Goal: Information Seeking & Learning: Learn about a topic

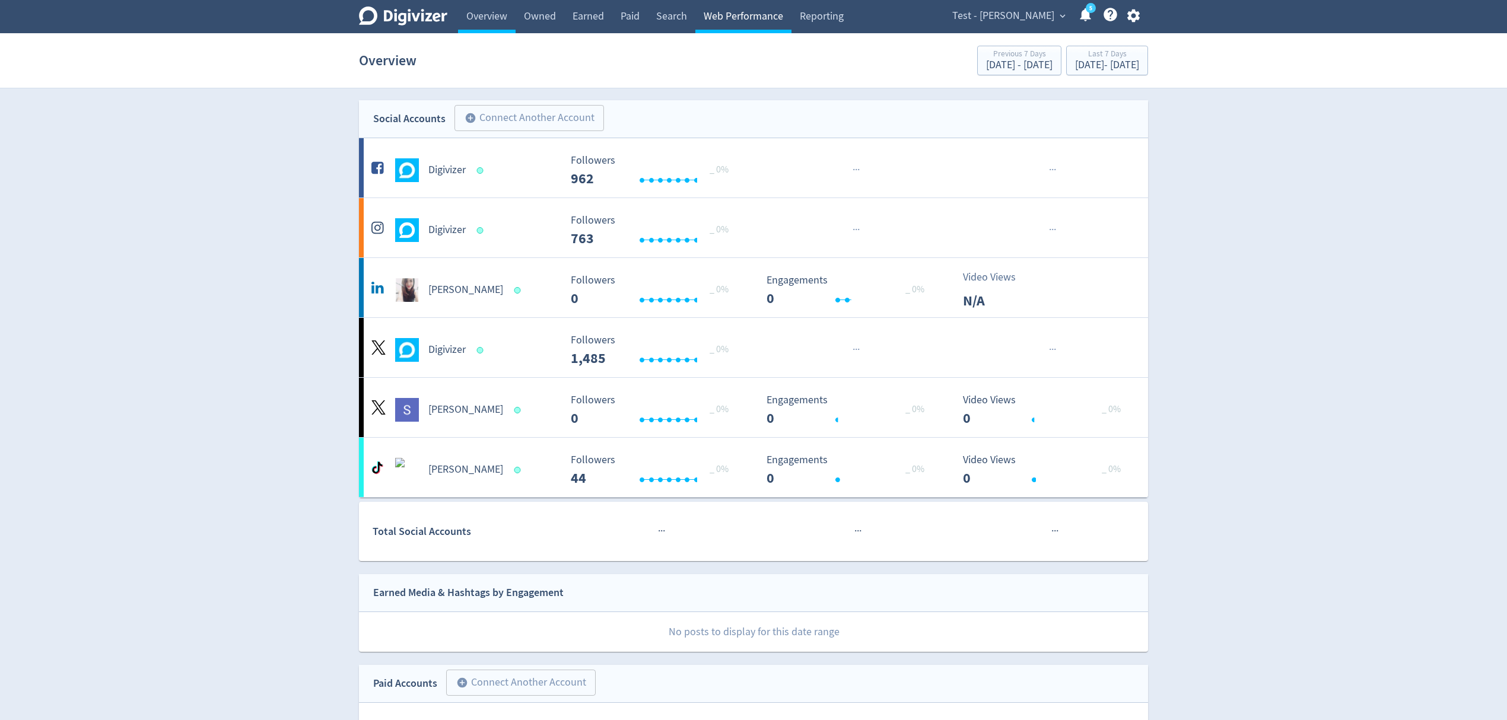
click at [724, 17] on link "Web Performance" at bounding box center [744, 16] width 96 height 33
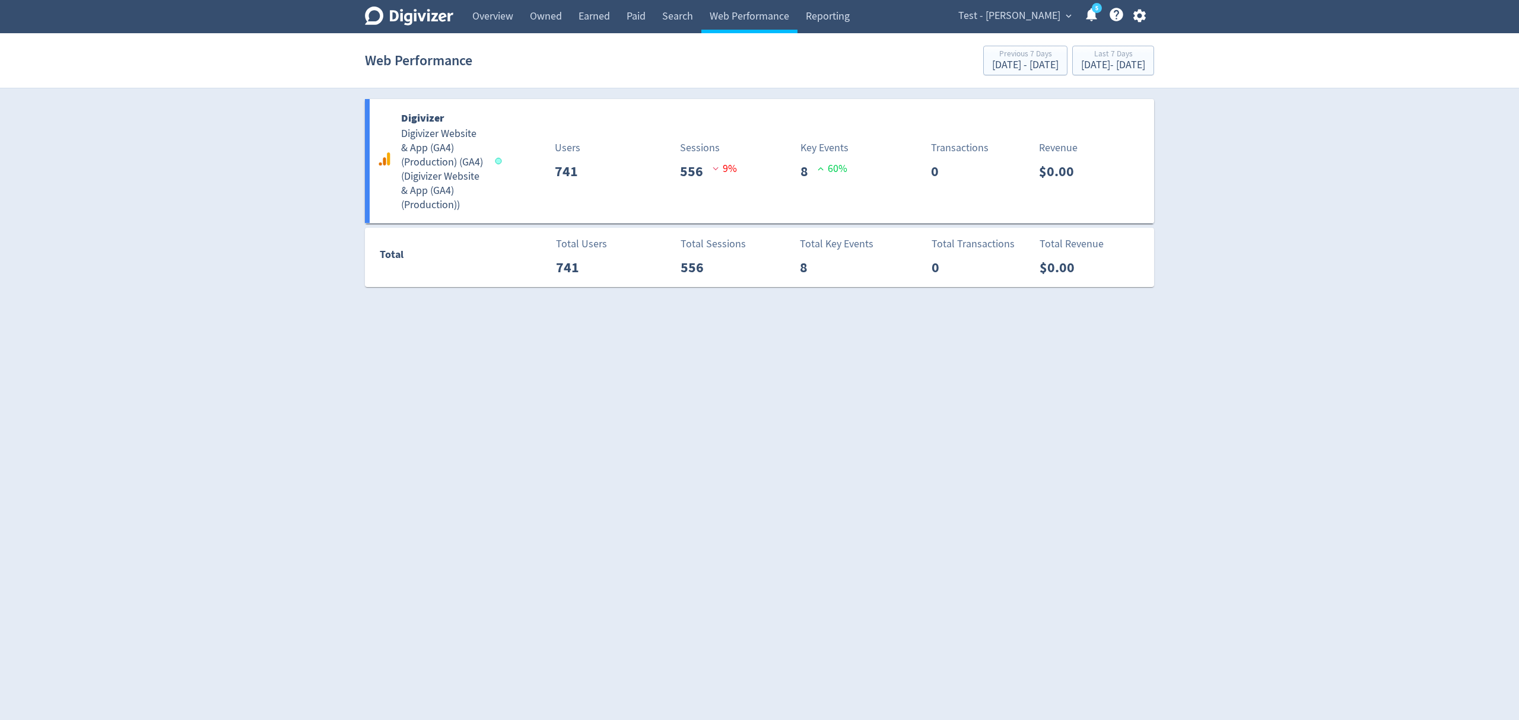
click at [1034, 12] on span "Test - [PERSON_NAME]" at bounding box center [1009, 16] width 102 height 19
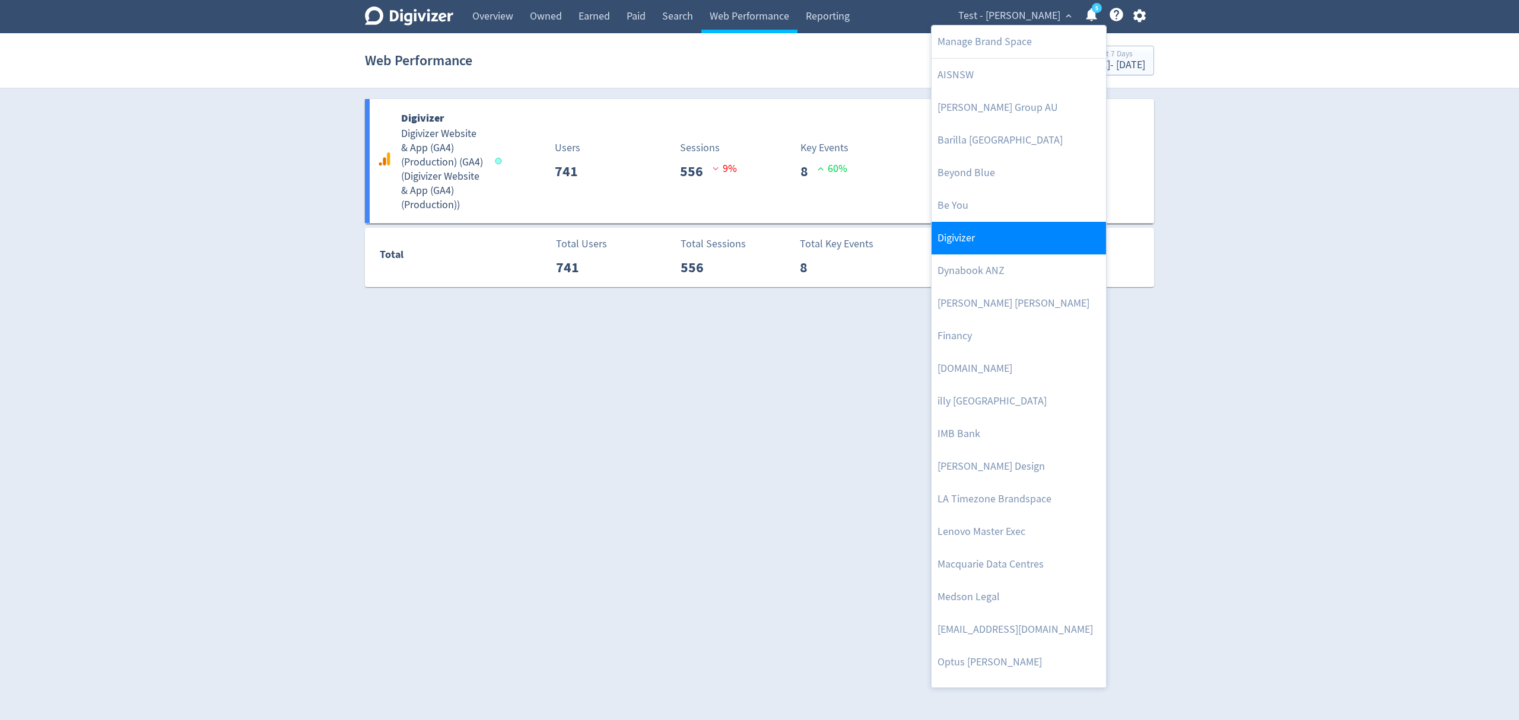
click at [959, 243] on link "Digivizer" at bounding box center [1019, 238] width 174 height 33
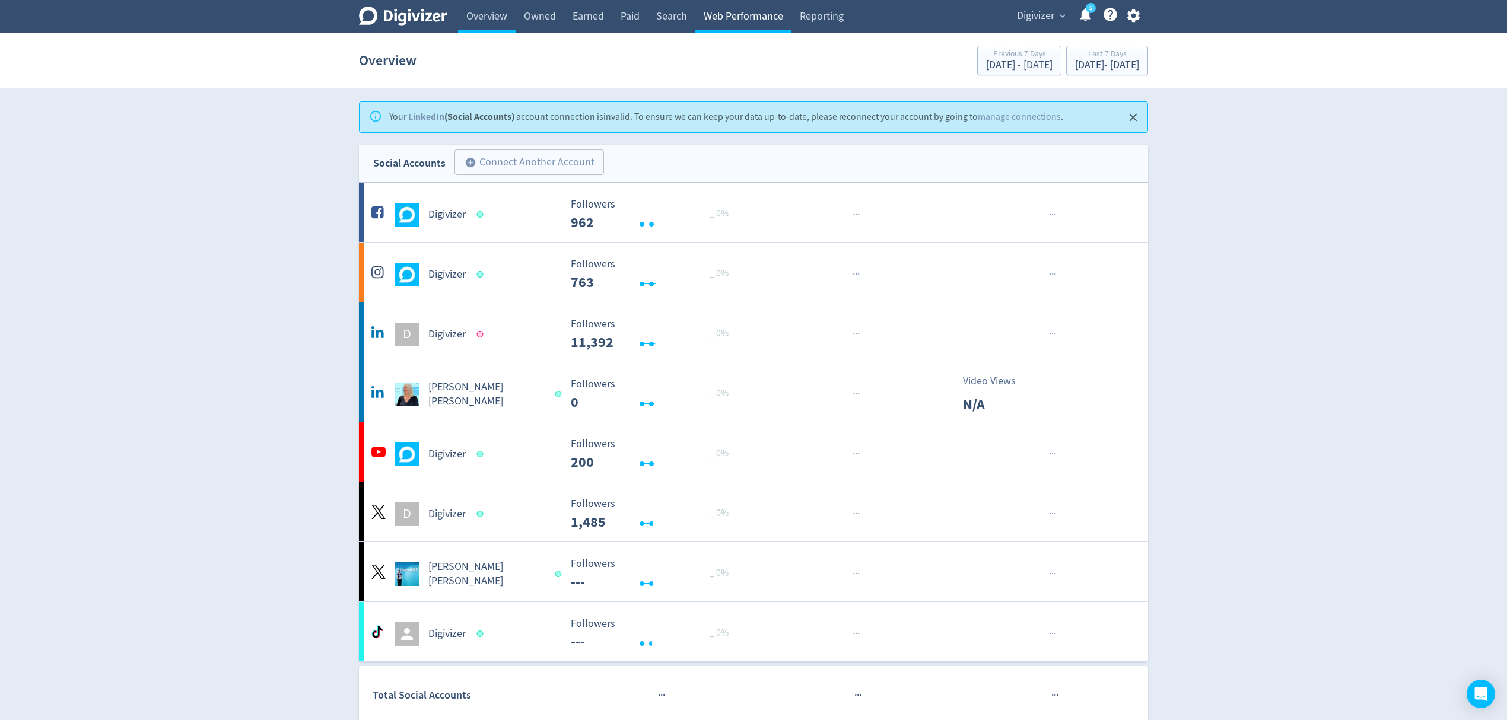
click at [748, 13] on link "Web Performance" at bounding box center [744, 16] width 96 height 33
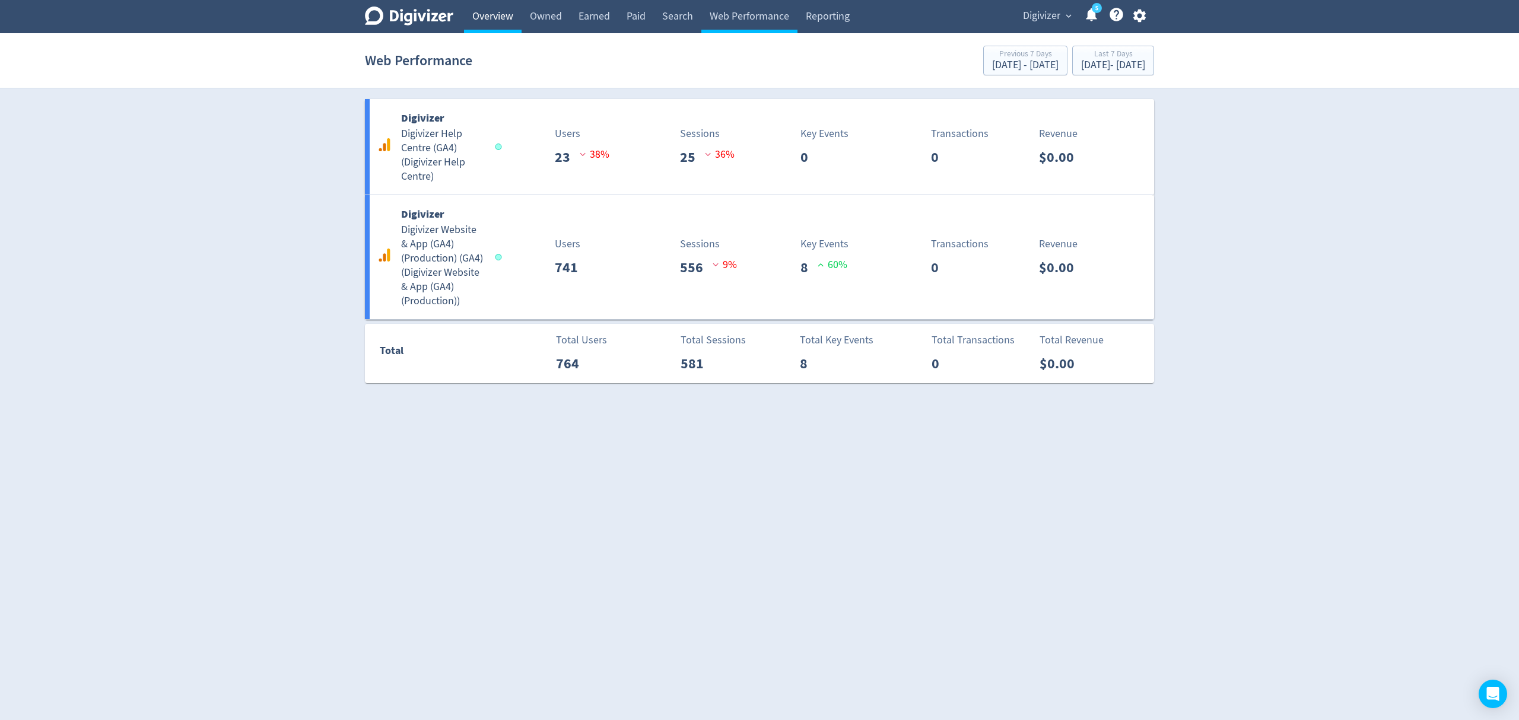
click at [495, 20] on link "Overview" at bounding box center [493, 16] width 58 height 33
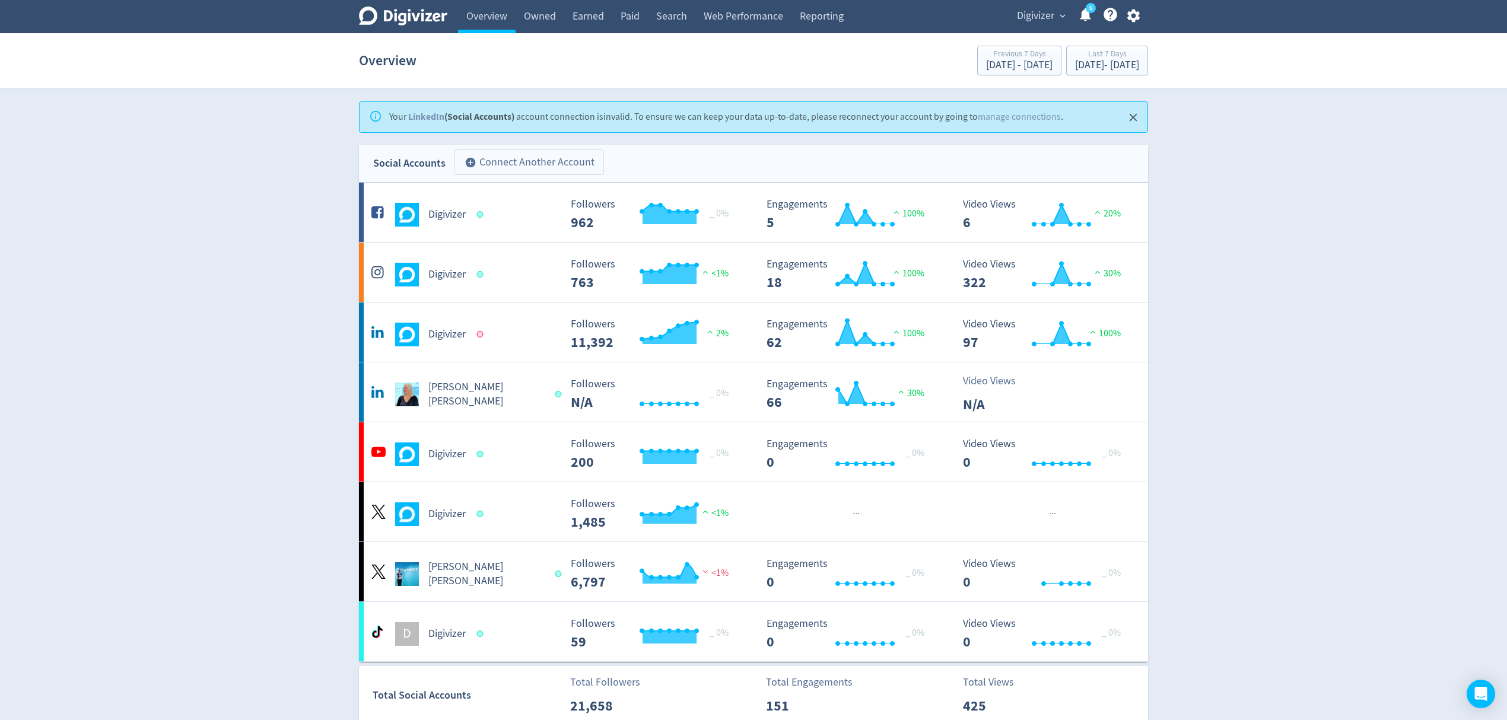
click at [538, 157] on button "add_circle Connect Another Account" at bounding box center [530, 163] width 150 height 26
click at [745, 28] on link "Web Performance" at bounding box center [744, 16] width 96 height 33
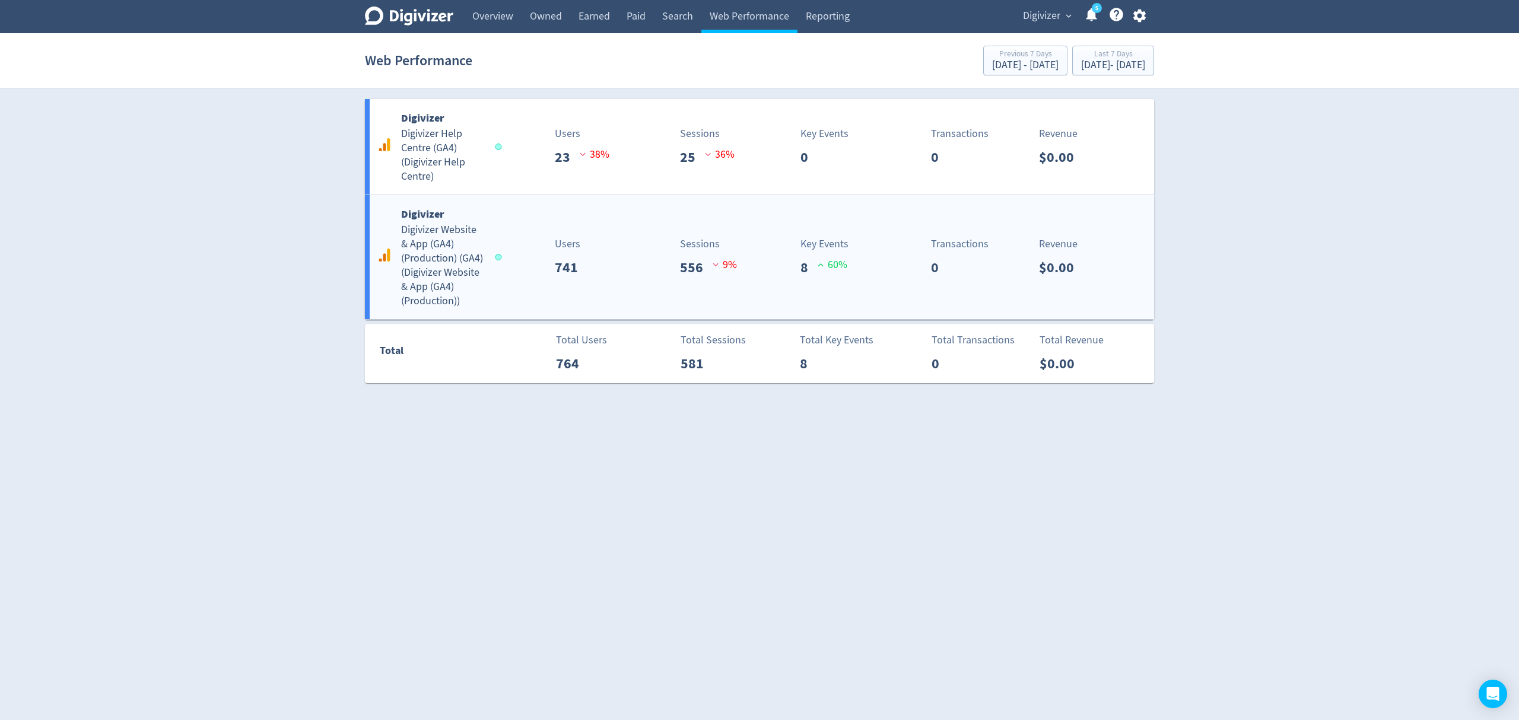
click at [516, 250] on div "Users 741" at bounding box center [565, 257] width 131 height 42
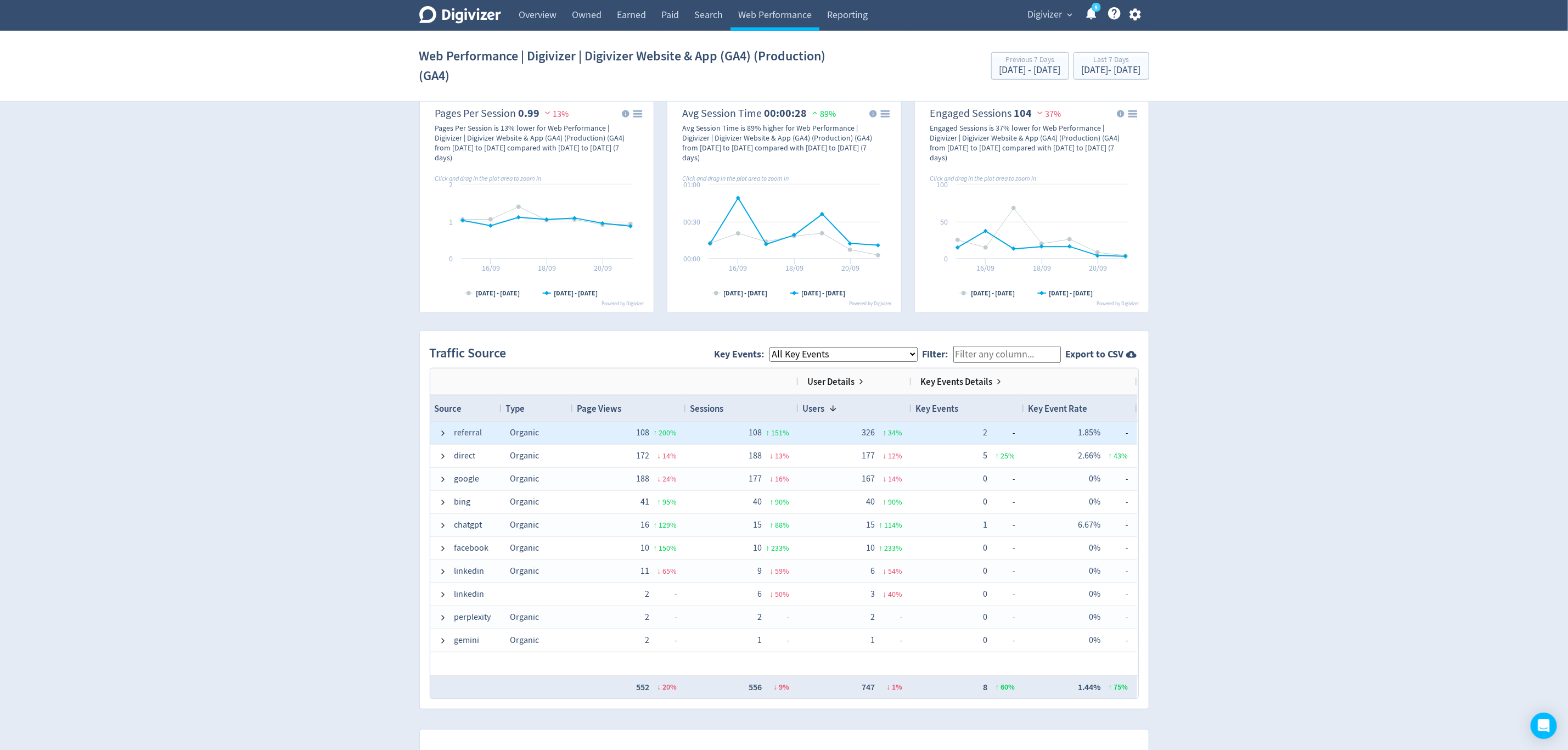
scroll to position [521, 0]
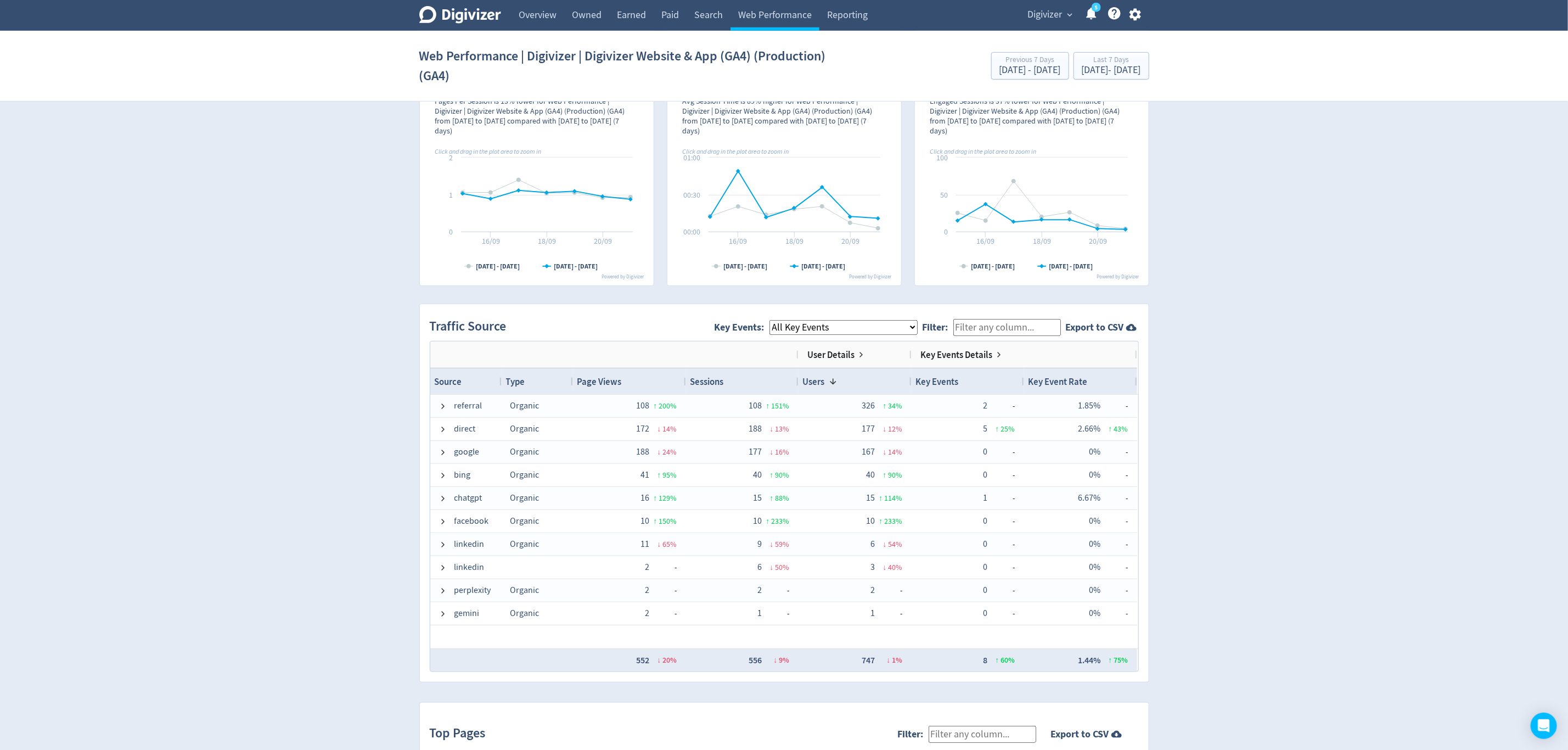
click at [911, 328] on select "All Key Events eCommerce Contact_Submit sign_up invitee_meeting_scheduled" at bounding box center [844, 327] width 148 height 15
drag, startPoint x: 1200, startPoint y: 361, endPoint x: 1186, endPoint y: 363, distance: 14.1
click at [1200, 361] on div "Digivizer Logo [PERSON_NAME] Logo Overview Owned Earned Paid Search Web Perform…" at bounding box center [784, 289] width 1568 height 1619
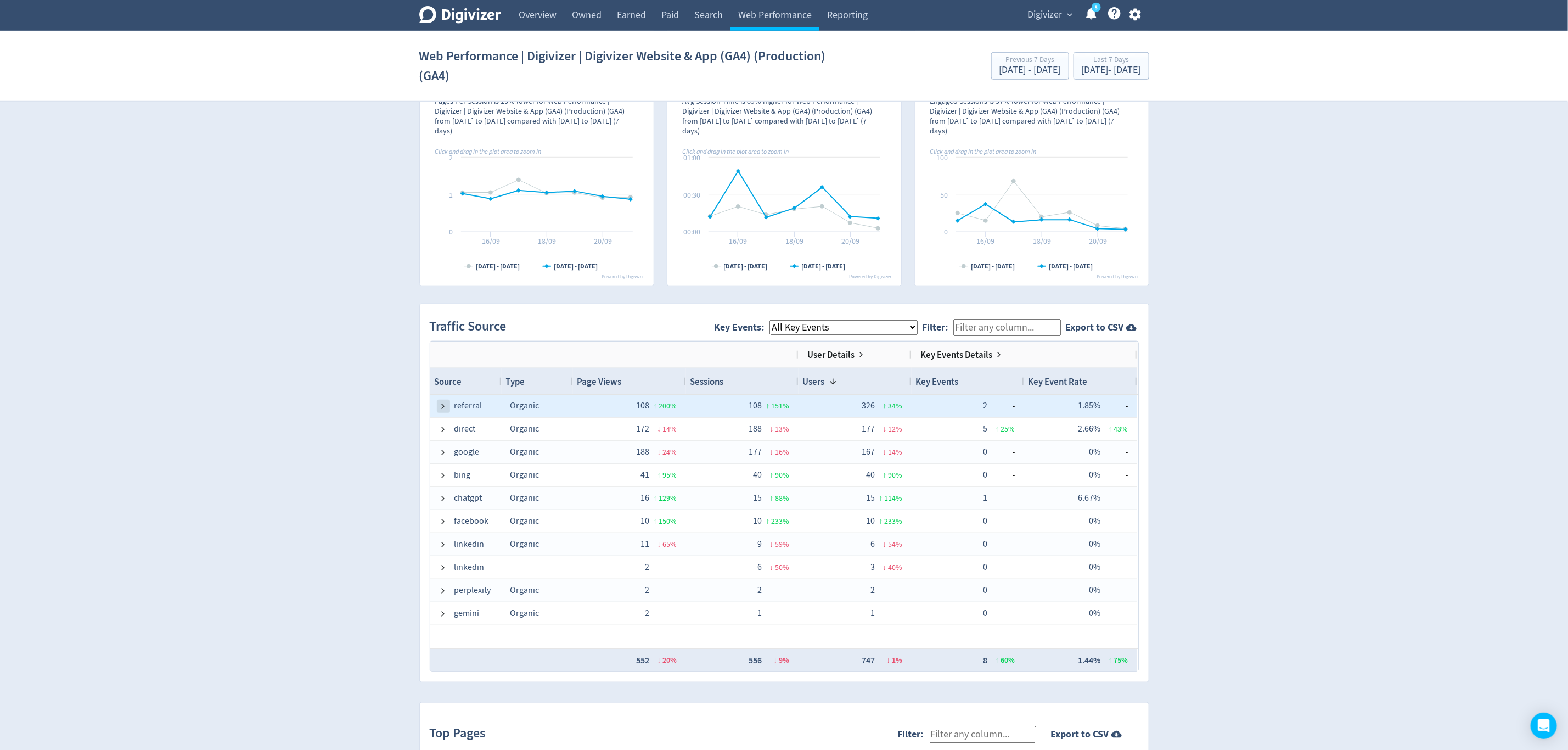
click at [444, 407] on span at bounding box center [443, 405] width 8 height 8
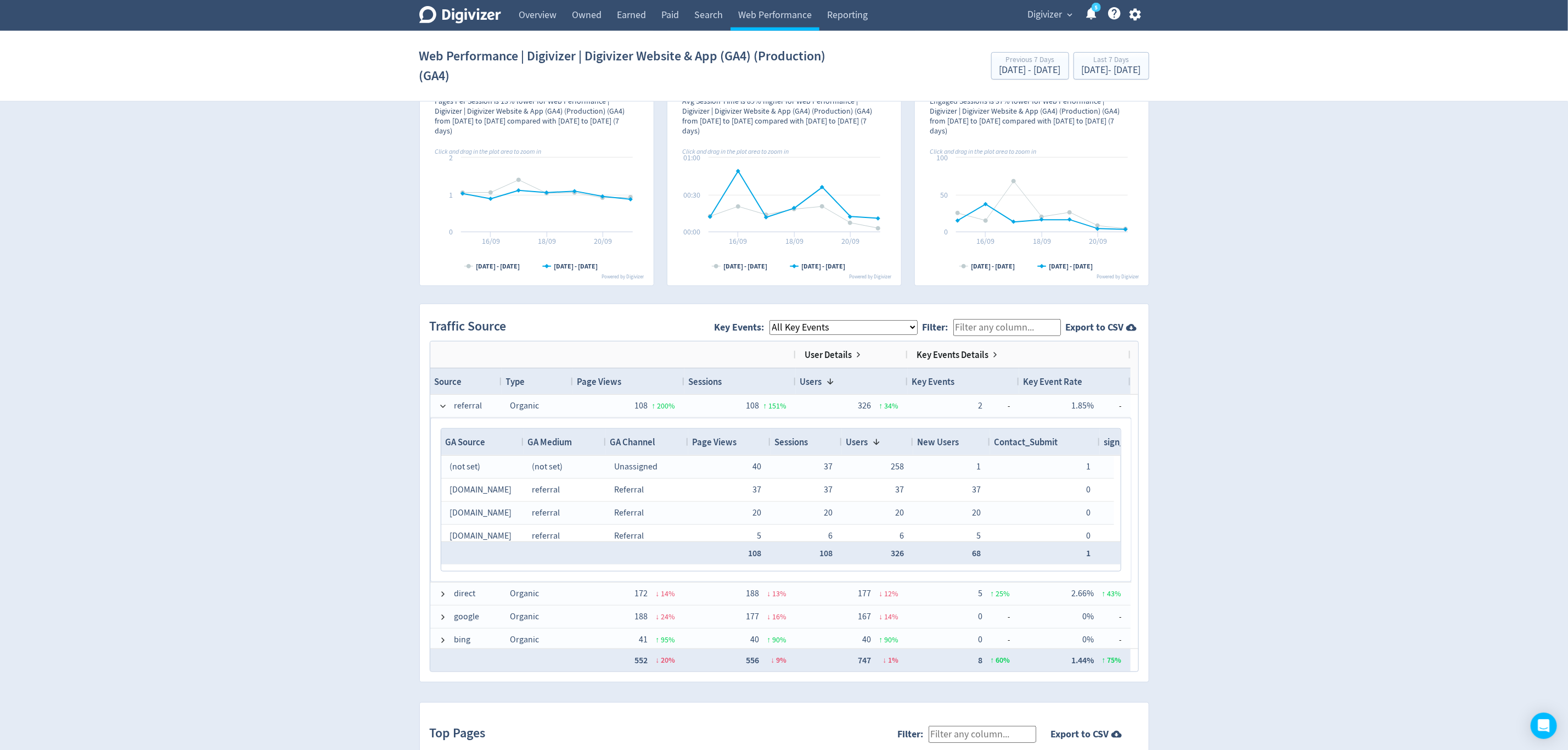
click at [860, 328] on select "All Key Events eCommerce Contact_Submit sign_up invitee_meeting_scheduled" at bounding box center [844, 327] width 148 height 15
click at [1193, 365] on div "Digivizer Logo [PERSON_NAME] Logo Overview Owned Earned Paid Search Web Perform…" at bounding box center [784, 289] width 1568 height 1619
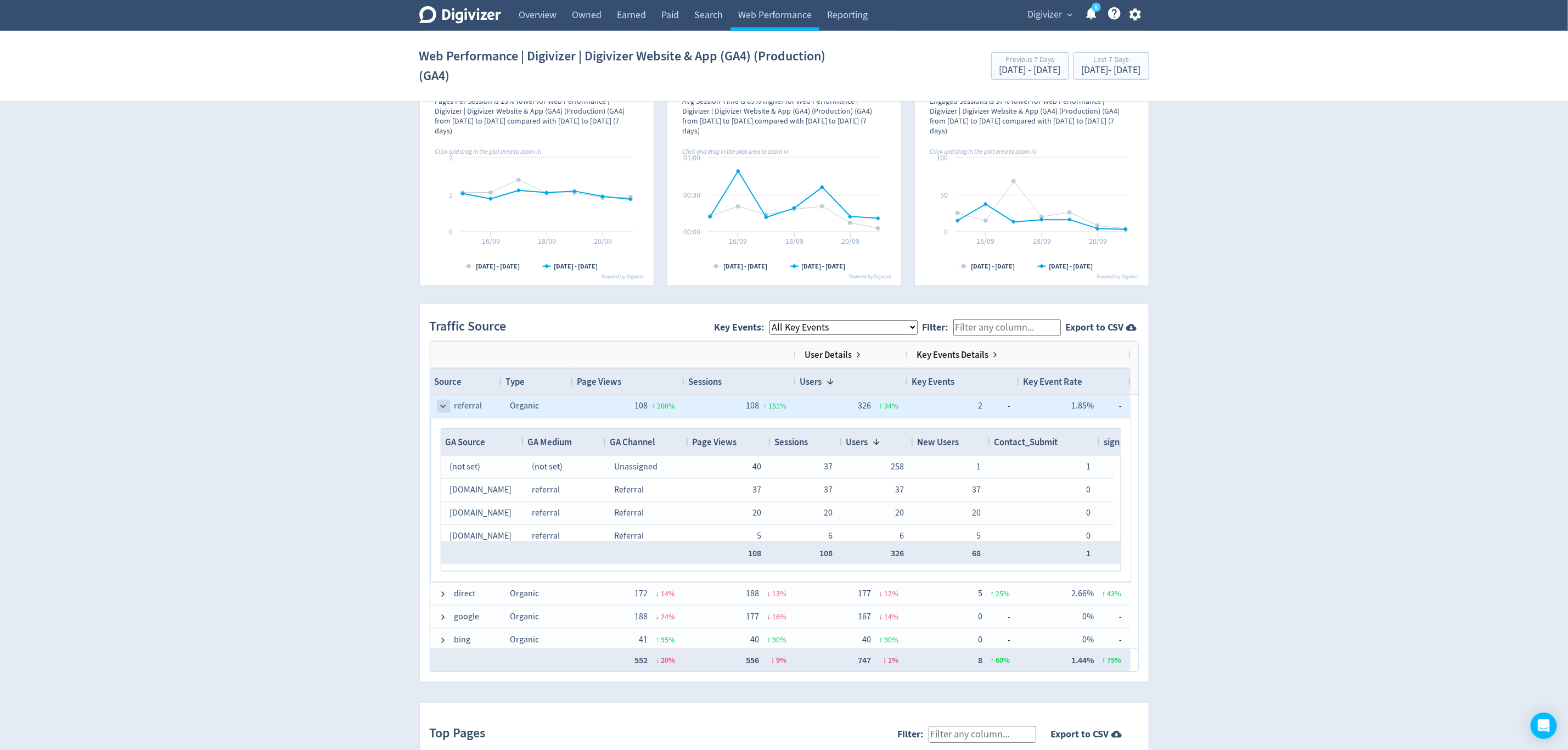
click at [439, 404] on span at bounding box center [443, 405] width 8 height 8
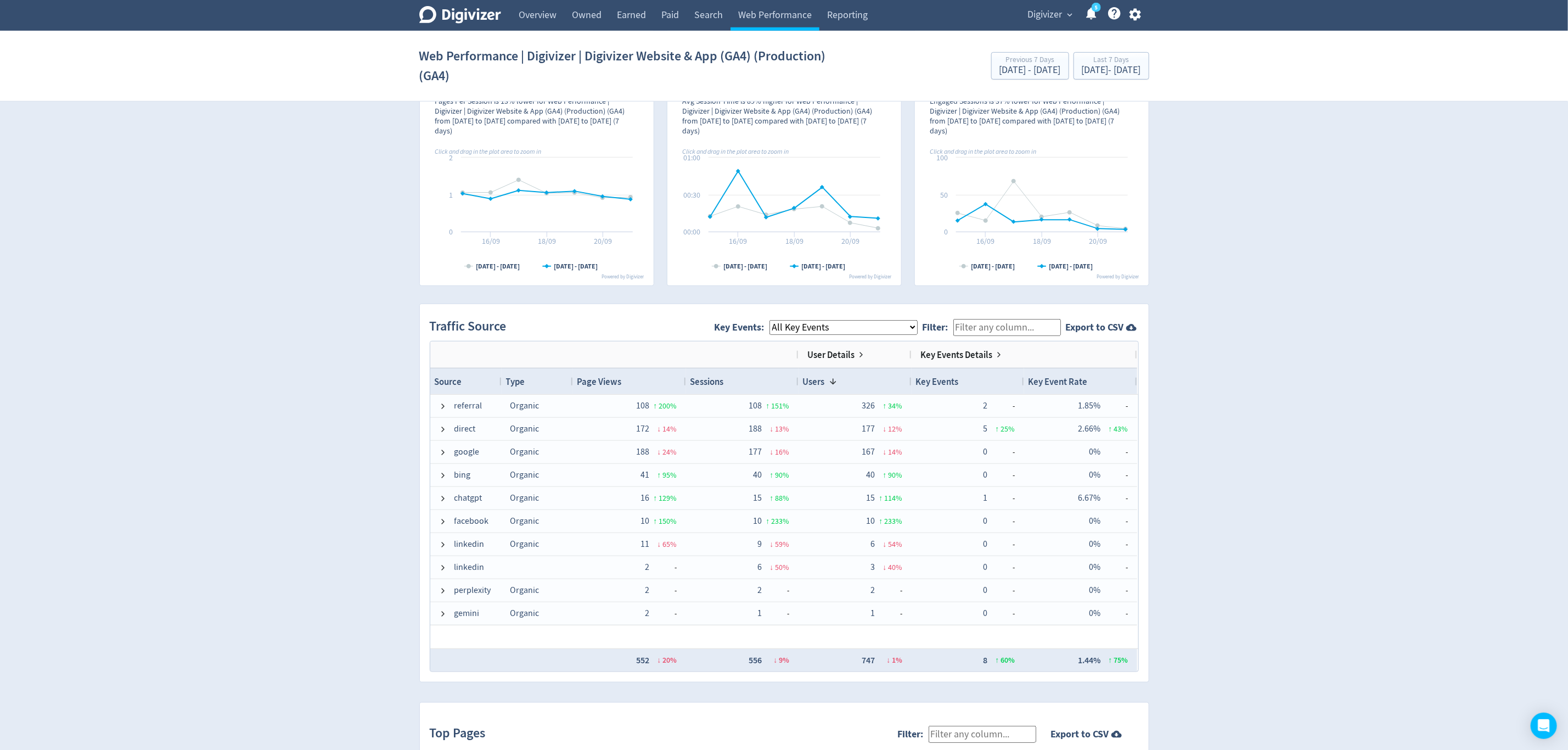
click at [844, 327] on select "All Key Events eCommerce Contact_Submit sign_up invitee_meeting_scheduled" at bounding box center [844, 327] width 148 height 15
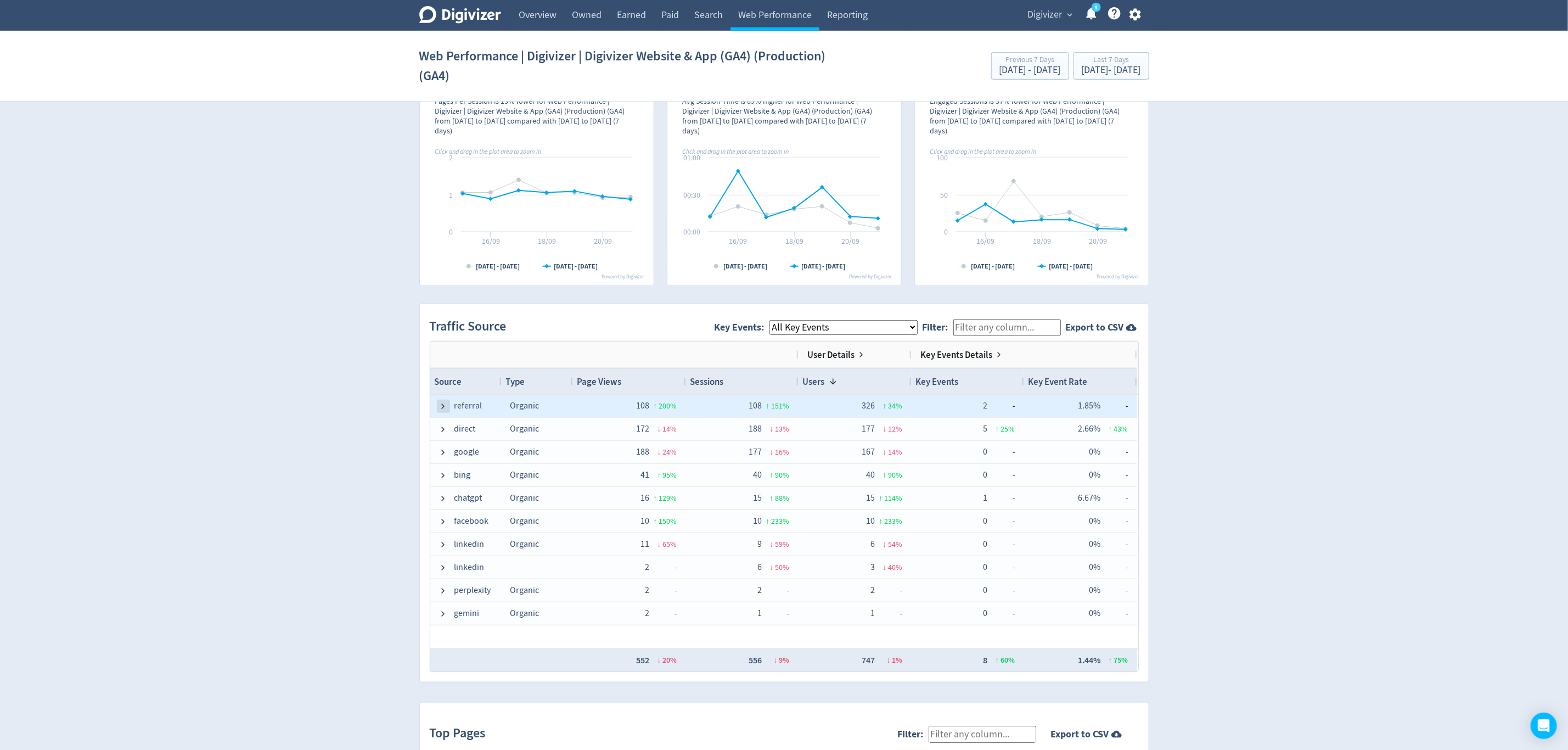
click at [445, 407] on span at bounding box center [443, 405] width 8 height 8
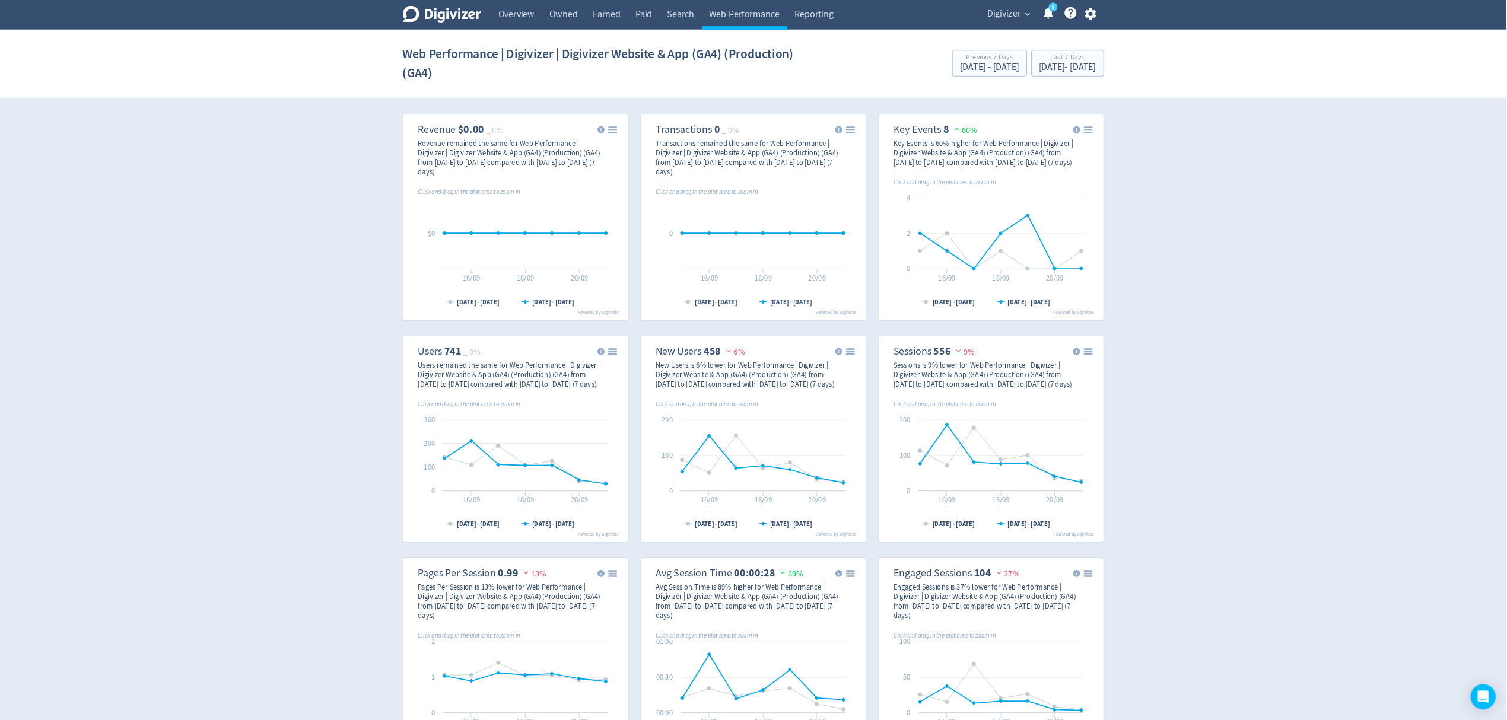
scroll to position [0, 0]
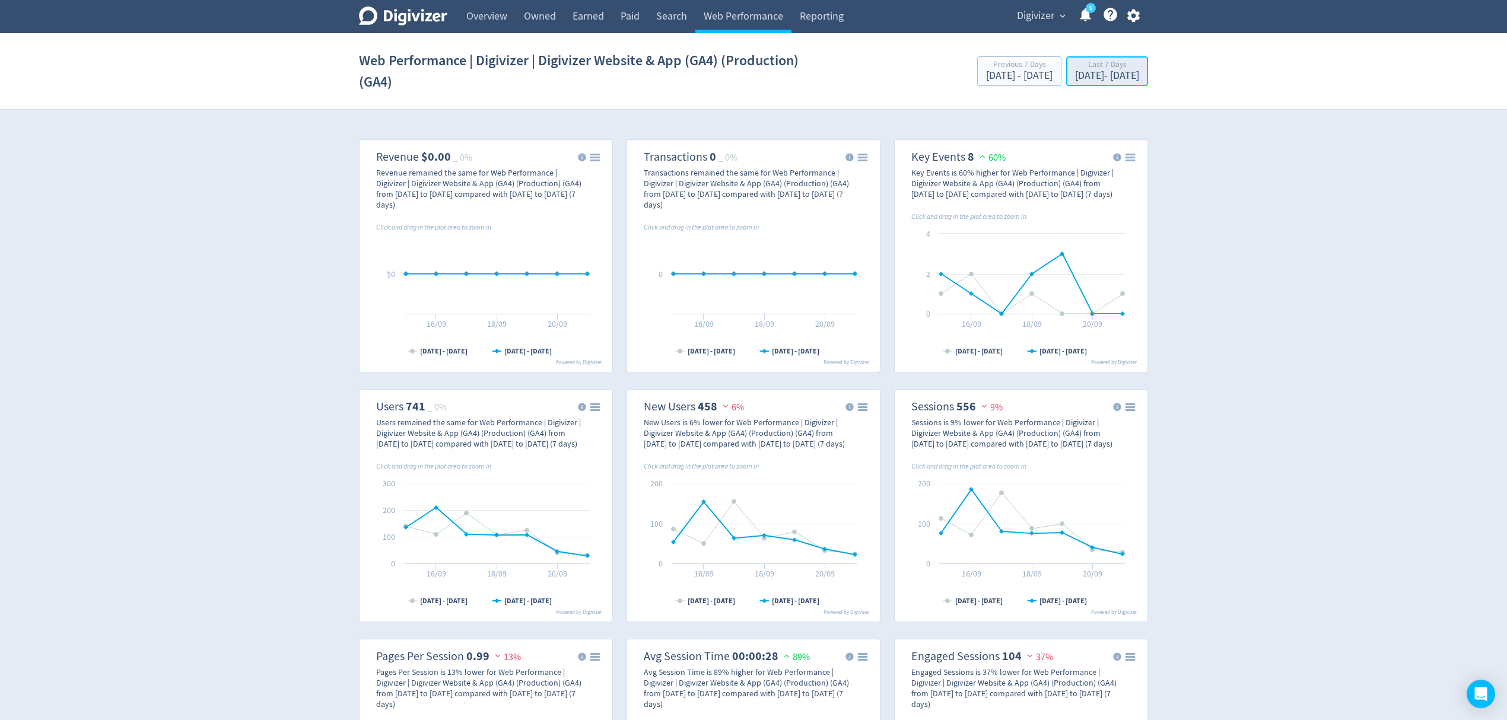
click at [1075, 77] on div "[DATE] - [DATE]" at bounding box center [1107, 76] width 64 height 11
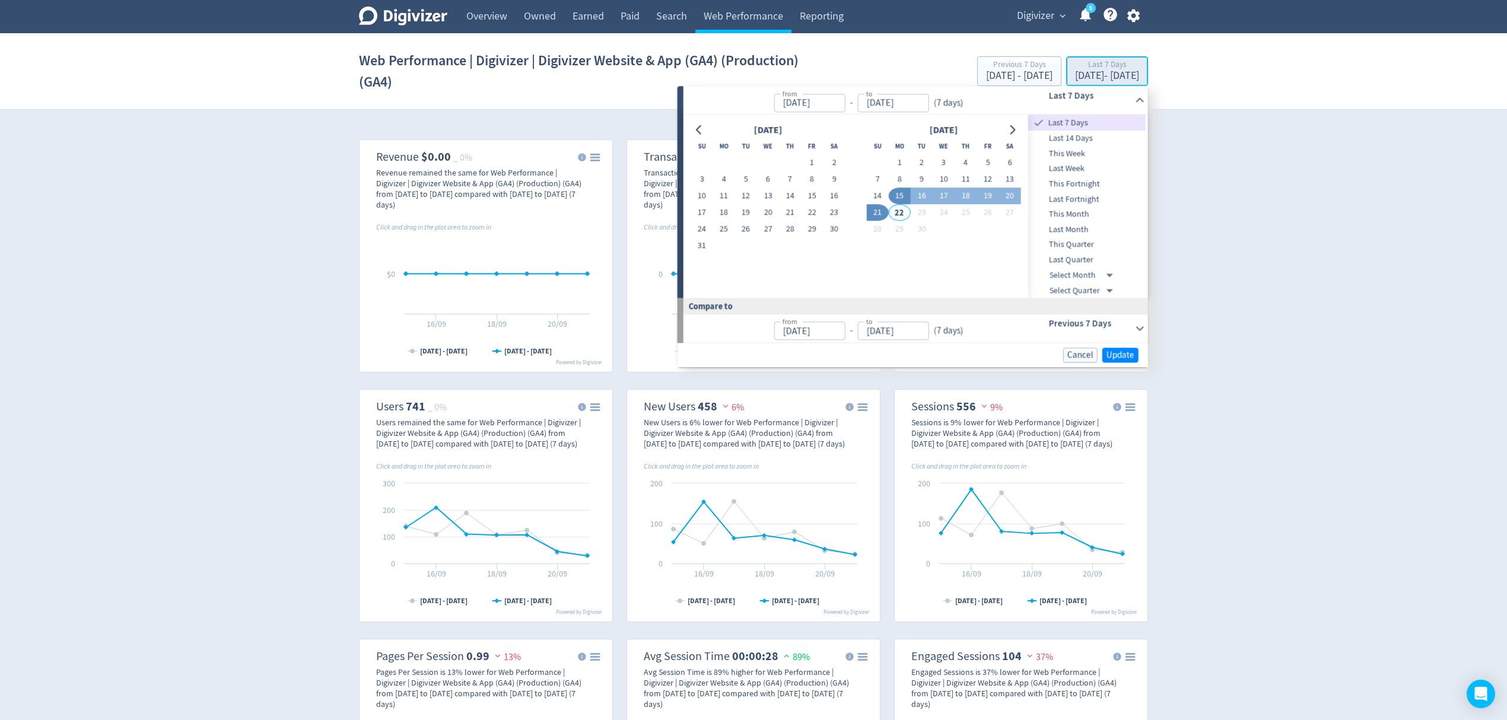
type input "[DATE]"
click at [902, 164] on button "1" at bounding box center [900, 163] width 22 height 17
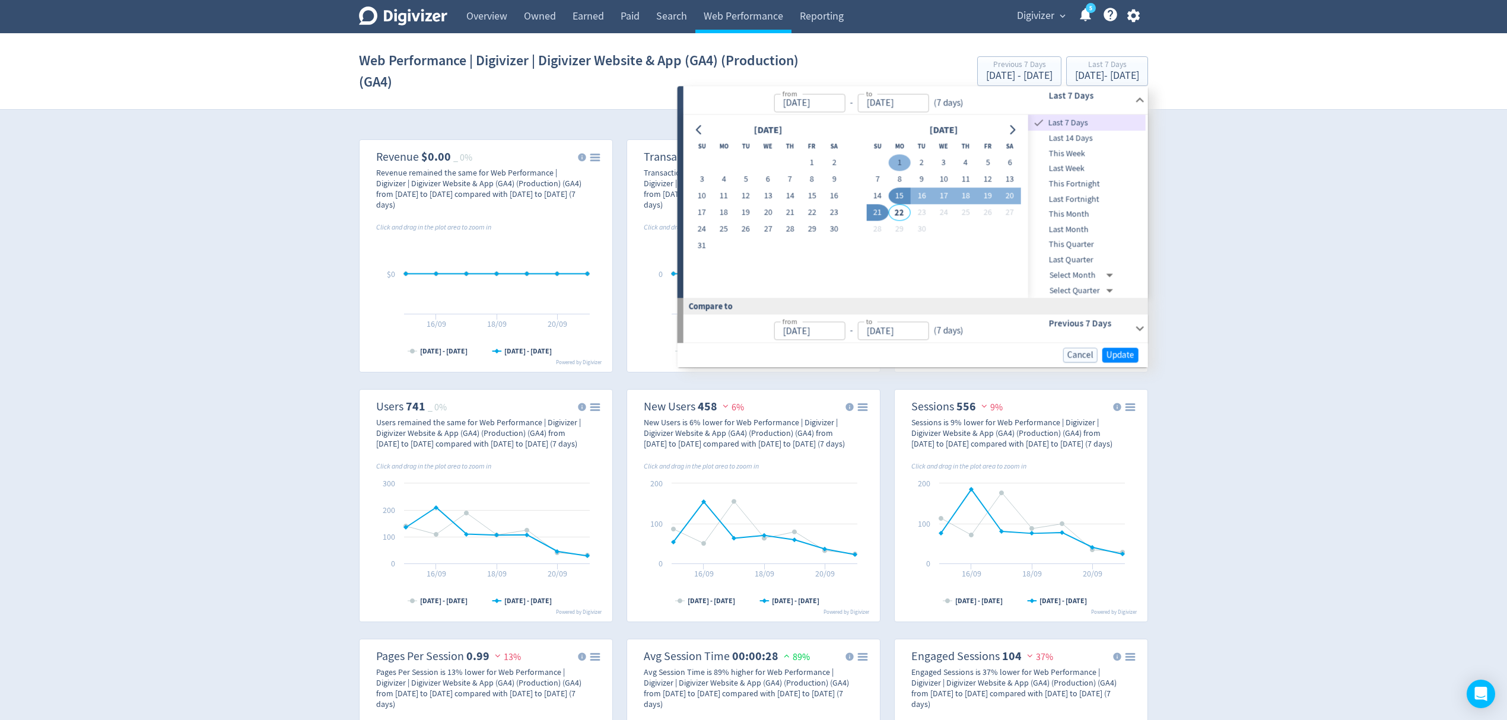
type input "[DATE]"
click at [883, 179] on button "7" at bounding box center [877, 180] width 22 height 17
type input "[DATE]"
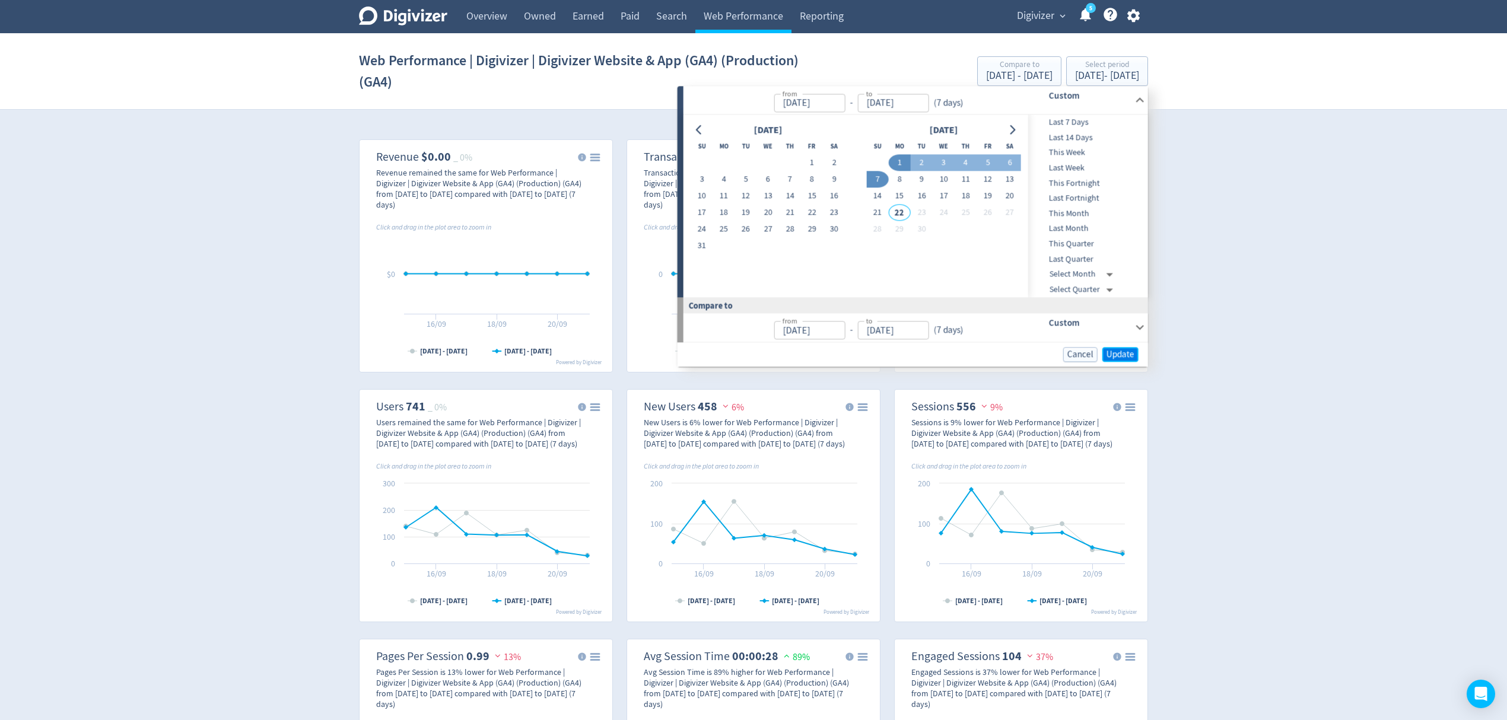
click at [1113, 358] on span "Update" at bounding box center [1121, 354] width 28 height 9
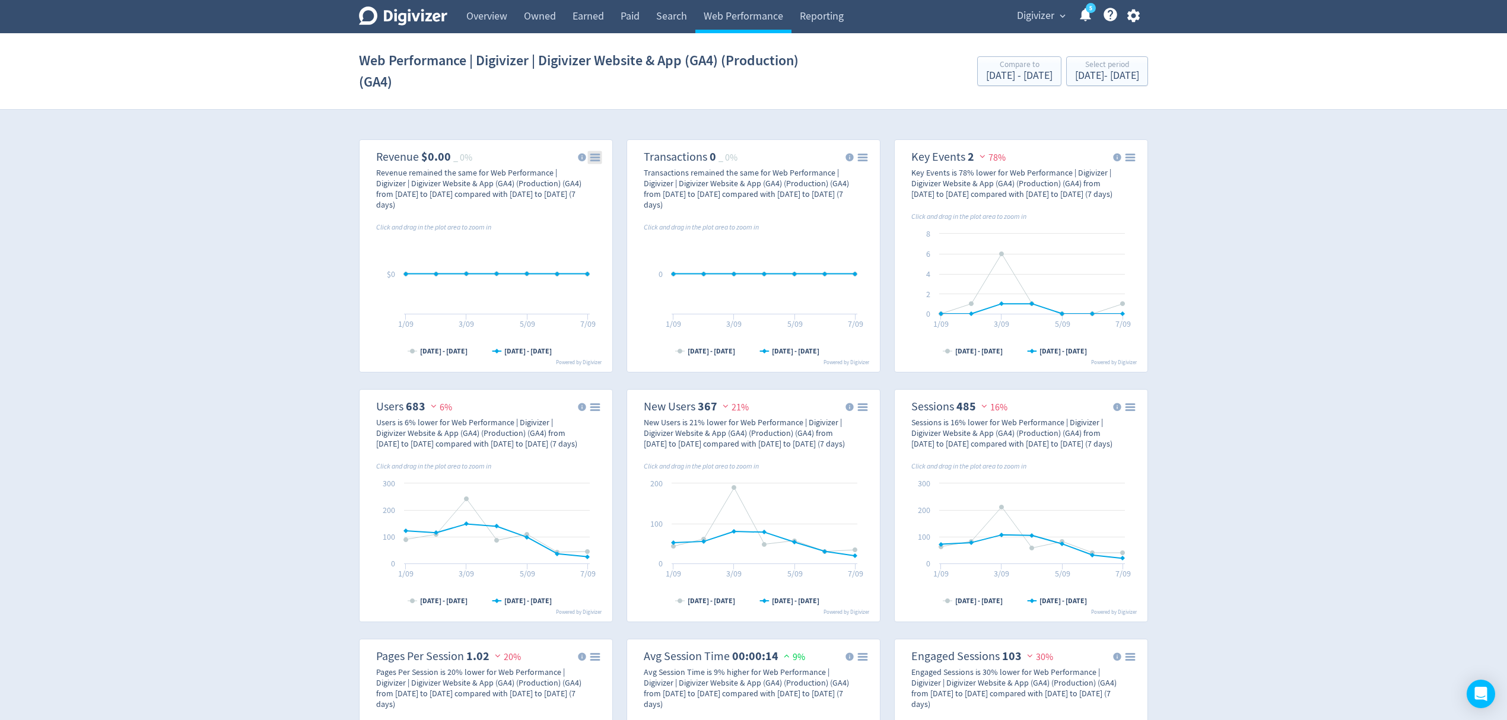
click at [601, 157] on rect "\a Revenue\a $0.00\a _ 0%\a" at bounding box center [595, 157] width 14 height 13
click at [601, 157] on div "Download PNG image Download SVG vector image Download JPEG image Download PDF d…" at bounding box center [556, 205] width 120 height 110
click at [601, 157] on rect "\a Revenue\a $0.00\a _ 0%\a" at bounding box center [595, 157] width 14 height 13
click at [601, 157] on div "Download PNG image Download SVG vector image Download JPEG image Download PDF d…" at bounding box center [556, 205] width 120 height 110
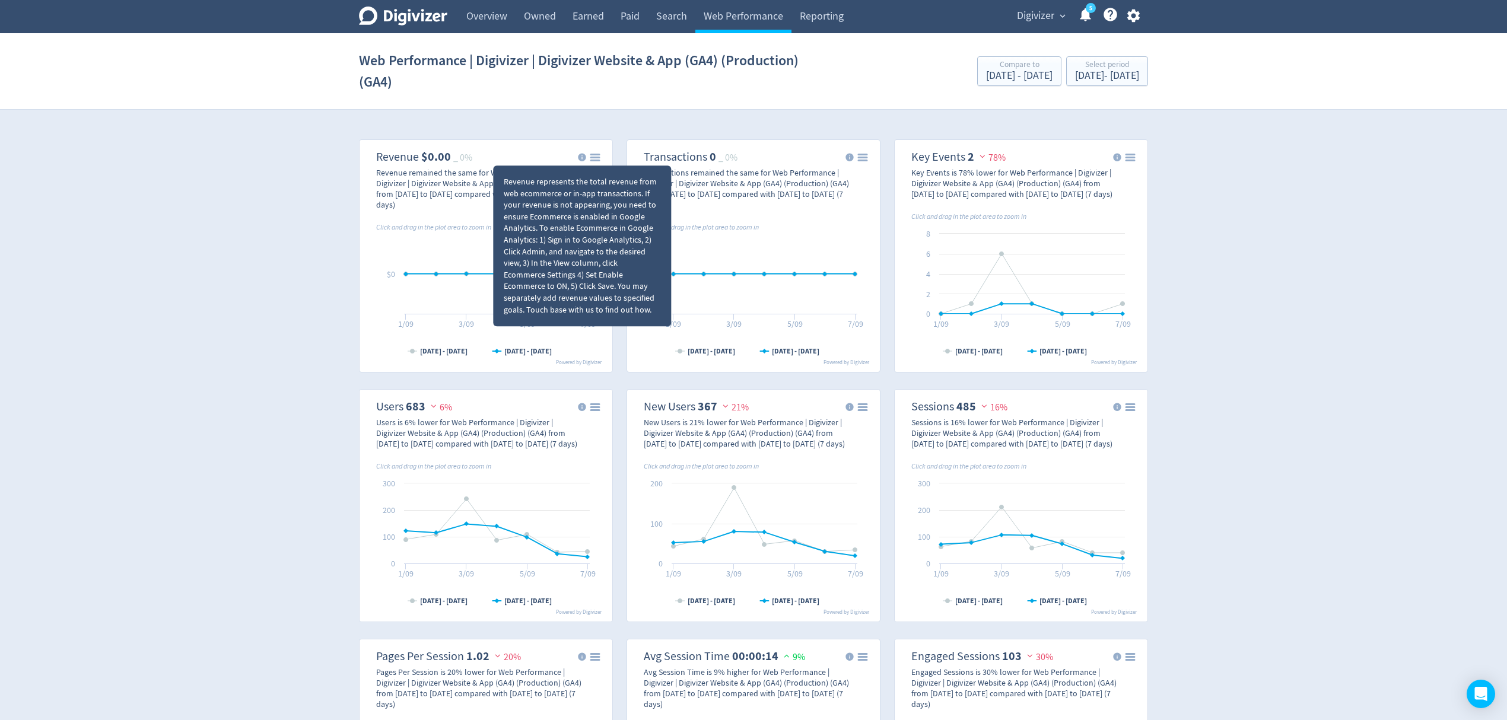
click at [593, 160] on div "Revenue represents the total revenue from web ecommerce or in-app transactions.…" at bounding box center [582, 242] width 180 height 170
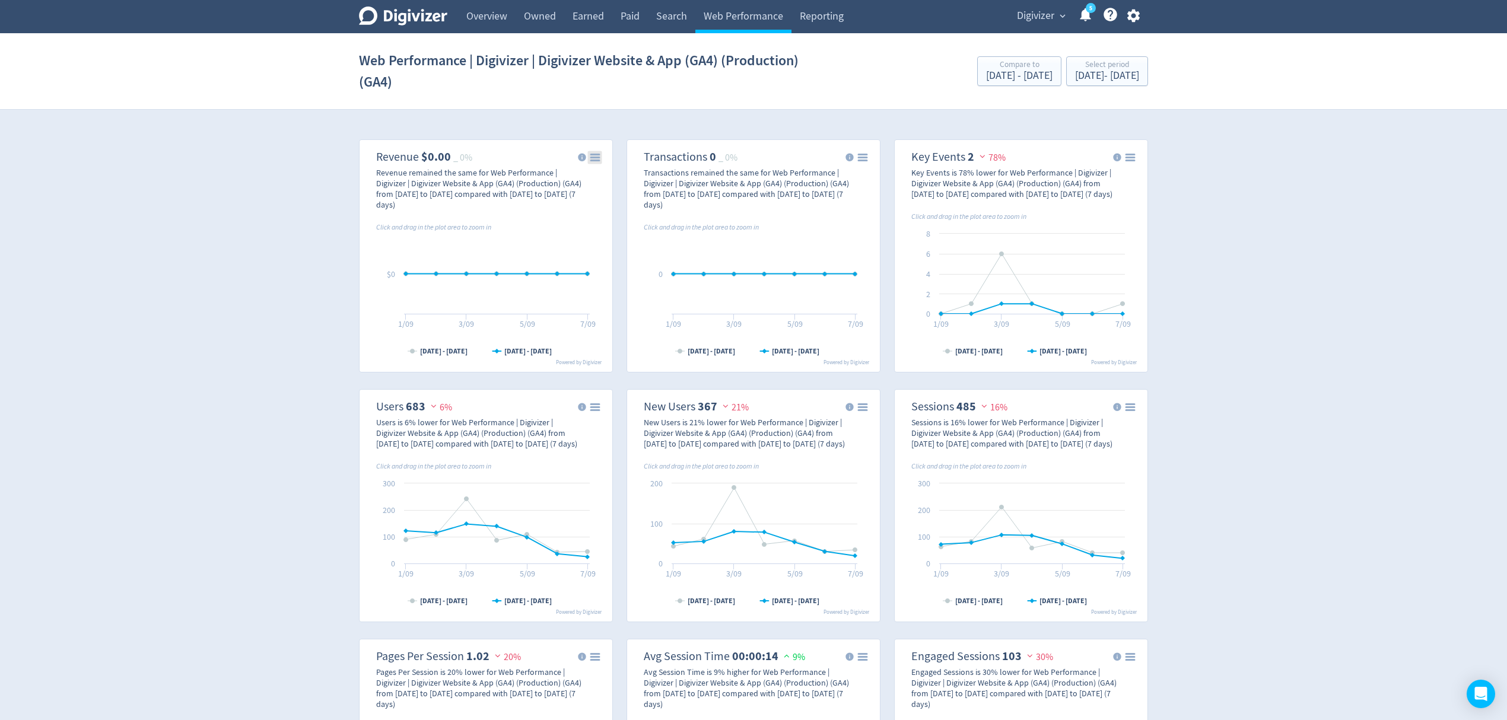
click at [592, 162] on rect "\a Revenue\a $0.00\a _ 0%\a" at bounding box center [595, 157] width 14 height 13
click at [593, 155] on icon "\a Revenue\a $0.00\a _ 0%\a" at bounding box center [595, 158] width 8 height 6
click at [591, 160] on g "Chart context menu" at bounding box center [595, 157] width 14 height 13
click at [595, 150] on rect "\a Revenue\a $0.00\a _ 0%\a" at bounding box center [485, 256] width 243 height 223
click at [596, 151] on rect "\a Revenue\a $0.00\a _ 0%\a" at bounding box center [485, 256] width 243 height 223
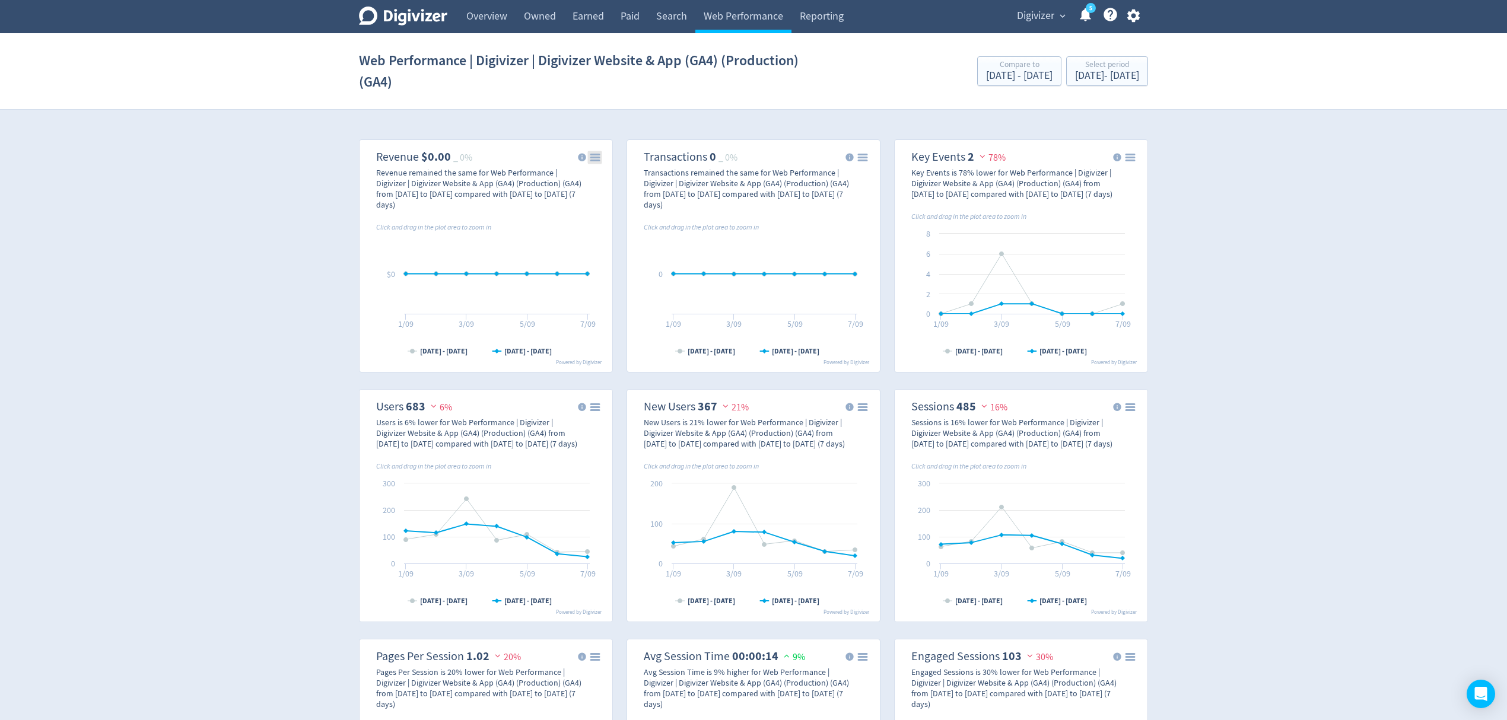
click at [596, 155] on icon "\a Revenue\a $0.00\a _ 0%\a" at bounding box center [595, 158] width 8 height 6
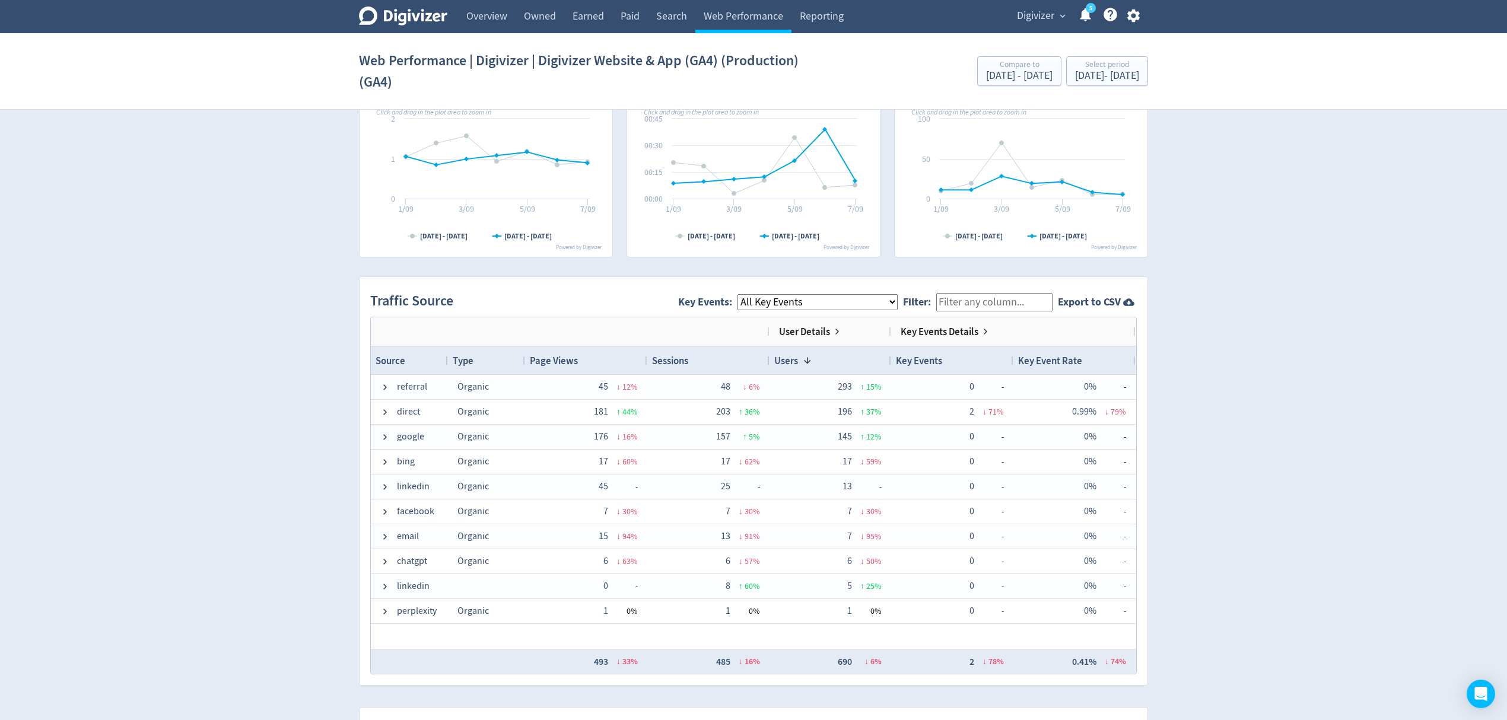
scroll to position [712, 0]
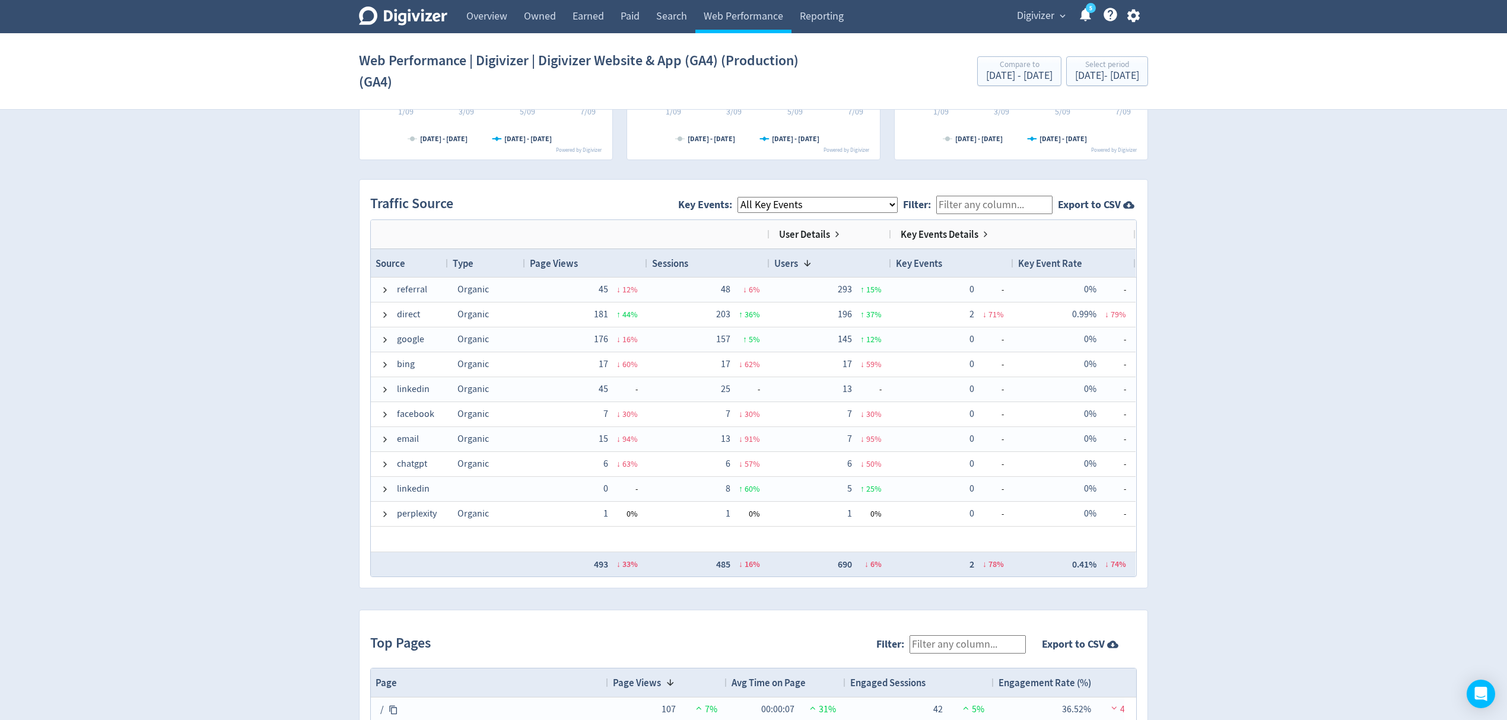
click at [829, 237] on span "User Details" at bounding box center [804, 234] width 51 height 13
click at [821, 234] on span "User Details" at bounding box center [804, 234] width 51 height 13
click at [831, 236] on div "User Details" at bounding box center [810, 234] width 63 height 19
click at [838, 235] on span at bounding box center [837, 234] width 9 height 9
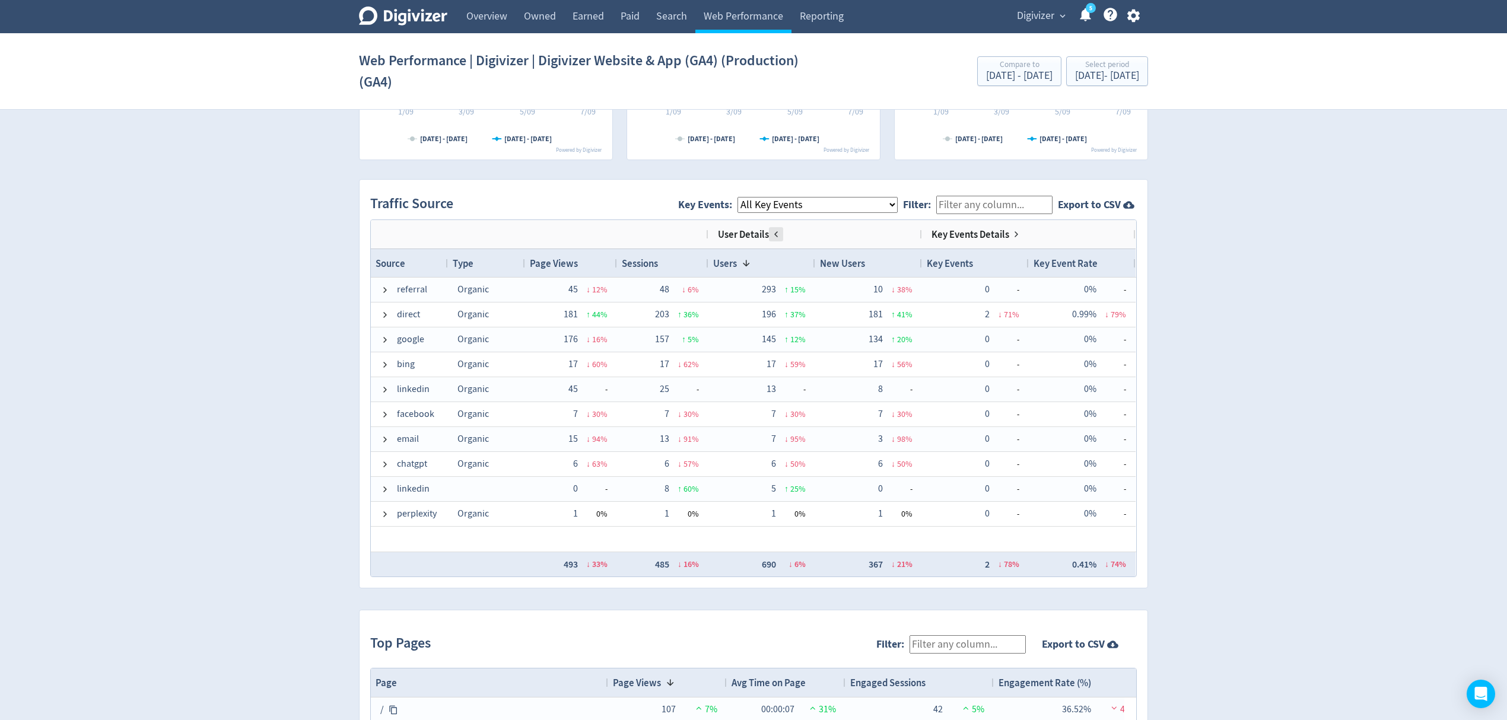
click at [771, 231] on span at bounding box center [775, 234] width 9 height 9
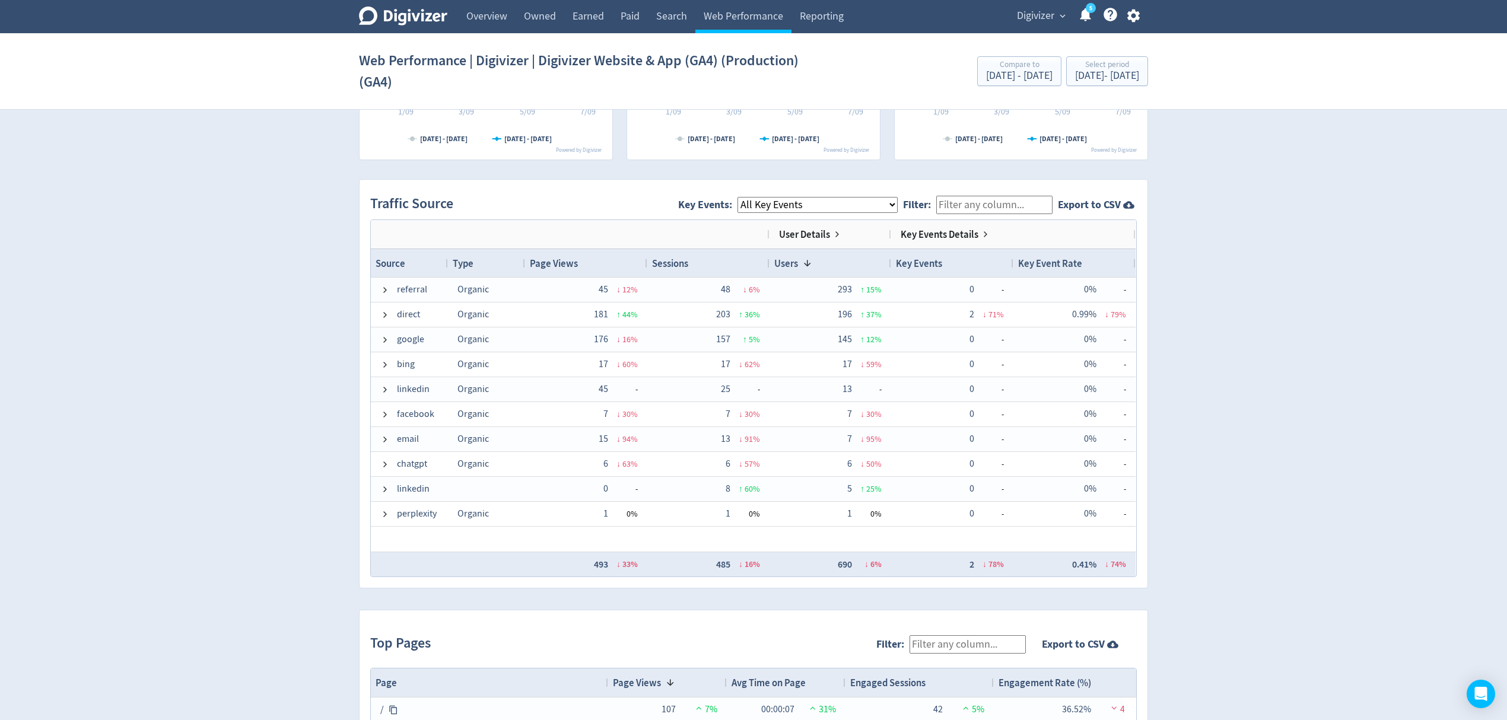
click at [906, 234] on span "Key Events Details" at bounding box center [940, 234] width 78 height 13
click at [974, 231] on span "Key Events Details" at bounding box center [940, 234] width 78 height 13
click at [982, 234] on span at bounding box center [985, 234] width 9 height 9
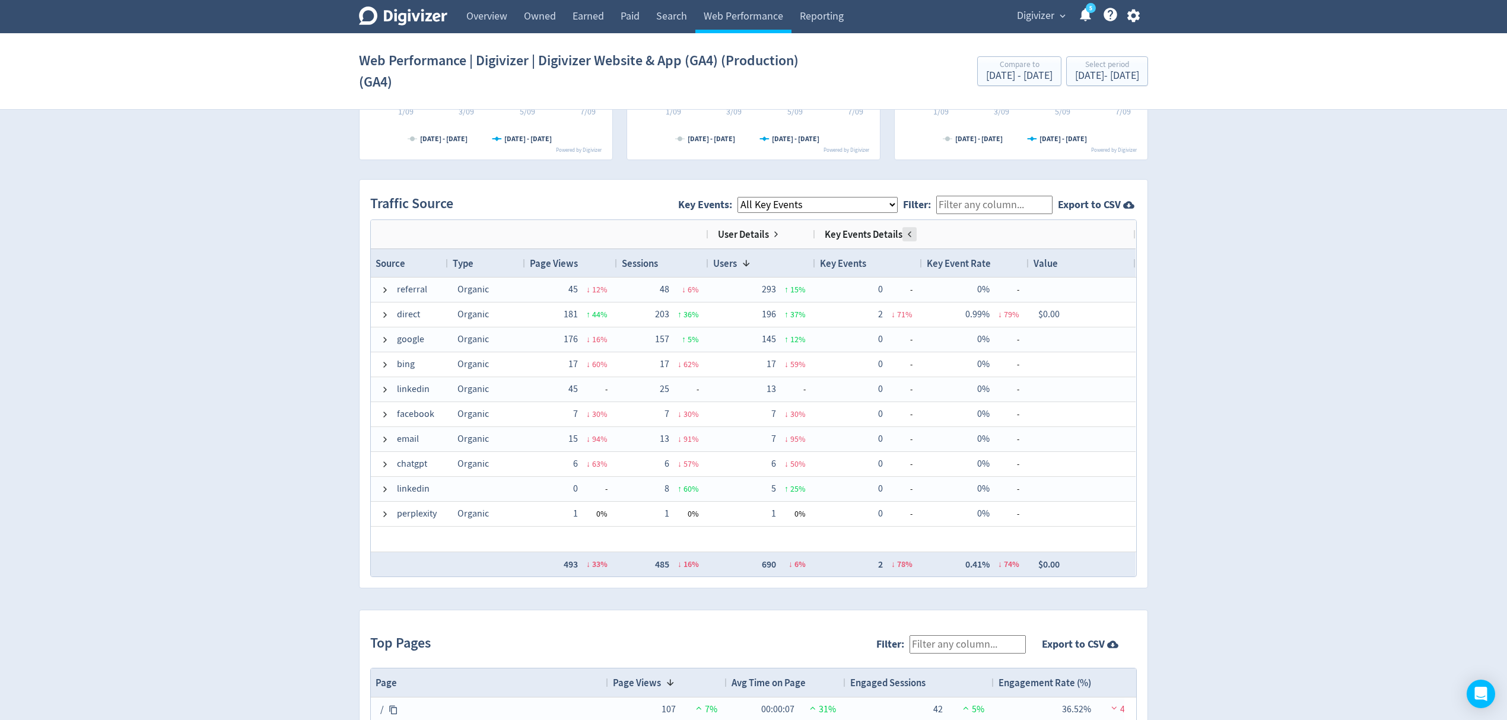
click at [907, 234] on span at bounding box center [909, 234] width 9 height 9
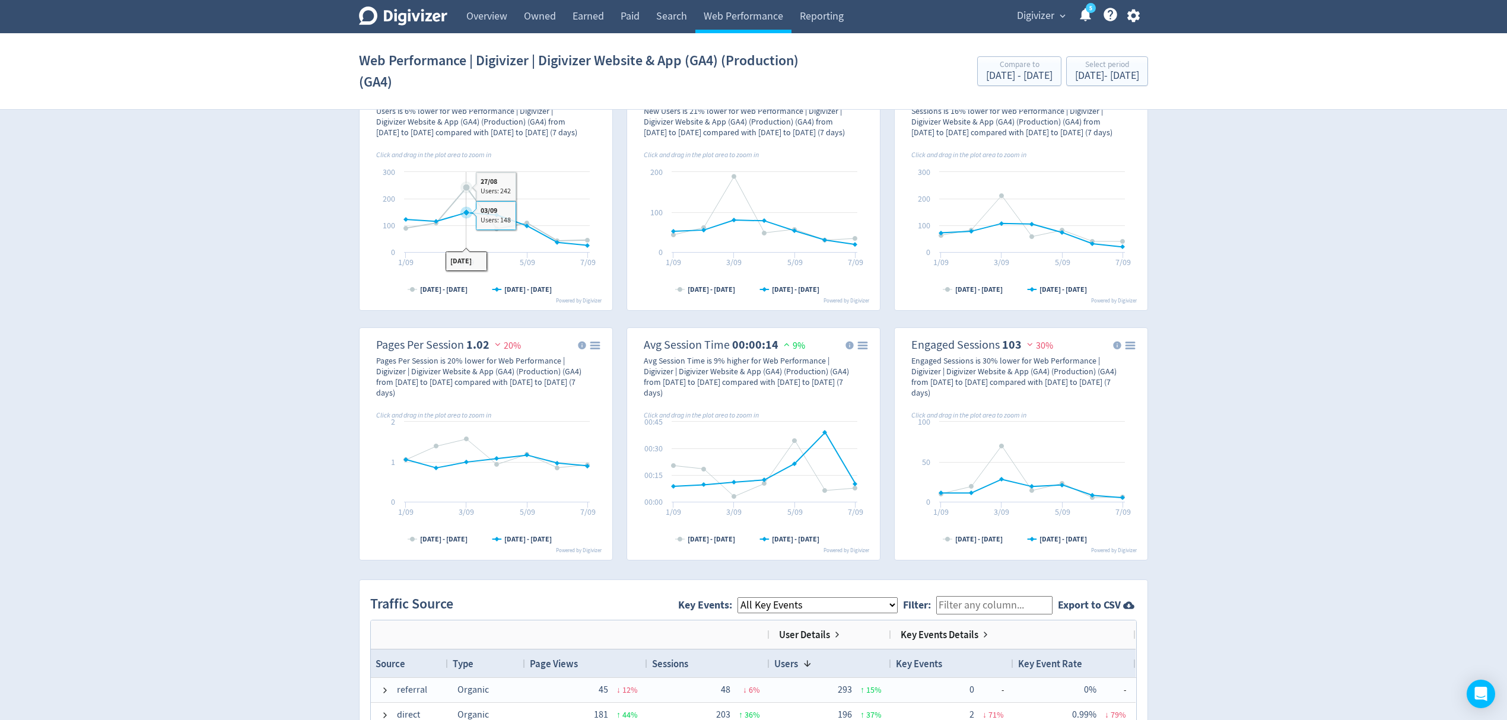
scroll to position [395, 0]
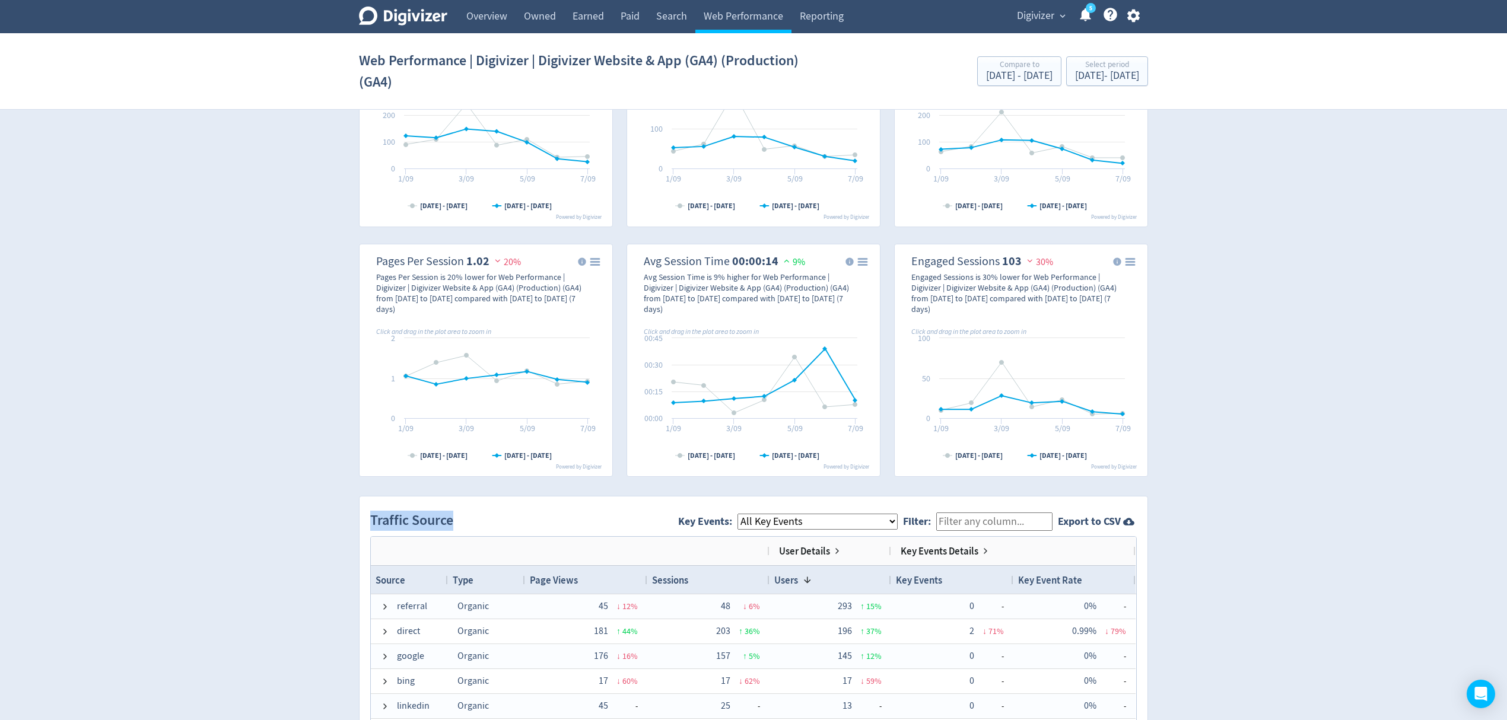
drag, startPoint x: 471, startPoint y: 523, endPoint x: 361, endPoint y: 520, distance: 110.4
click at [361, 520] on div "Traffic Source Key Events: All Key Events eCommerce sign_up invitee_meeting_sch…" at bounding box center [754, 701] width 788 height 408
copy h2 "Traffic Source"
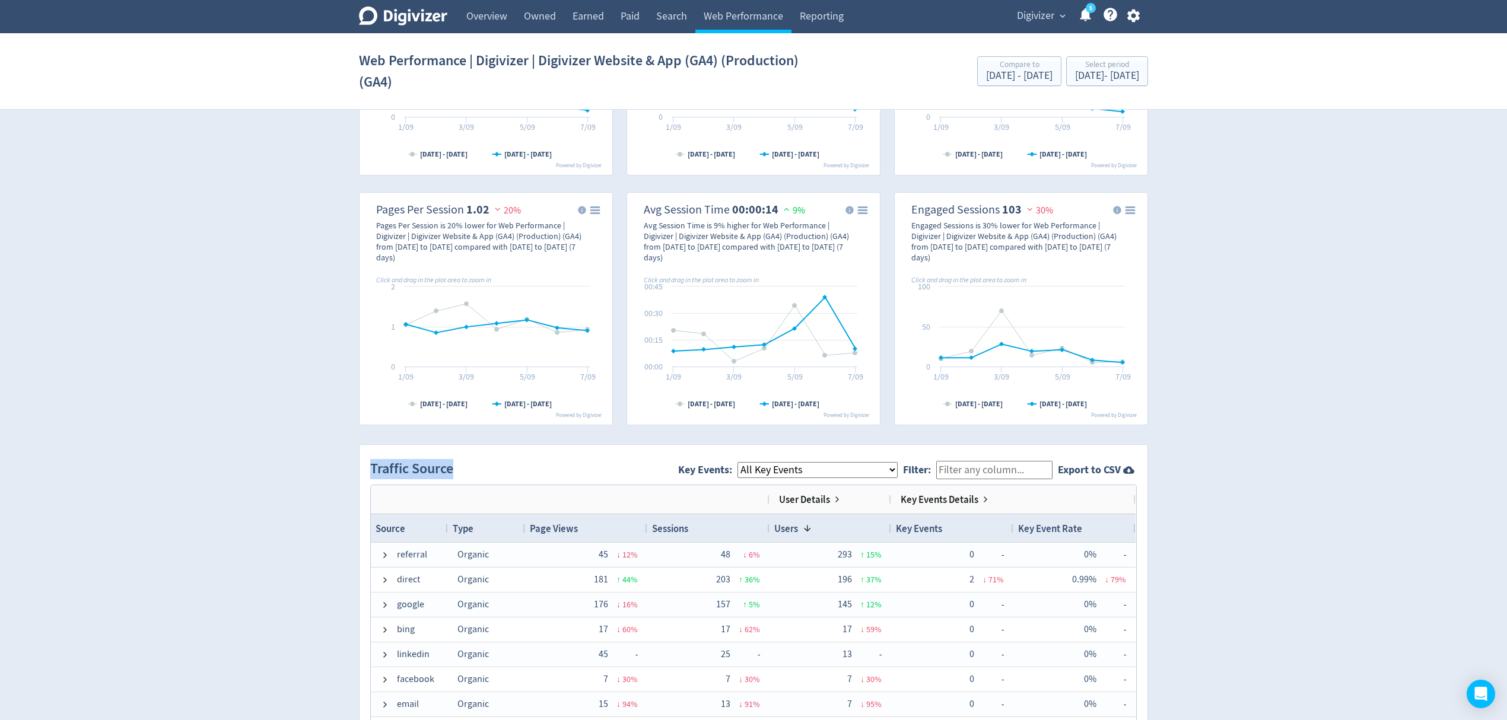
scroll to position [554, 0]
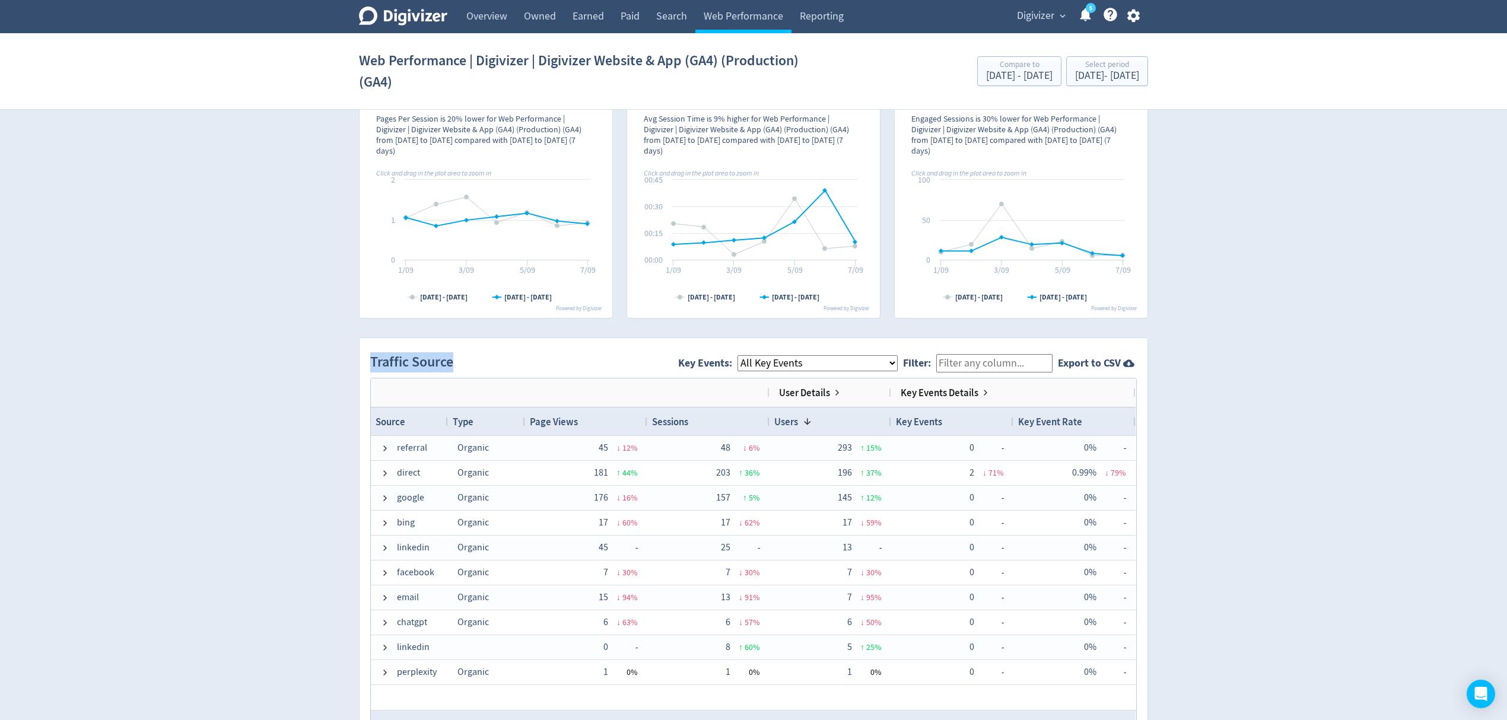
click at [898, 363] on select "All Key Events eCommerce sign_up invitee_meeting_scheduled" at bounding box center [818, 363] width 160 height 16
click at [858, 362] on select "All Key Events eCommerce sign_up invitee_meeting_scheduled" at bounding box center [818, 363] width 160 height 16
click at [748, 357] on select "All Key Events eCommerce sign_up invitee_meeting_scheduled" at bounding box center [818, 363] width 160 height 16
click at [806, 369] on select "All Key Events eCommerce sign_up invitee_meeting_scheduled" at bounding box center [818, 363] width 160 height 16
click at [748, 357] on select "All Key Events eCommerce sign_up invitee_meeting_scheduled" at bounding box center [818, 363] width 160 height 16
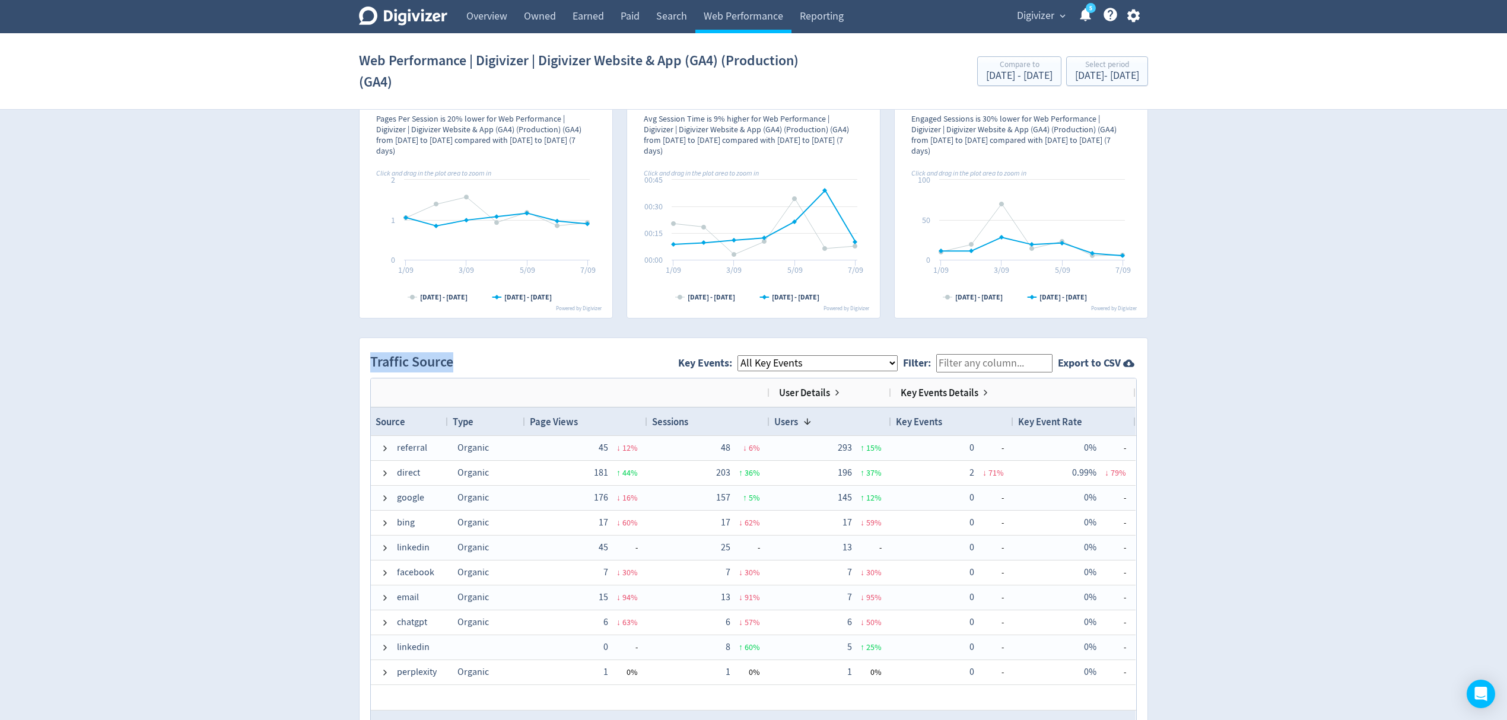
click at [798, 363] on select "All Key Events eCommerce sign_up invitee_meeting_scheduled" at bounding box center [818, 363] width 160 height 16
click at [748, 357] on select "All Key Events eCommerce sign_up invitee_meeting_scheduled" at bounding box center [818, 363] width 160 height 16
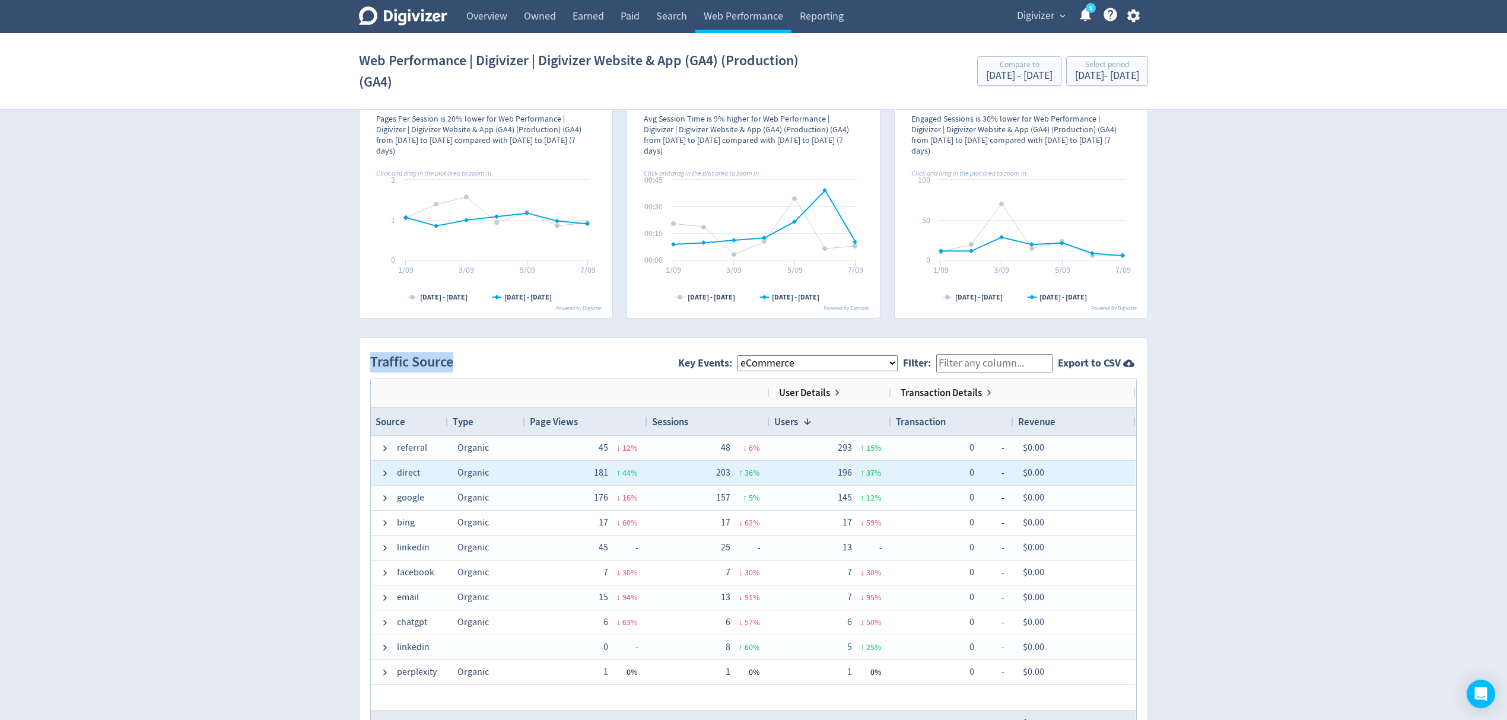
scroll to position [633, 0]
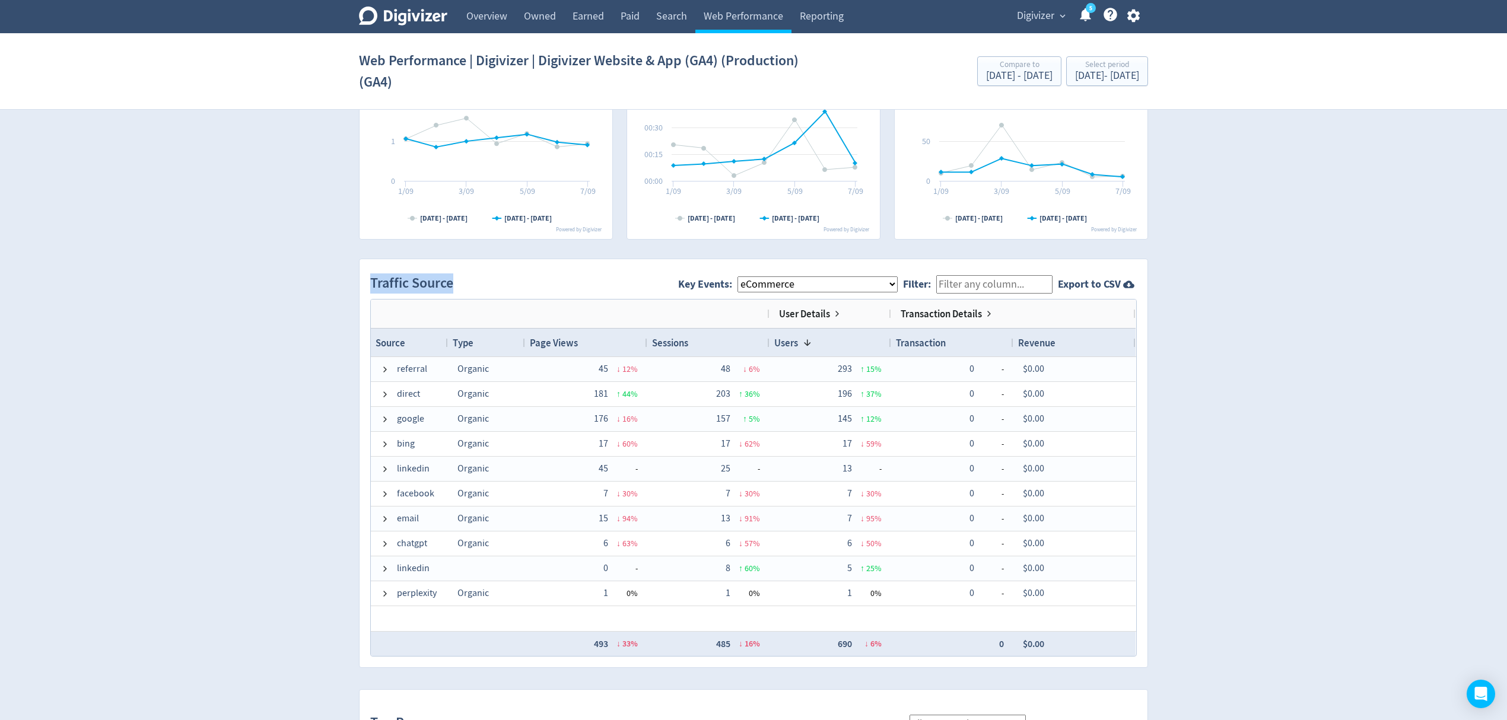
click at [828, 312] on span "User Details" at bounding box center [804, 313] width 51 height 13
click at [822, 315] on span "User Details" at bounding box center [804, 313] width 51 height 13
click at [839, 315] on span at bounding box center [837, 313] width 9 height 9
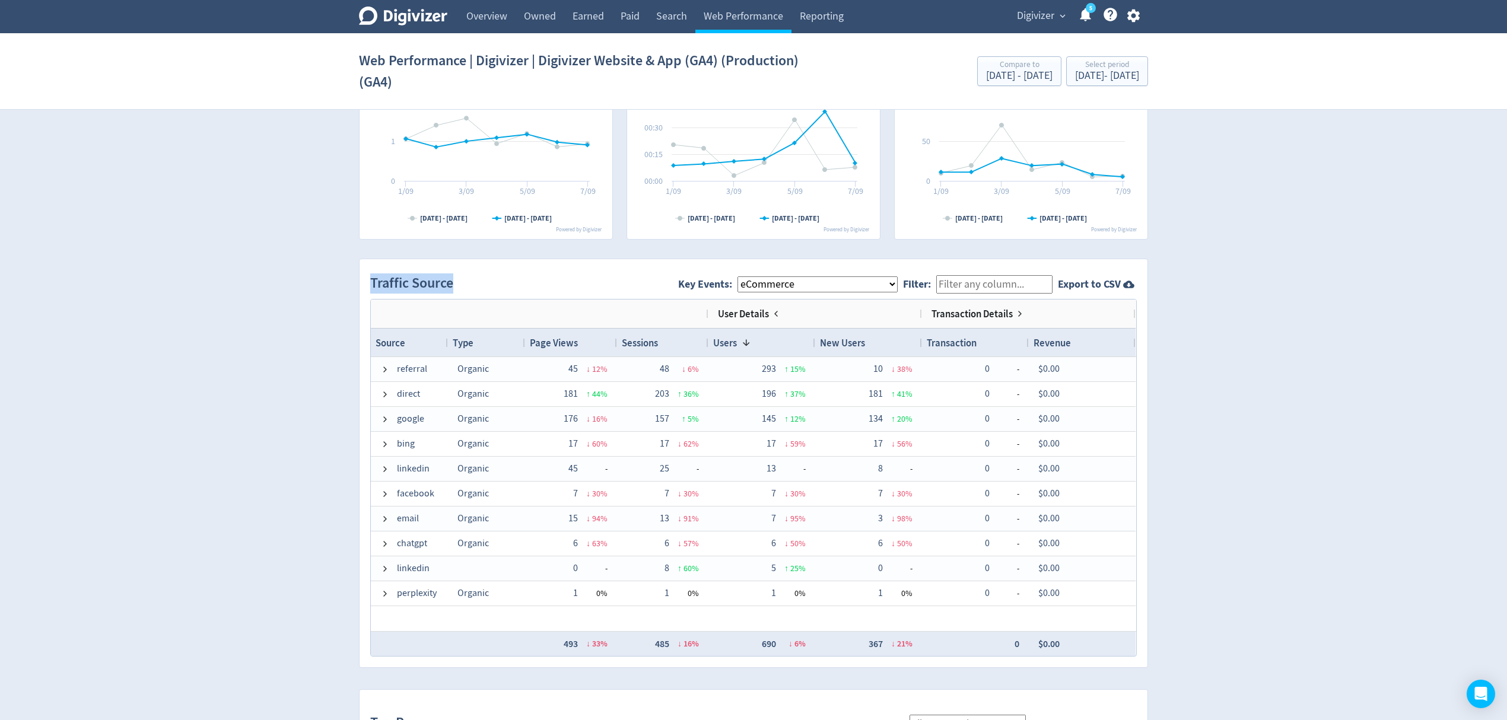
click at [982, 315] on span "Transaction Details" at bounding box center [972, 313] width 81 height 13
click at [1013, 315] on span "Transaction Details" at bounding box center [972, 313] width 81 height 13
click at [1020, 316] on span at bounding box center [1019, 313] width 9 height 9
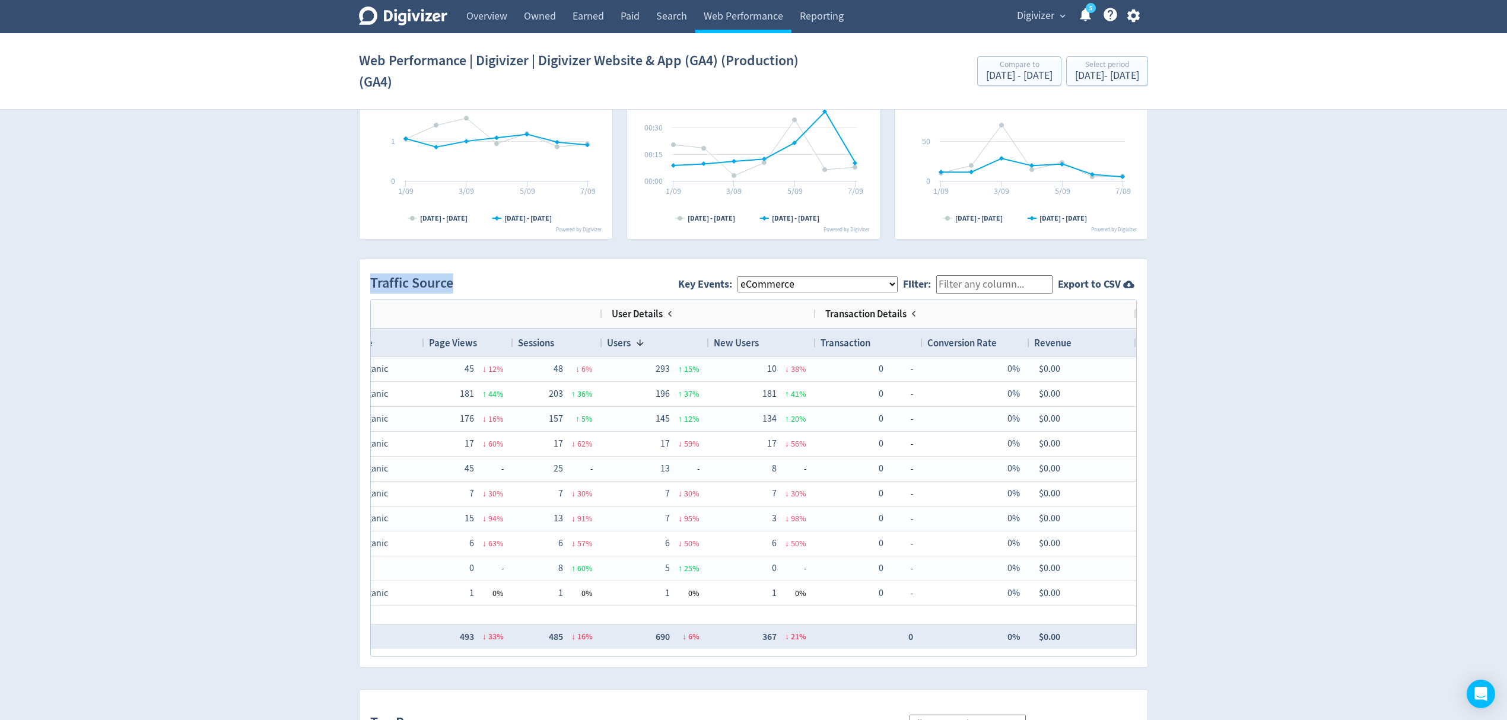
scroll to position [0, 0]
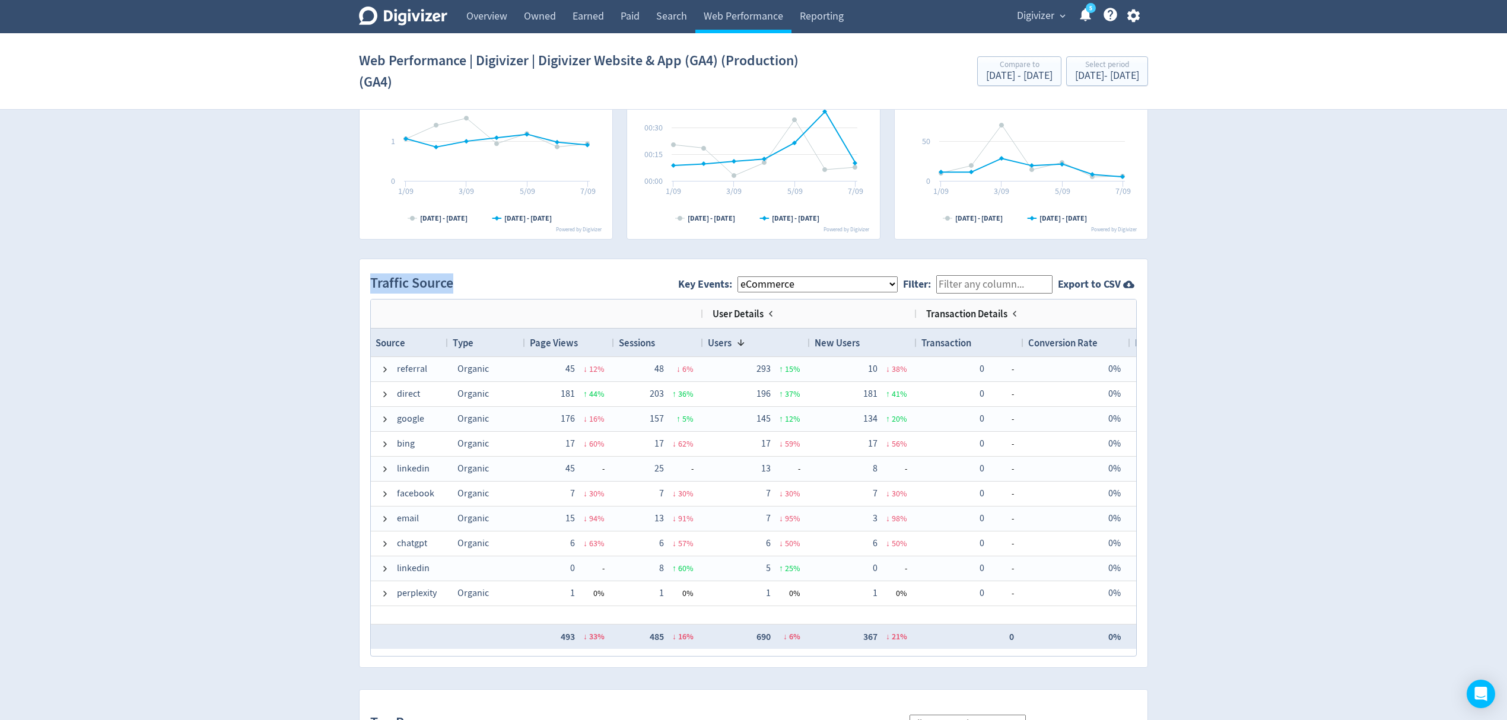
click at [770, 309] on div "User Details" at bounding box center [744, 313] width 63 height 19
click at [1014, 314] on span at bounding box center [1014, 313] width 9 height 9
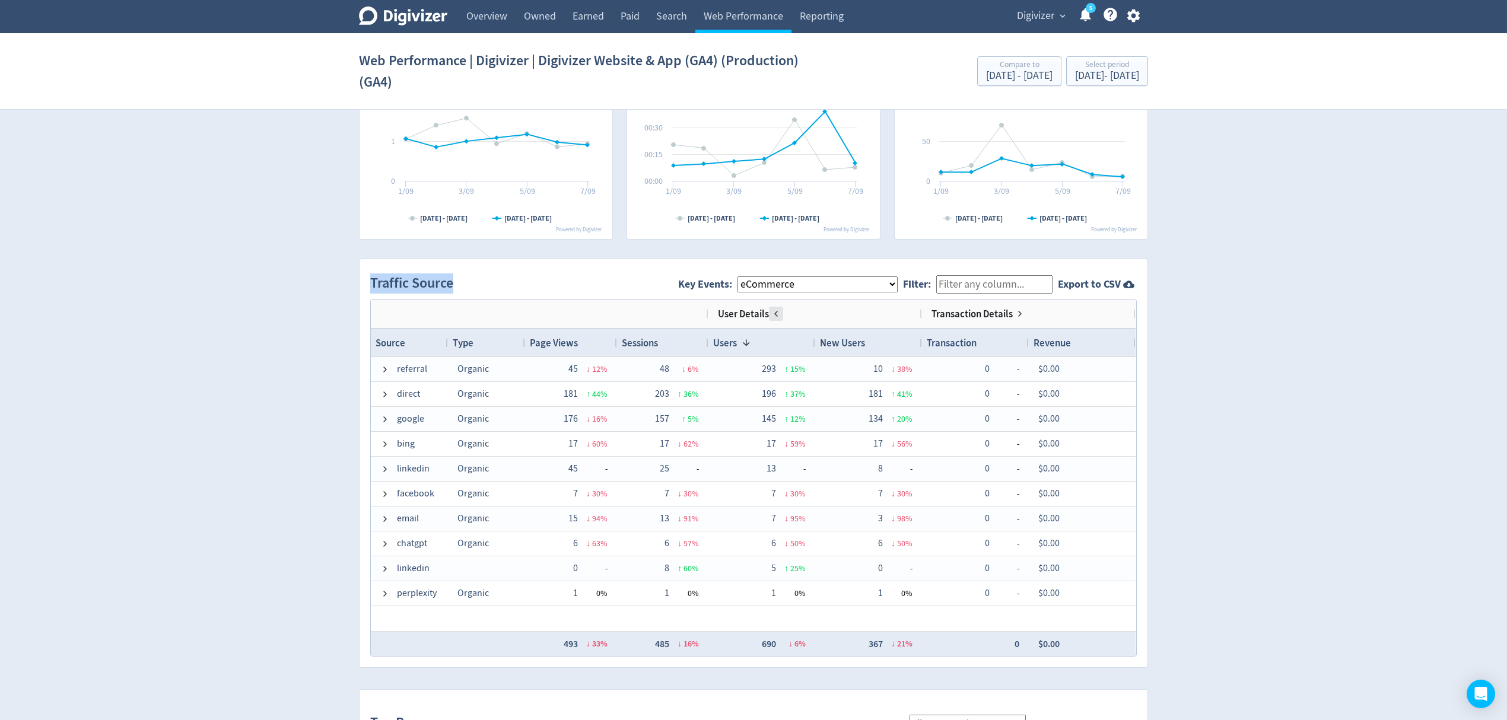
click at [781, 315] on span at bounding box center [775, 313] width 9 height 9
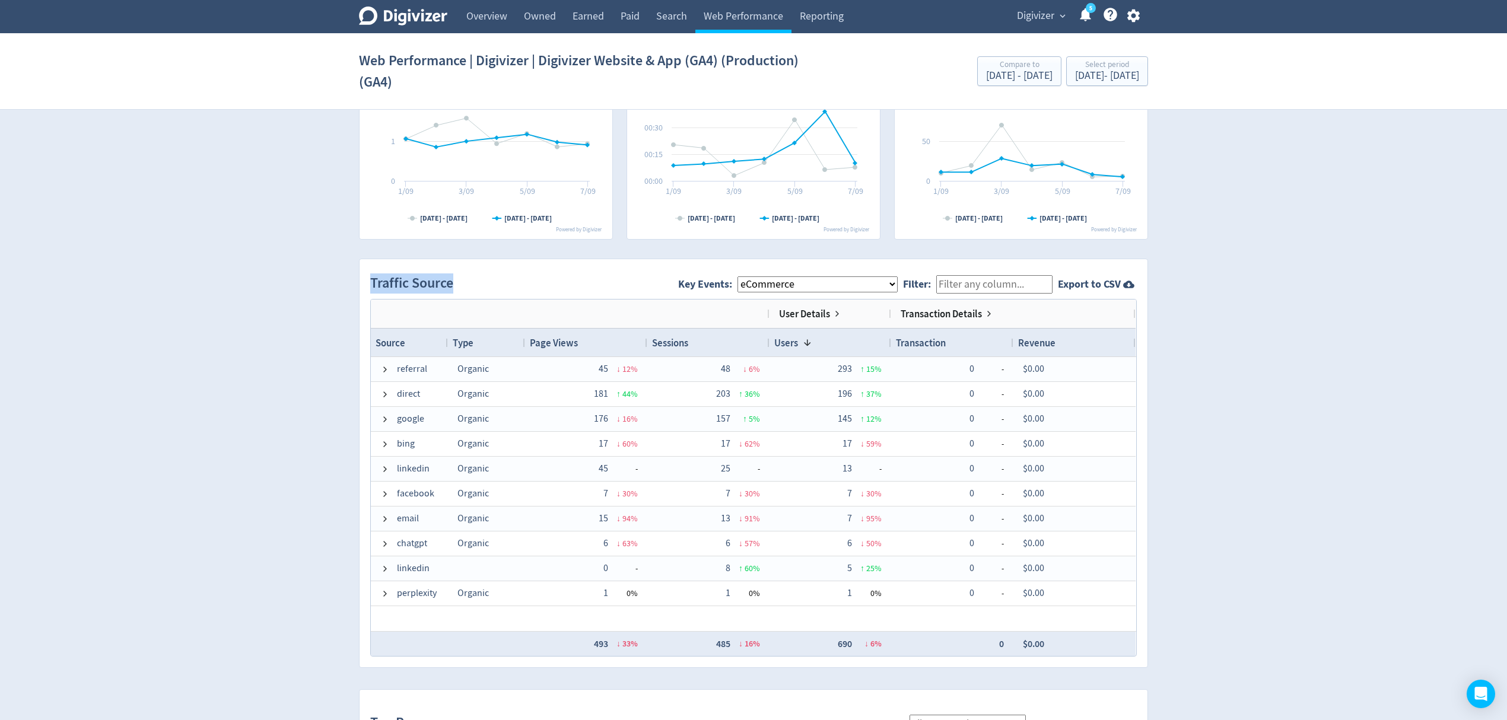
click at [793, 288] on select "All Key Events eCommerce sign_up invitee_meeting_scheduled" at bounding box center [818, 285] width 160 height 16
click at [748, 277] on select "All Key Events eCommerce sign_up invitee_meeting_scheduled" at bounding box center [818, 285] width 160 height 16
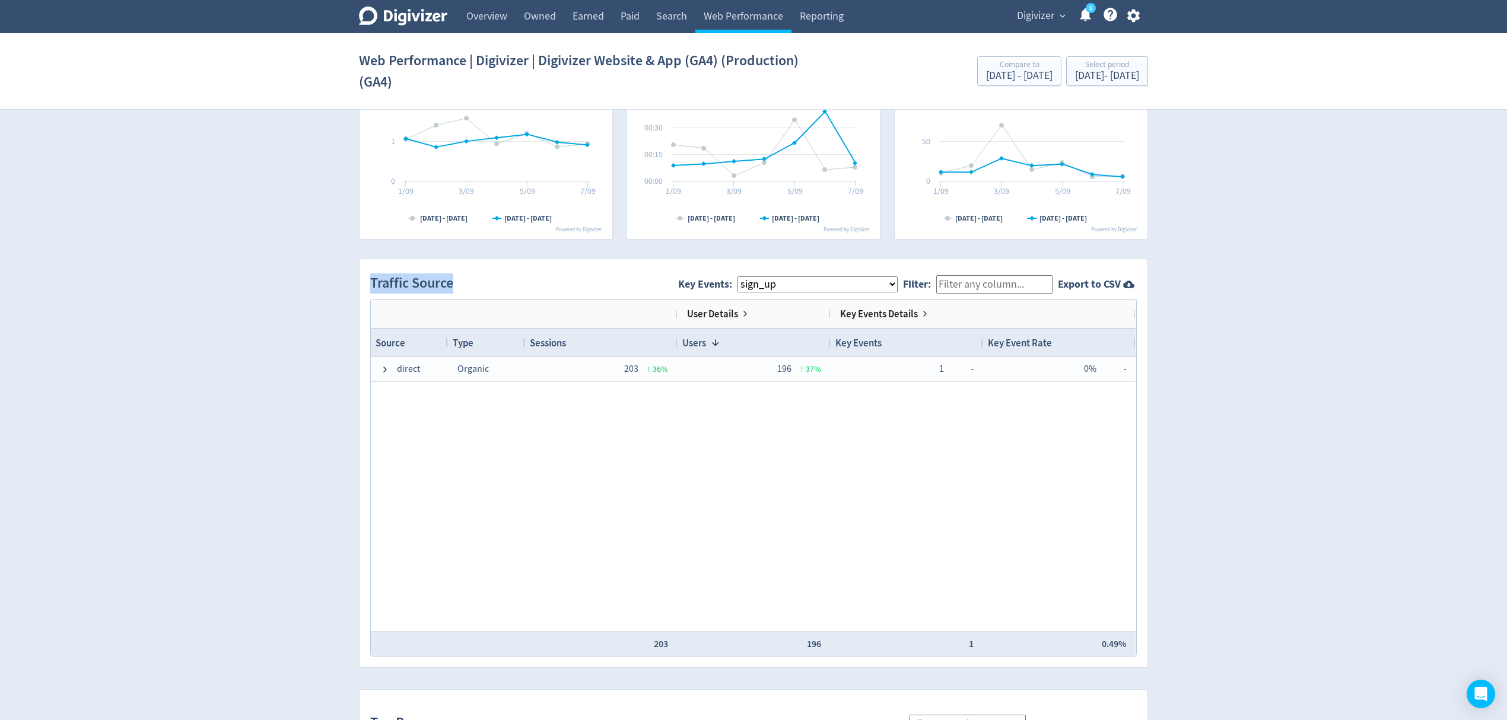
click at [729, 313] on span "User Details" at bounding box center [712, 313] width 51 height 13
click at [738, 313] on span "User Details" at bounding box center [712, 313] width 51 height 13
click at [742, 315] on span at bounding box center [745, 313] width 9 height 9
click at [742, 315] on div "User Details" at bounding box center [769, 313] width 225 height 19
click at [718, 310] on span at bounding box center [714, 313] width 9 height 9
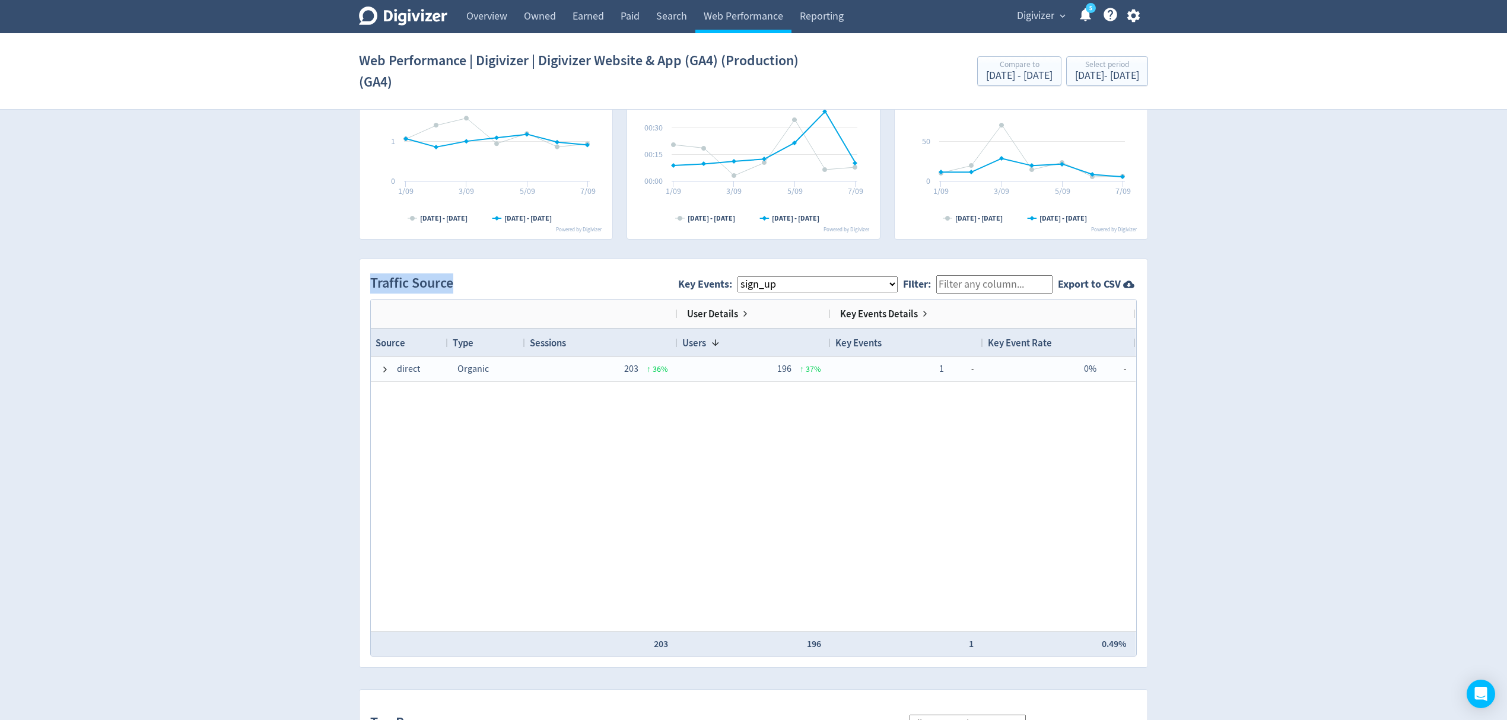
click at [774, 280] on select "All Key Events eCommerce sign_up invitee_meeting_scheduled" at bounding box center [818, 285] width 160 height 16
select select "eCommerce"
click at [748, 277] on select "All Key Events eCommerce sign_up invitee_meeting_scheduled" at bounding box center [818, 285] width 160 height 16
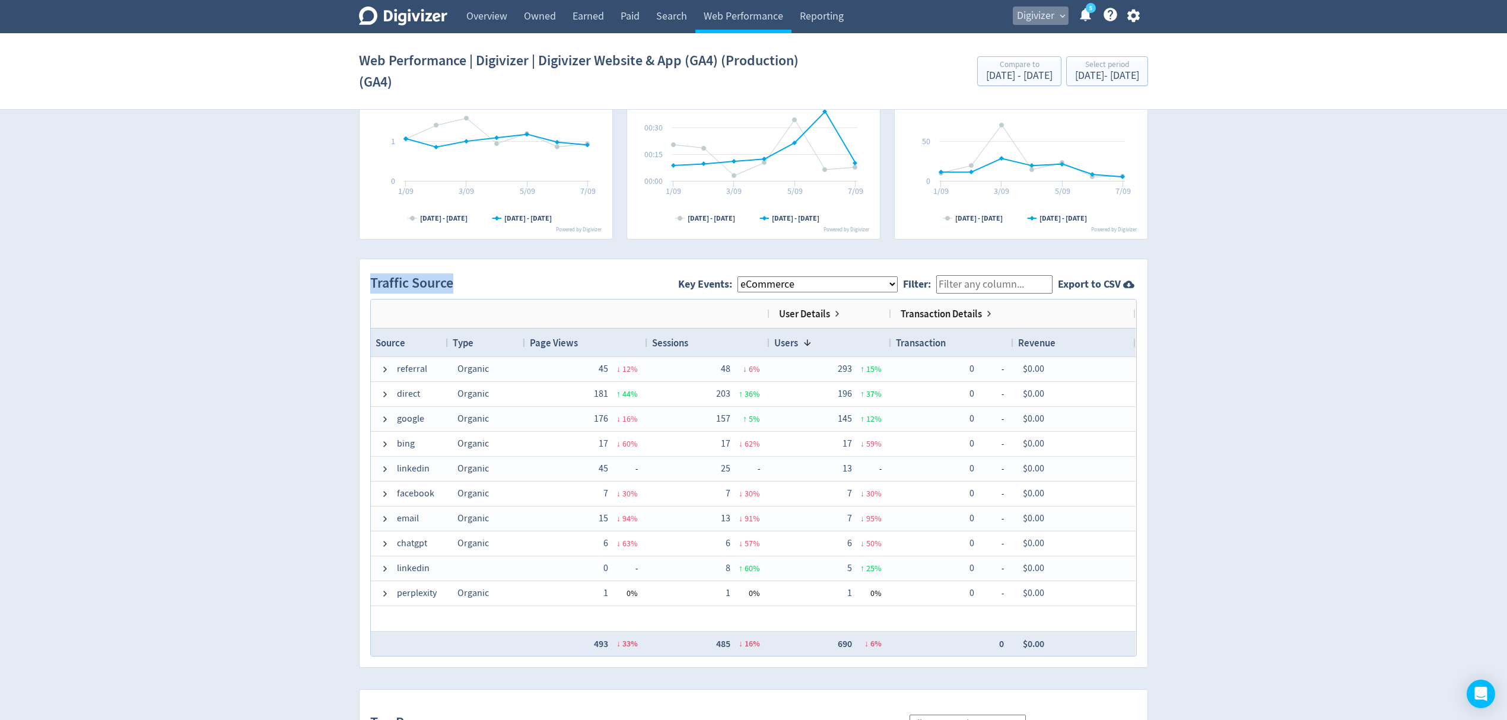
click at [1042, 7] on span "Digivizer" at bounding box center [1035, 16] width 37 height 19
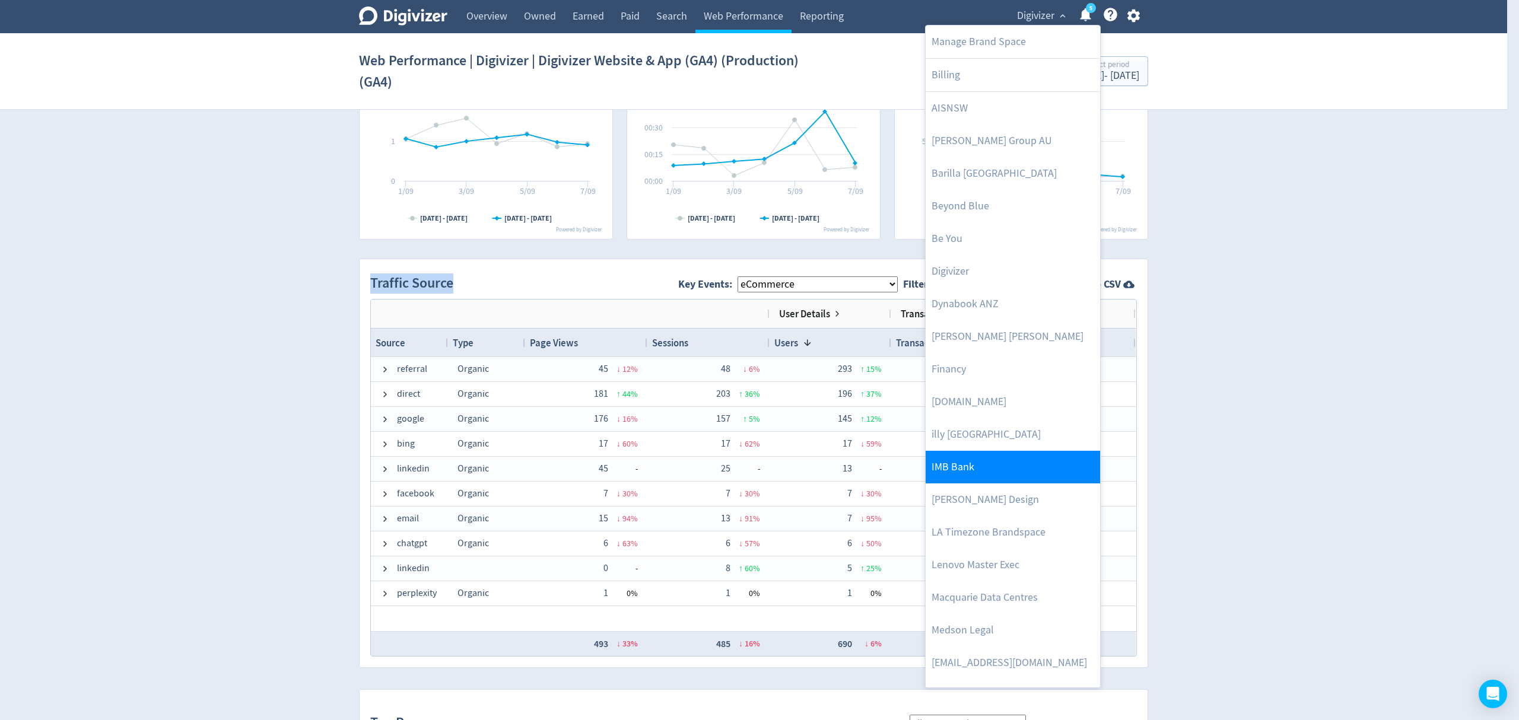
click at [992, 477] on link "IMB Bank" at bounding box center [1013, 467] width 174 height 33
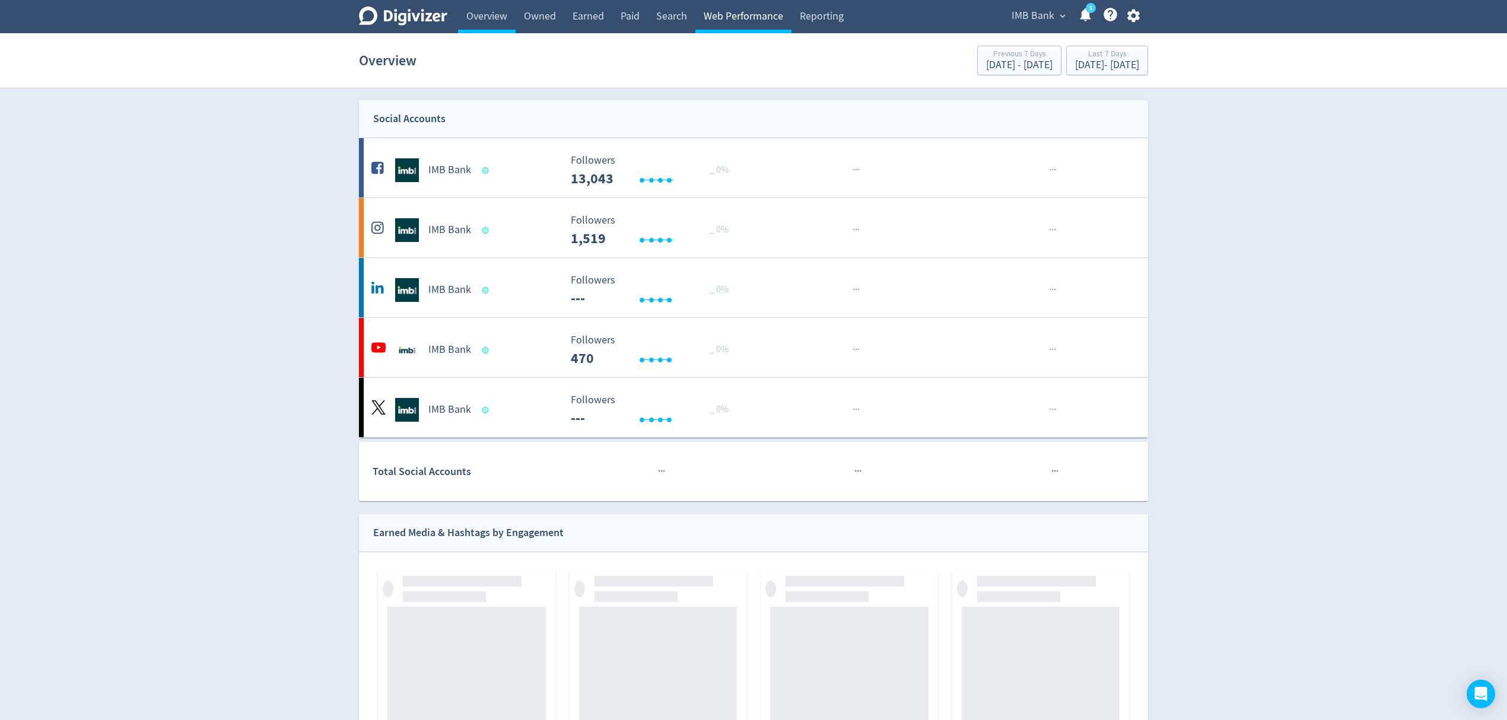
click at [744, 20] on link "Web Performance" at bounding box center [744, 16] width 96 height 33
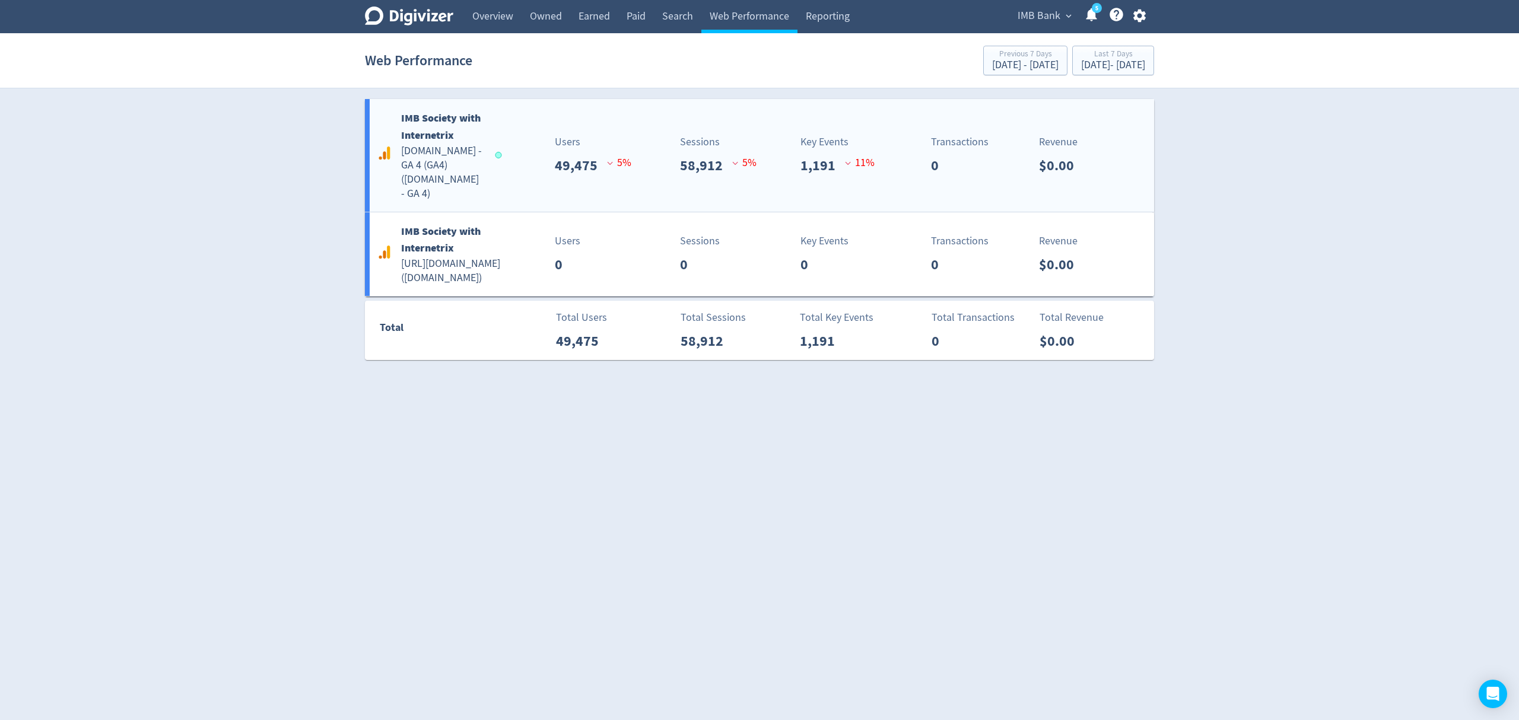
click at [506, 172] on div "IMB Society with Internetrix [DOMAIN_NAME] - GA 4 (GA4) ( [DOMAIN_NAME] - GA 4 …" at bounding box center [759, 155] width 789 height 113
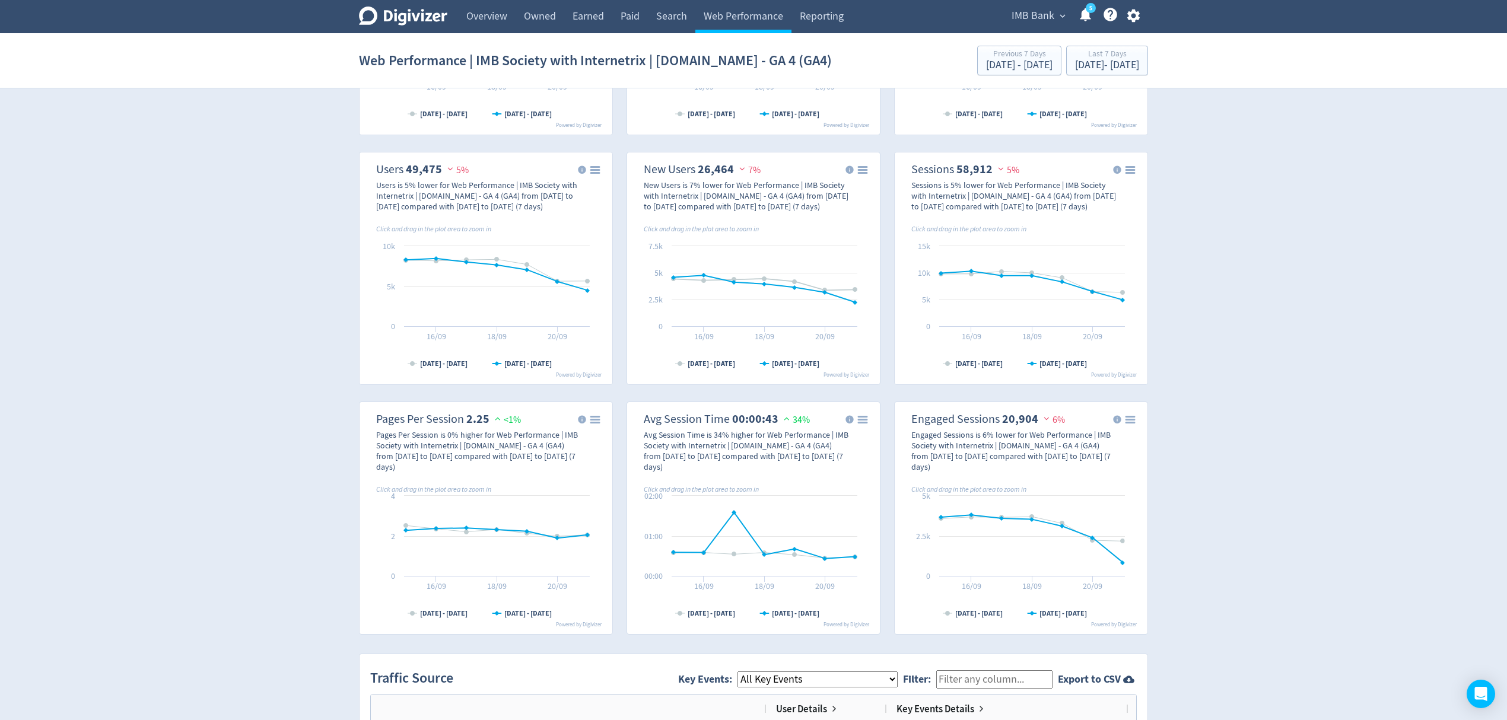
scroll to position [395, 0]
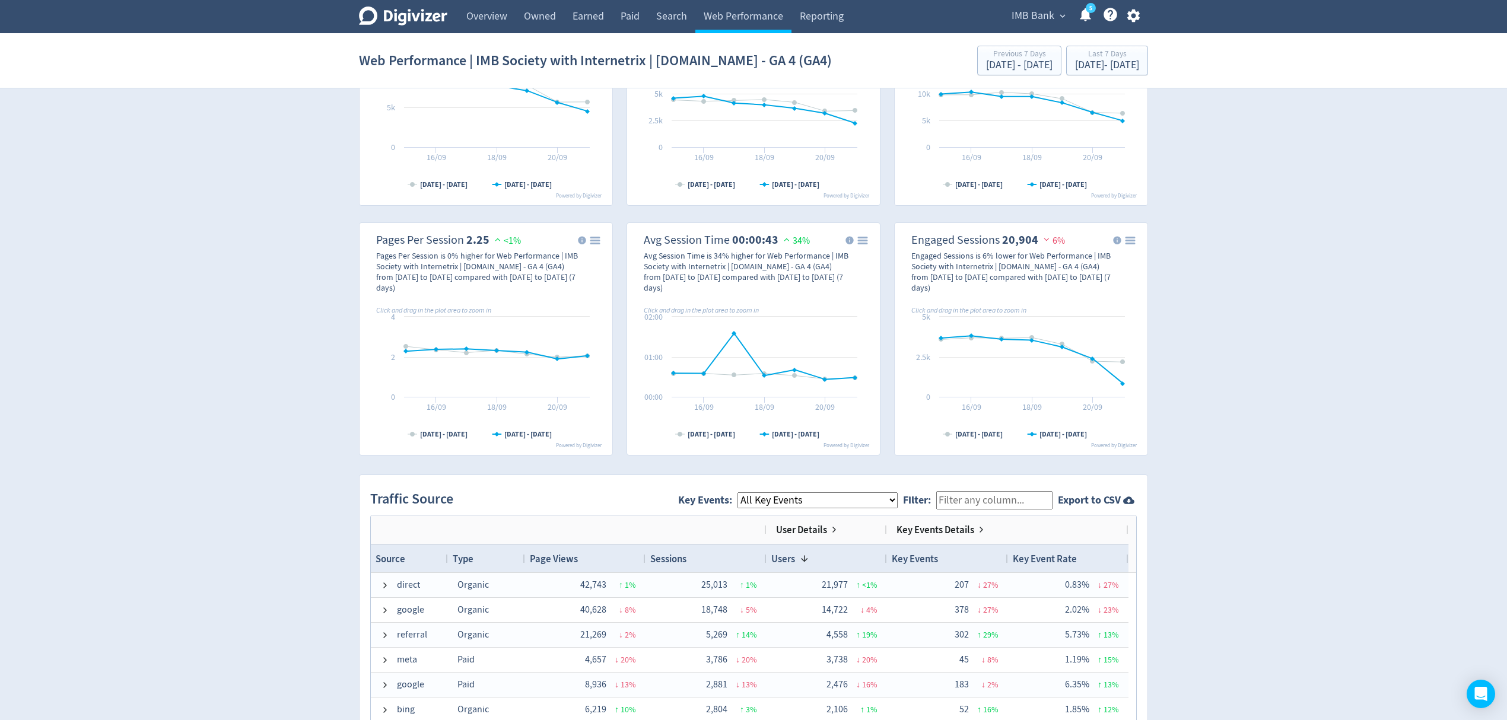
click at [834, 500] on select "All Key Events eCommerce landlord_insurance_cta digital_mortgage_submitted pl_a…" at bounding box center [818, 501] width 160 height 16
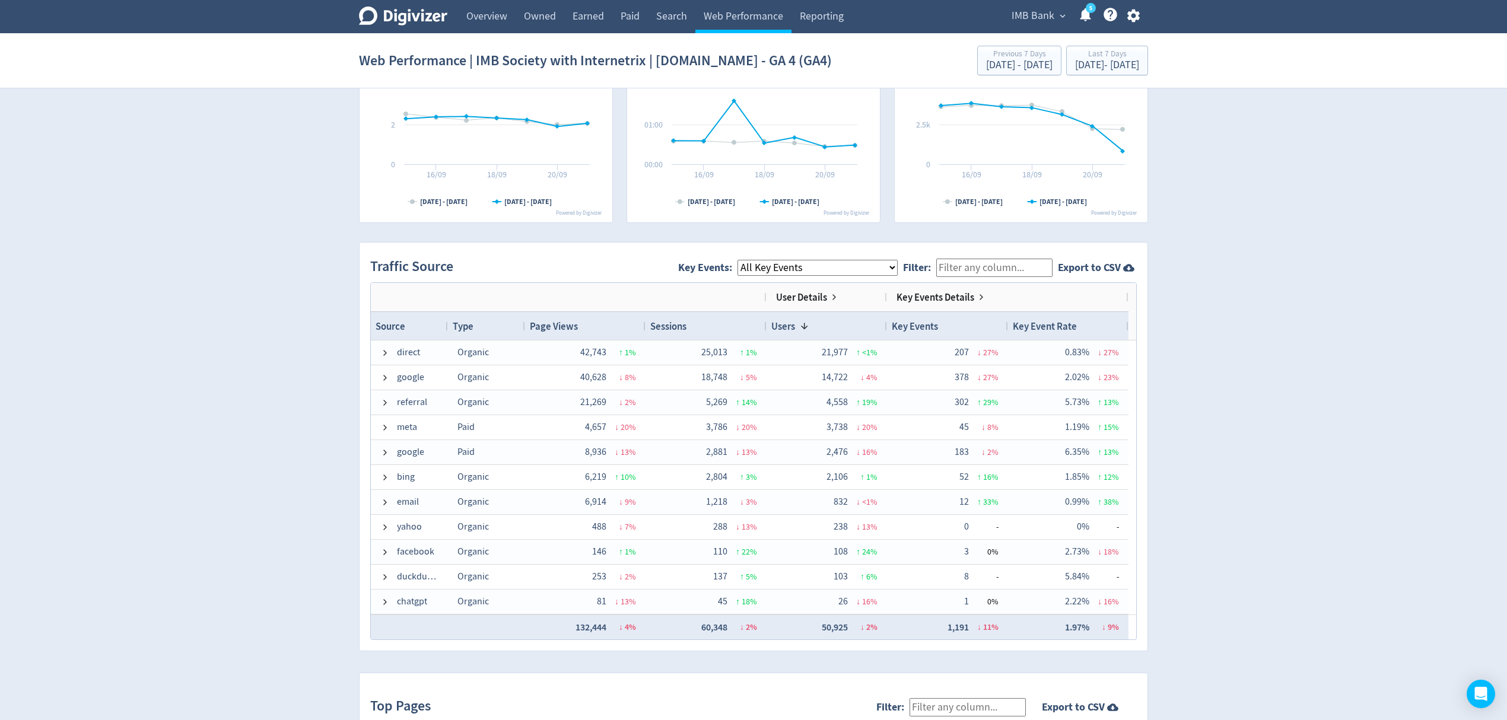
scroll to position [633, 0]
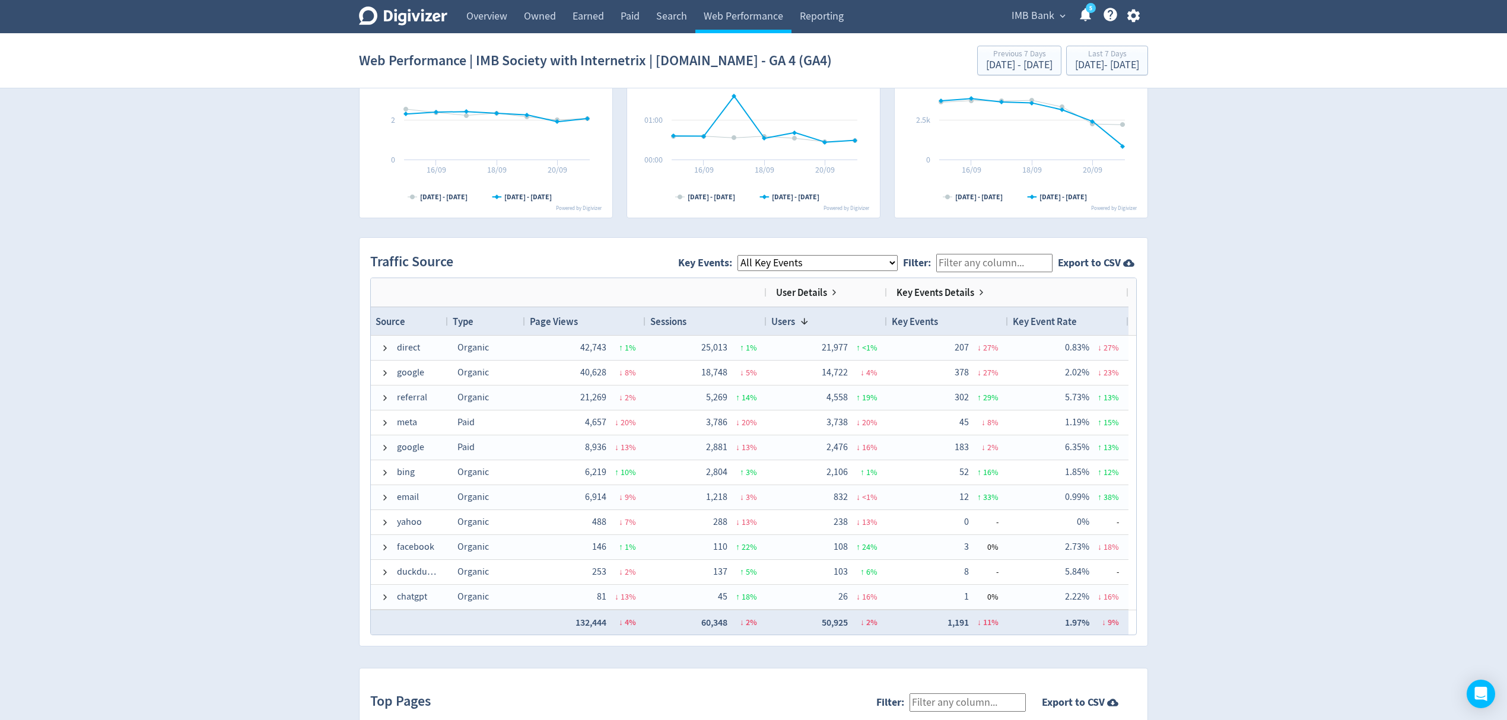
click at [996, 264] on input "Filter:" at bounding box center [994, 263] width 116 height 18
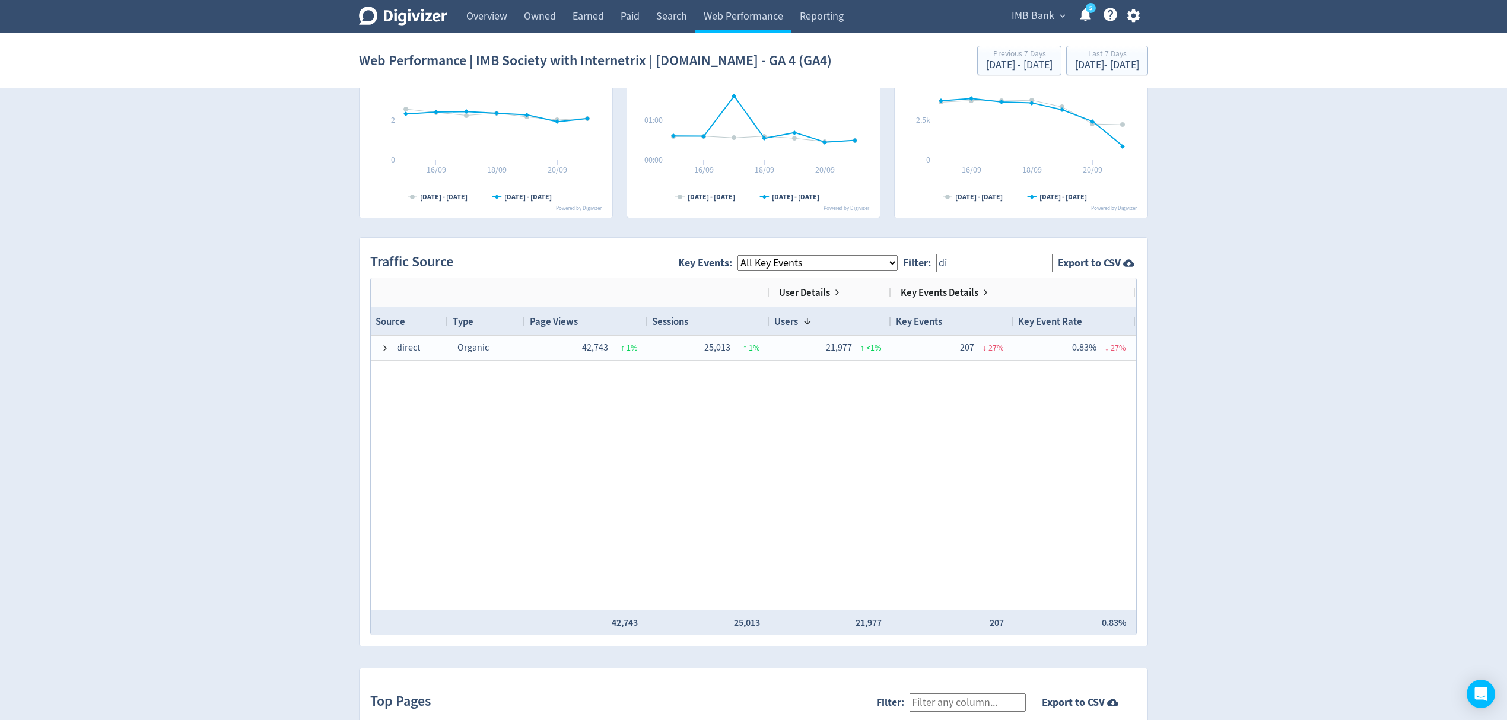
type input "d"
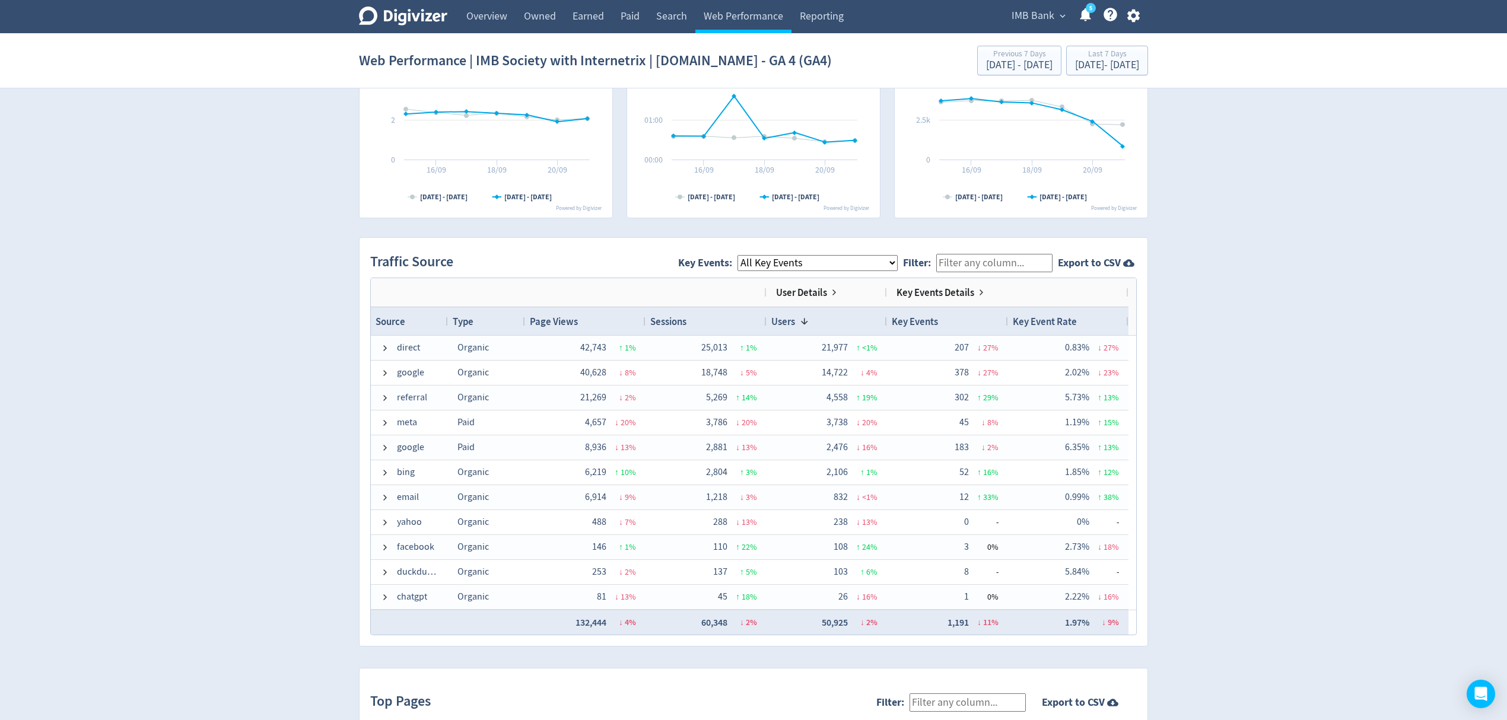
click at [1023, 269] on input "Filter:" at bounding box center [994, 263] width 116 height 18
click at [483, 326] on div "Type" at bounding box center [487, 321] width 68 height 22
click at [483, 326] on span at bounding box center [482, 321] width 9 height 9
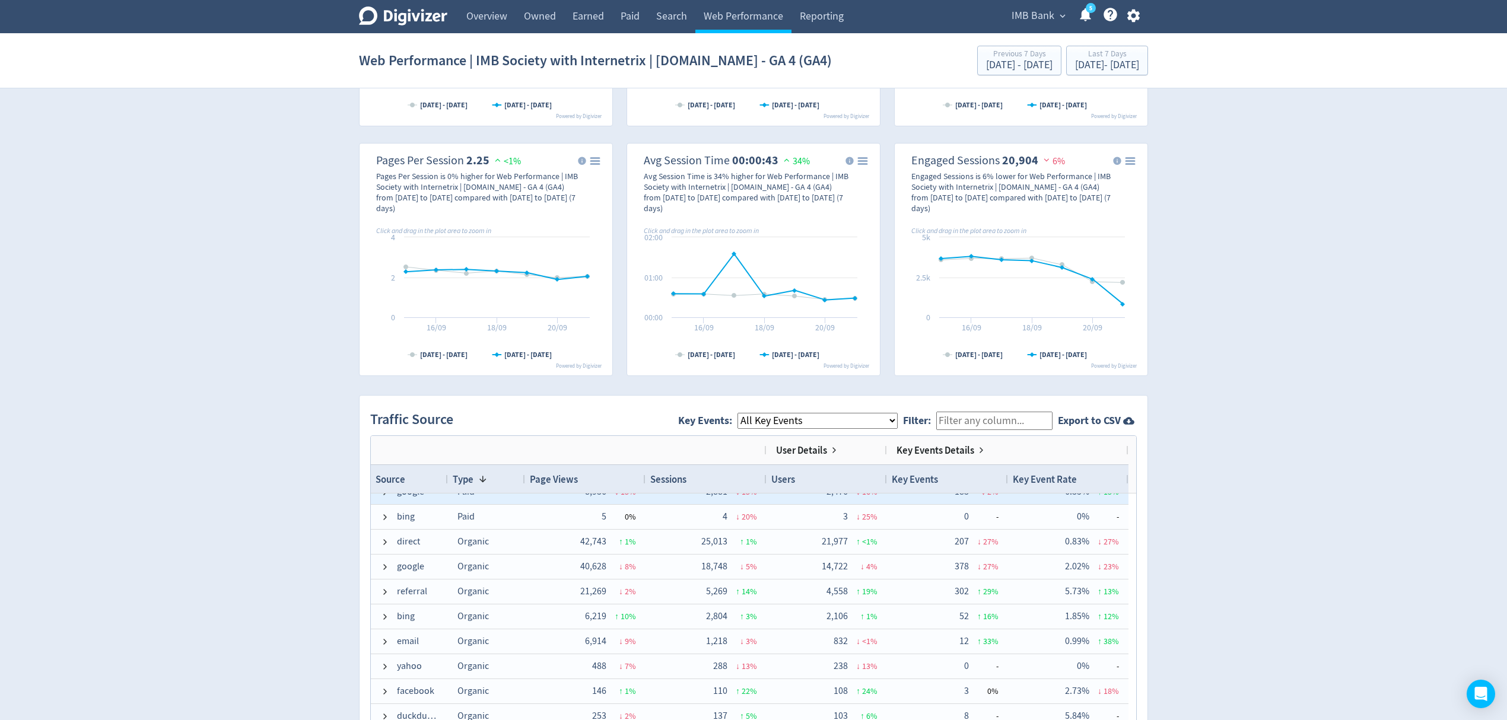
scroll to position [0, 0]
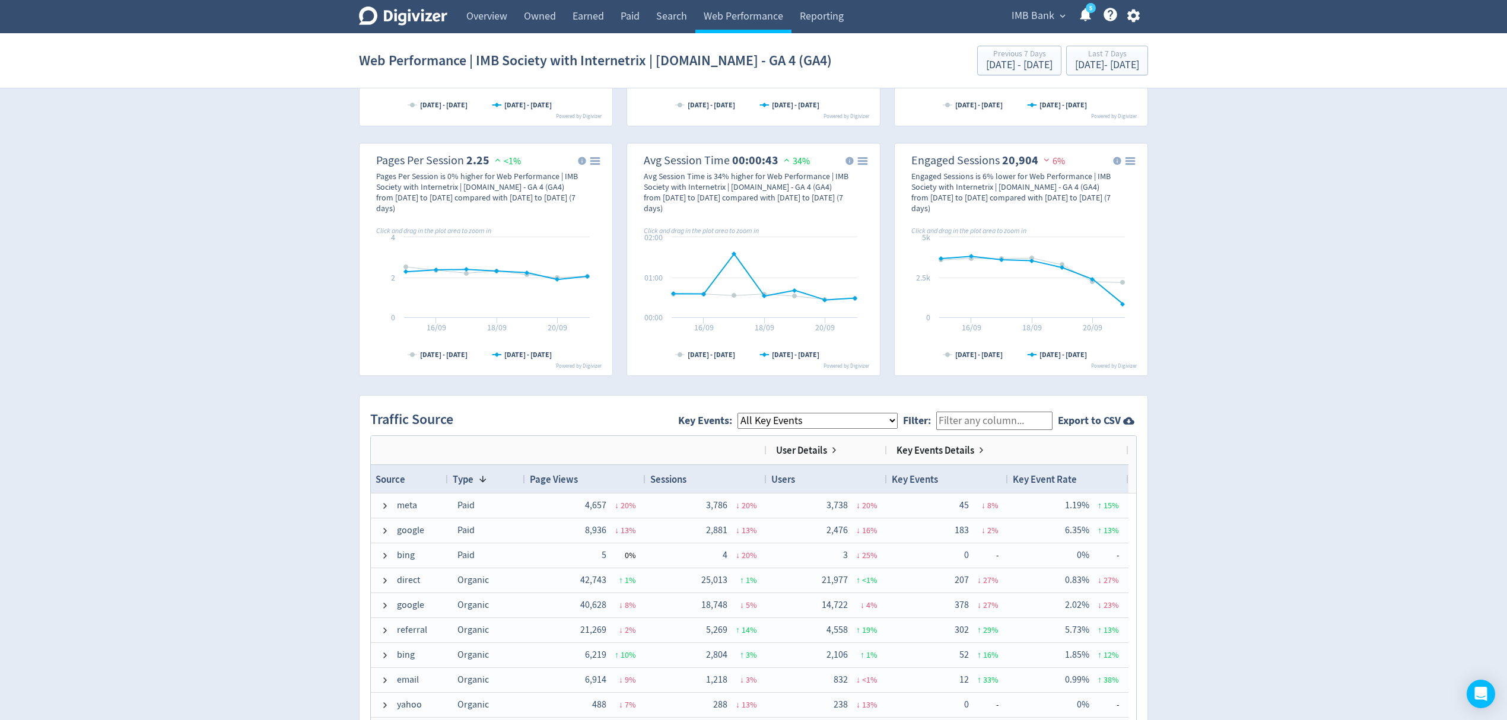
click at [996, 414] on input "Filter:" at bounding box center [994, 421] width 116 height 18
type input "organic"
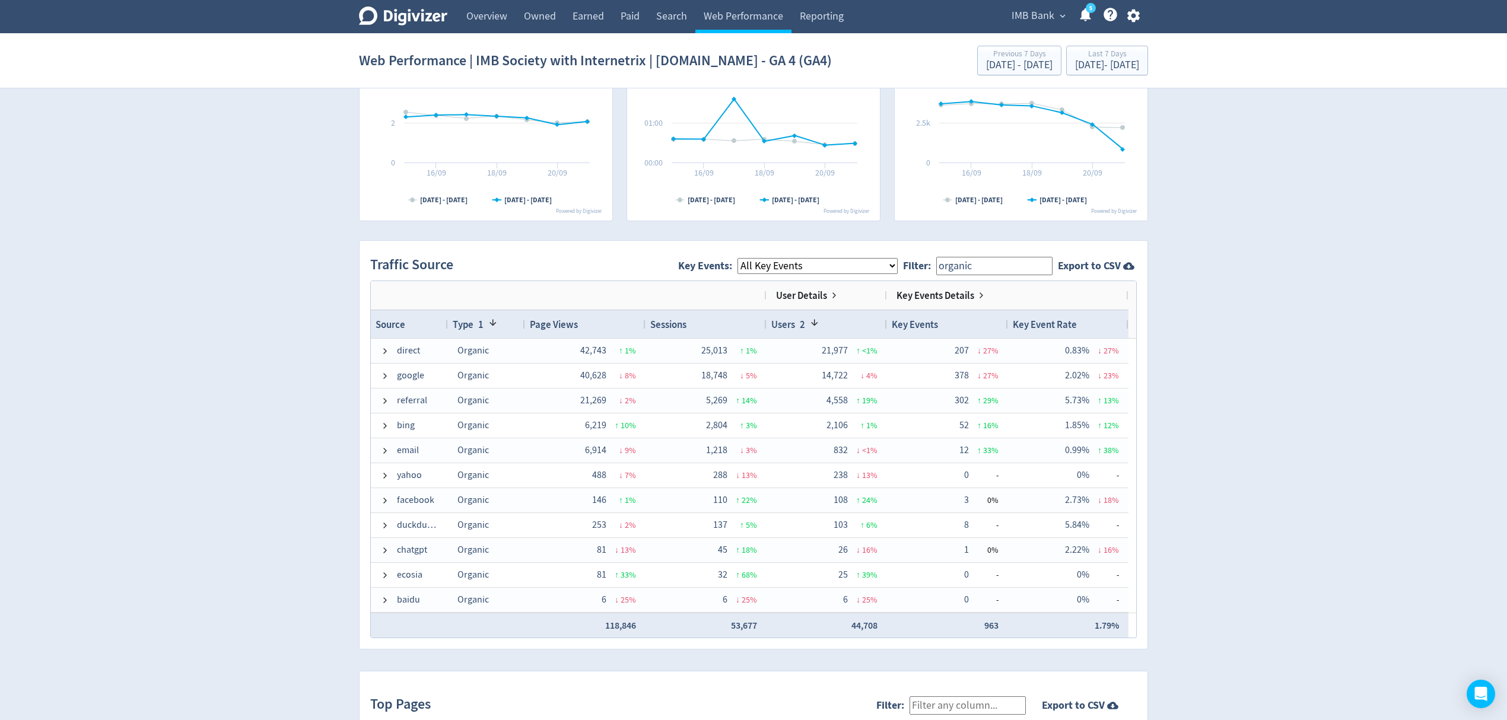
scroll to position [633, 0]
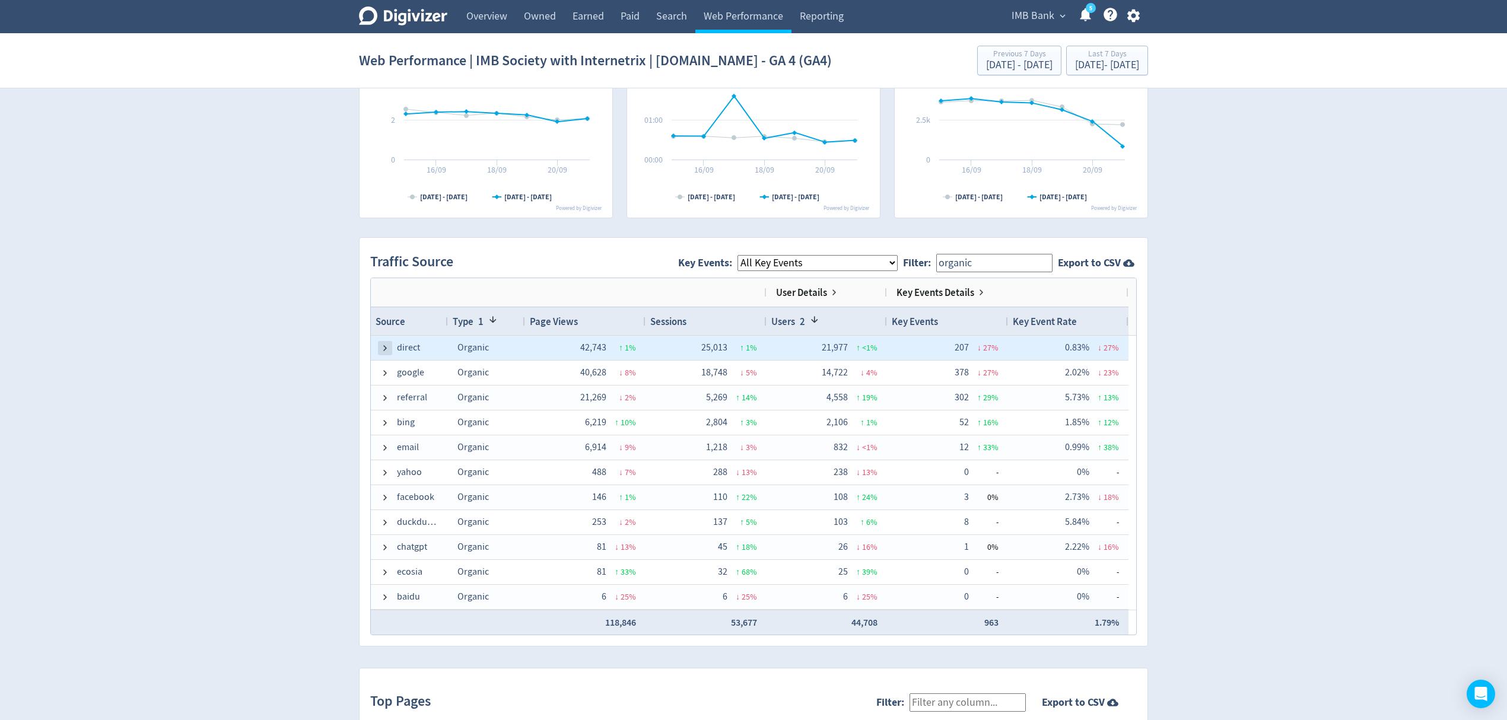
click at [390, 345] on span at bounding box center [384, 348] width 9 height 9
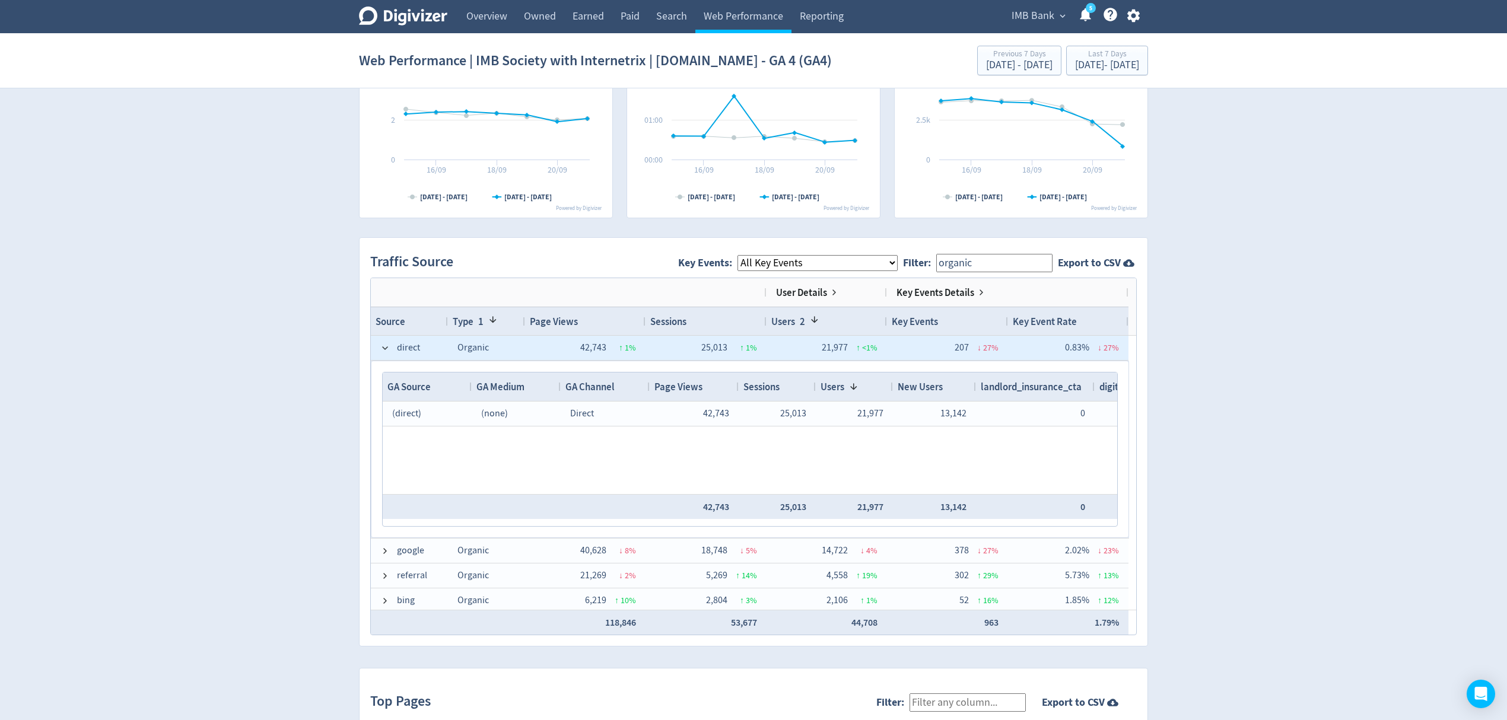
click at [390, 345] on span at bounding box center [384, 348] width 9 height 9
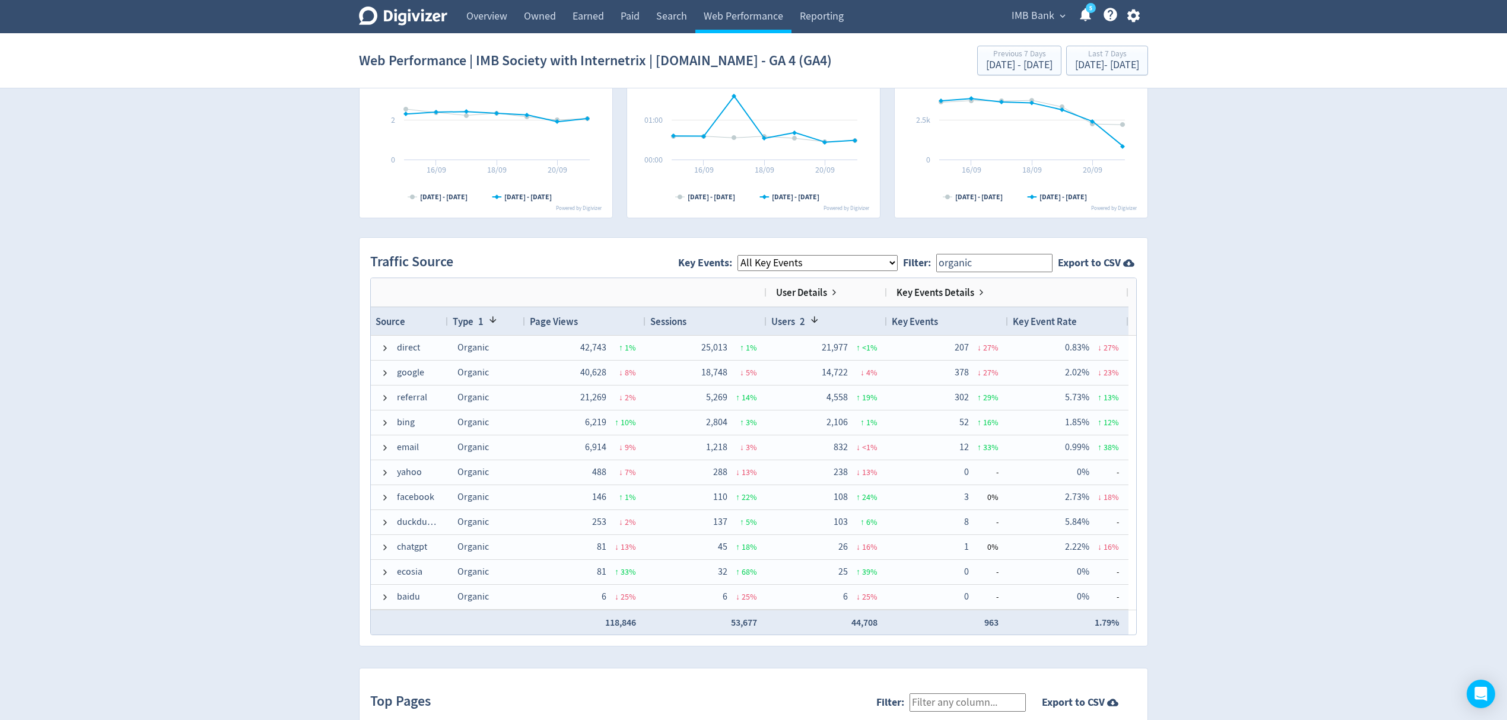
click at [489, 321] on span at bounding box center [492, 319] width 9 height 9
click at [495, 323] on div "Type" at bounding box center [487, 321] width 68 height 22
click at [495, 323] on div "Type 1" at bounding box center [487, 321] width 68 height 22
drag, startPoint x: 485, startPoint y: 319, endPoint x: 470, endPoint y: 324, distance: 15.6
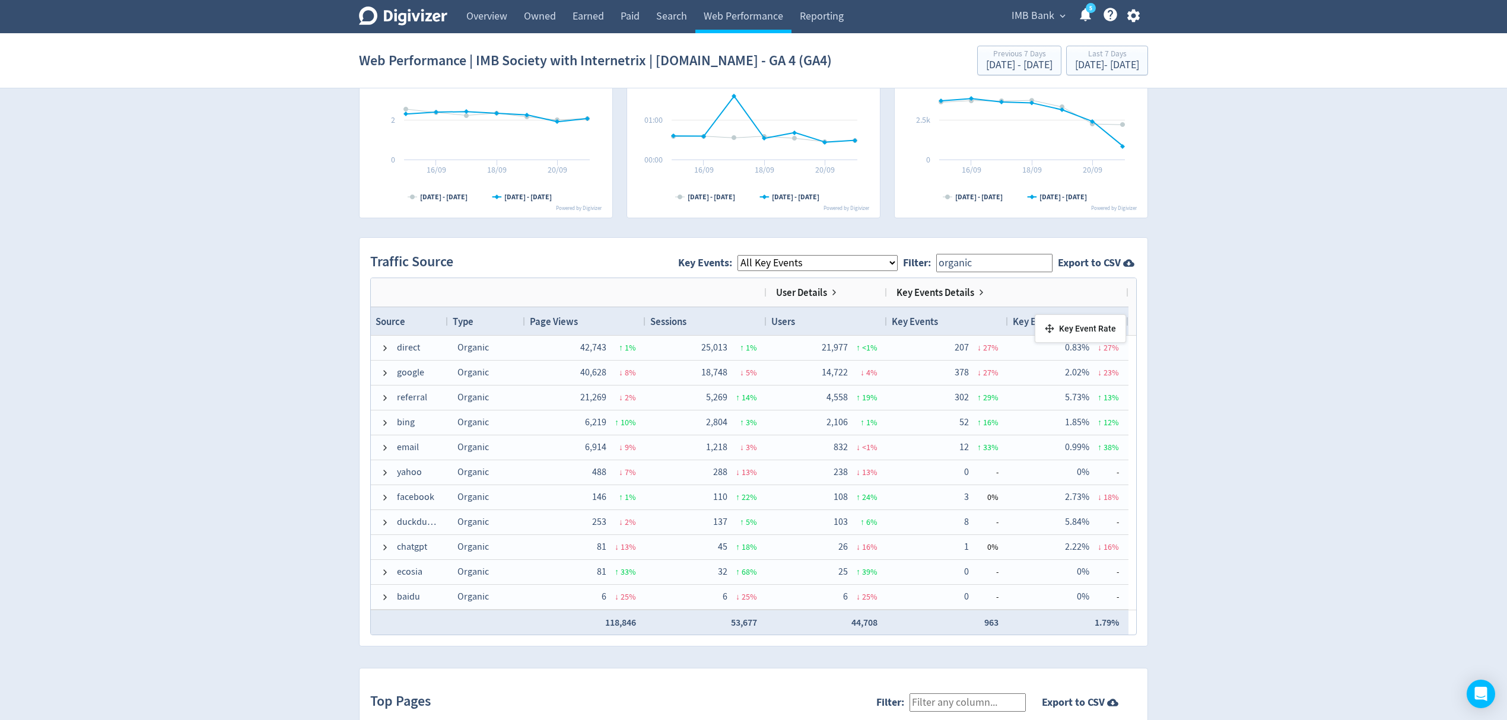
drag, startPoint x: 1097, startPoint y: 319, endPoint x: 1041, endPoint y: 318, distance: 56.4
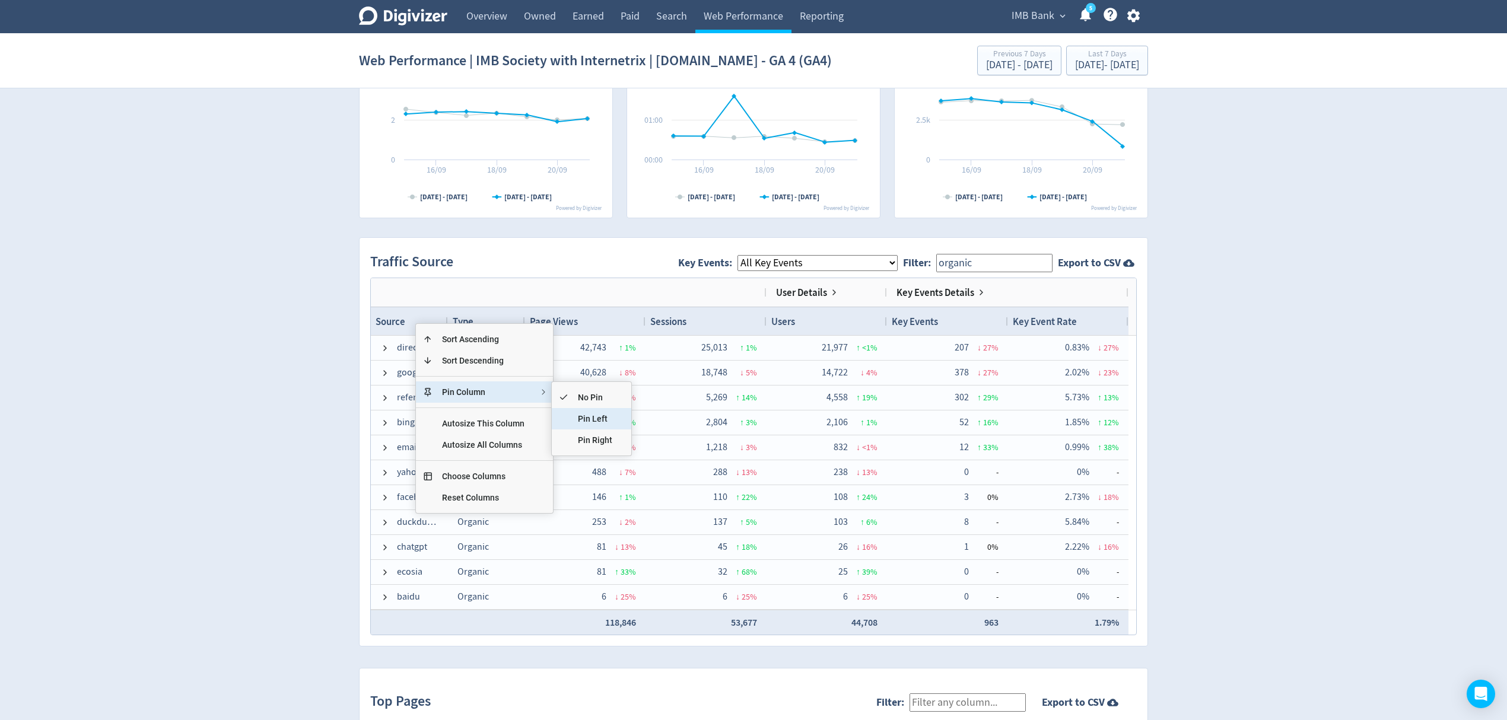
click at [598, 423] on span "Pin Left" at bounding box center [595, 418] width 53 height 21
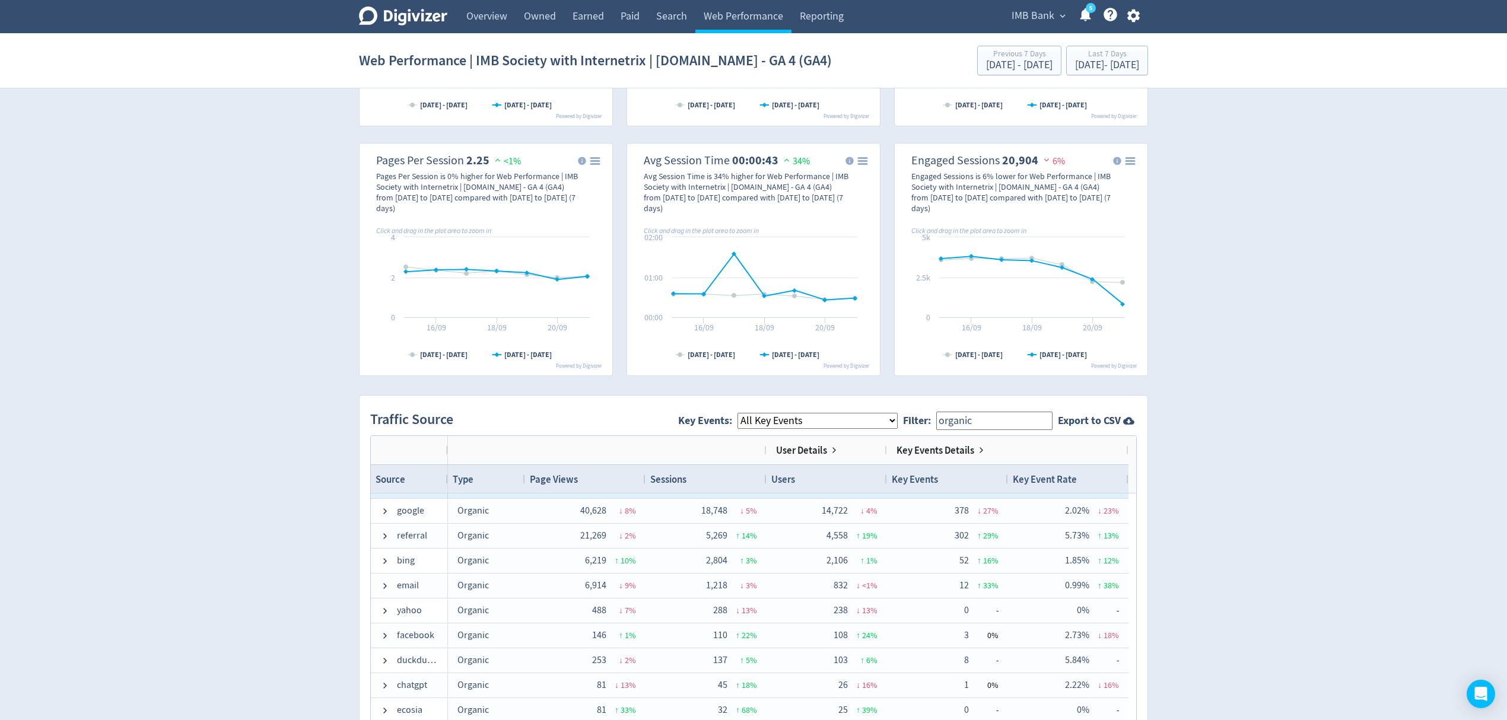
scroll to position [0, 0]
click at [415, 475] on div "Source" at bounding box center [410, 479] width 68 height 22
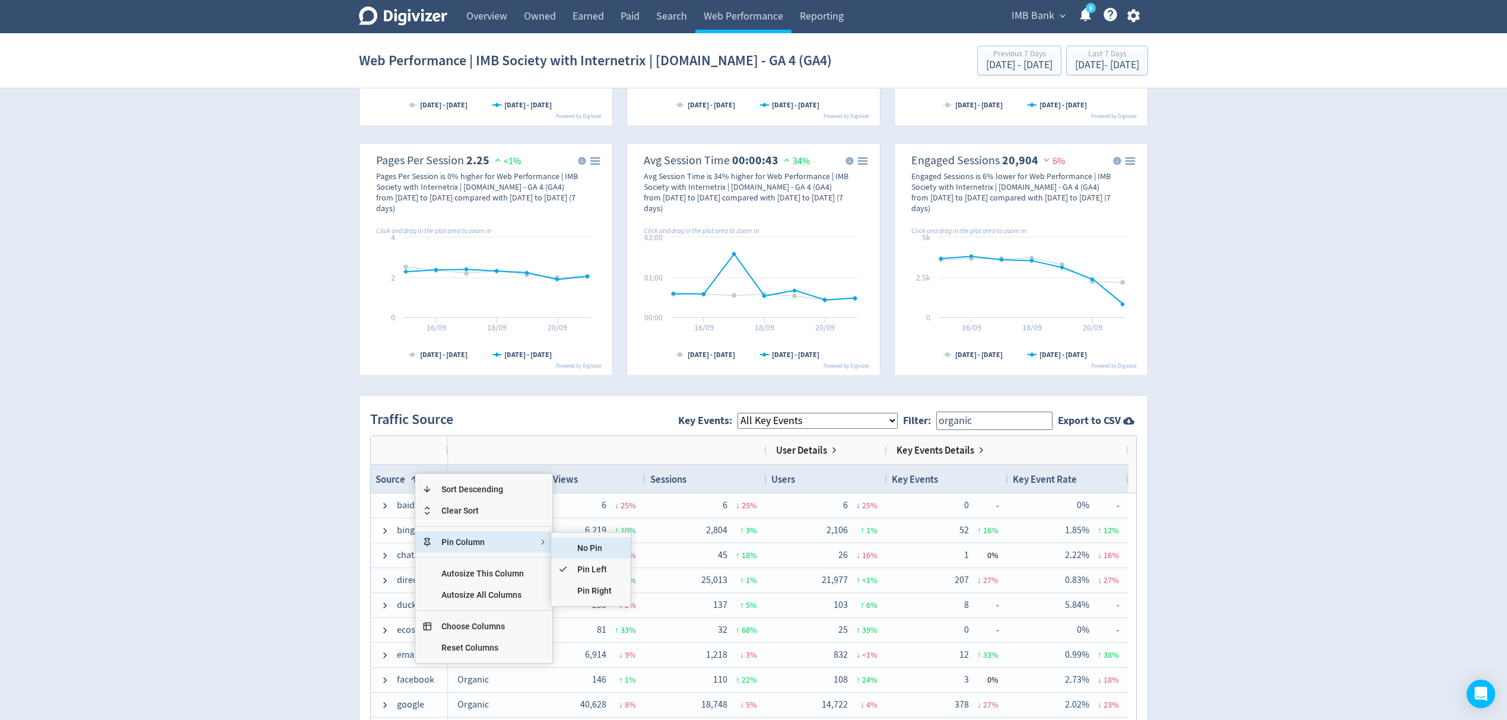
click at [585, 551] on span "No Pin" at bounding box center [594, 548] width 53 height 21
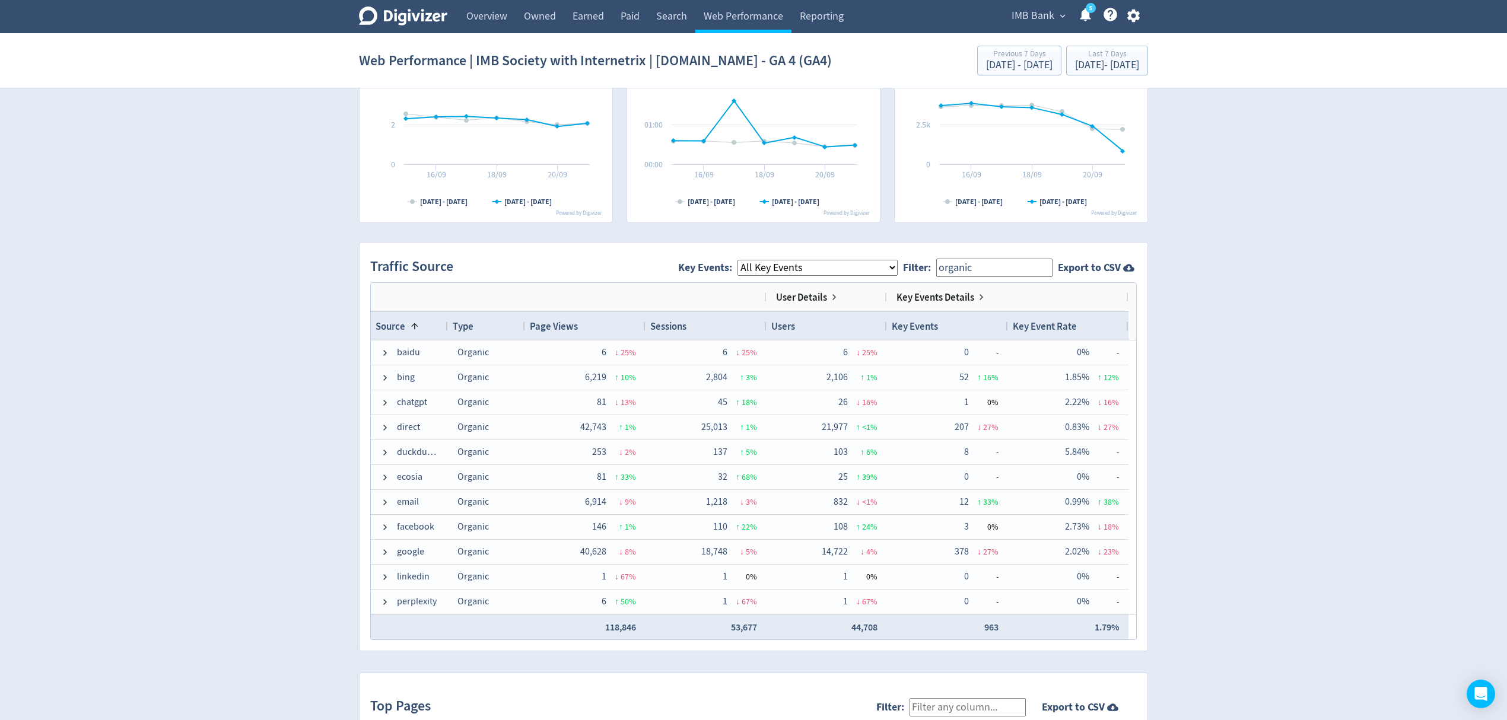
scroll to position [633, 0]
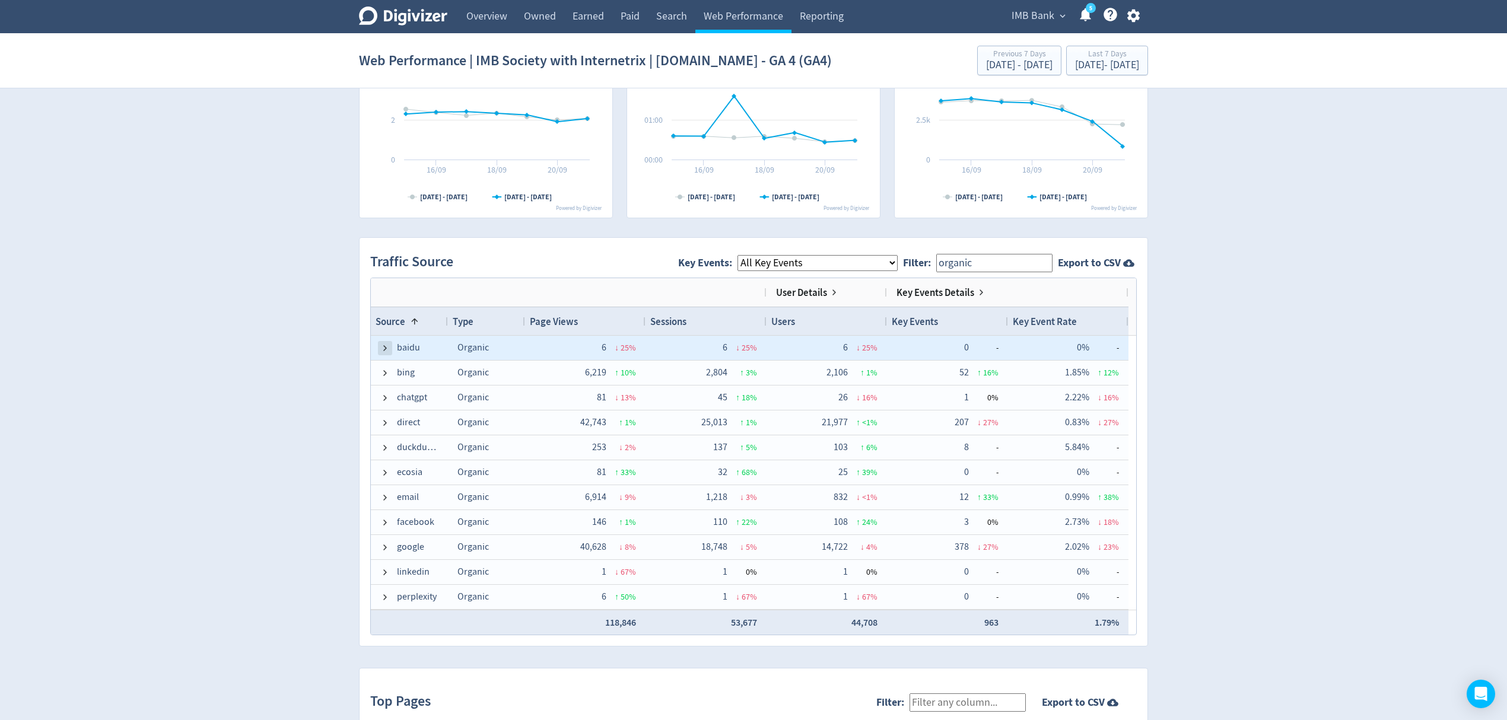
click at [387, 350] on span at bounding box center [384, 348] width 9 height 9
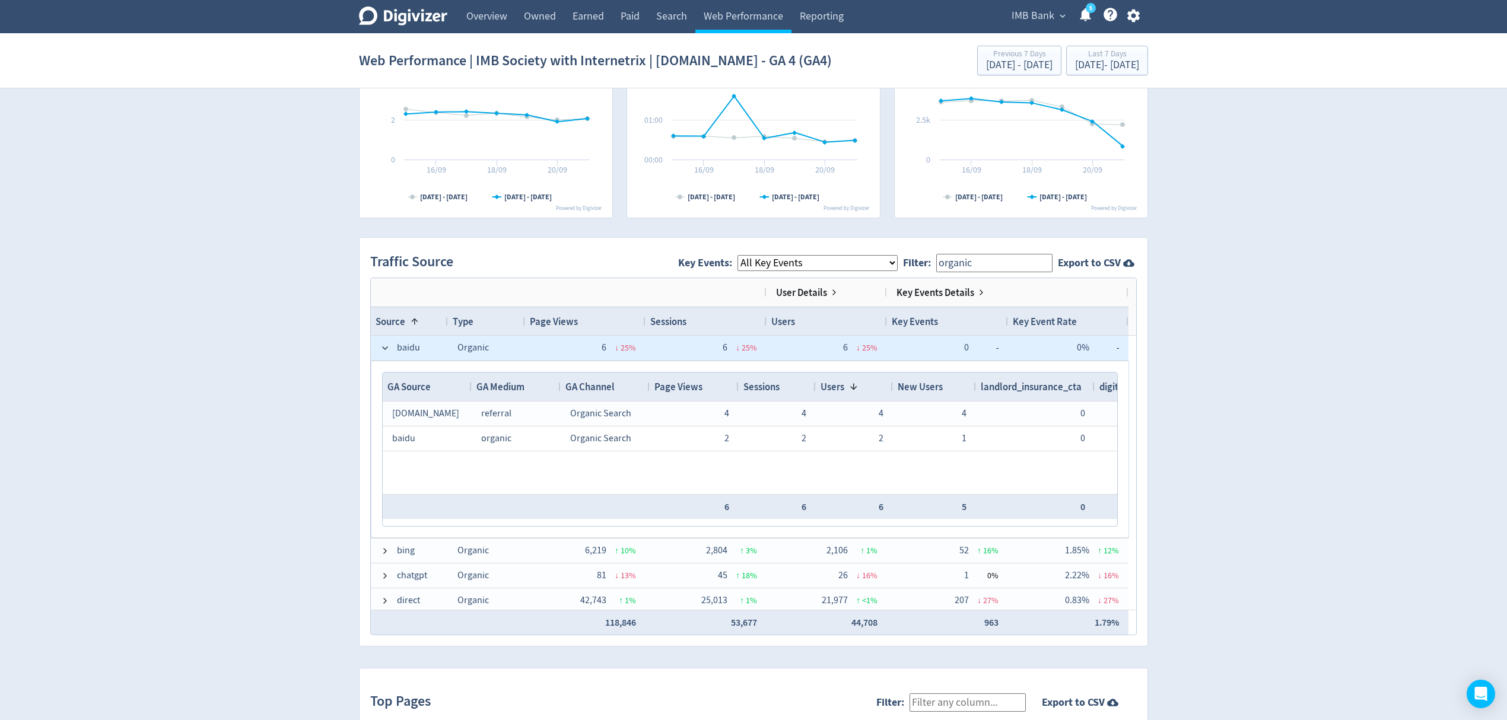
click at [387, 350] on span at bounding box center [384, 348] width 9 height 9
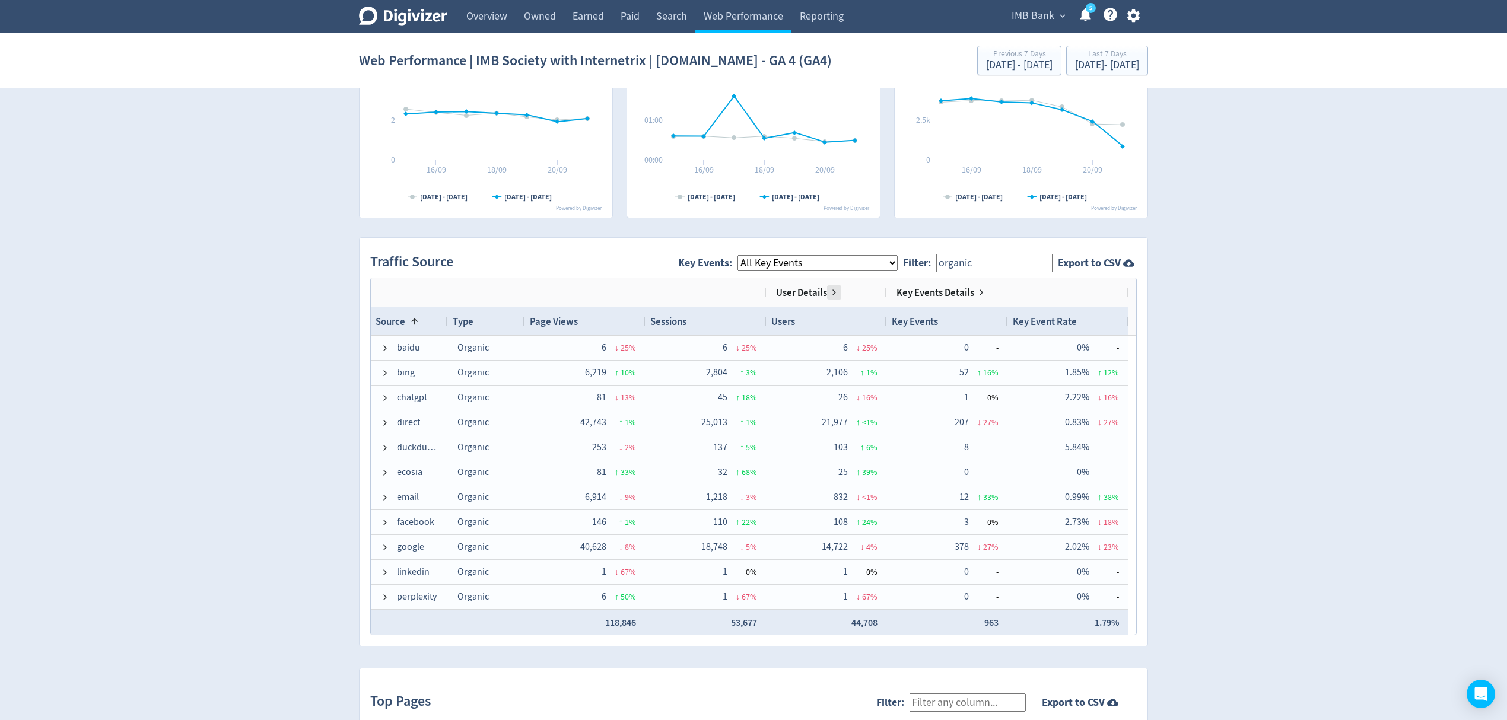
click at [833, 294] on span at bounding box center [834, 292] width 9 height 9
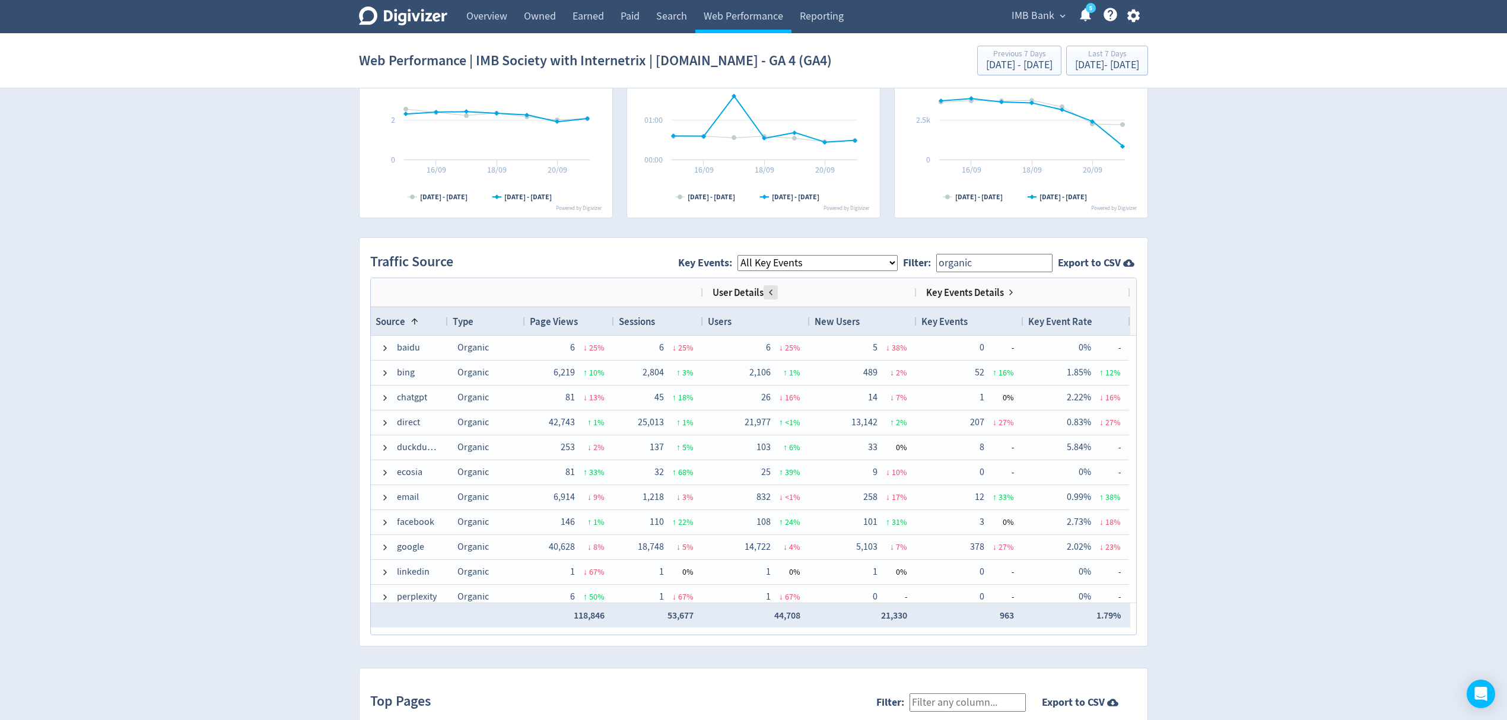
click at [770, 293] on span at bounding box center [770, 292] width 9 height 9
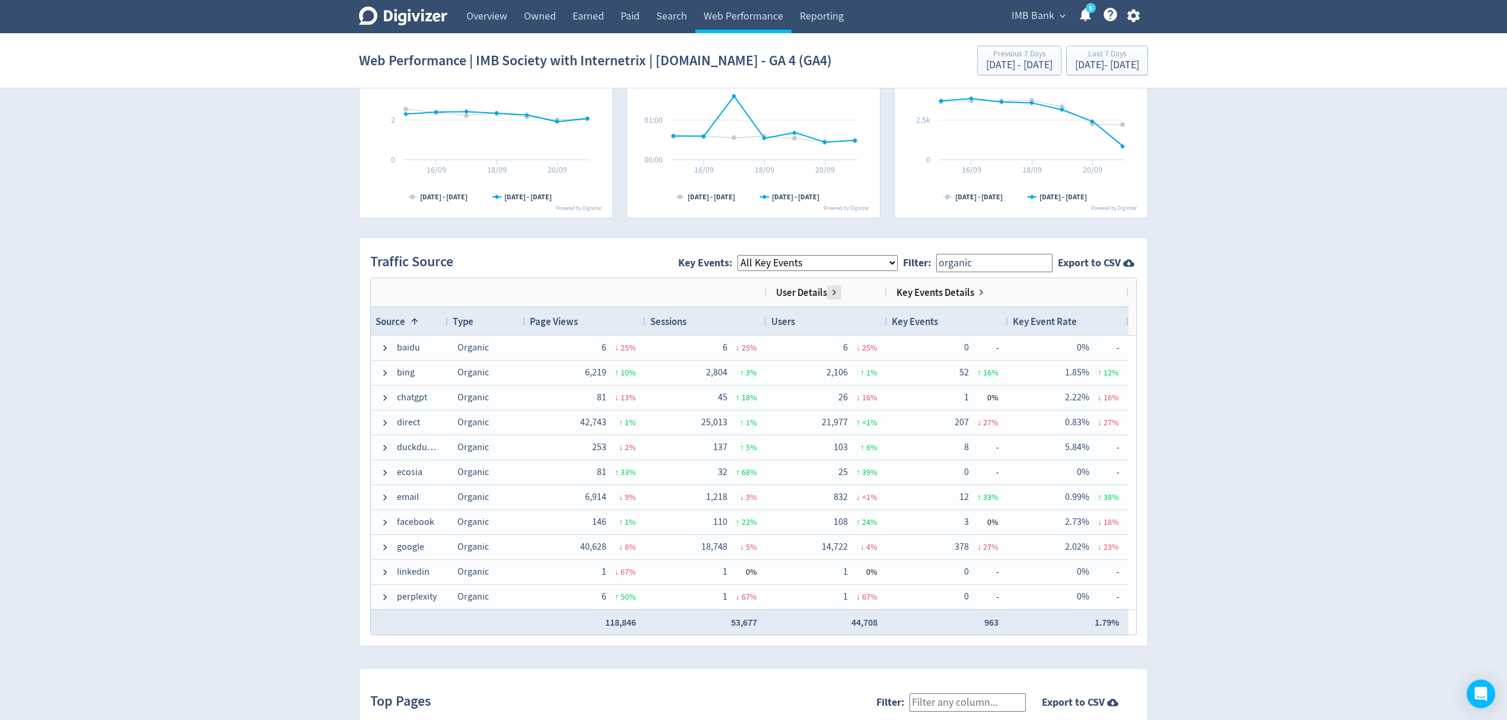
click at [834, 293] on span at bounding box center [834, 292] width 9 height 9
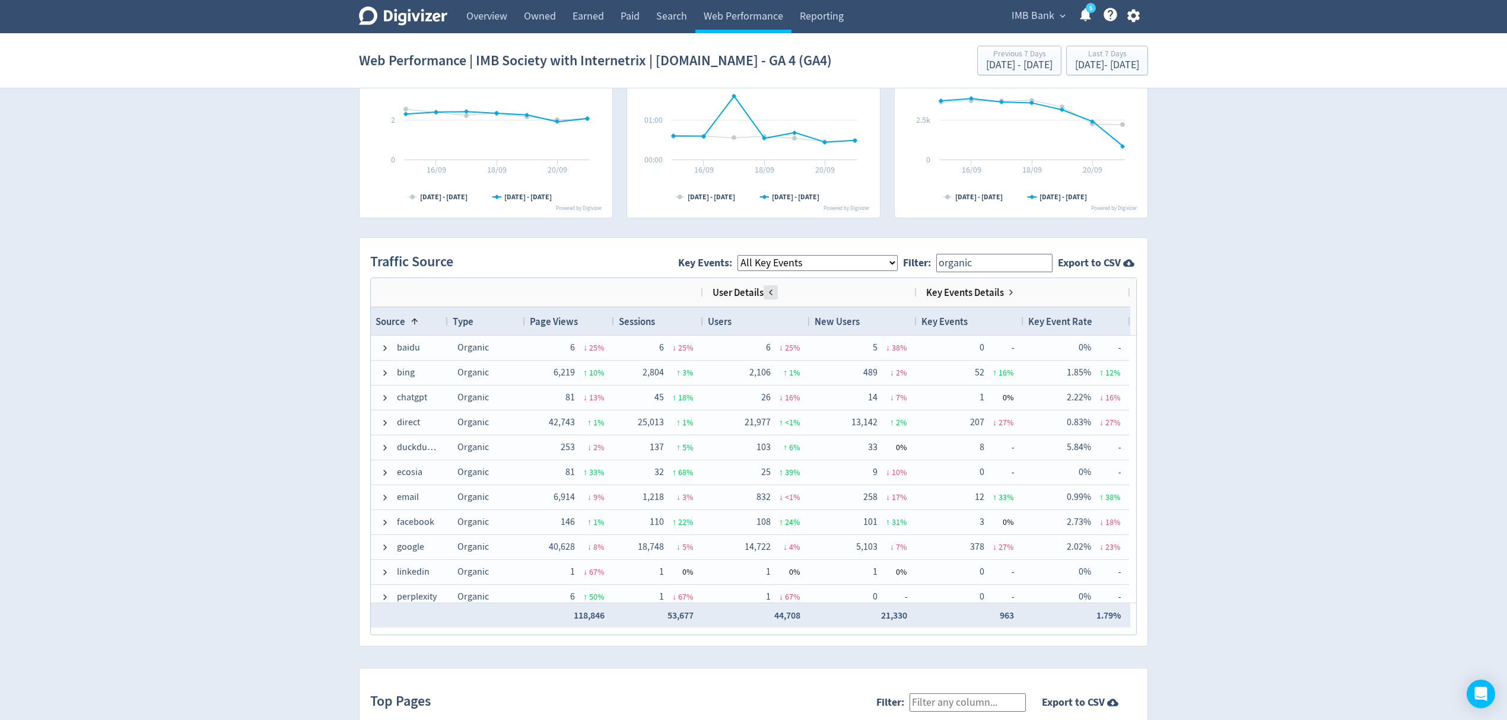
click at [767, 291] on span at bounding box center [770, 292] width 9 height 9
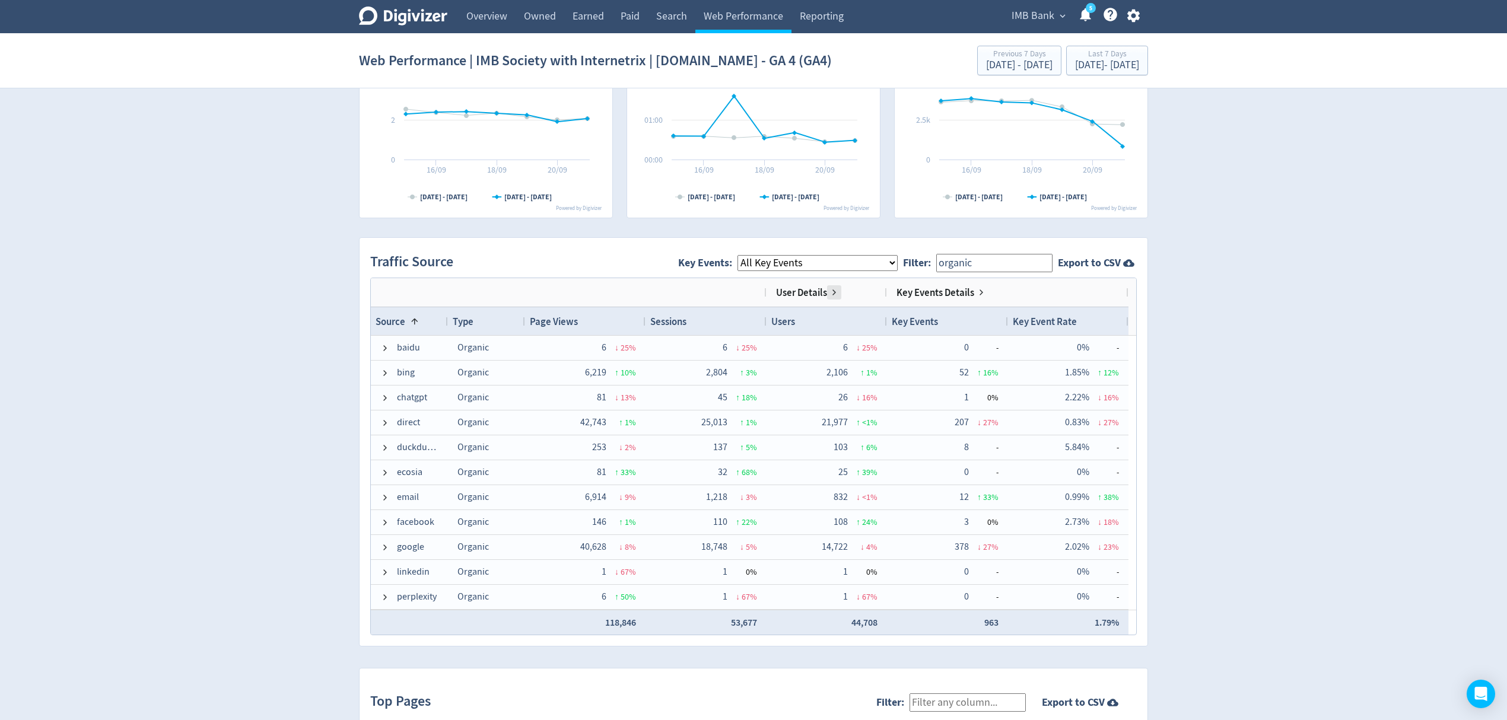
click at [836, 293] on span at bounding box center [834, 292] width 9 height 9
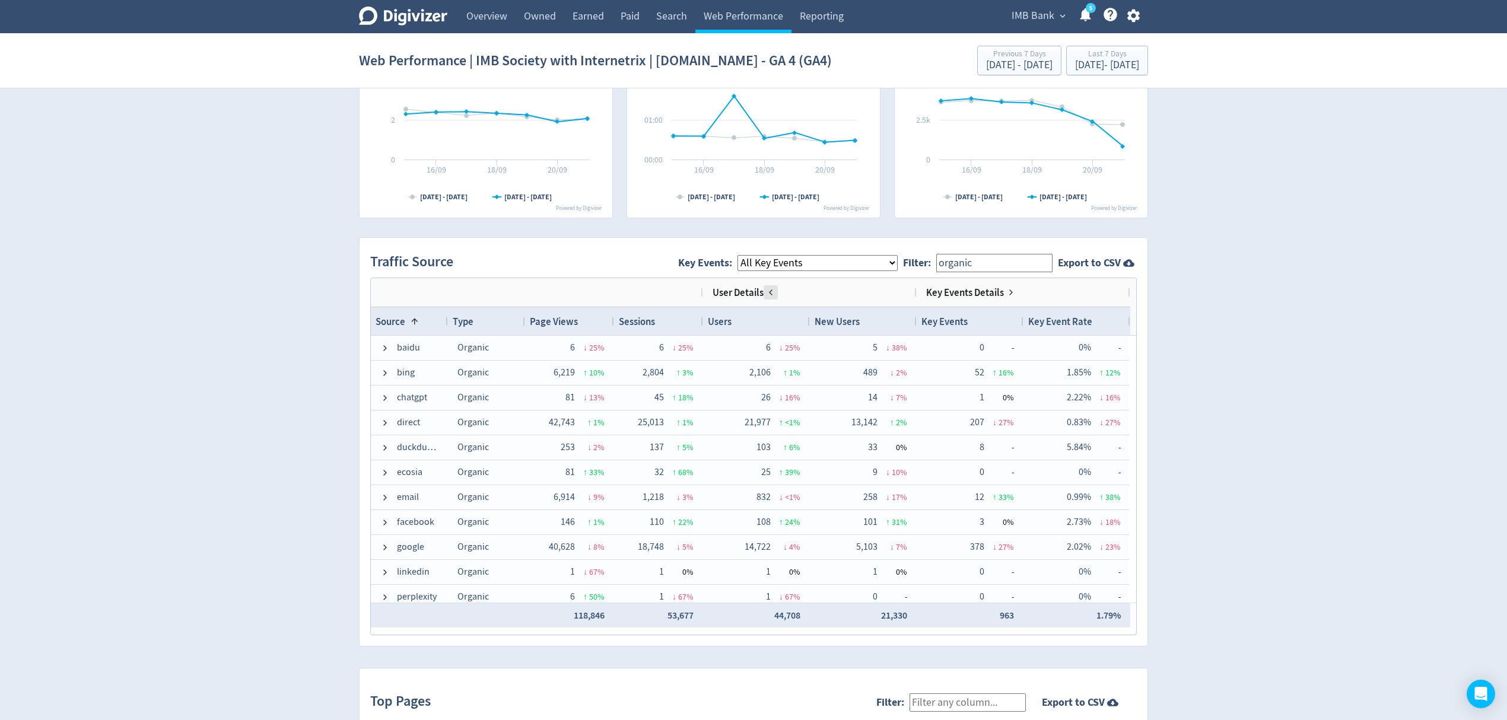
click at [774, 293] on span at bounding box center [770, 292] width 9 height 9
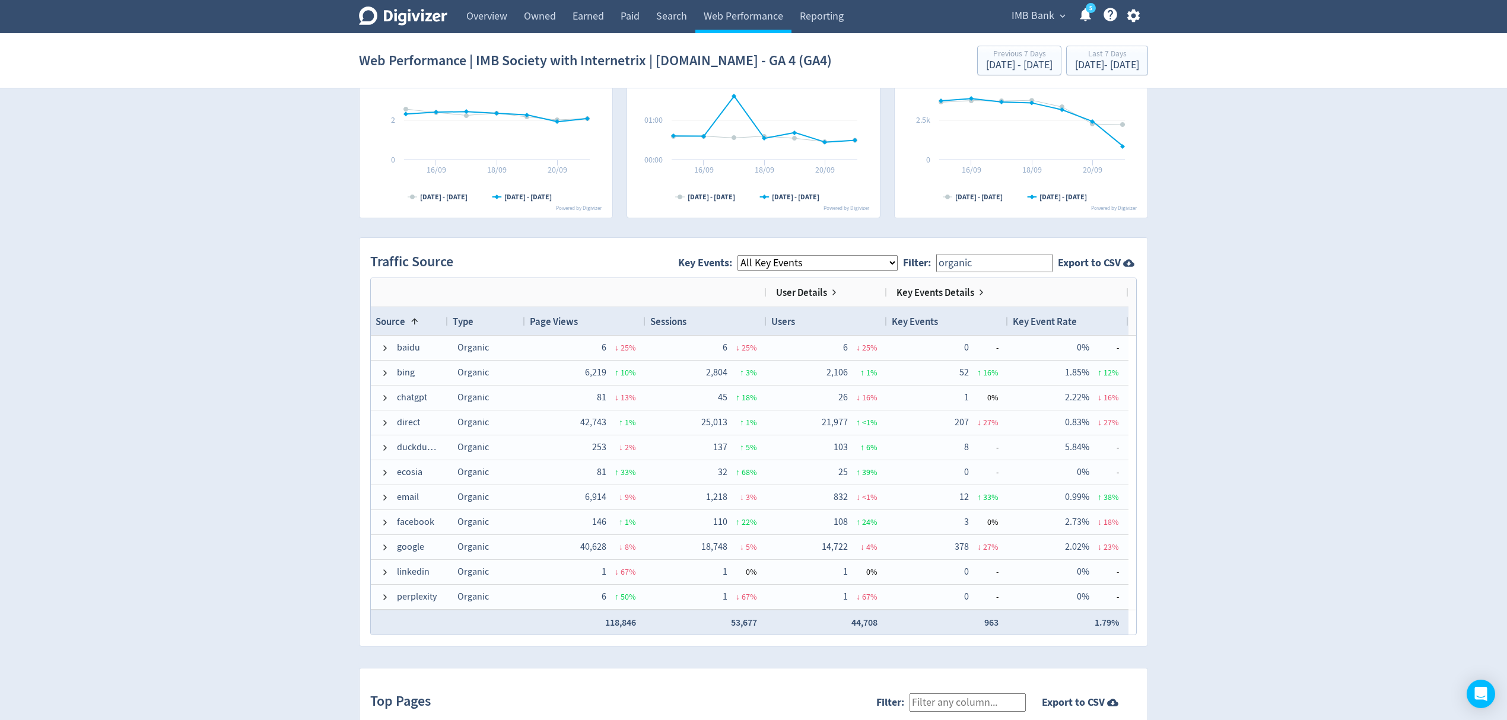
click at [981, 293] on span at bounding box center [981, 292] width 9 height 9
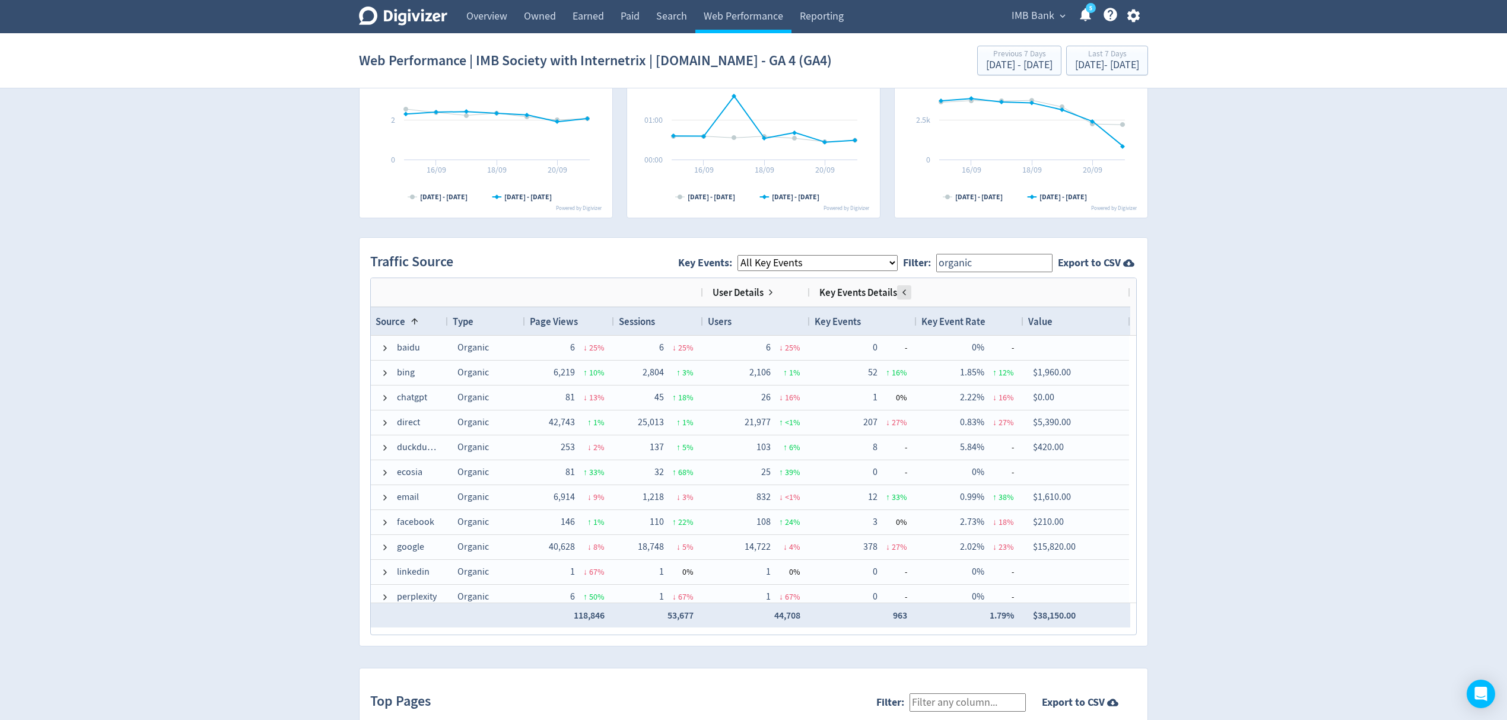
click at [907, 292] on span at bounding box center [904, 292] width 9 height 9
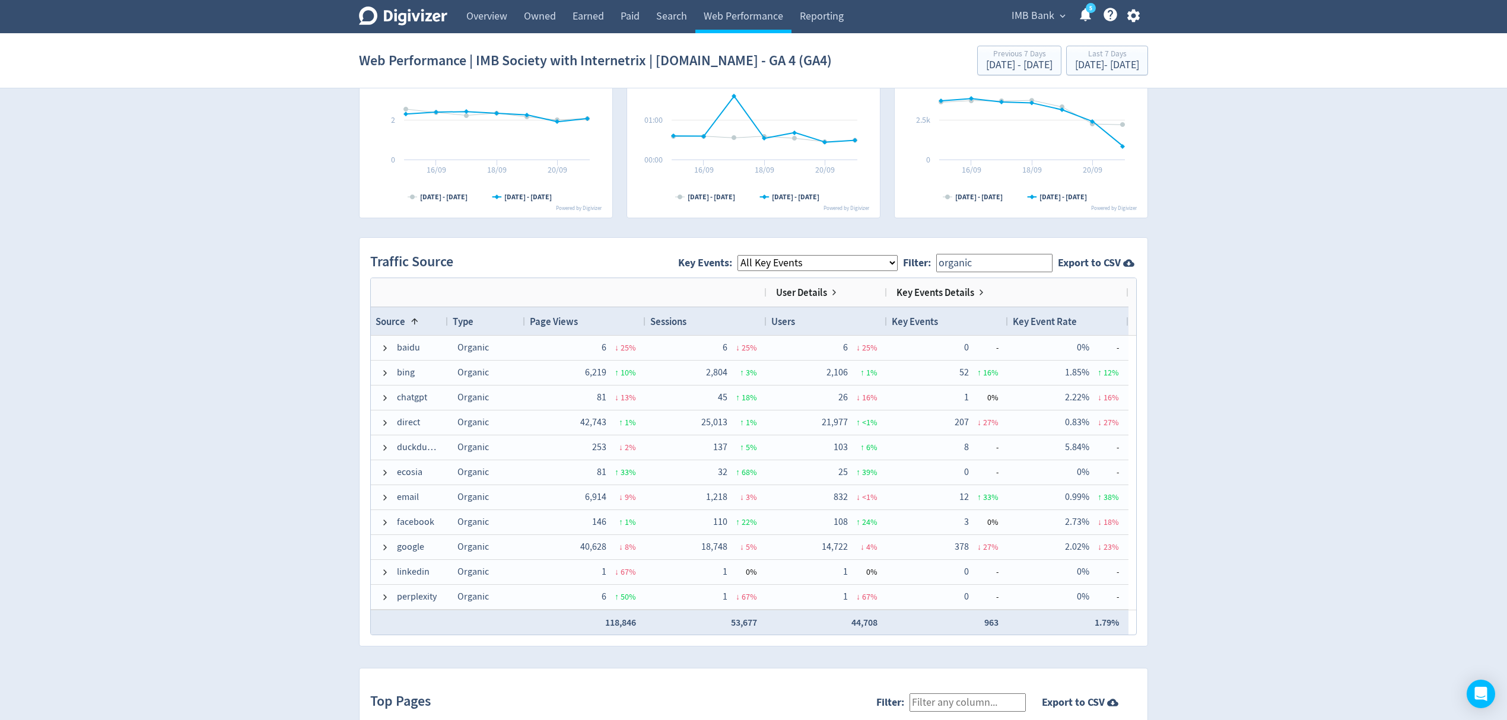
click at [978, 288] on div "Key Events Details" at bounding box center [942, 292] width 90 height 19
click at [978, 292] on span at bounding box center [981, 292] width 9 height 9
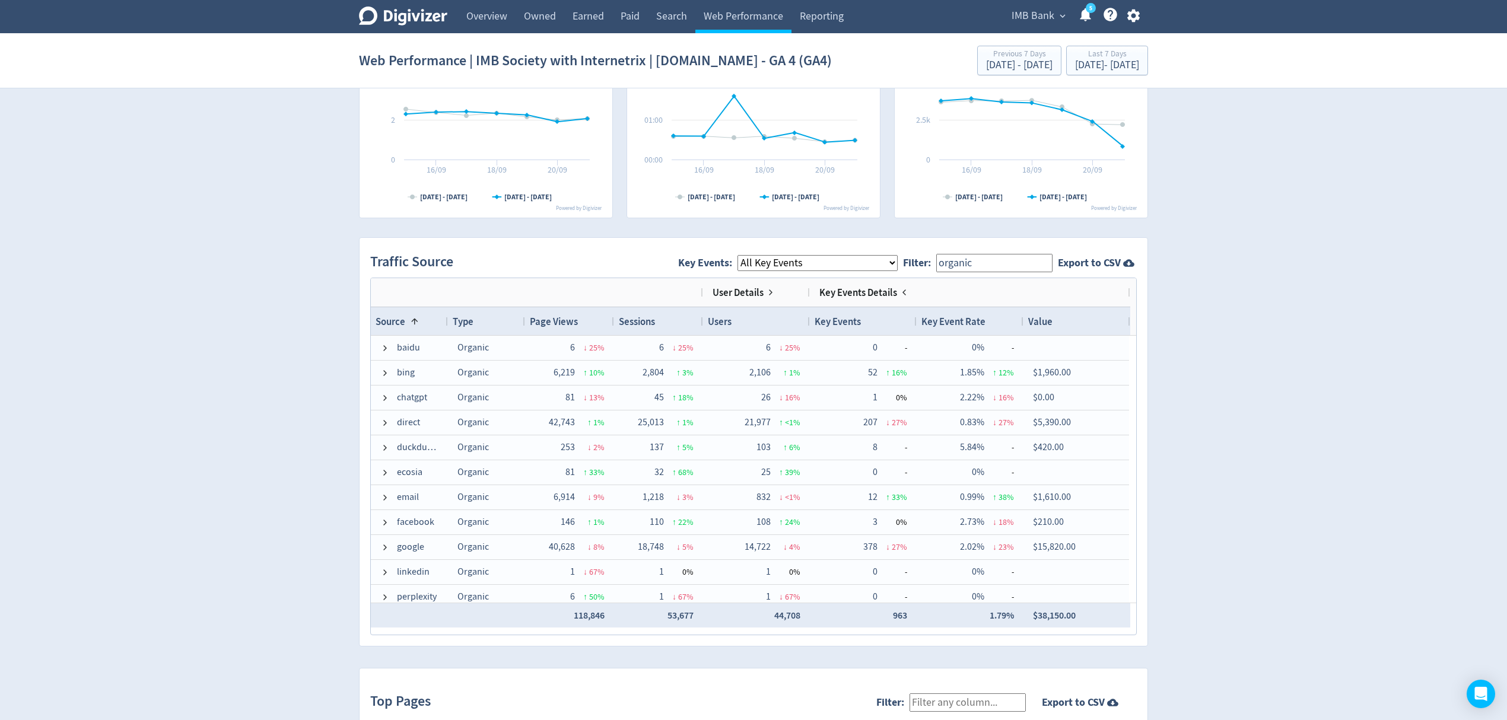
click at [978, 292] on div "Key Events Details" at bounding box center [970, 292] width 301 height 19
click at [901, 294] on span at bounding box center [902, 292] width 9 height 9
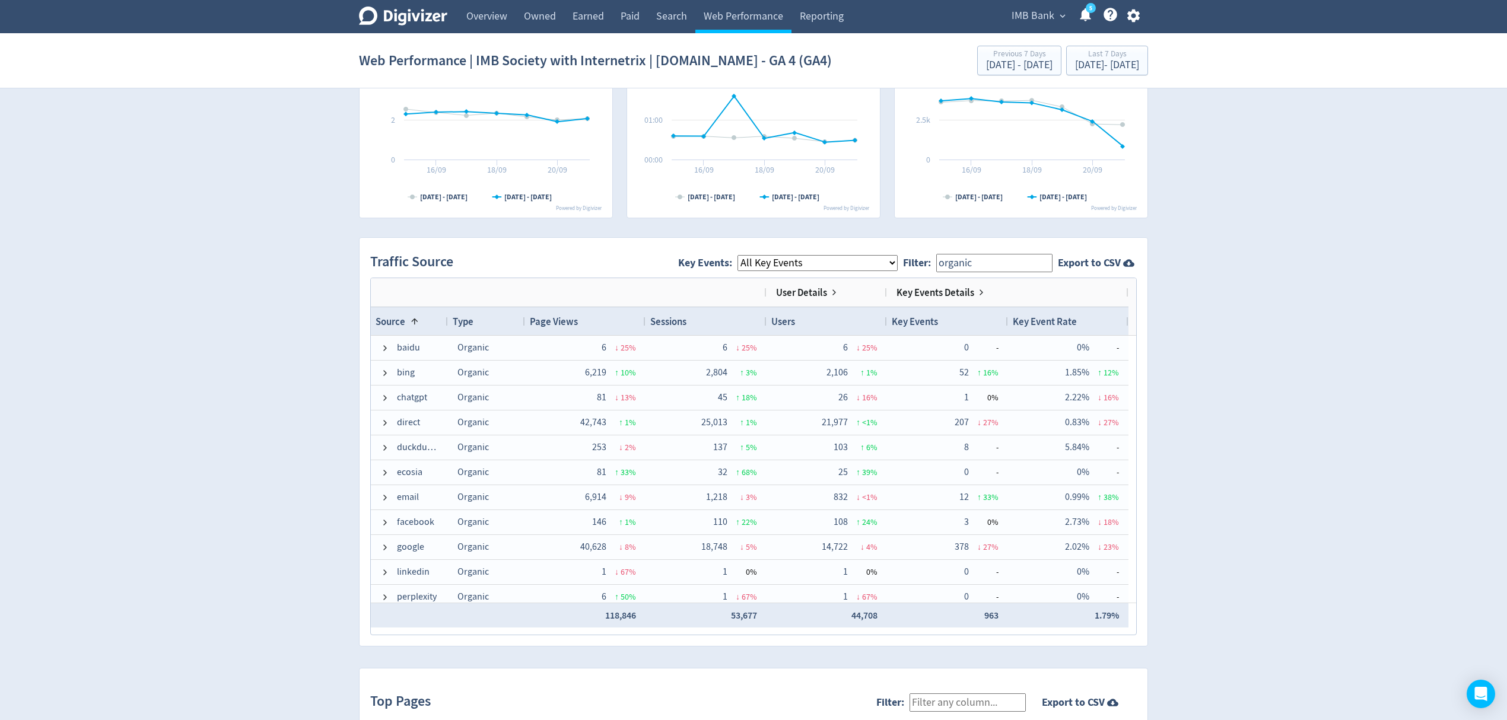
scroll to position [0, 0]
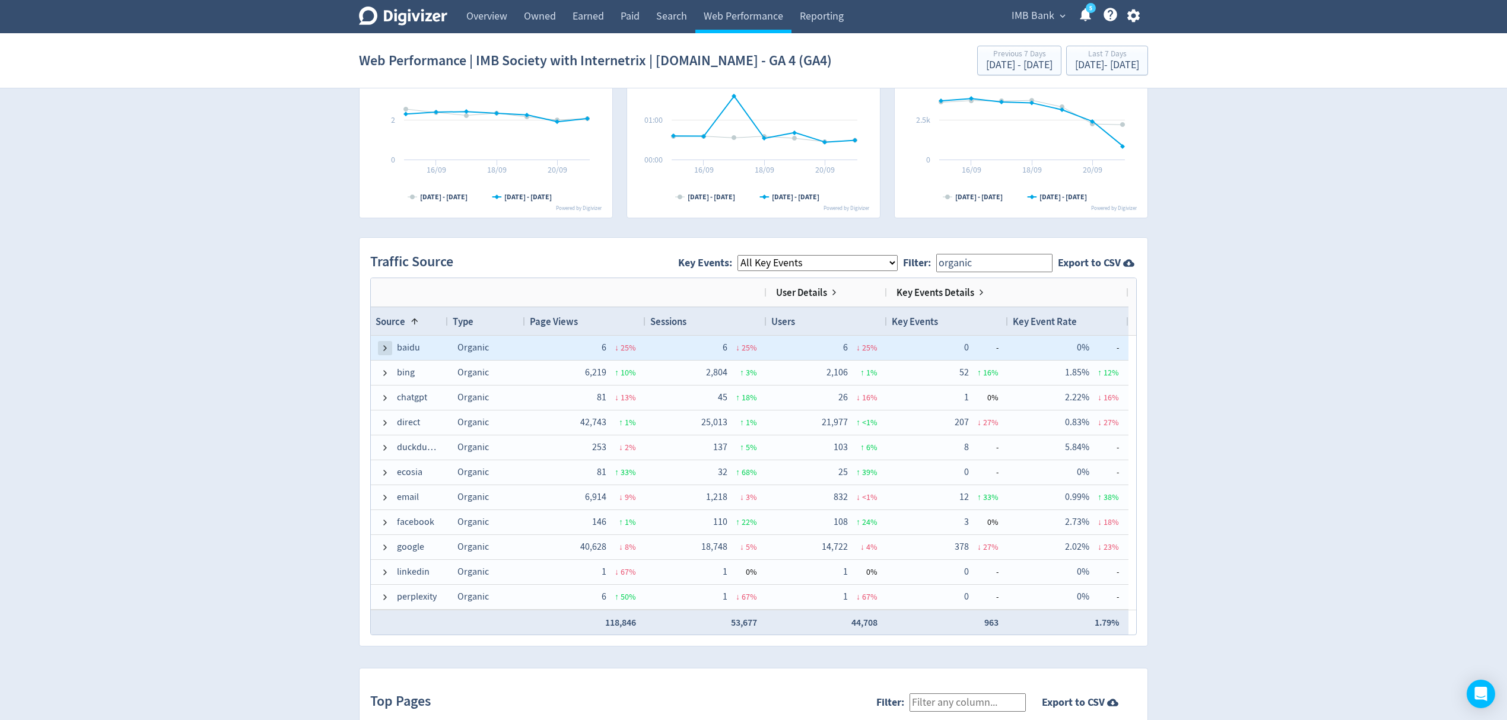
click at [383, 350] on span at bounding box center [384, 348] width 9 height 9
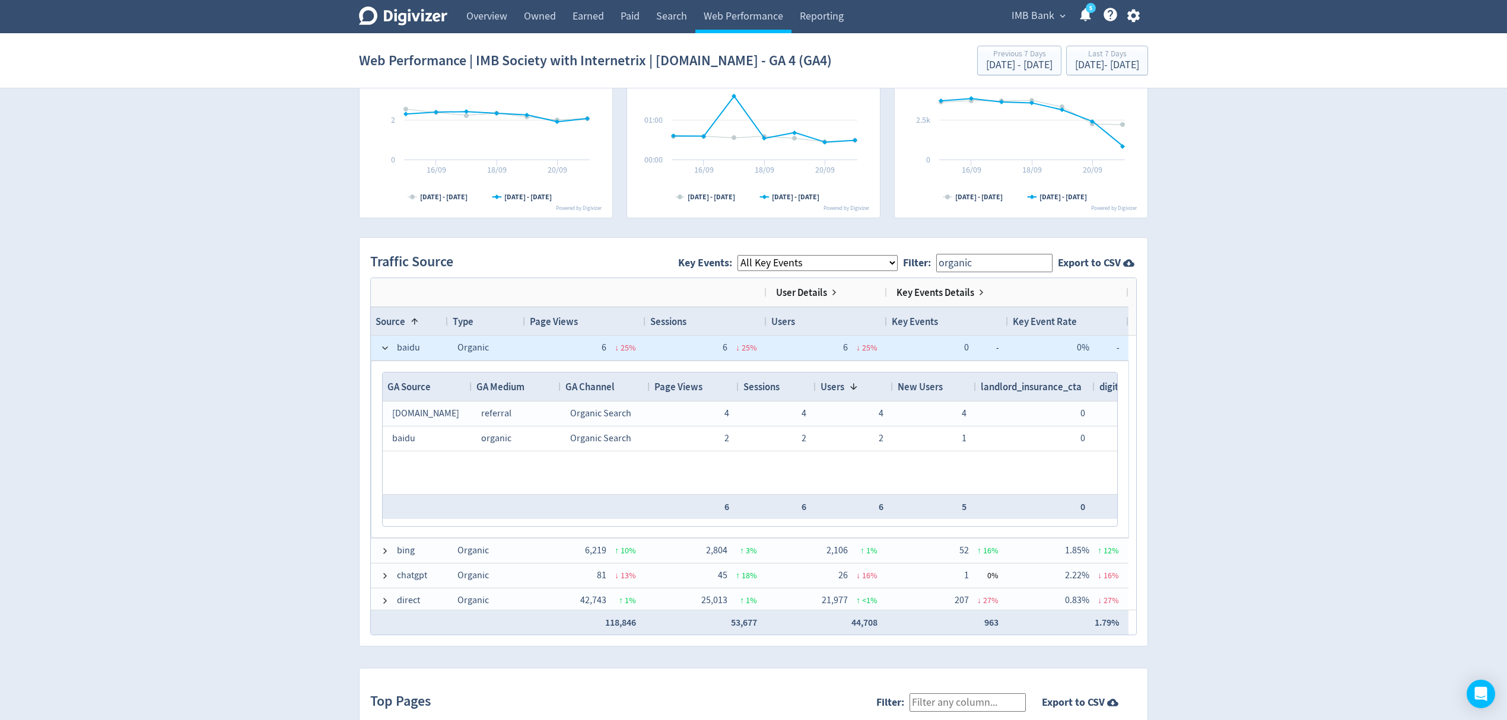
click at [383, 350] on span at bounding box center [384, 348] width 9 height 9
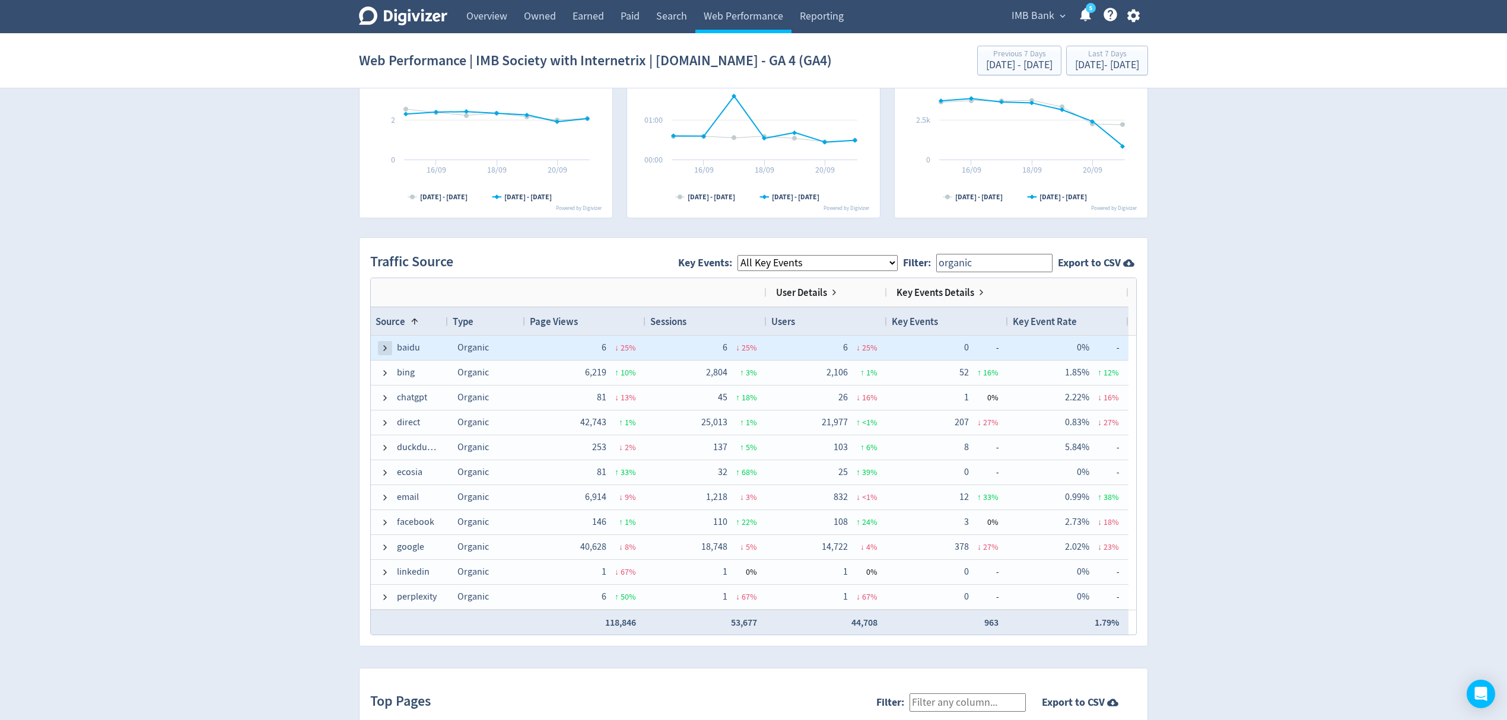
click at [383, 350] on span at bounding box center [384, 348] width 9 height 9
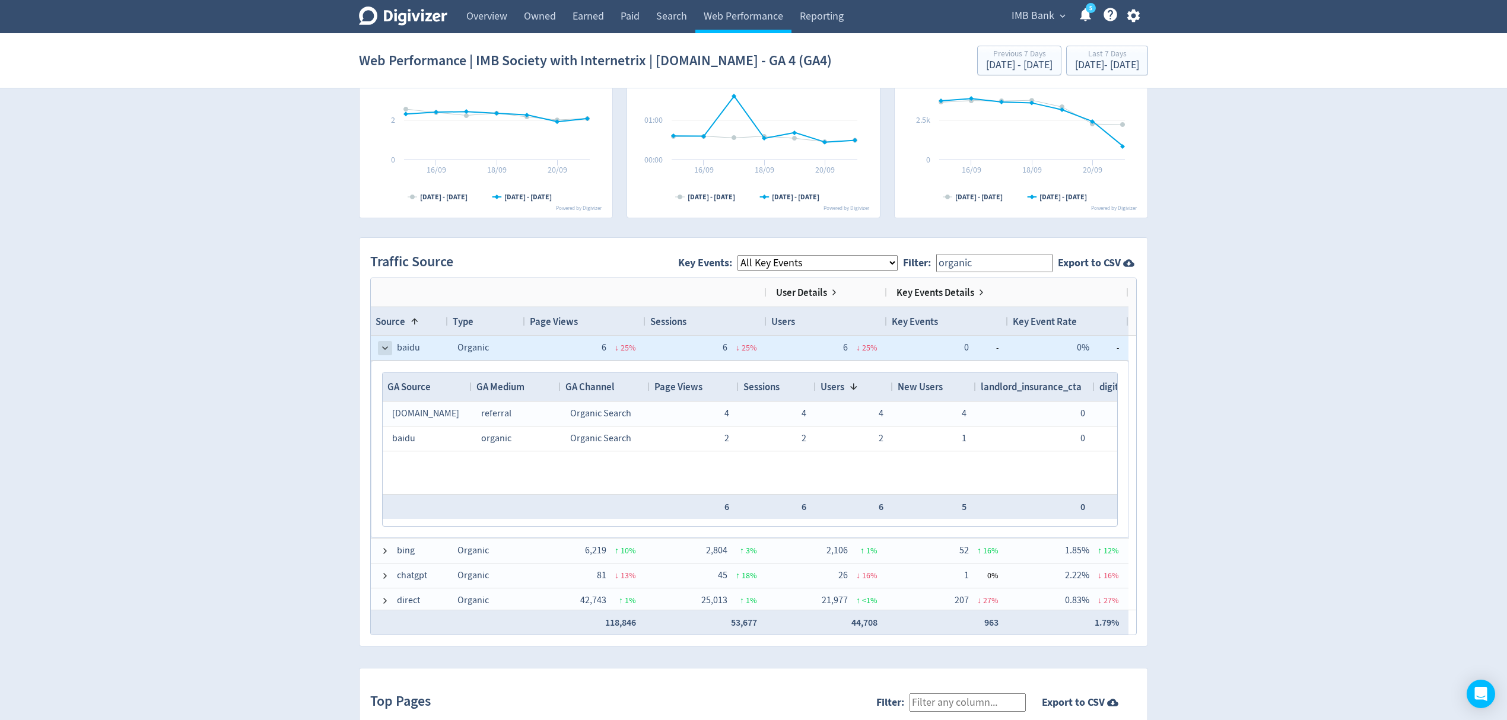
click at [388, 349] on span at bounding box center [384, 348] width 9 height 9
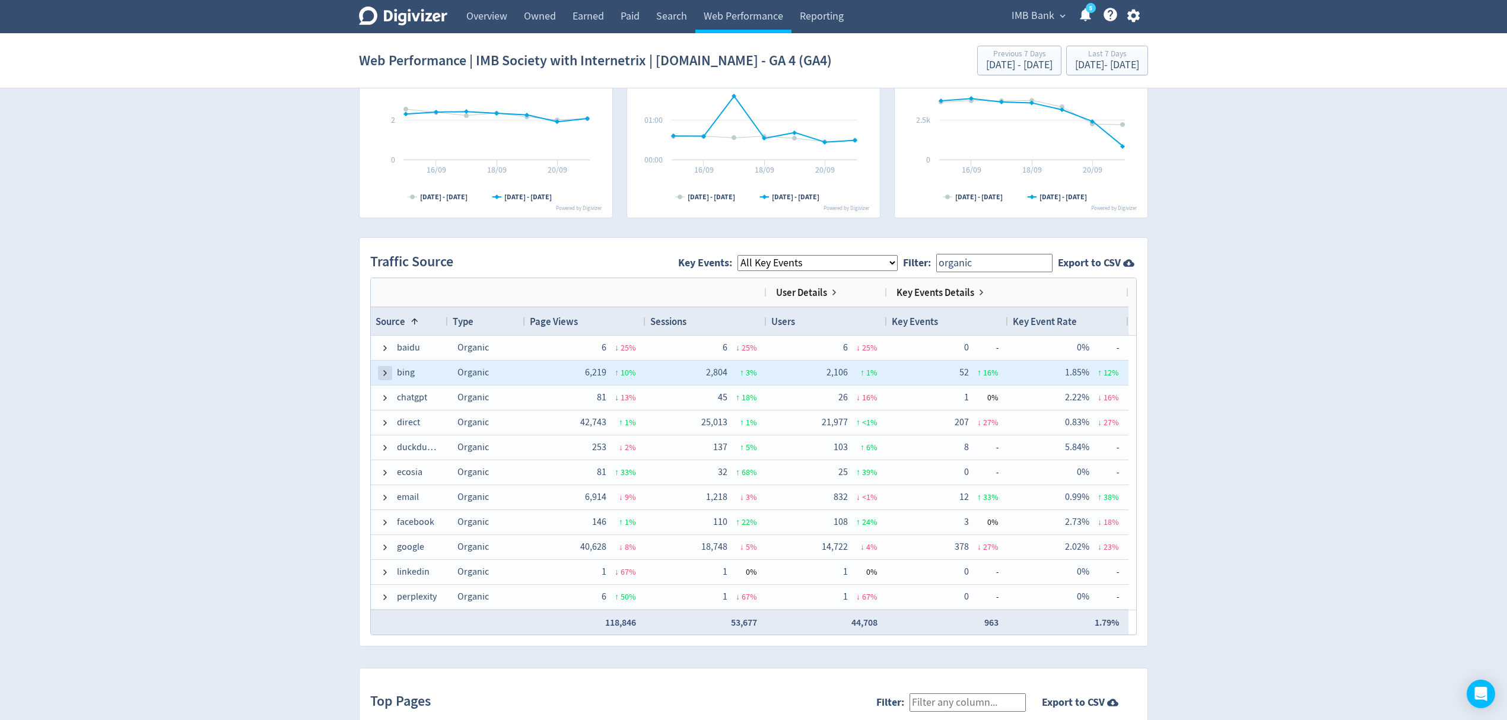
click at [383, 373] on span at bounding box center [384, 373] width 9 height 9
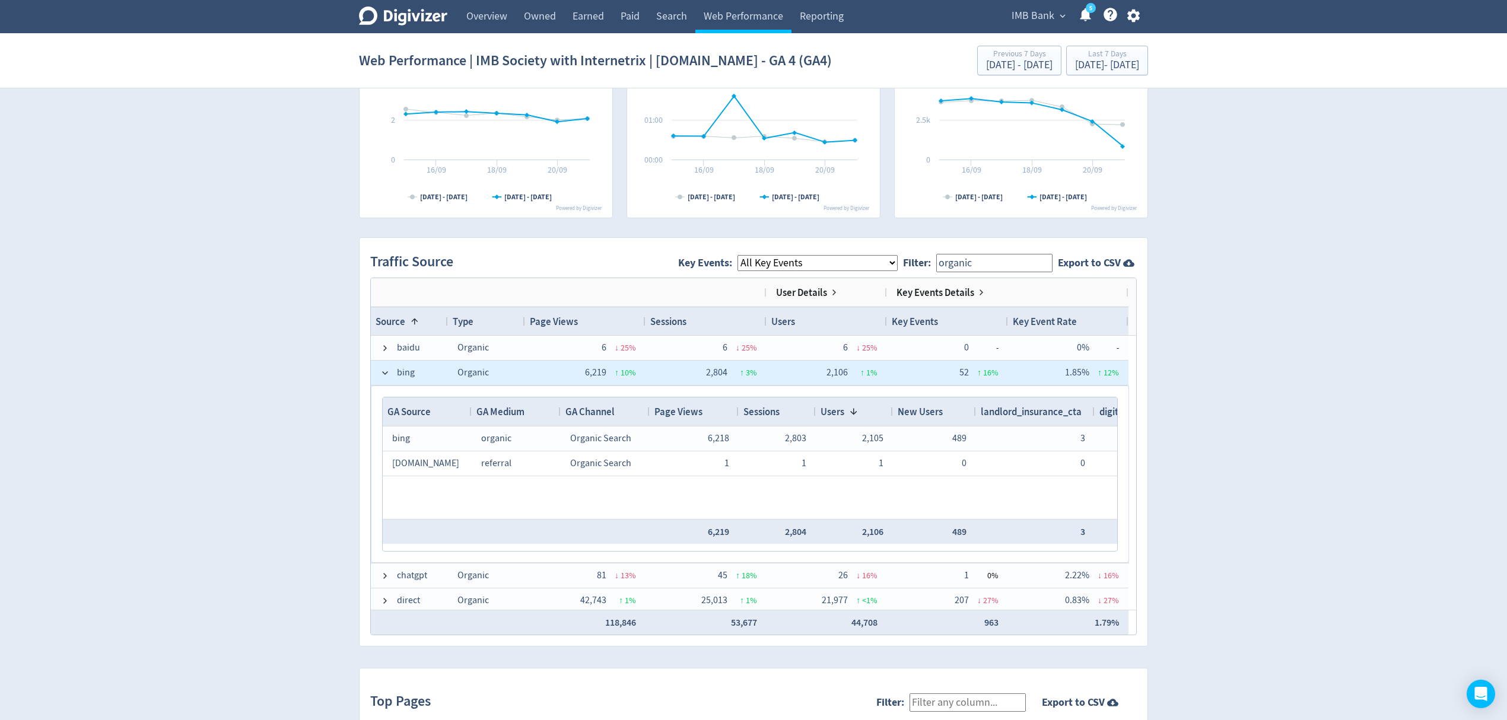
click at [383, 373] on span at bounding box center [384, 373] width 9 height 9
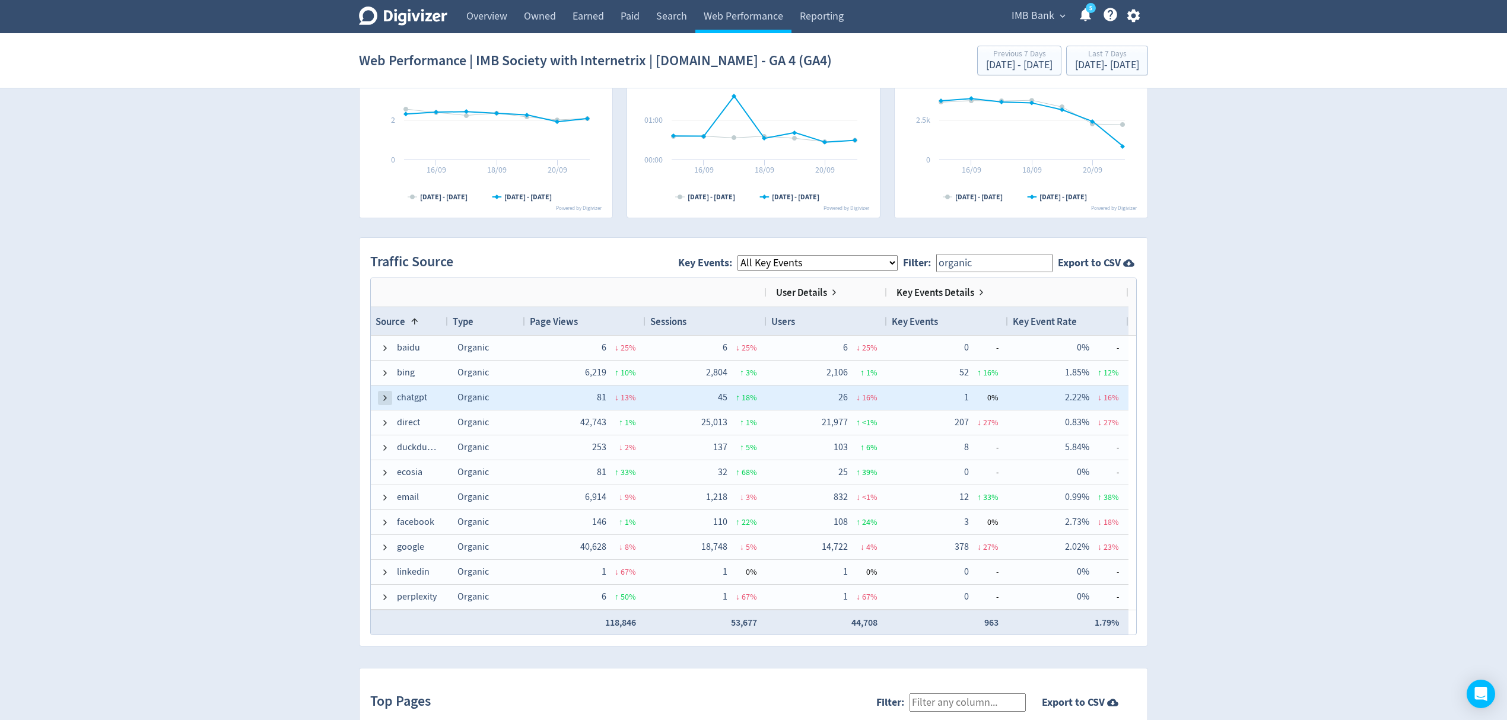
click at [383, 399] on span at bounding box center [384, 397] width 9 height 9
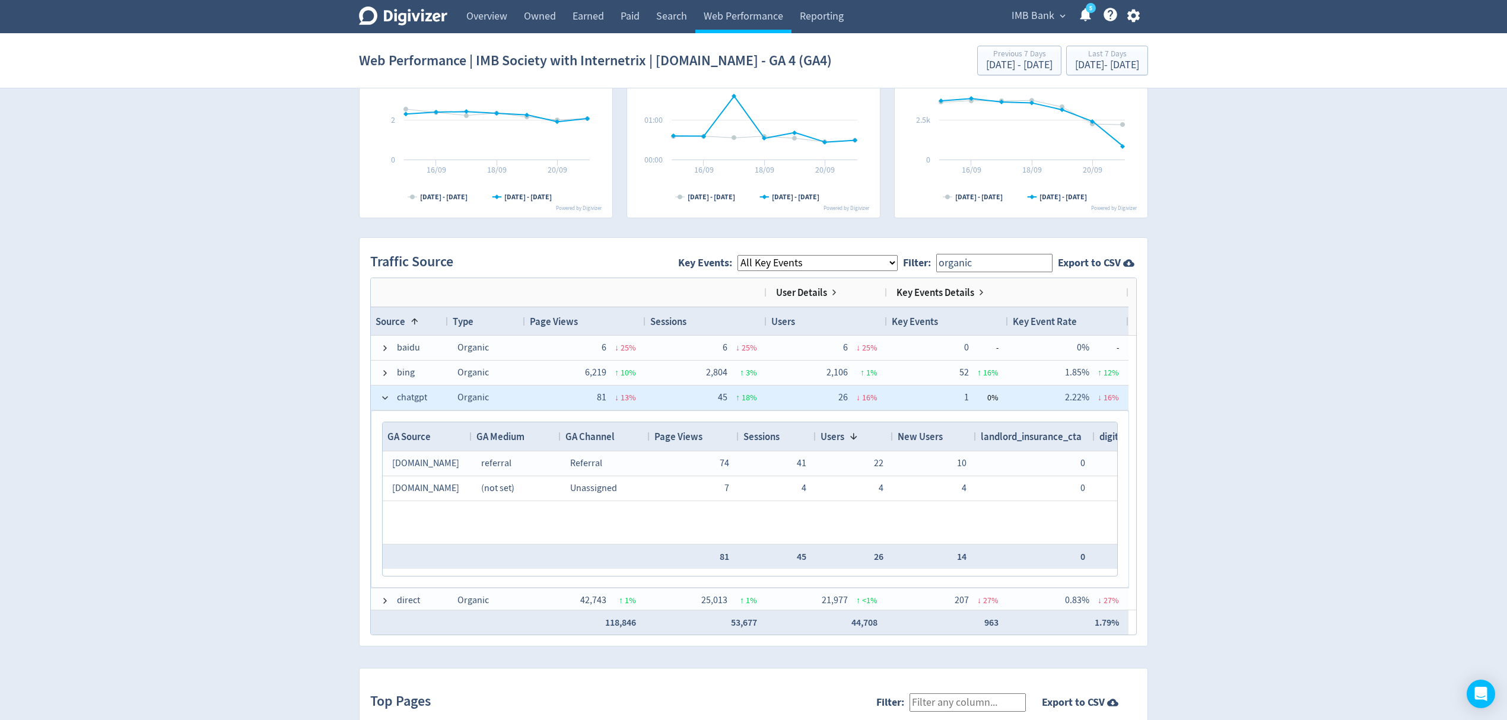
click at [383, 399] on span at bounding box center [384, 397] width 9 height 9
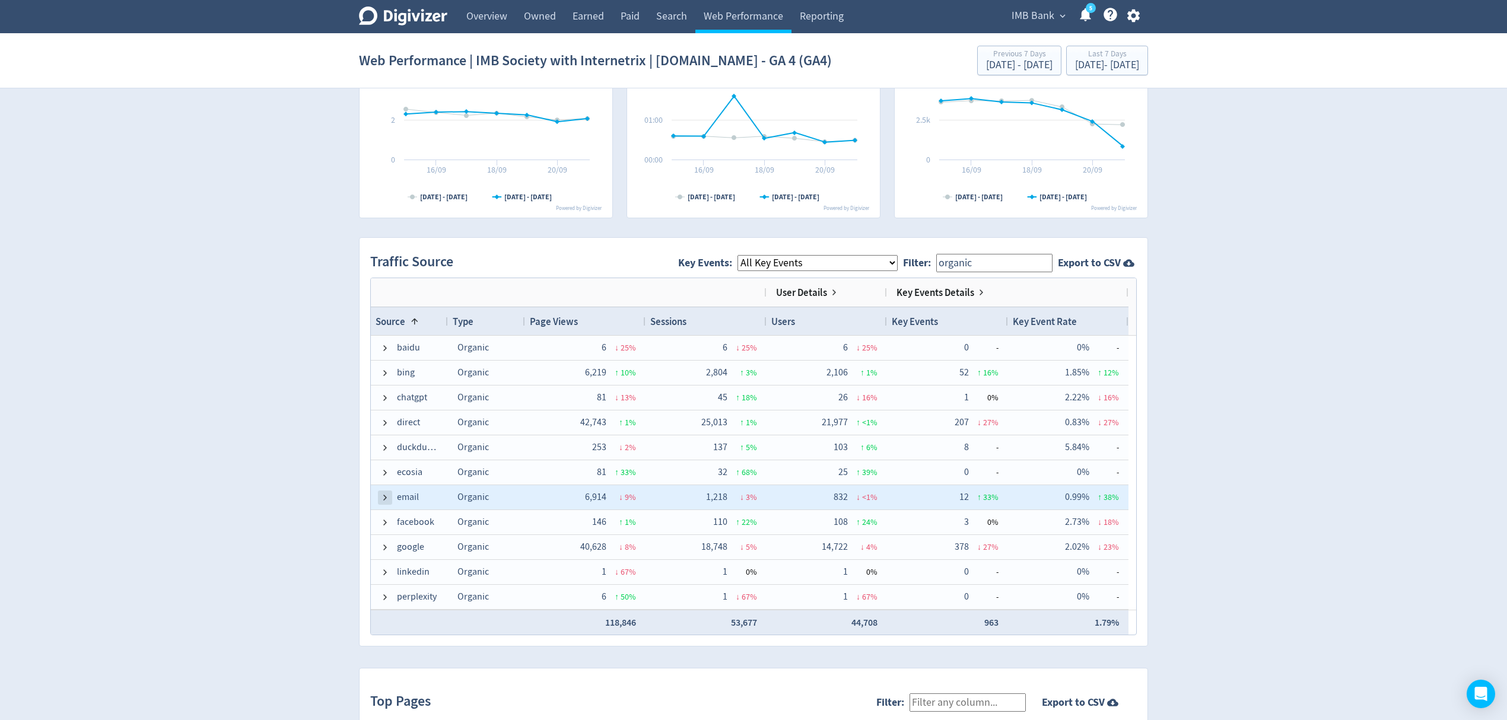
click at [385, 499] on span at bounding box center [384, 497] width 9 height 9
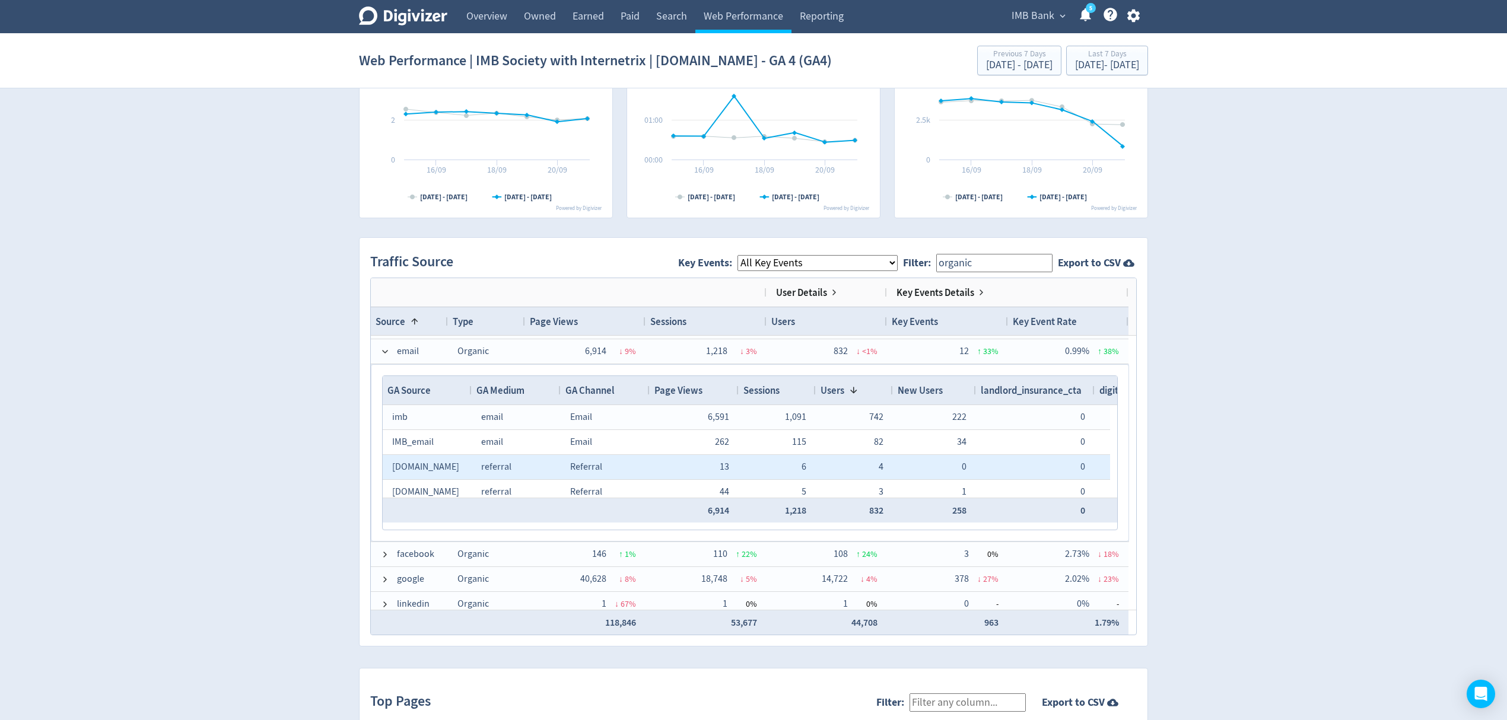
scroll to position [158, 0]
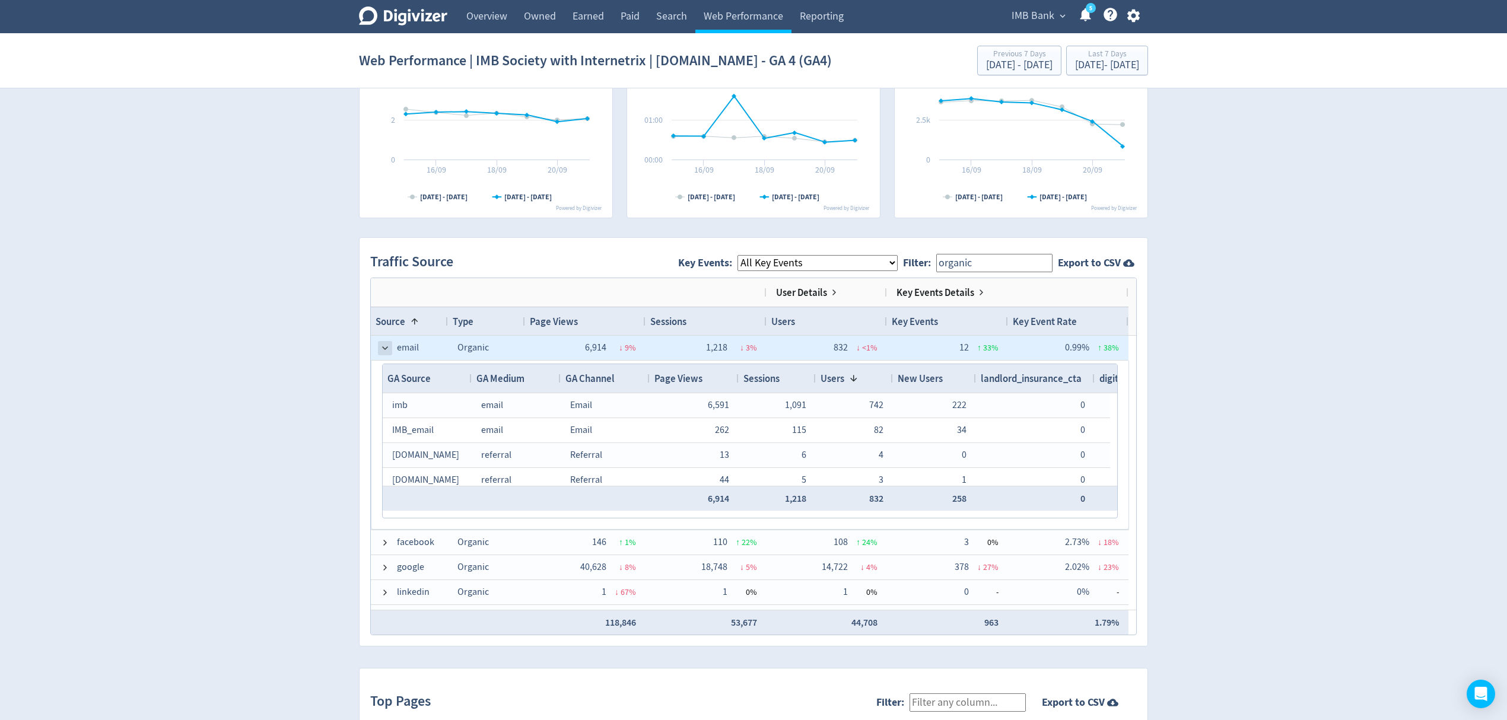
click at [382, 347] on span at bounding box center [384, 348] width 9 height 9
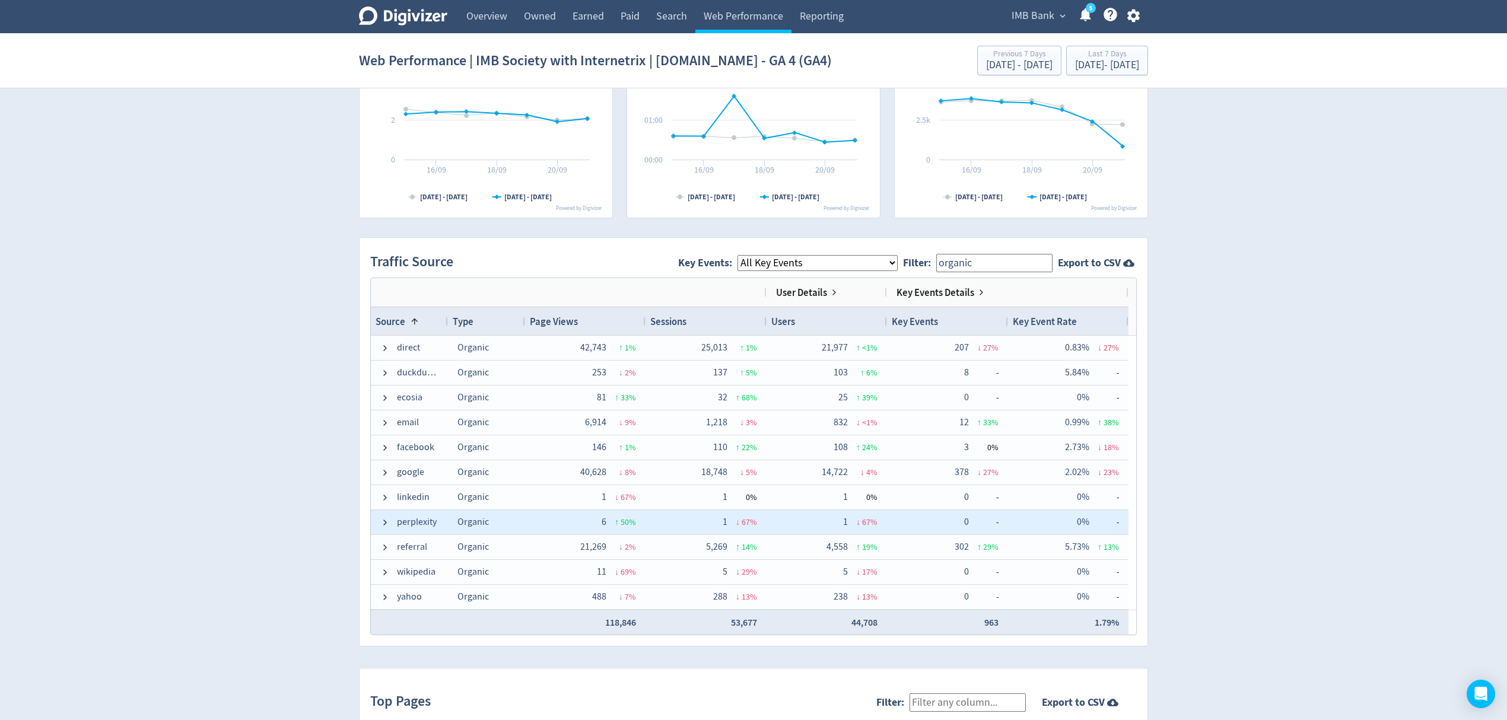
scroll to position [75, 0]
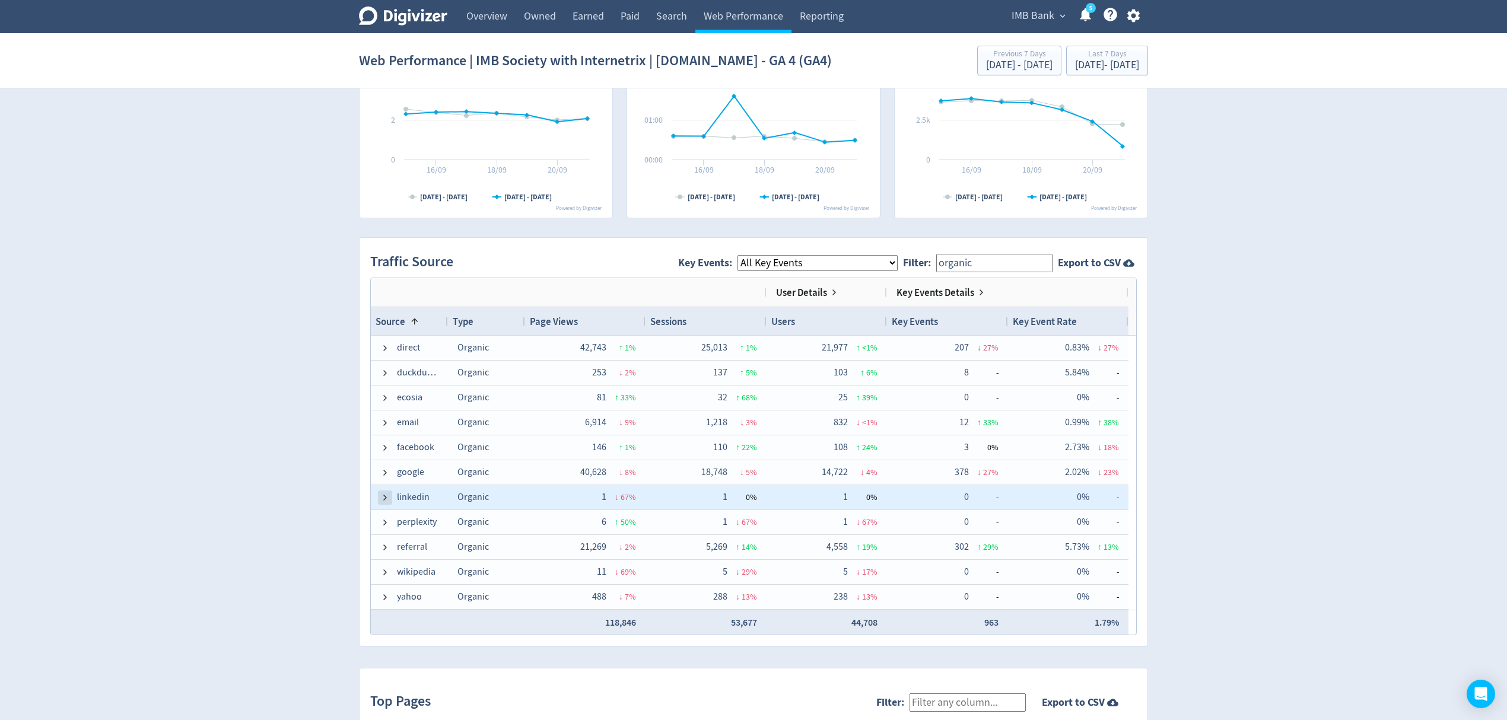
click at [388, 496] on span at bounding box center [384, 497] width 9 height 9
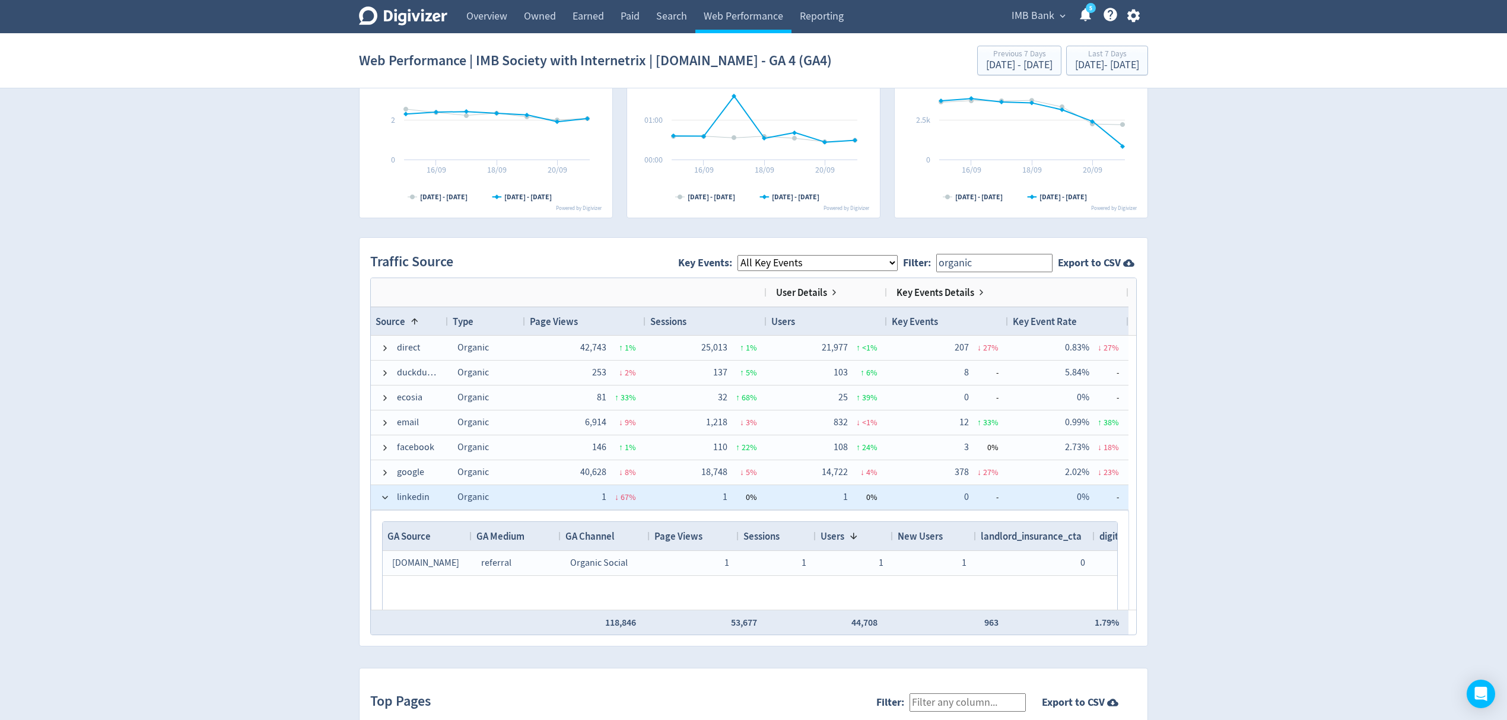
click at [388, 496] on span at bounding box center [384, 497] width 9 height 9
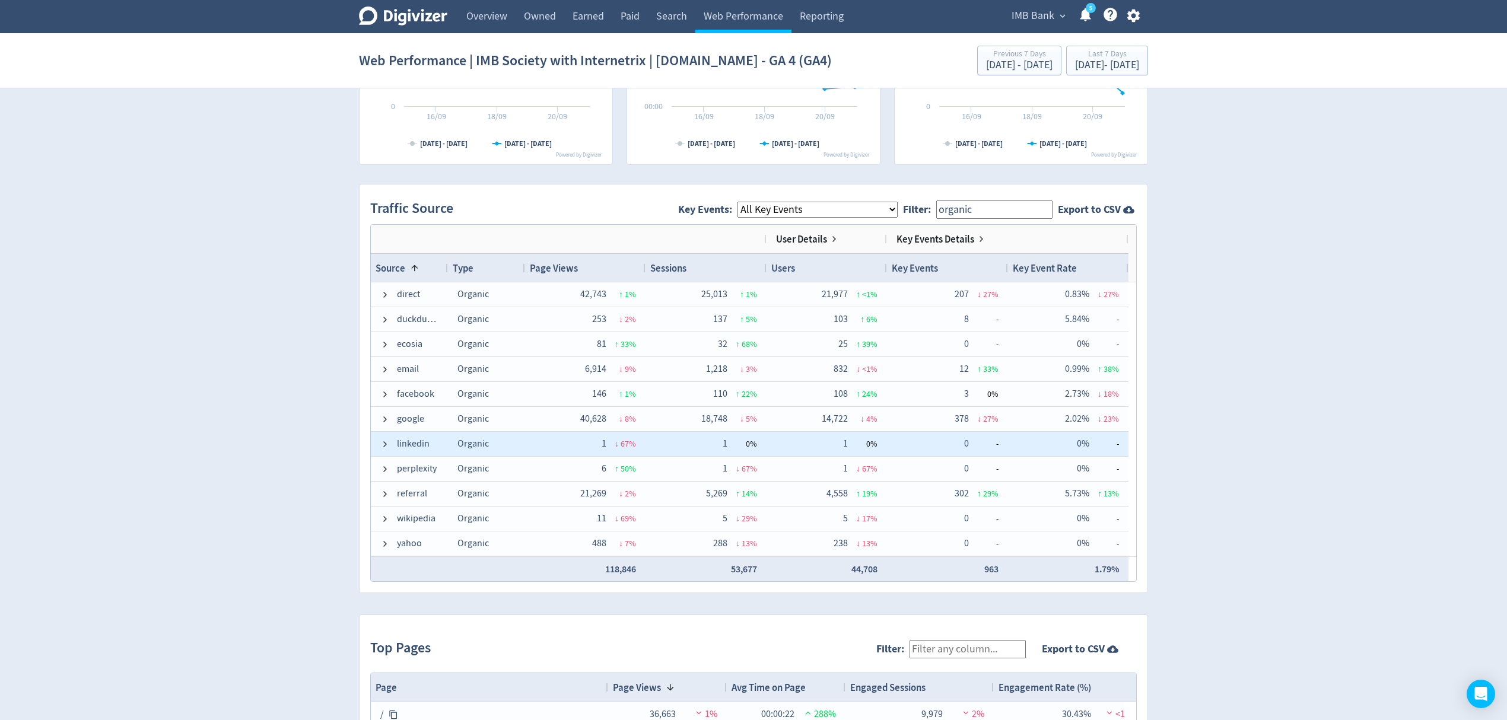
scroll to position [712, 0]
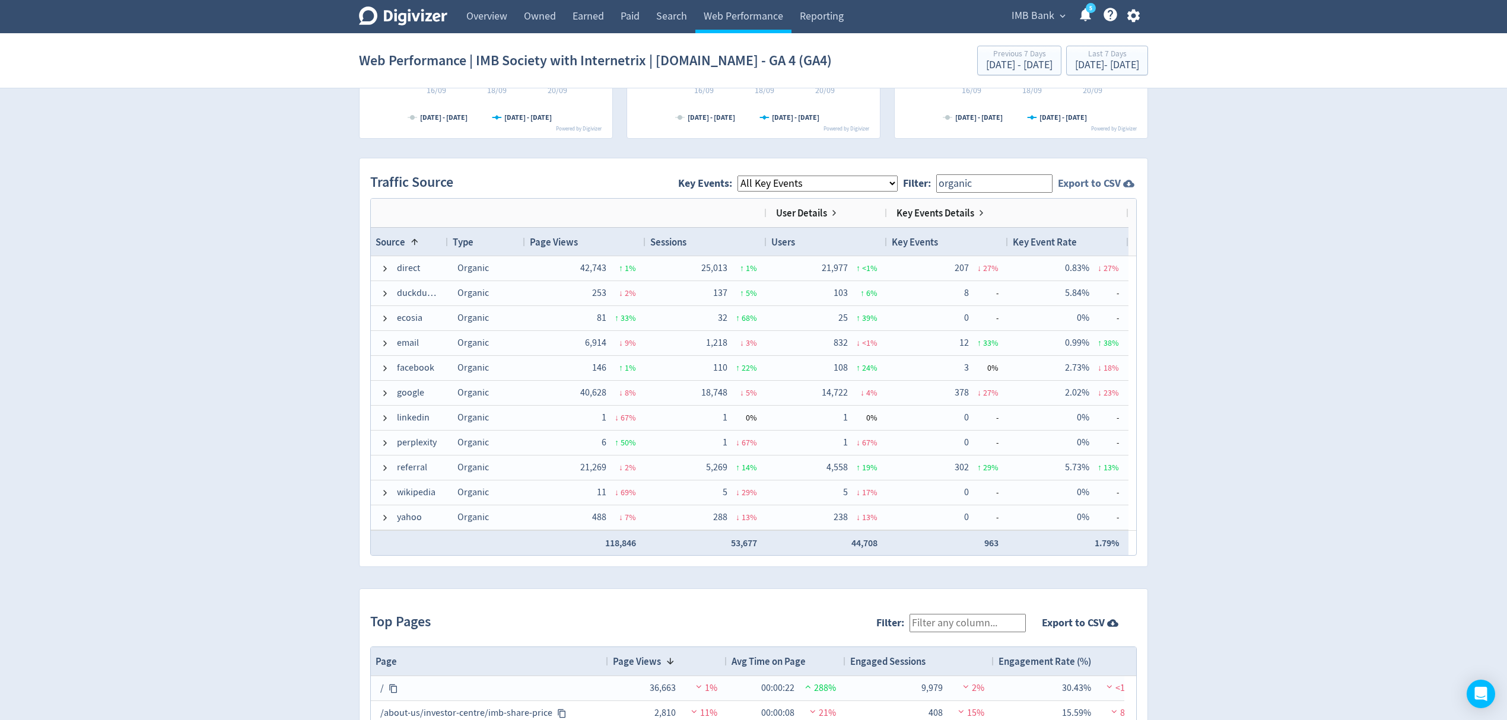
click at [1100, 186] on strong "Export to CSV" at bounding box center [1089, 183] width 63 height 15
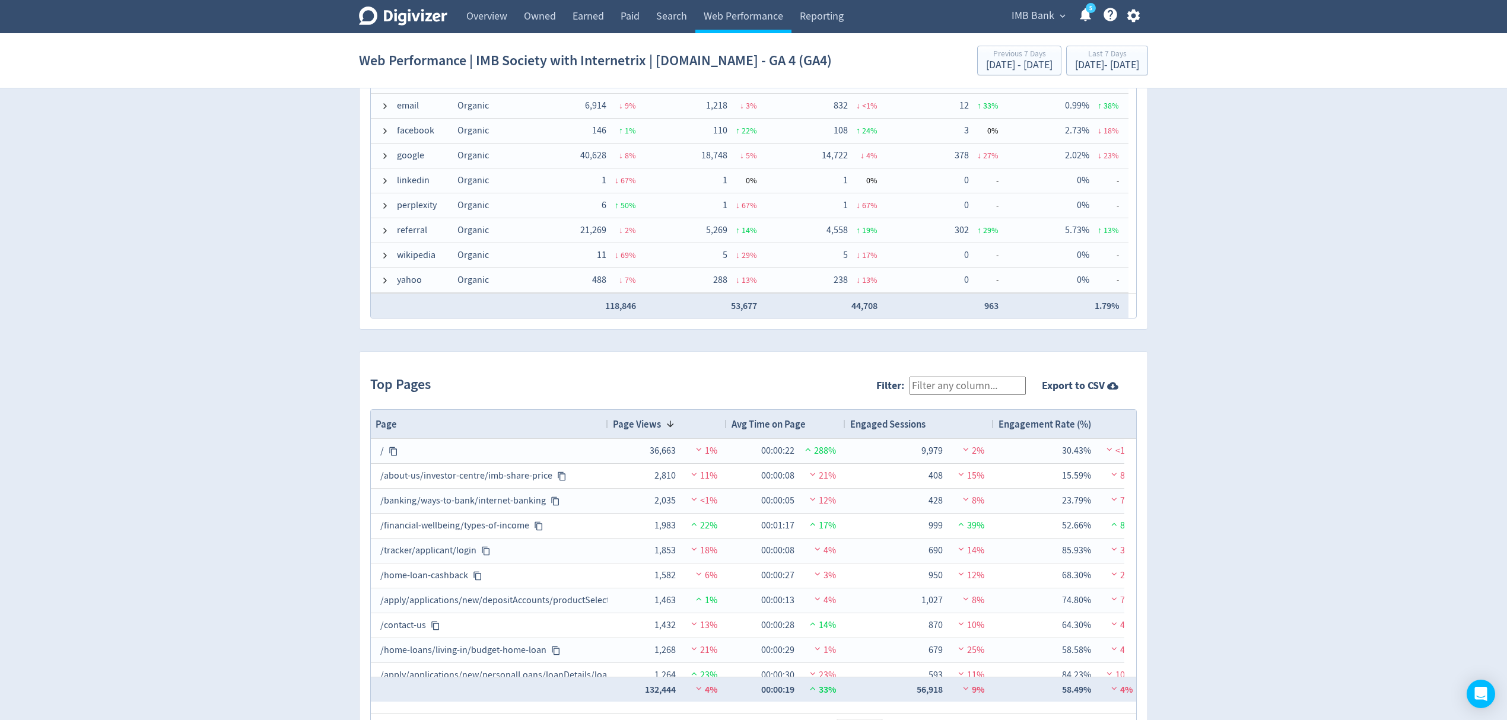
scroll to position [1010, 0]
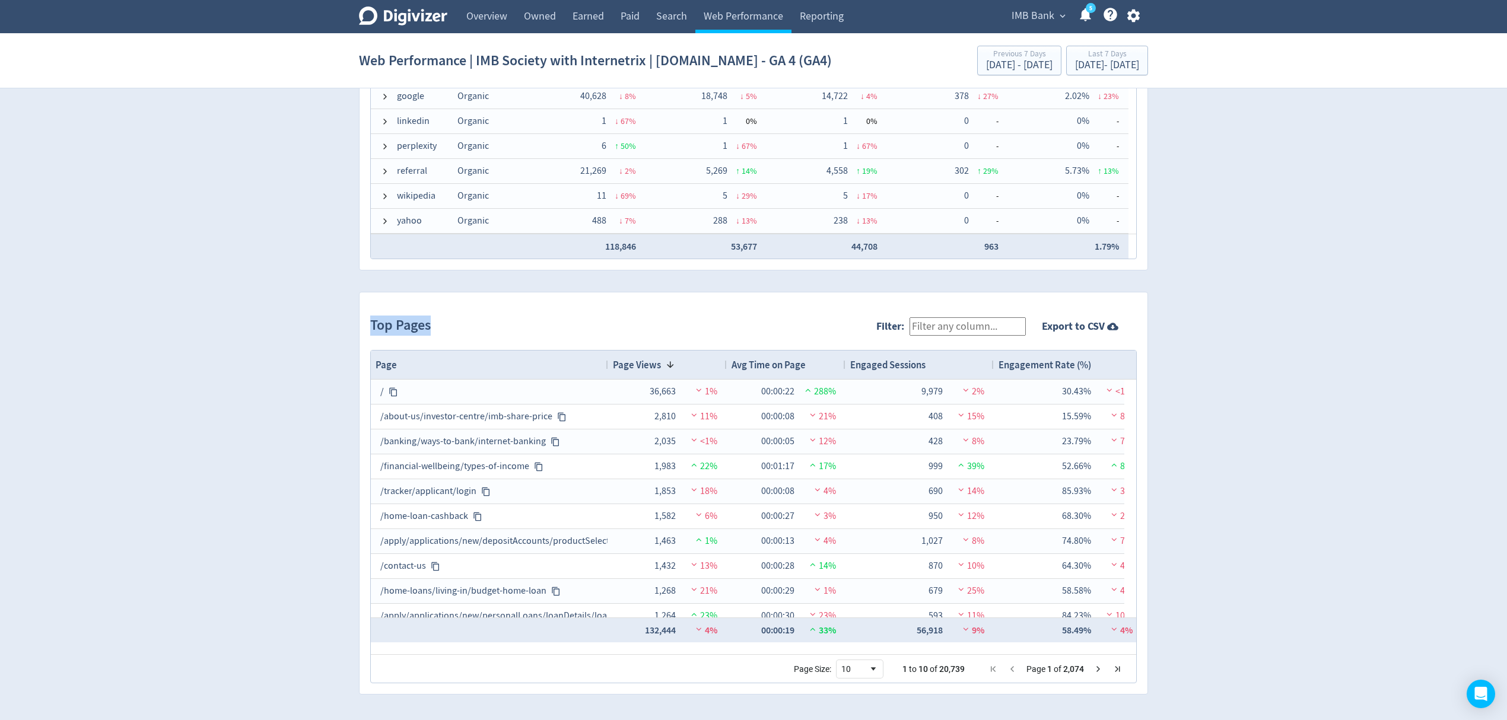
drag, startPoint x: 458, startPoint y: 326, endPoint x: 342, endPoint y: 321, distance: 115.8
copy h2 "Top Pages"
click at [960, 323] on input "Filter:" at bounding box center [968, 326] width 116 height 18
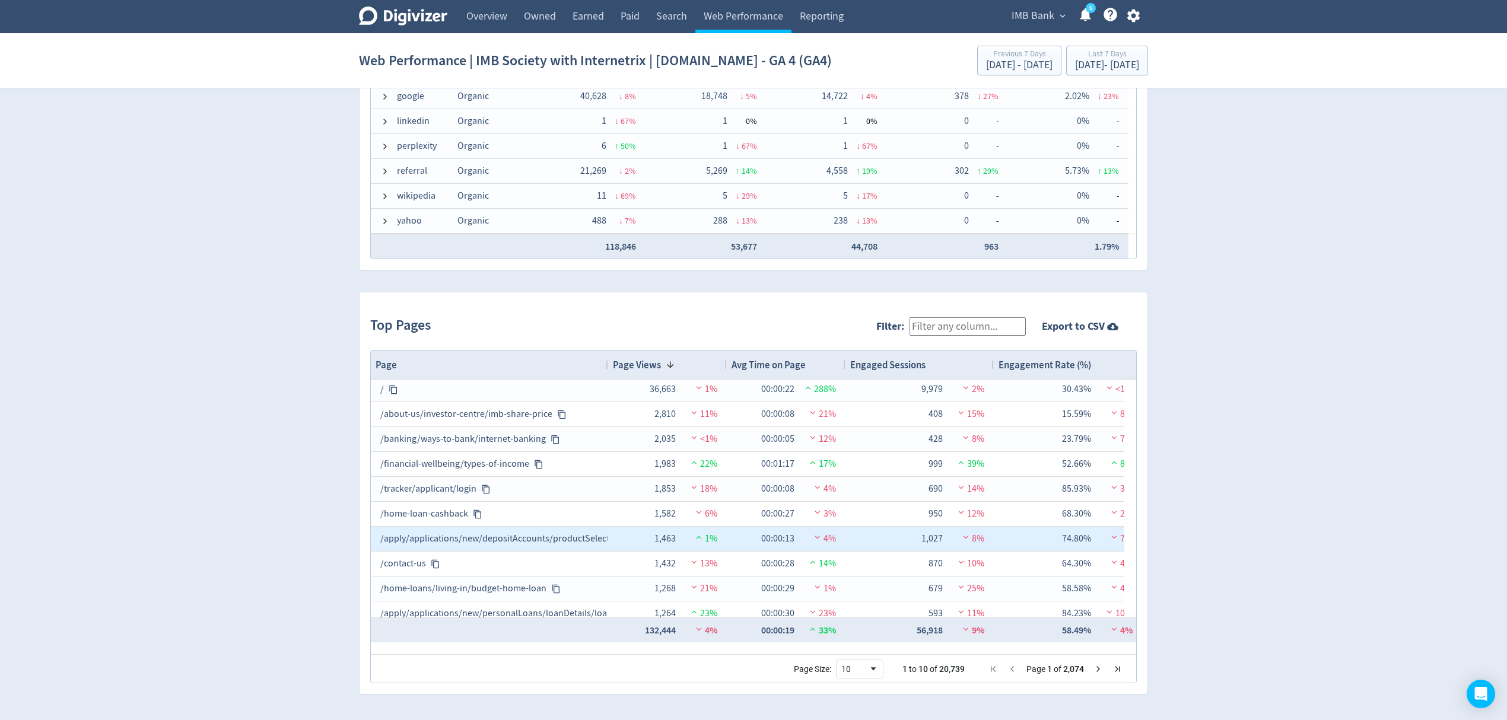
scroll to position [0, 0]
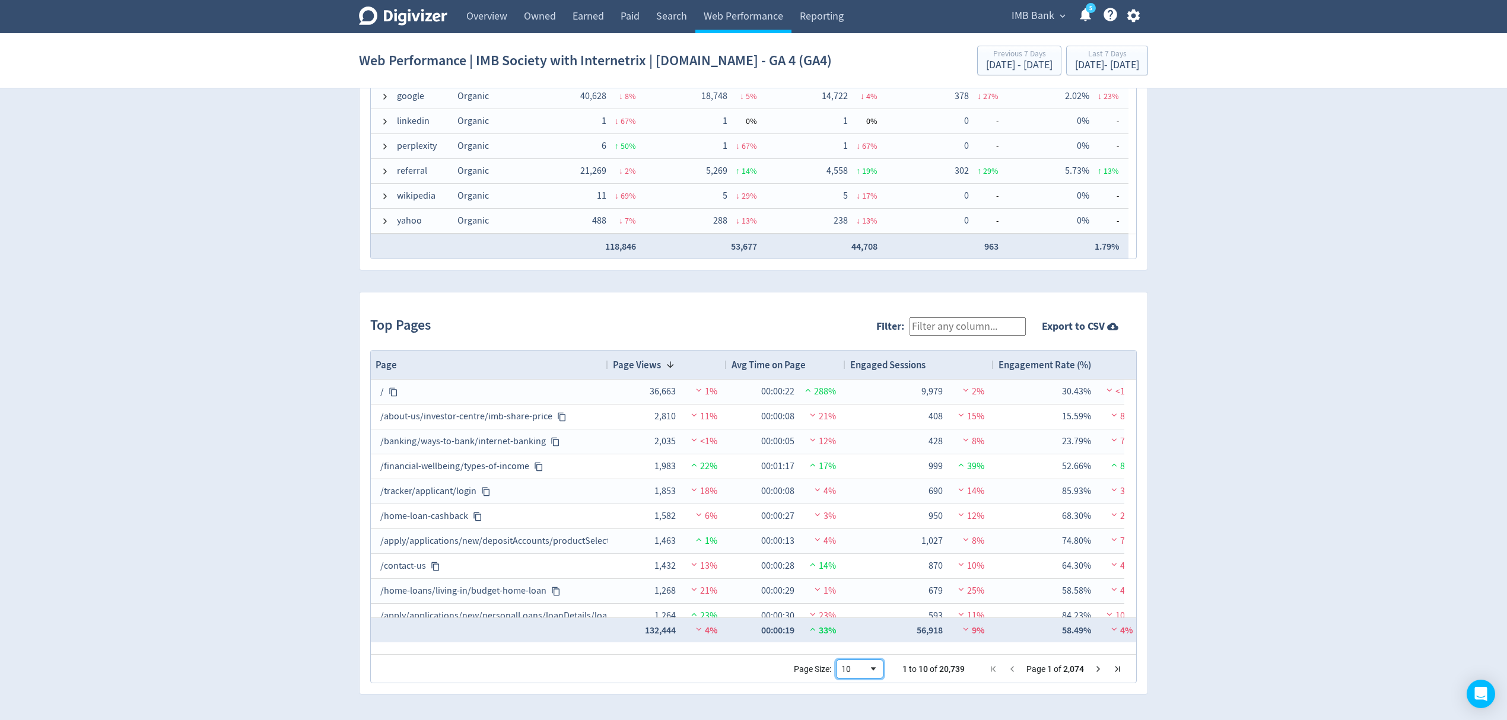
click at [877, 669] on span "Page Size" at bounding box center [873, 669] width 9 height 9
click at [1044, 21] on span "IMB Bank" at bounding box center [1033, 16] width 43 height 19
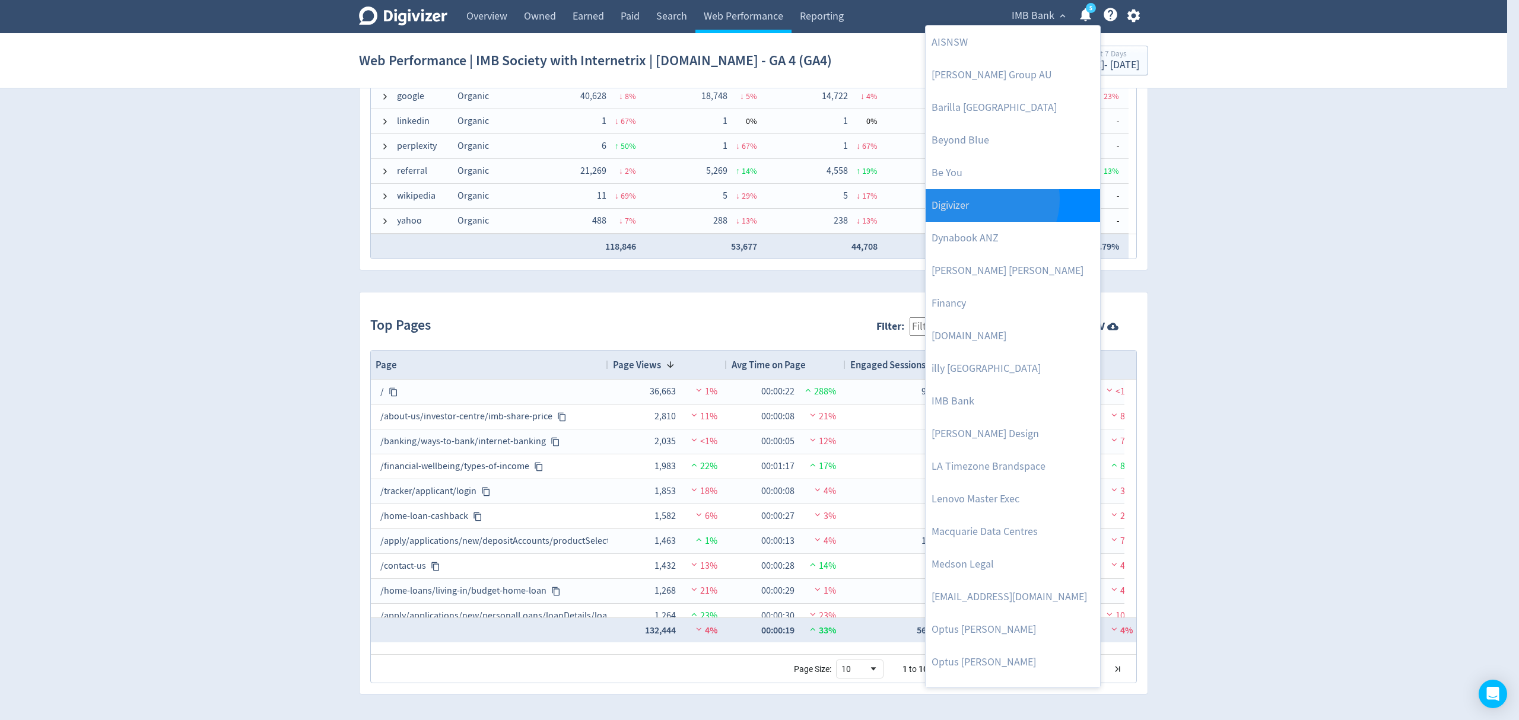
click at [983, 200] on link "Digivizer" at bounding box center [1013, 205] width 174 height 33
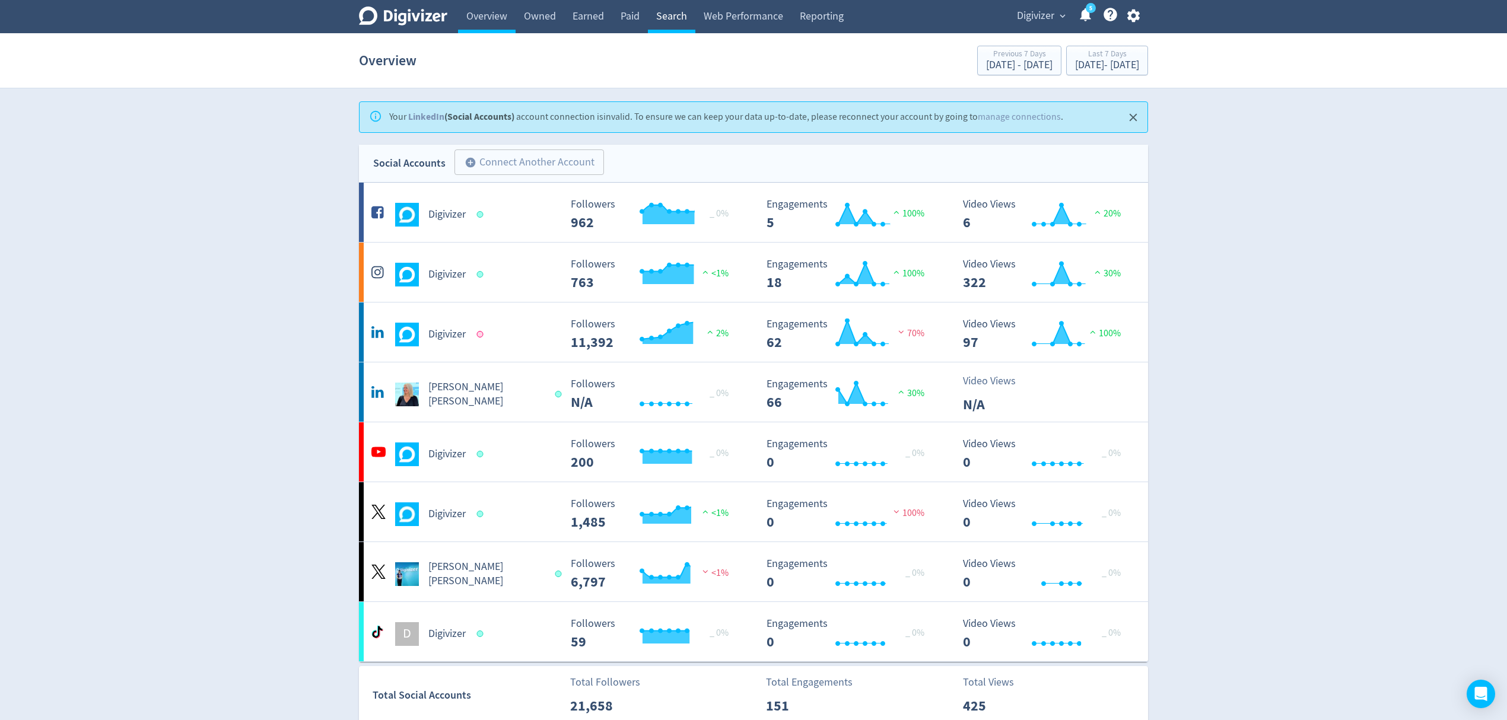
click at [673, 22] on link "Search" at bounding box center [671, 16] width 47 height 33
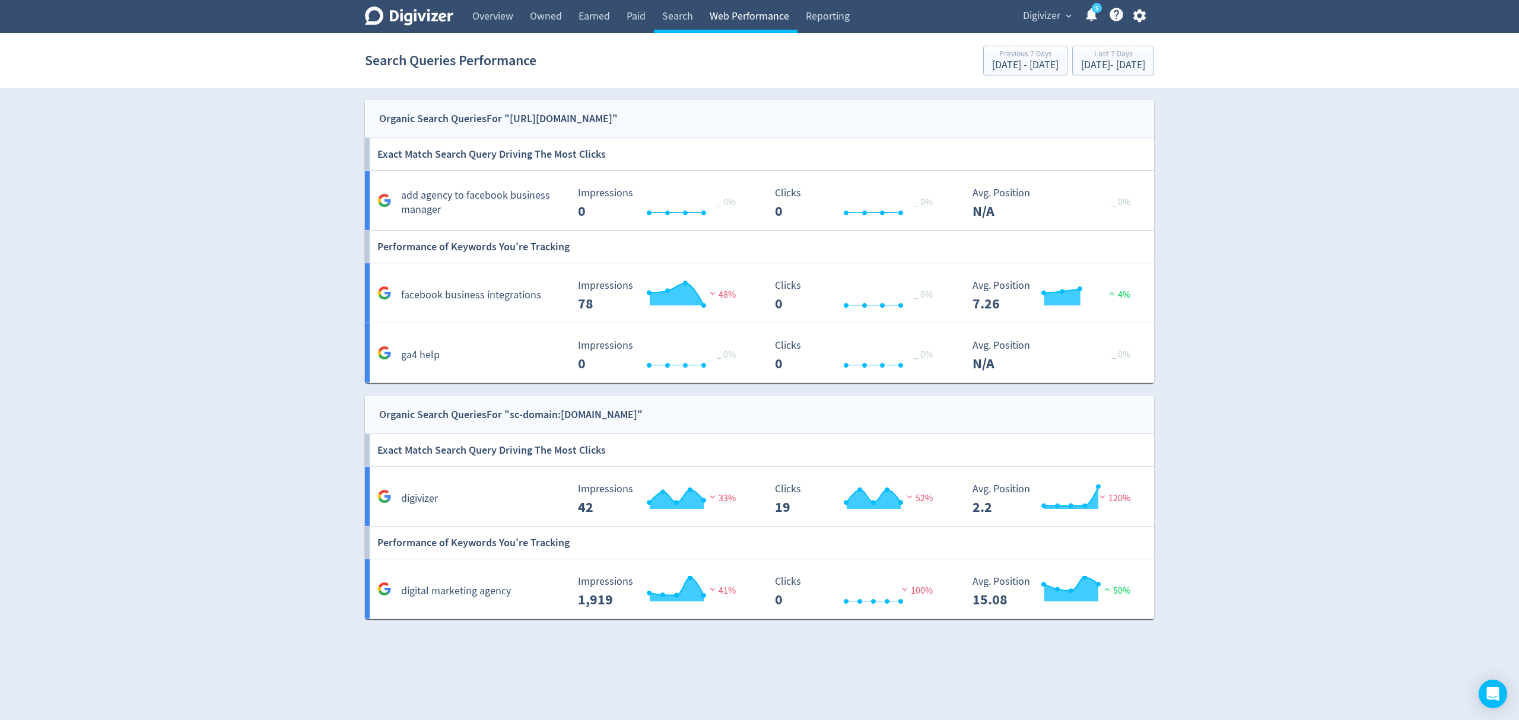
click at [764, 17] on link "Web Performance" at bounding box center [749, 16] width 96 height 33
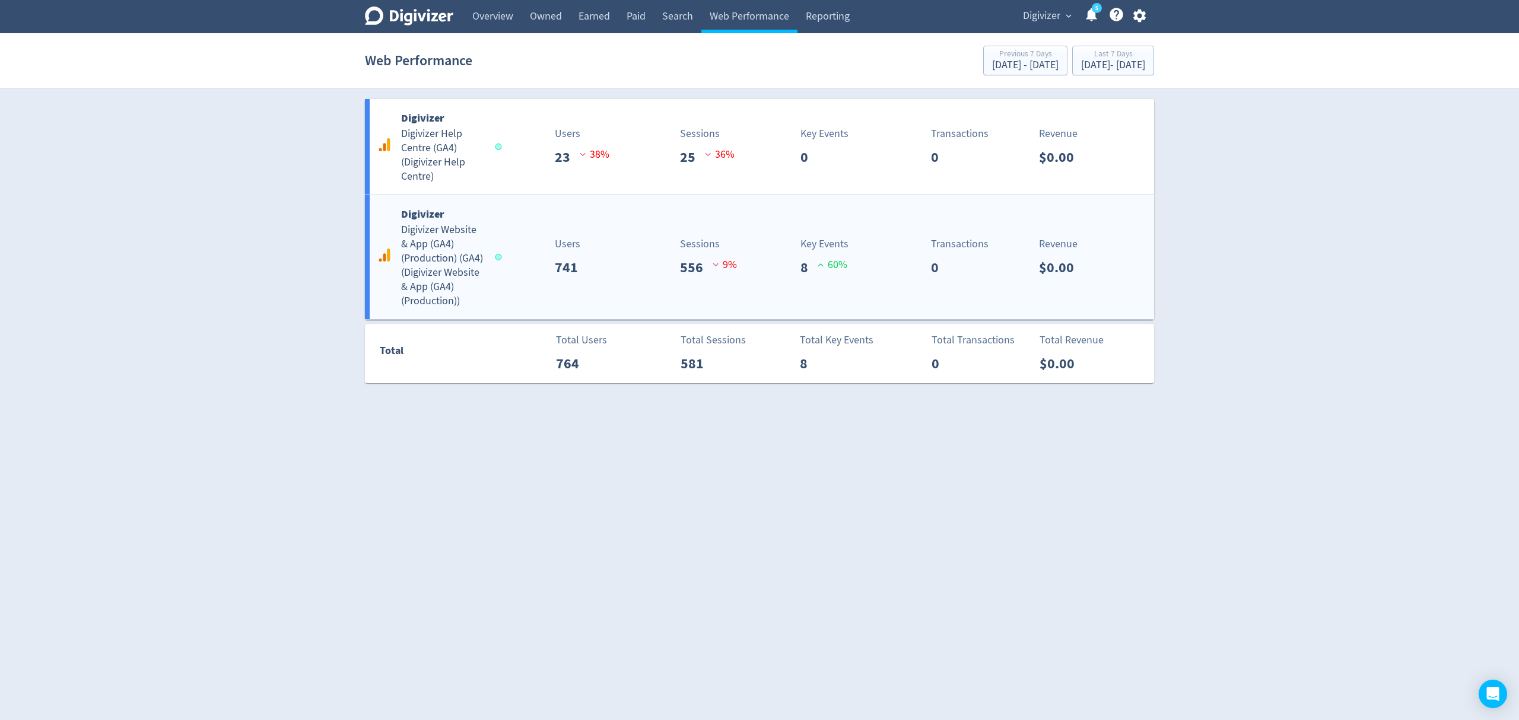
click at [516, 235] on div "Digivizer Digivizer Website & App (GA4) (Production) (GA4) ( Digivizer Website …" at bounding box center [759, 257] width 789 height 124
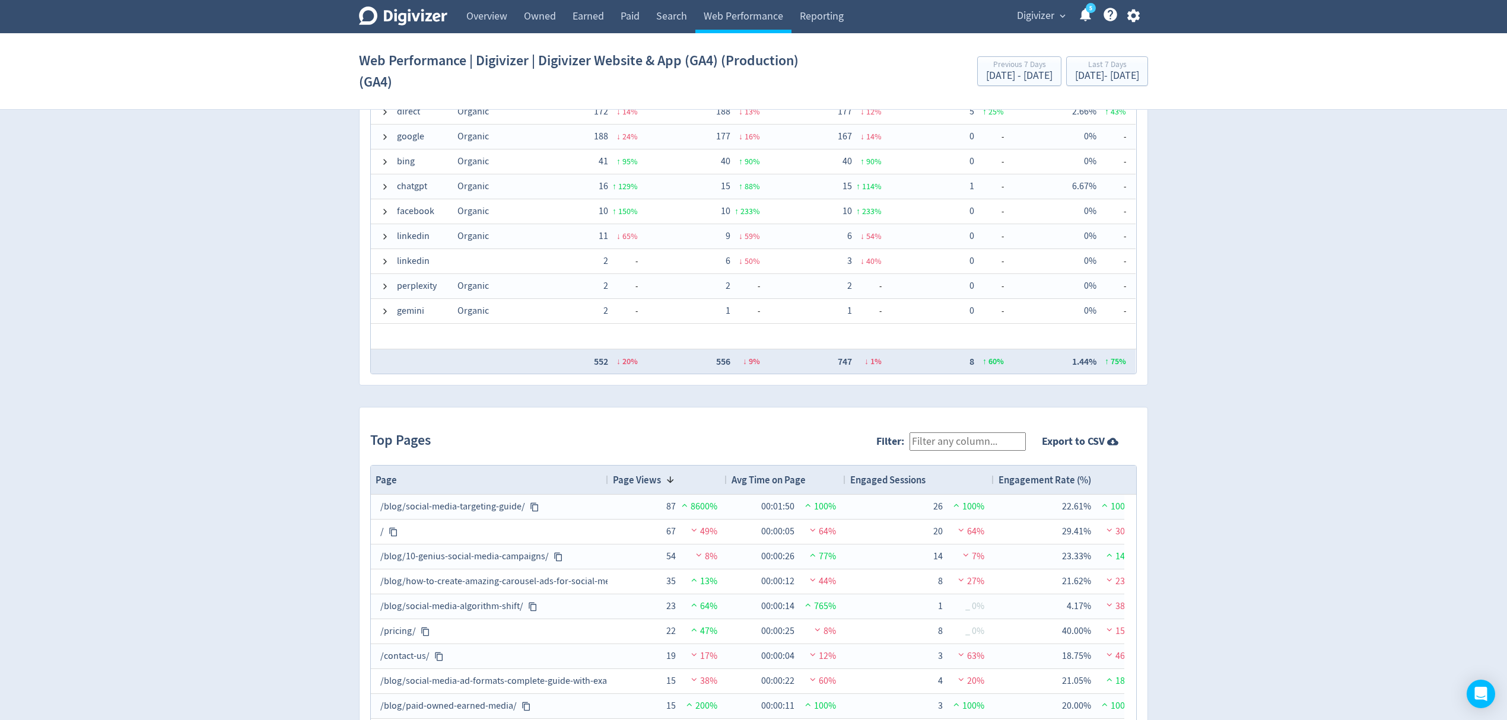
scroll to position [1031, 0]
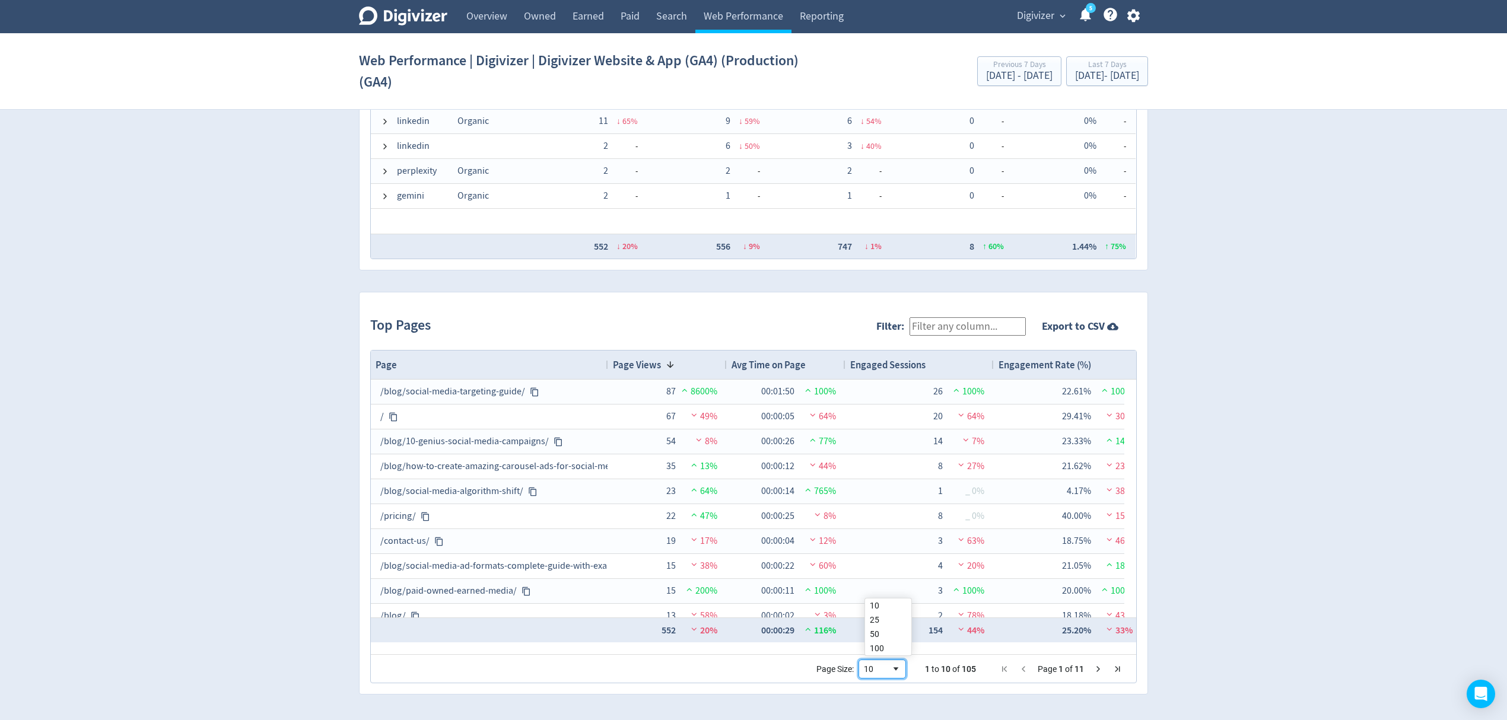
click at [901, 670] on span "Page Size" at bounding box center [895, 669] width 9 height 9
click at [891, 671] on div "10" at bounding box center [877, 669] width 27 height 9
click at [901, 665] on span "Page Size" at bounding box center [895, 669] width 9 height 9
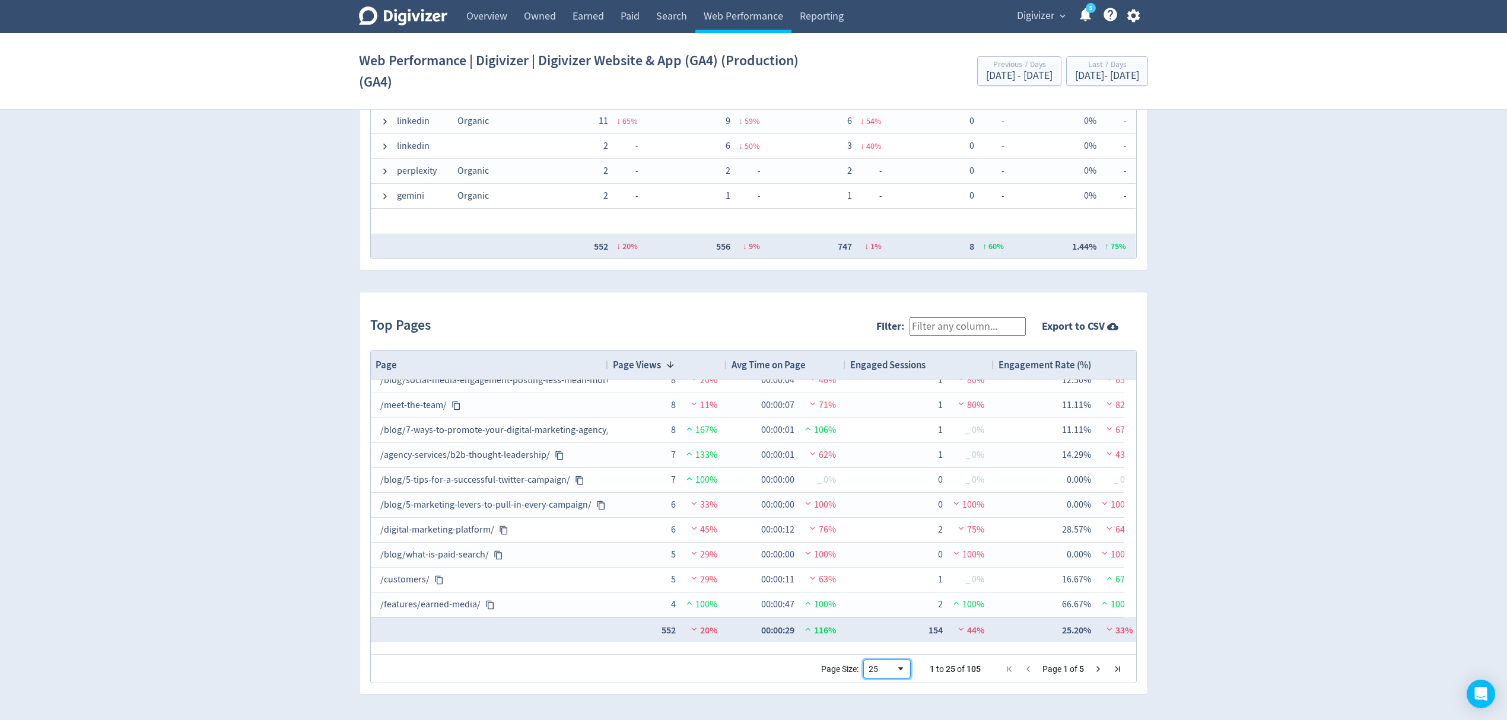
scroll to position [0, 0]
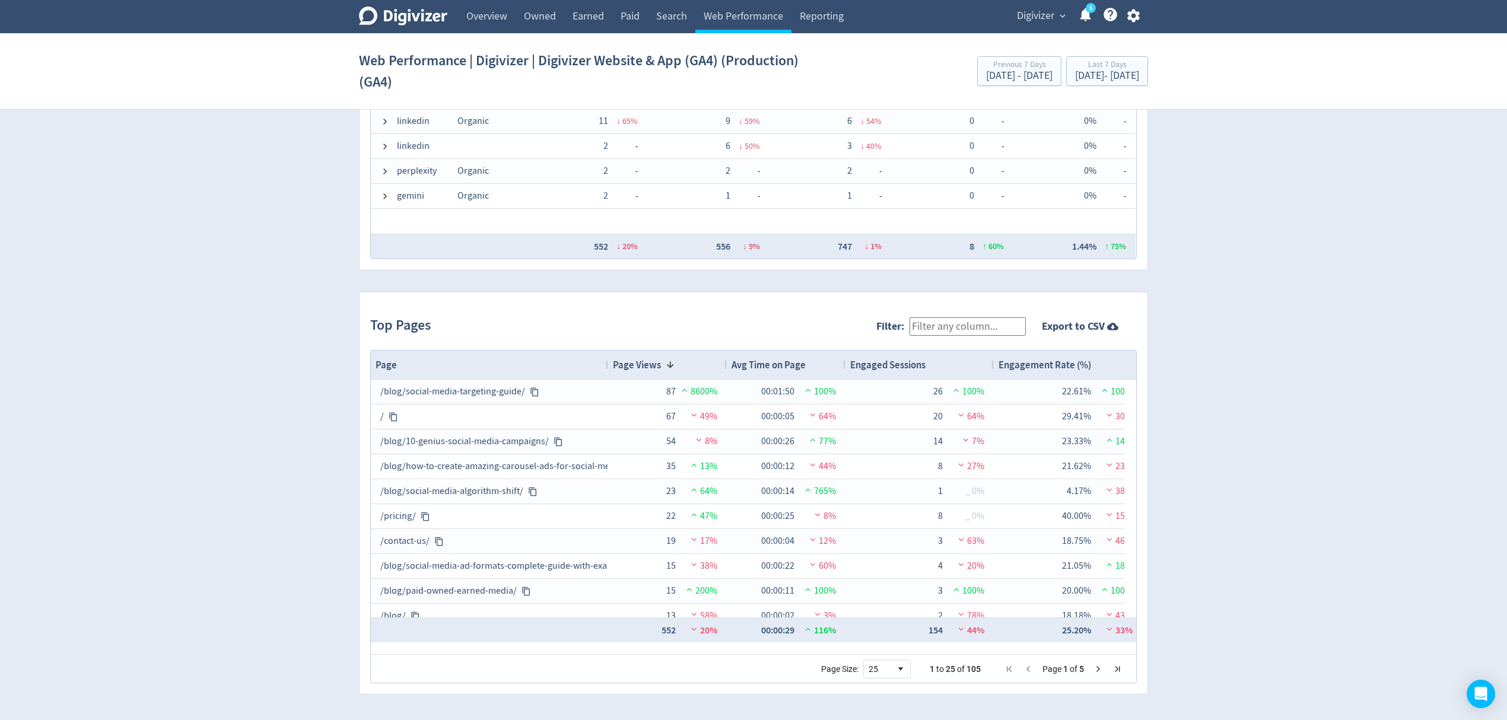
click at [1097, 668] on span "Next Page" at bounding box center [1098, 669] width 9 height 9
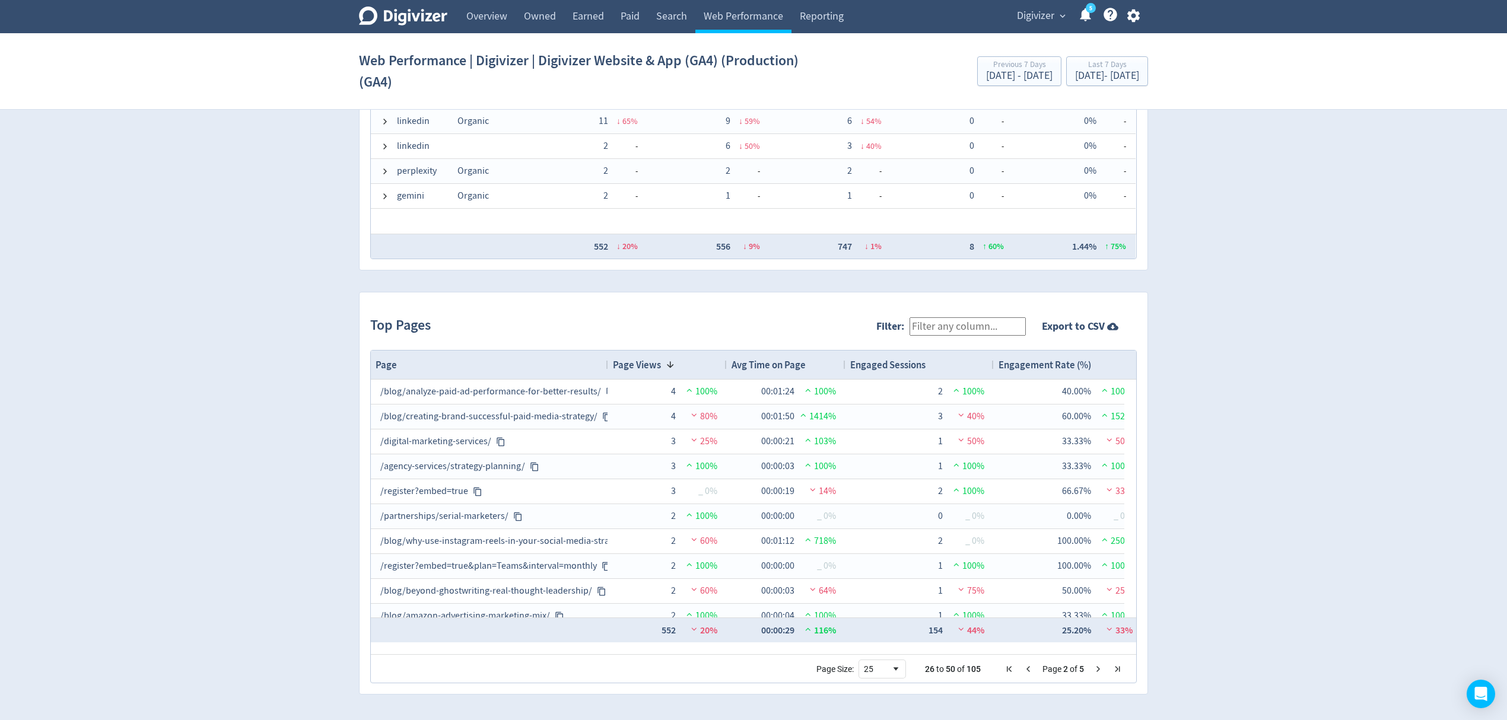
click at [1097, 669] on span "Next Page" at bounding box center [1098, 669] width 9 height 9
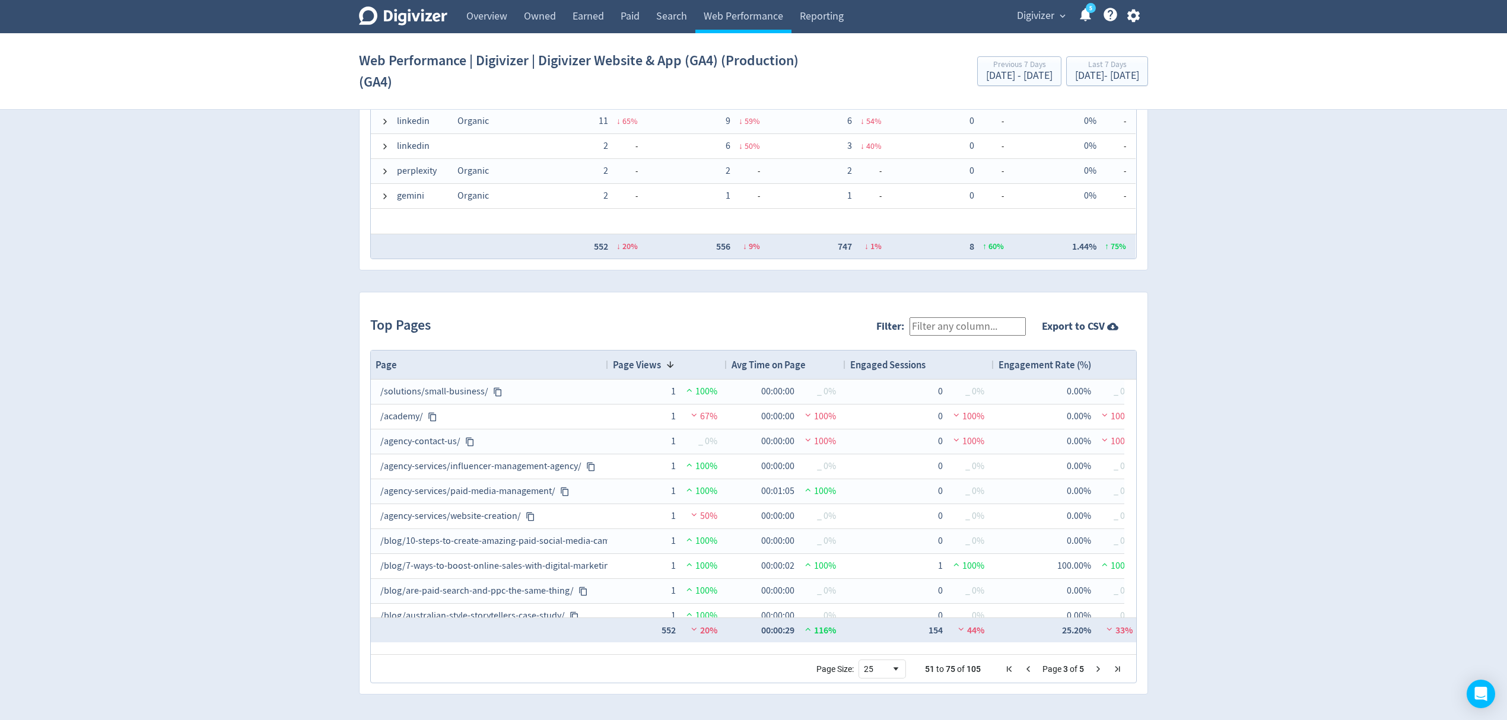
click at [1097, 669] on span "Next Page" at bounding box center [1098, 669] width 9 height 9
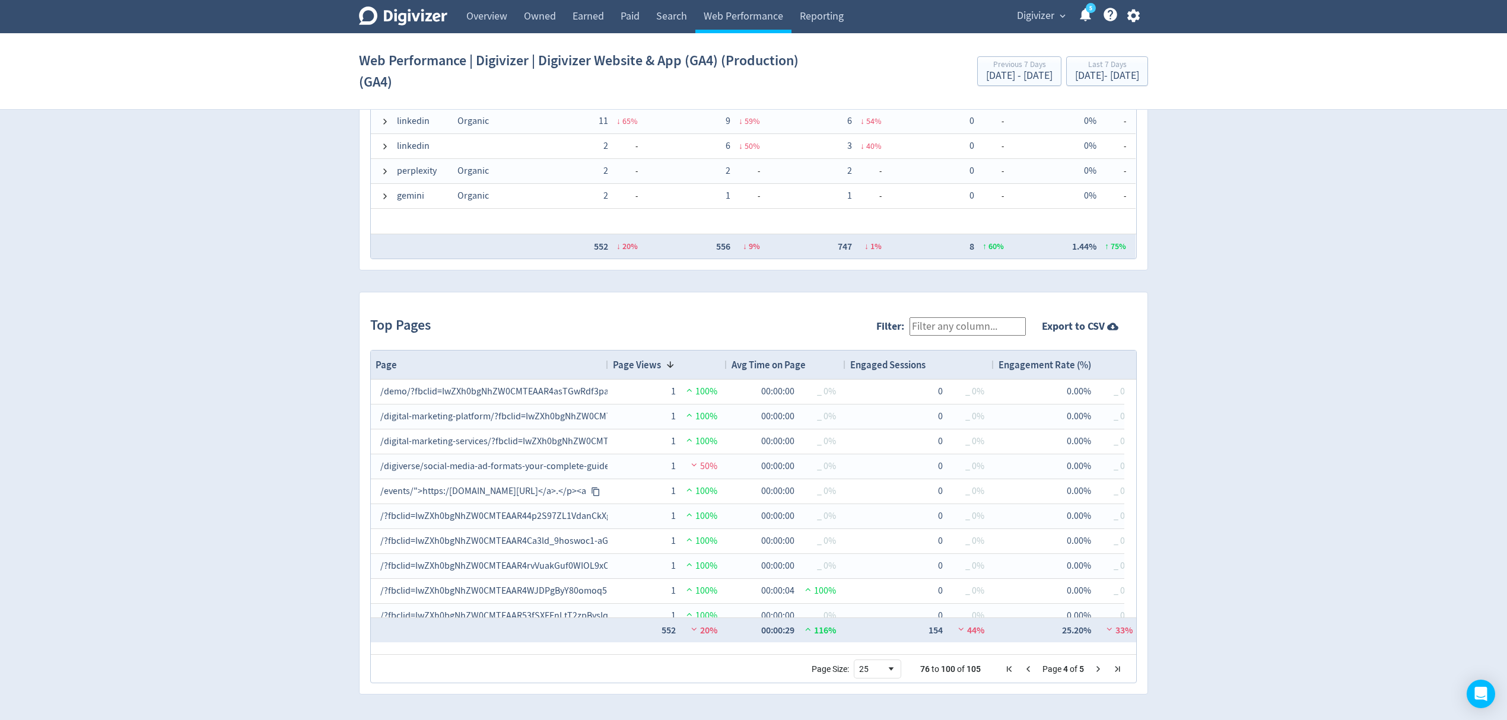
click at [1097, 669] on span "Next Page" at bounding box center [1098, 669] width 9 height 9
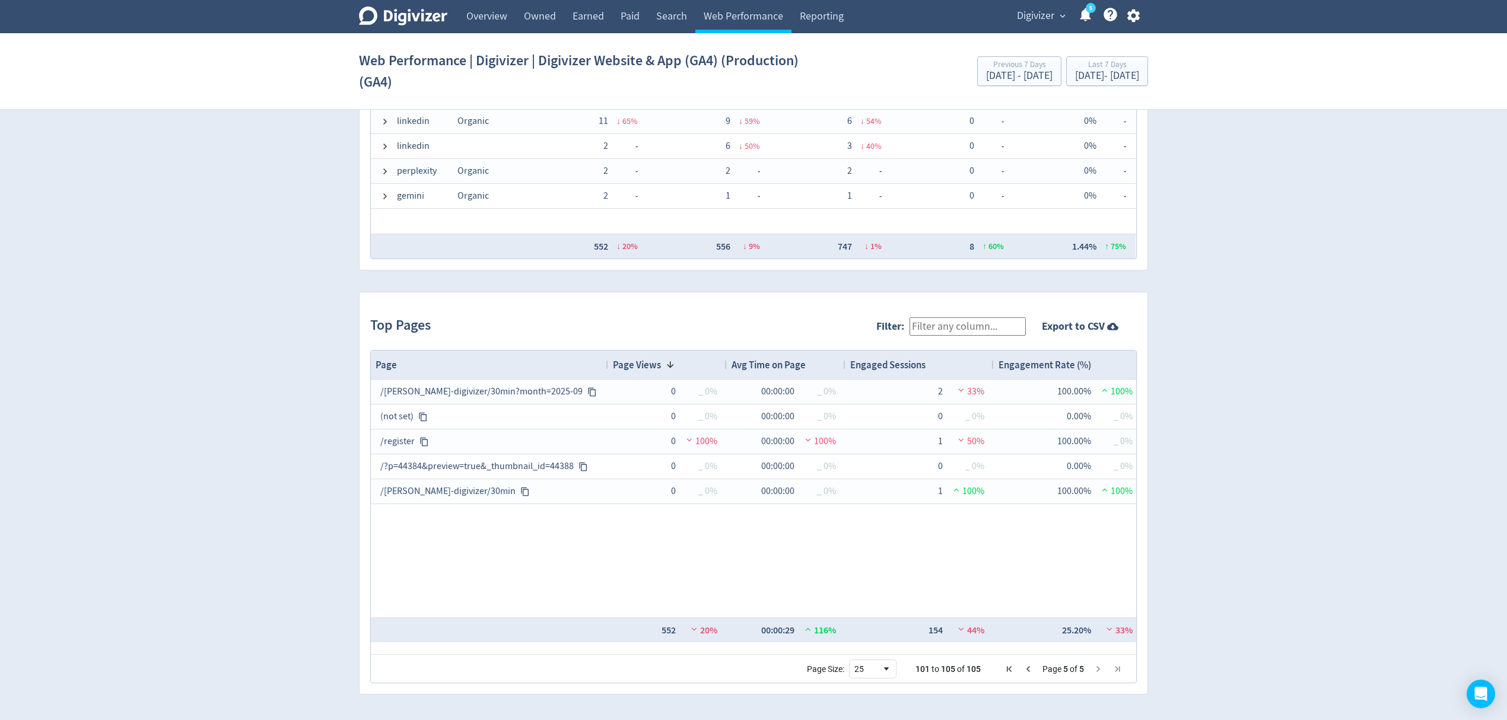
click at [1097, 669] on span "Next Page" at bounding box center [1098, 669] width 9 height 9
click at [1031, 669] on span "Previous Page" at bounding box center [1028, 669] width 9 height 9
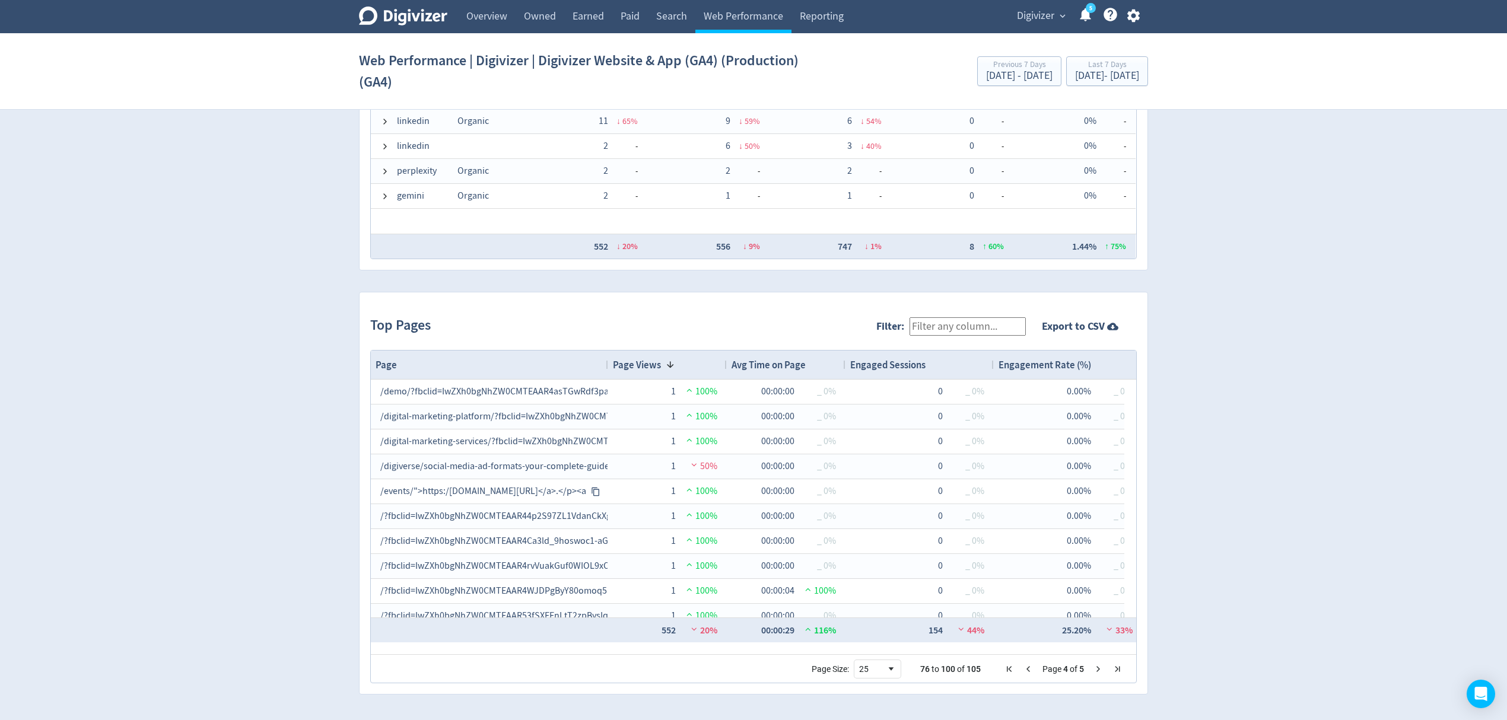
click at [1024, 666] on span "Previous Page" at bounding box center [1028, 669] width 9 height 9
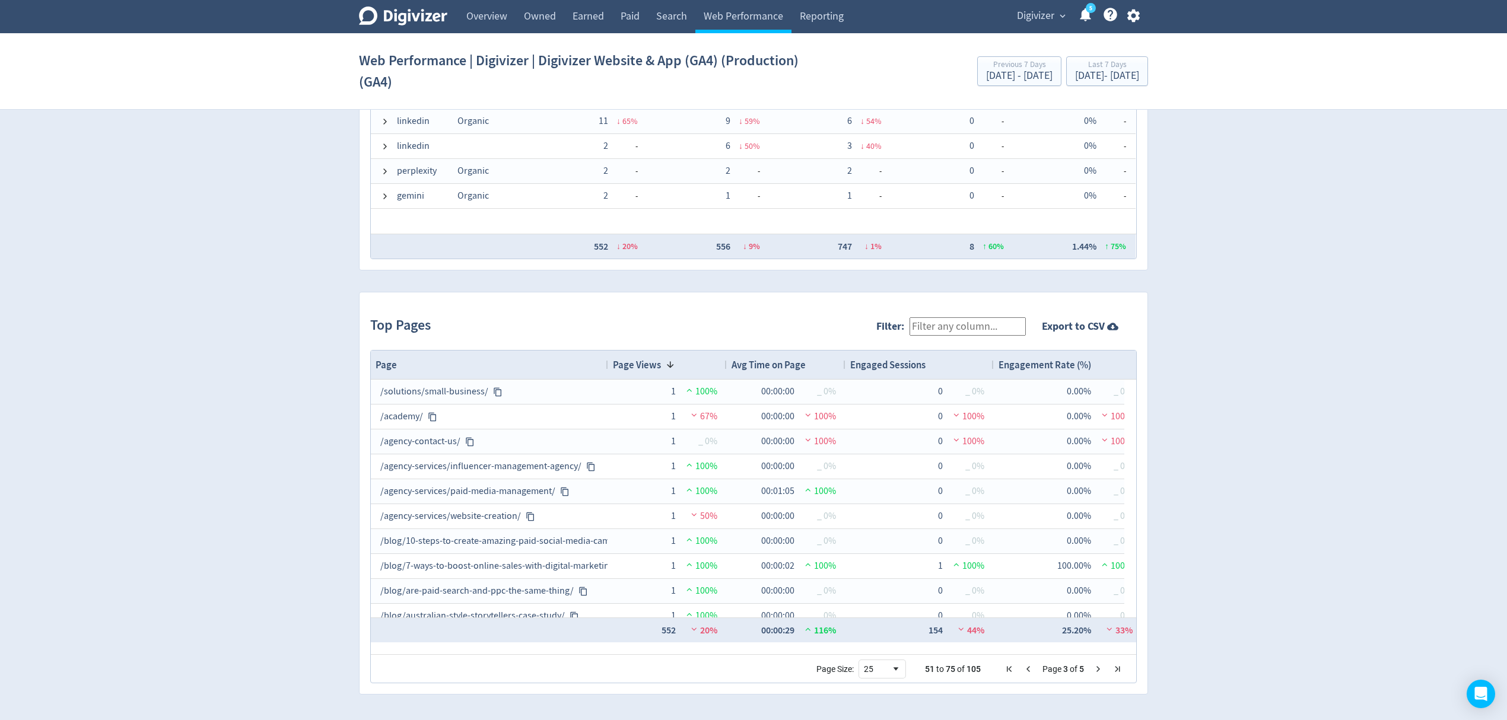
click at [1024, 666] on span "Previous Page" at bounding box center [1028, 669] width 9 height 9
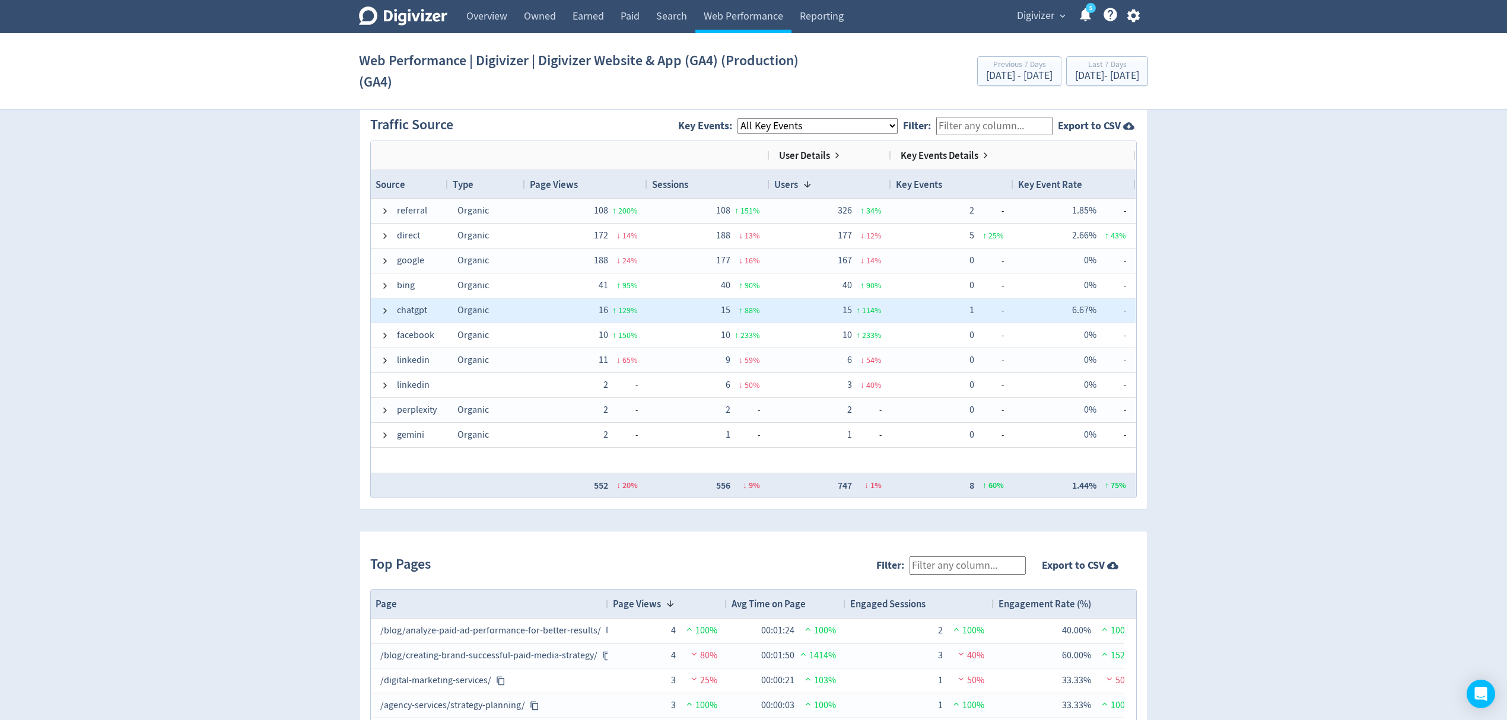
scroll to position [794, 0]
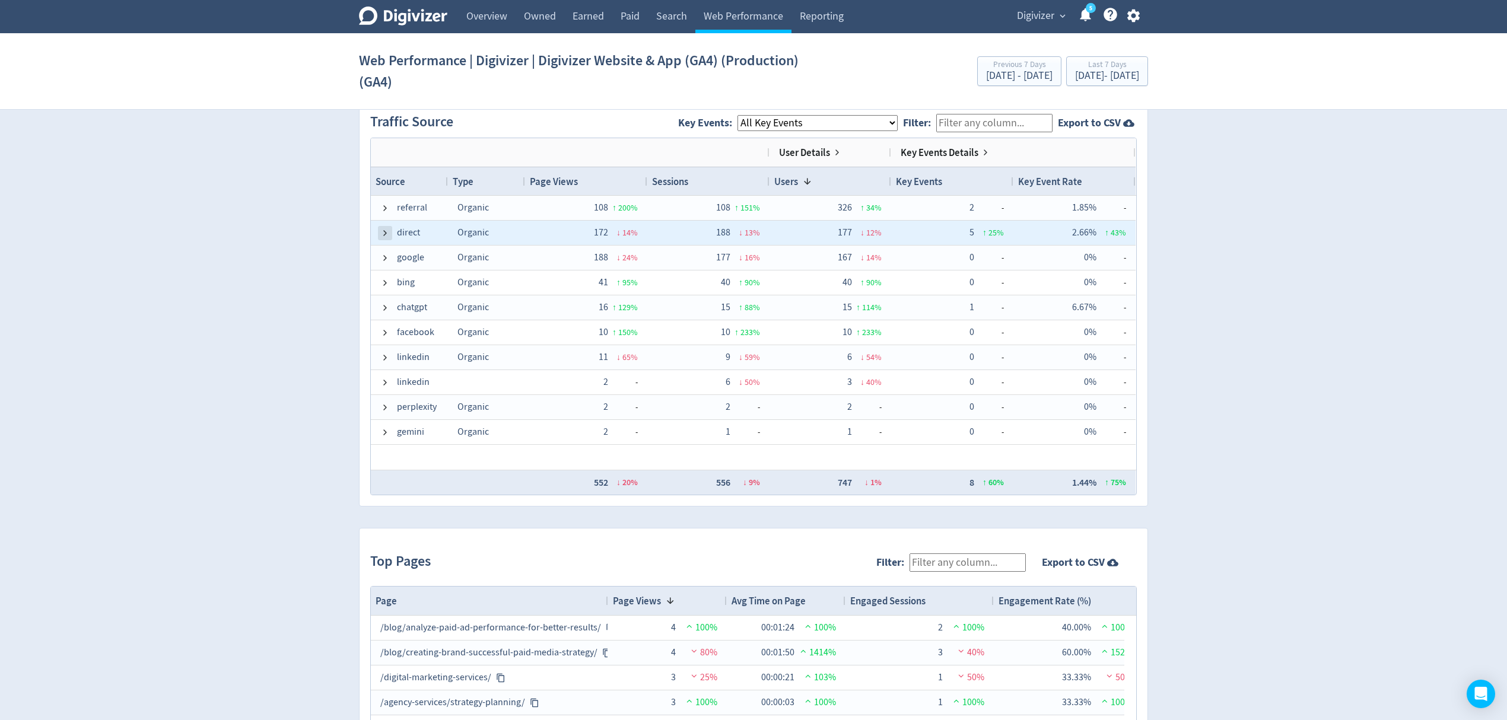
click at [389, 234] on span at bounding box center [384, 232] width 9 height 9
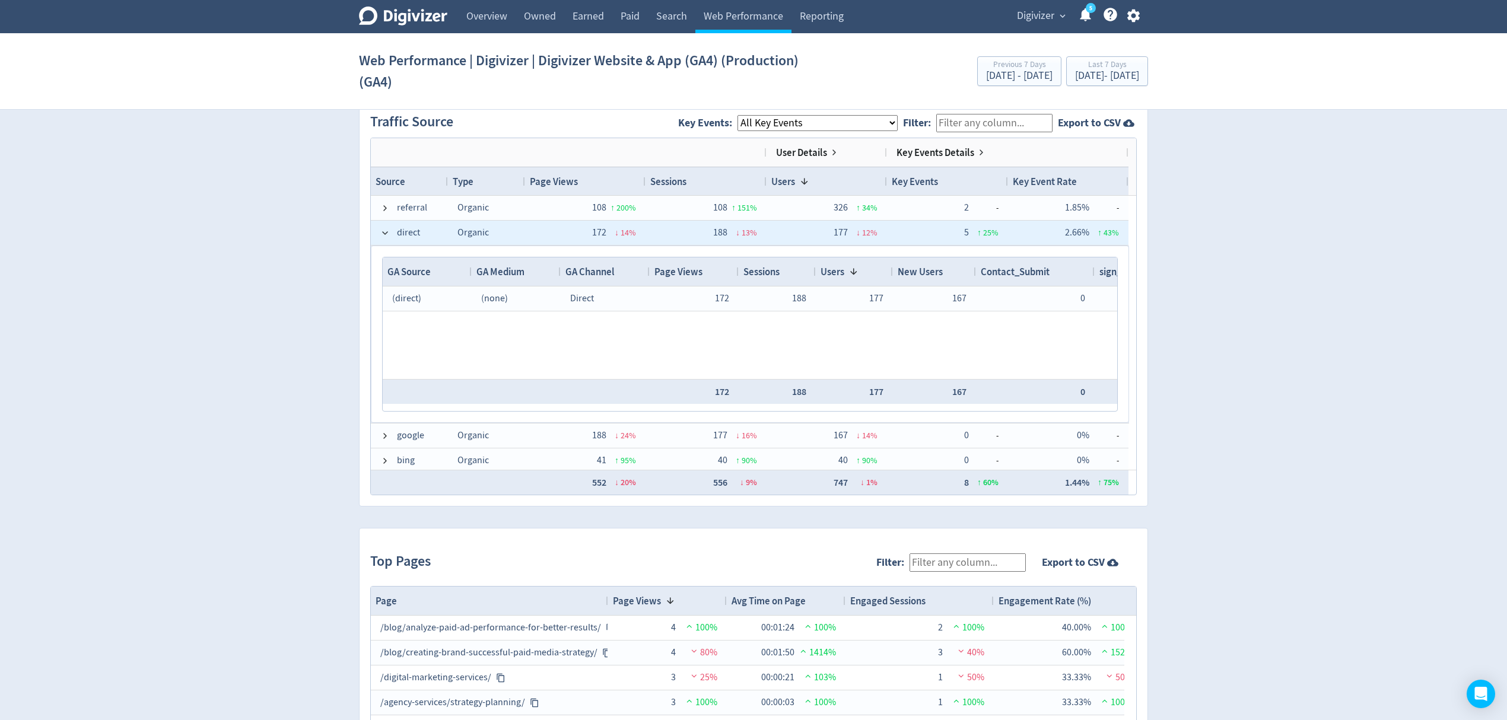
click at [389, 234] on span at bounding box center [384, 232] width 9 height 9
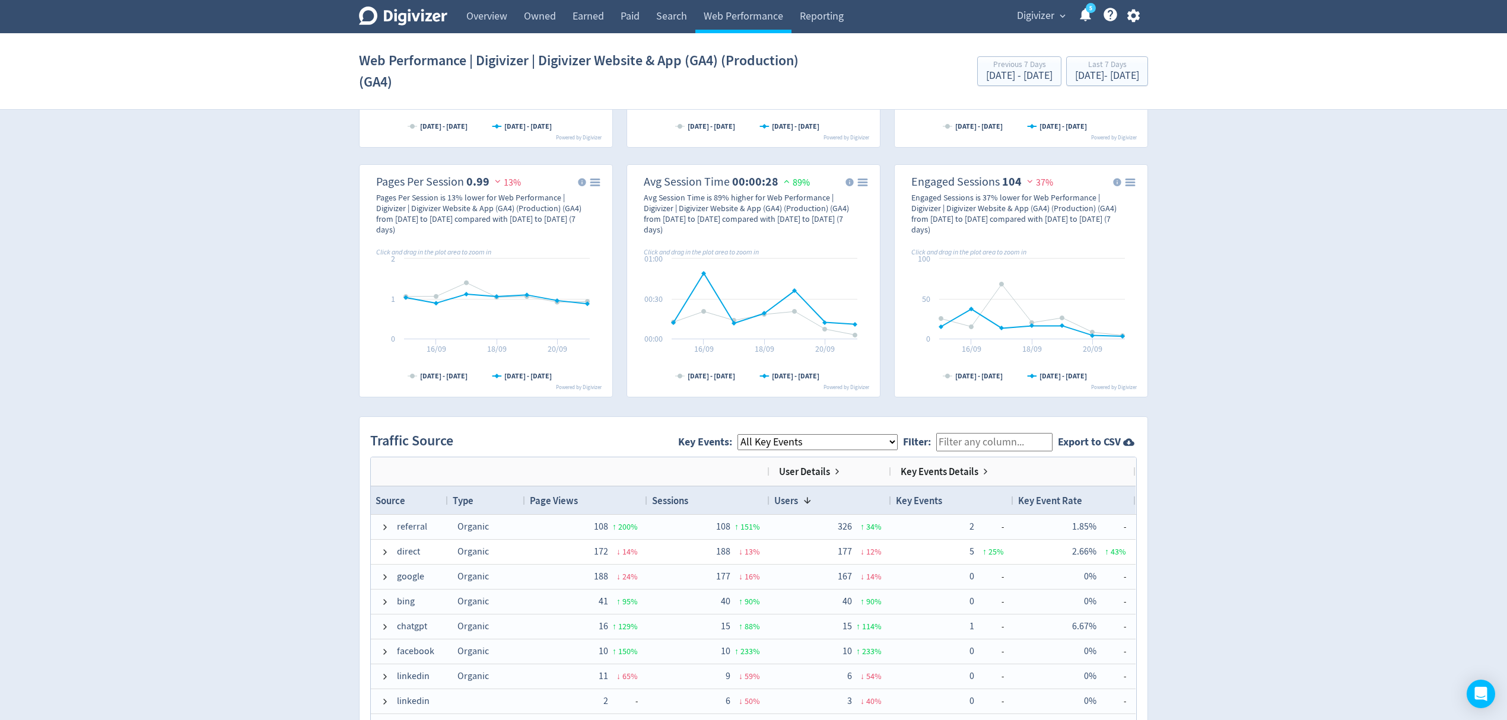
scroll to position [791, 0]
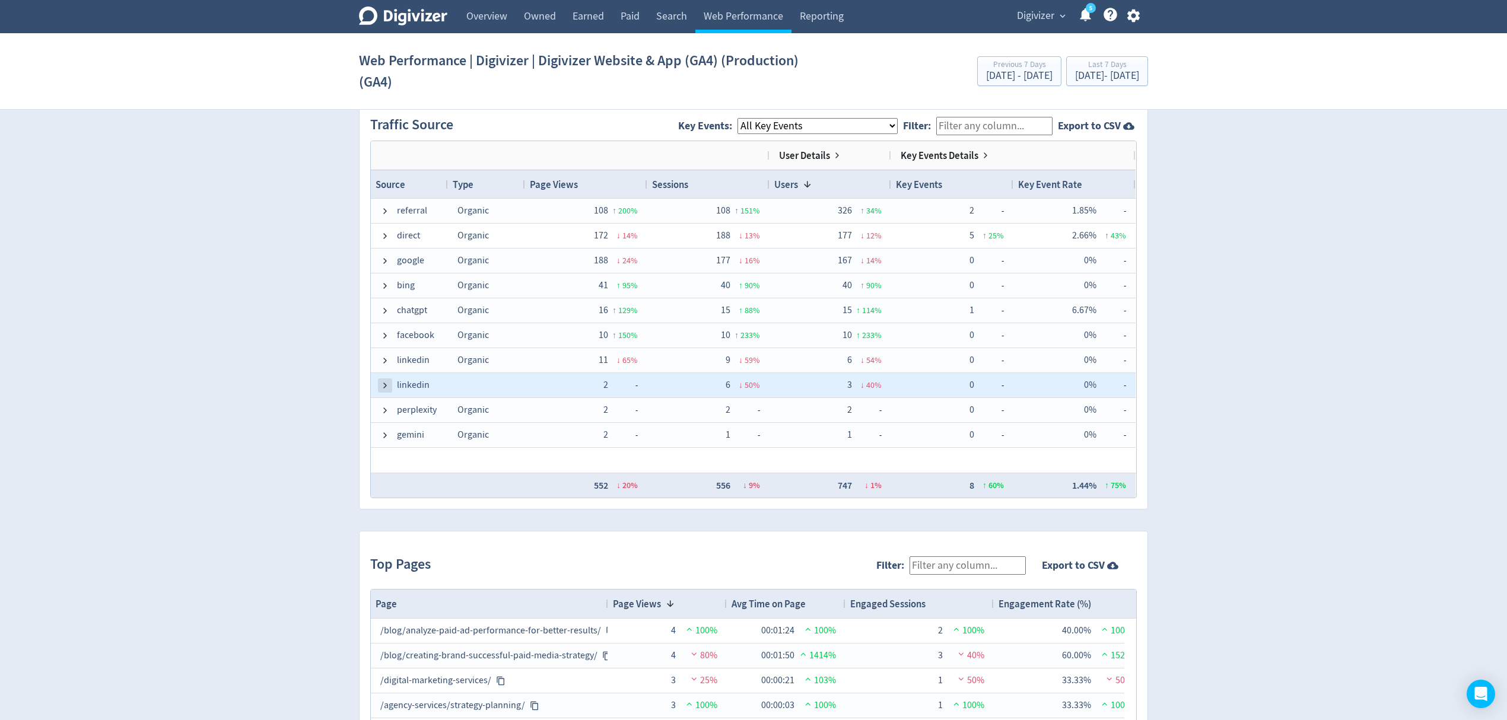
click at [389, 387] on span at bounding box center [384, 385] width 9 height 9
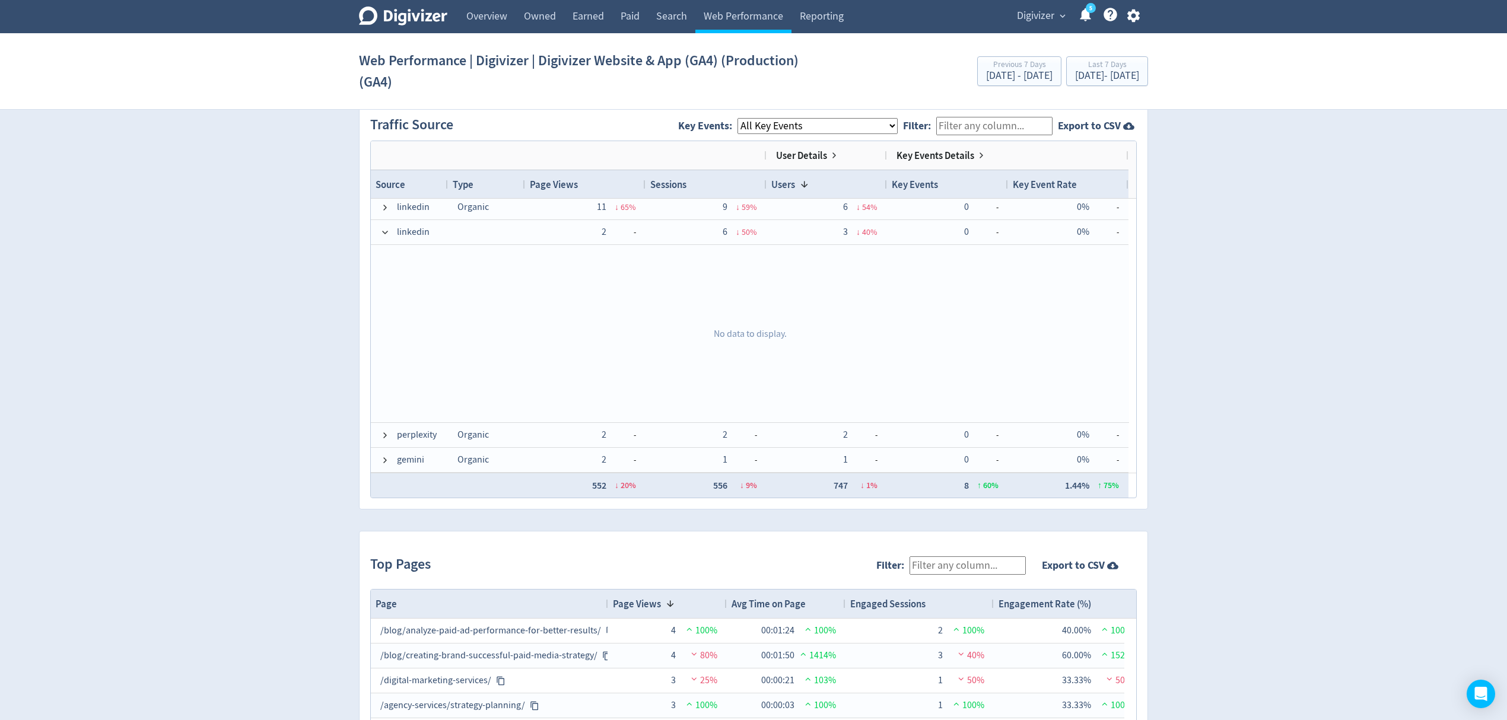
scroll to position [74, 0]
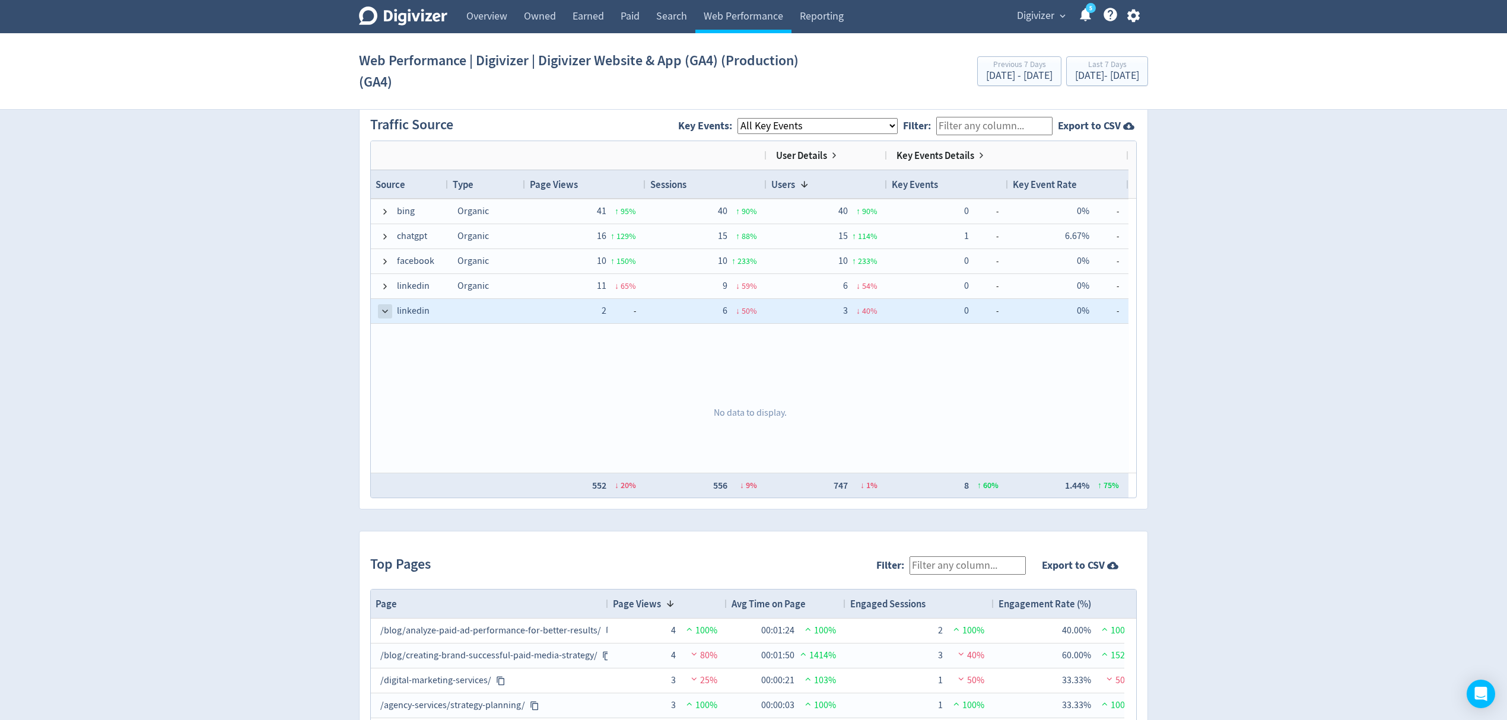
click at [388, 316] on span at bounding box center [384, 311] width 9 height 9
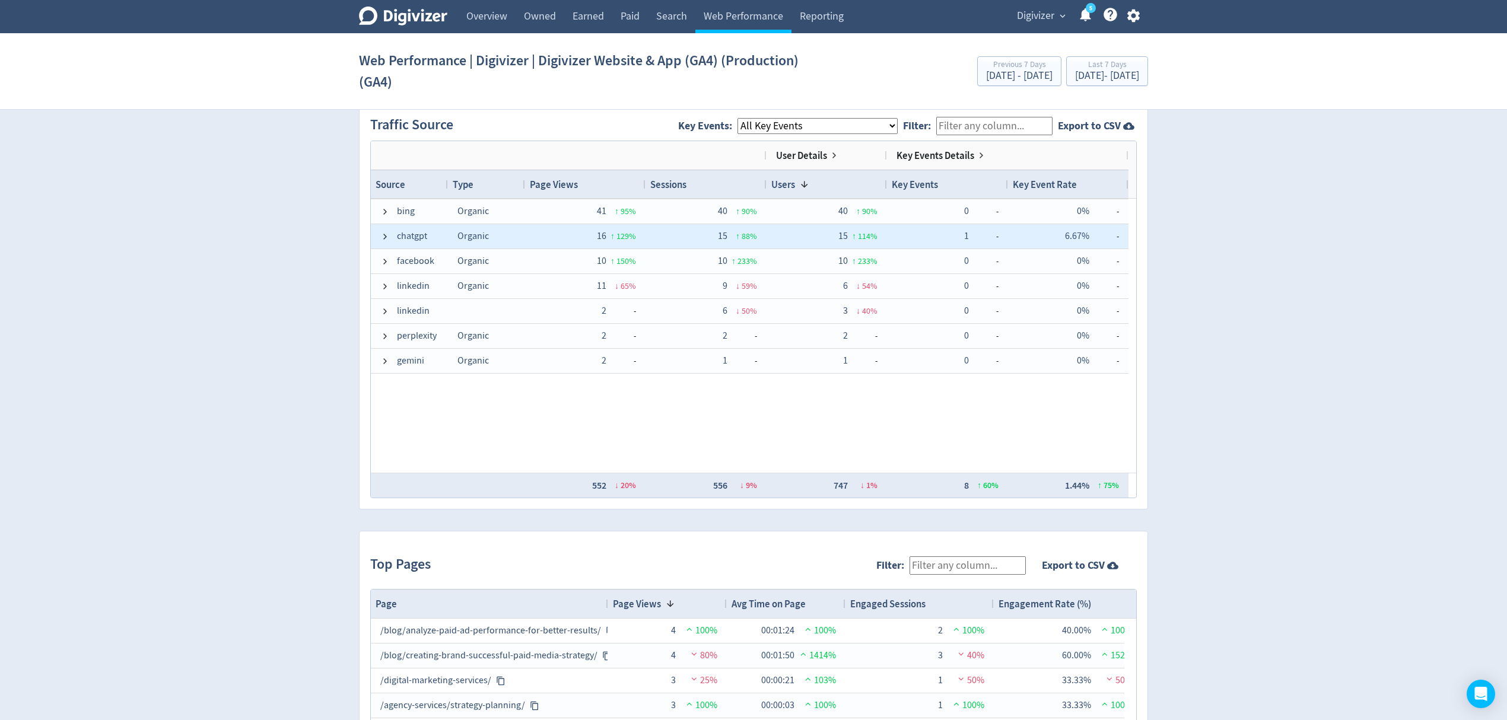
scroll to position [0, 0]
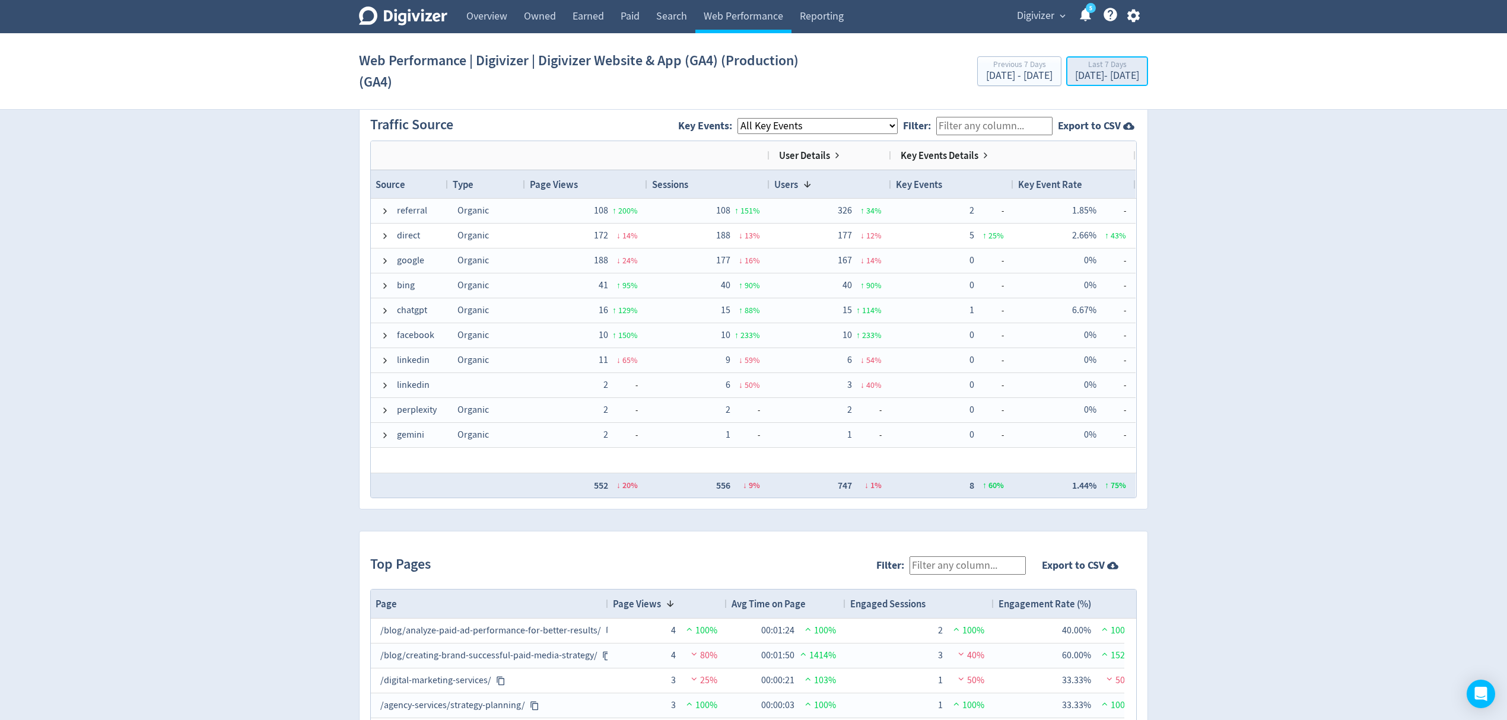
click at [1116, 80] on div "[DATE] - [DATE]" at bounding box center [1107, 76] width 64 height 11
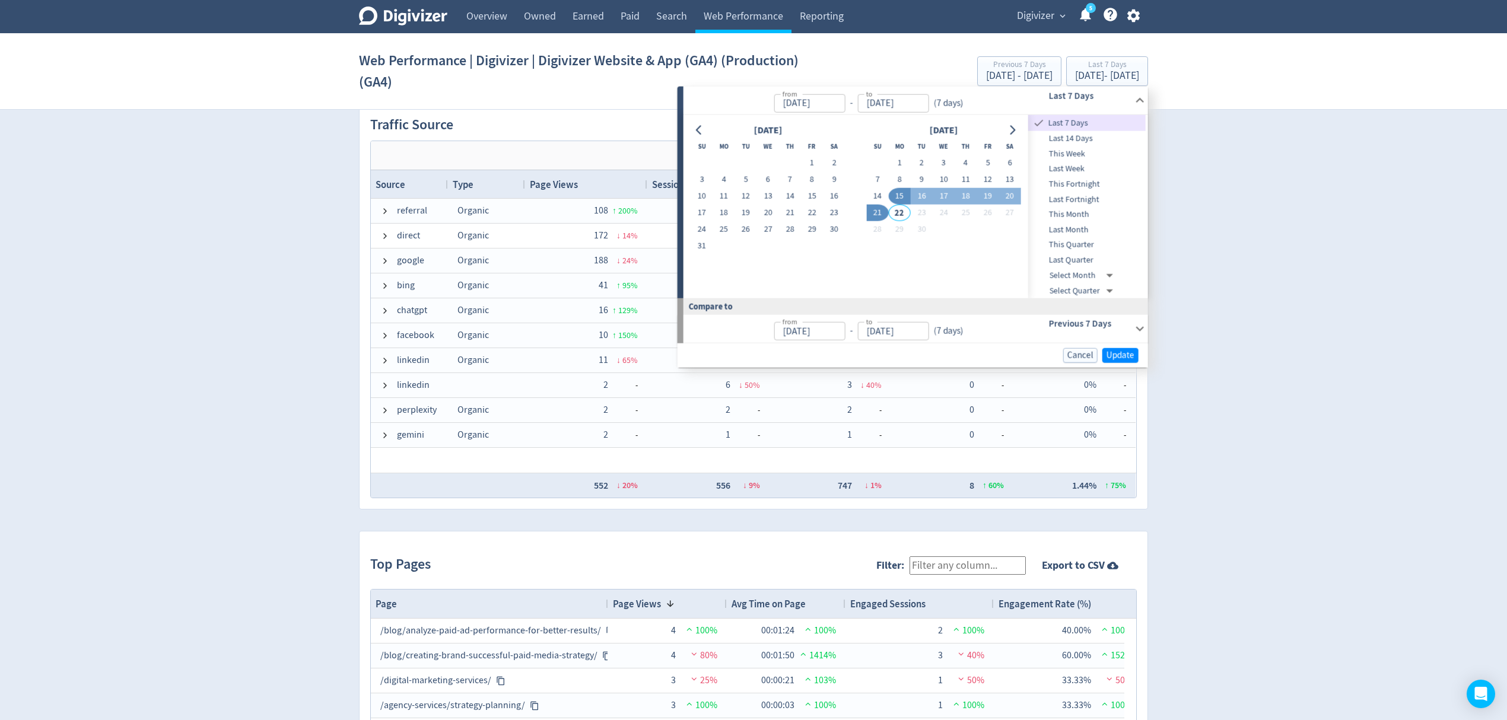
drag, startPoint x: 902, startPoint y: 160, endPoint x: 891, endPoint y: 197, distance: 38.9
click at [901, 160] on button "1" at bounding box center [900, 163] width 22 height 17
type input "[DATE]"
click at [879, 215] on button "21" at bounding box center [877, 213] width 22 height 17
type input "[DATE]"
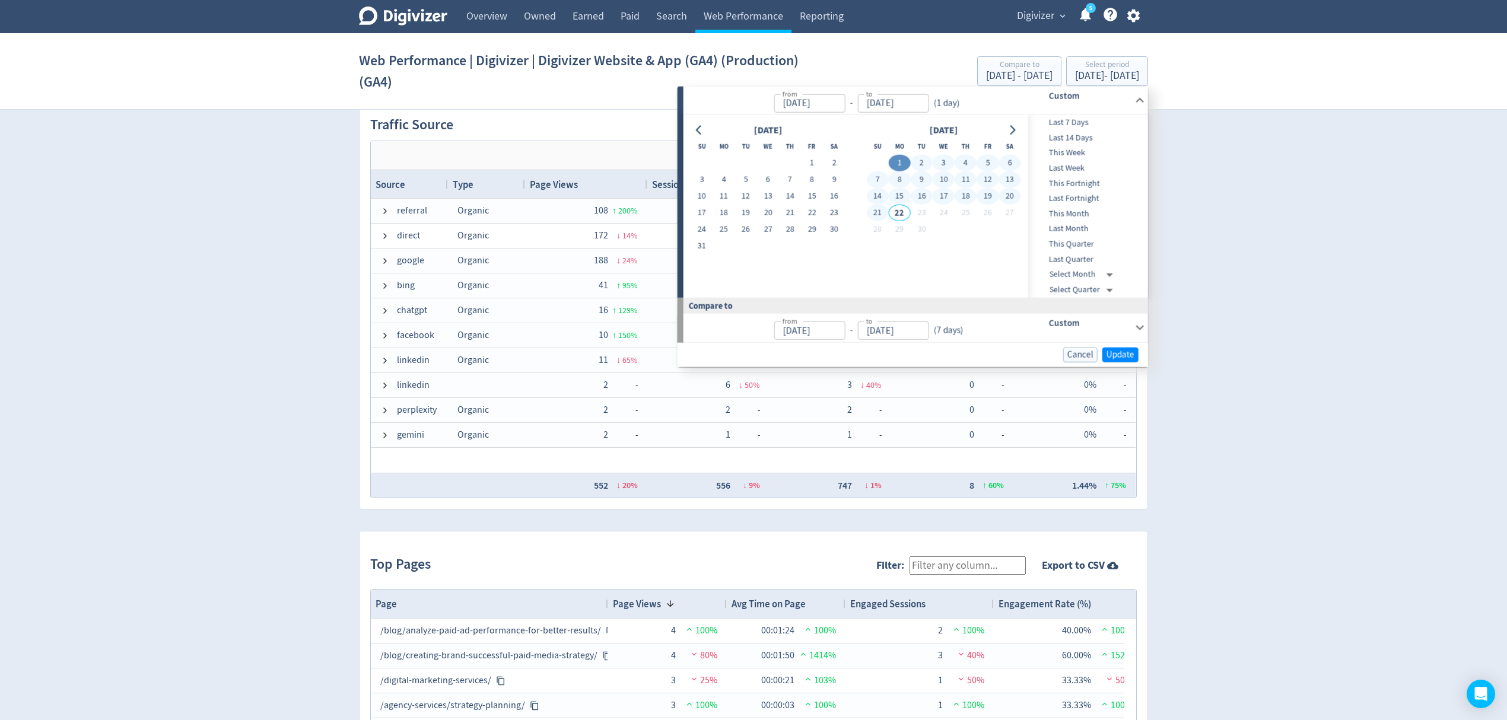
type input "[DATE]"
click at [1123, 351] on span "Update" at bounding box center [1121, 354] width 28 height 9
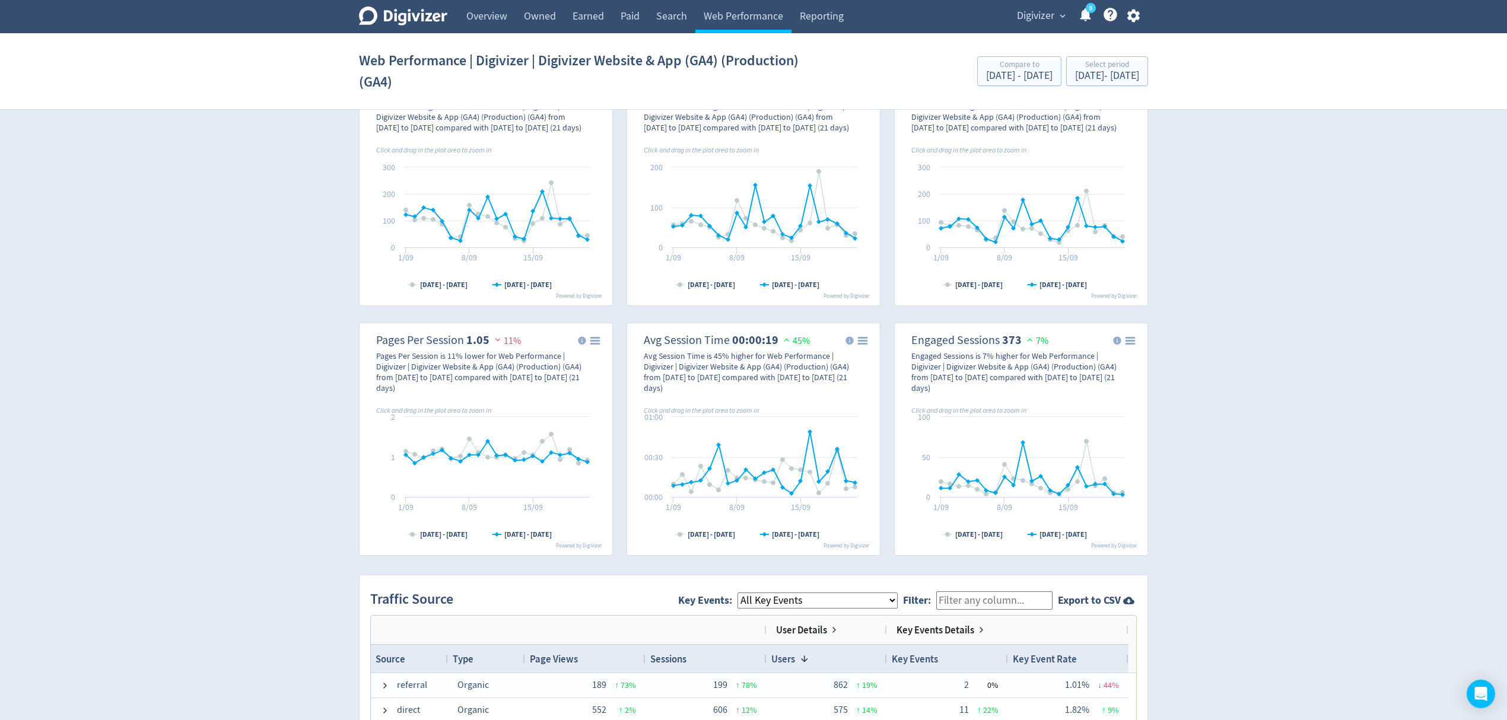
scroll to position [633, 0]
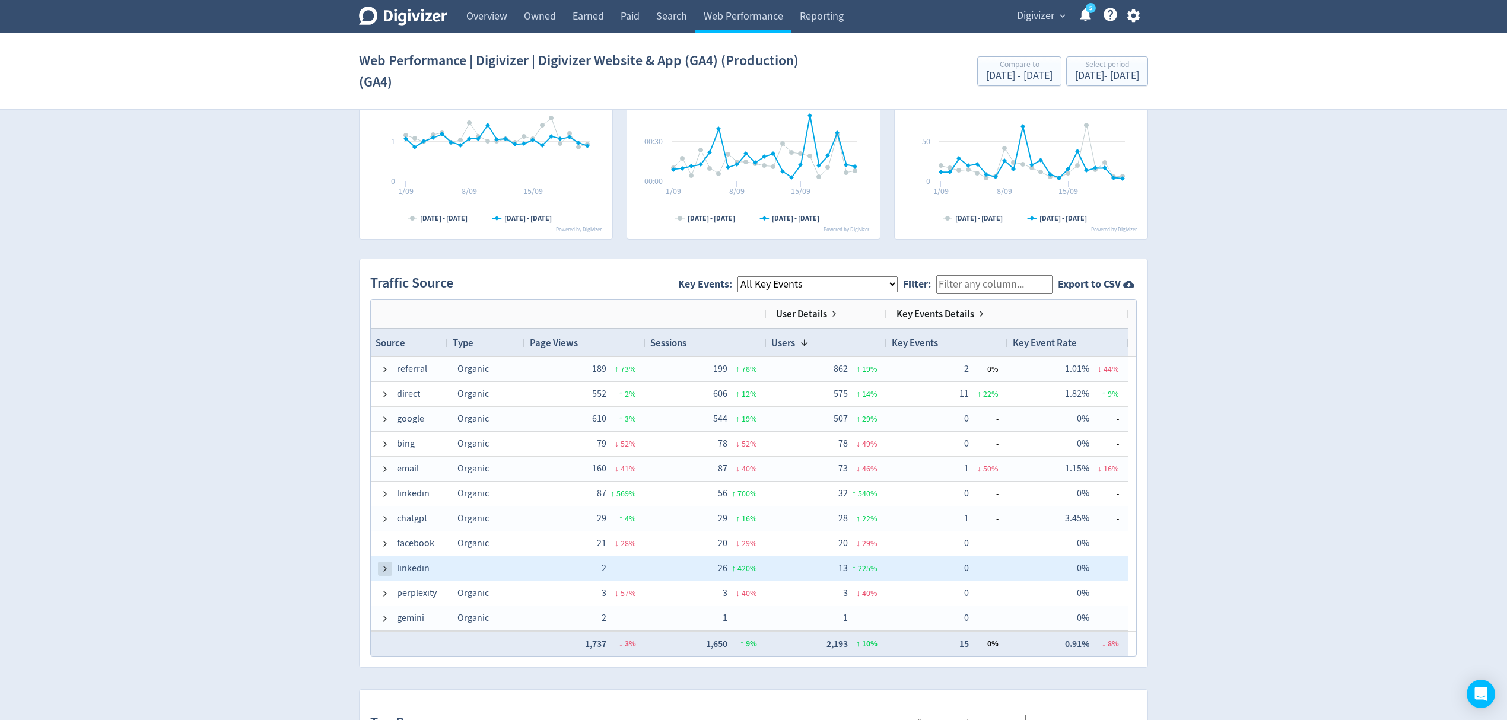
click at [382, 567] on span at bounding box center [384, 568] width 9 height 9
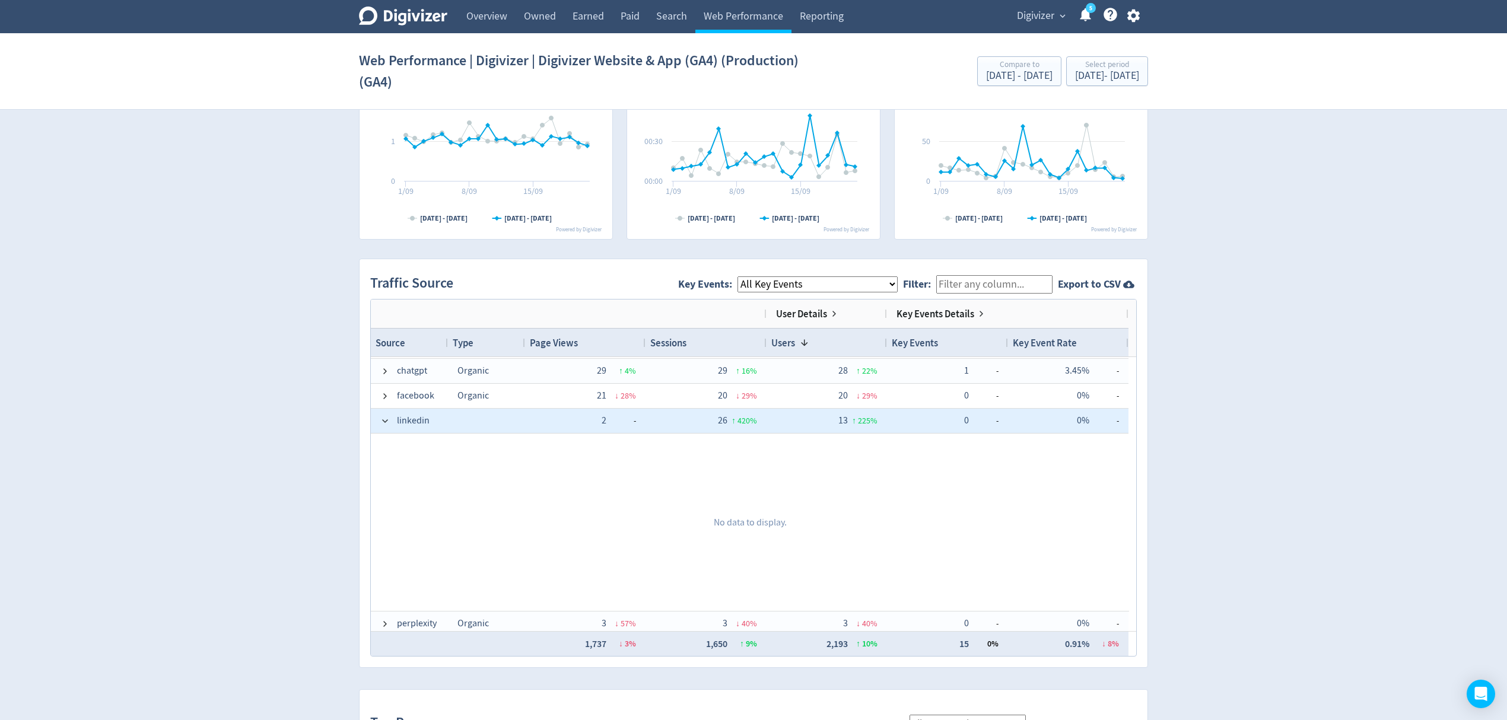
scroll to position [158, 0]
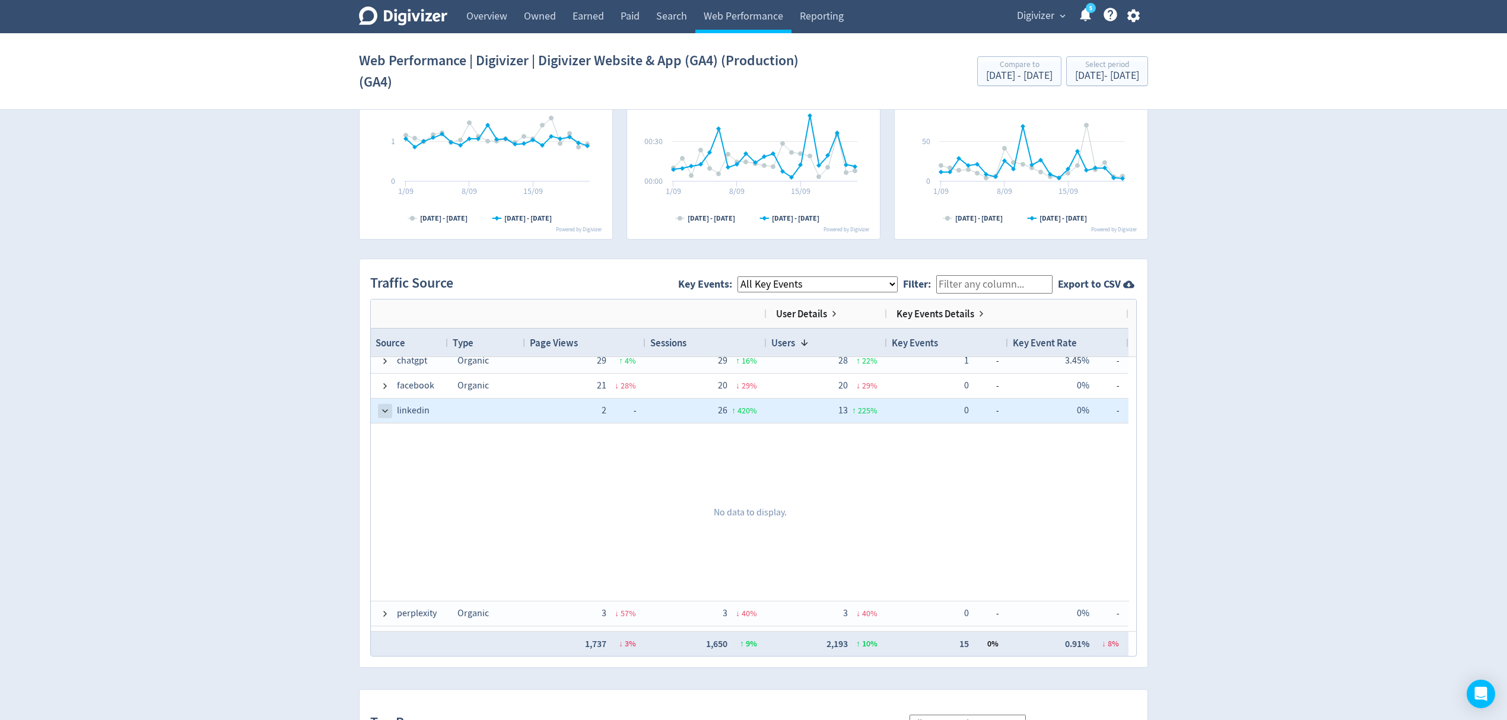
click at [385, 412] on span at bounding box center [384, 411] width 9 height 9
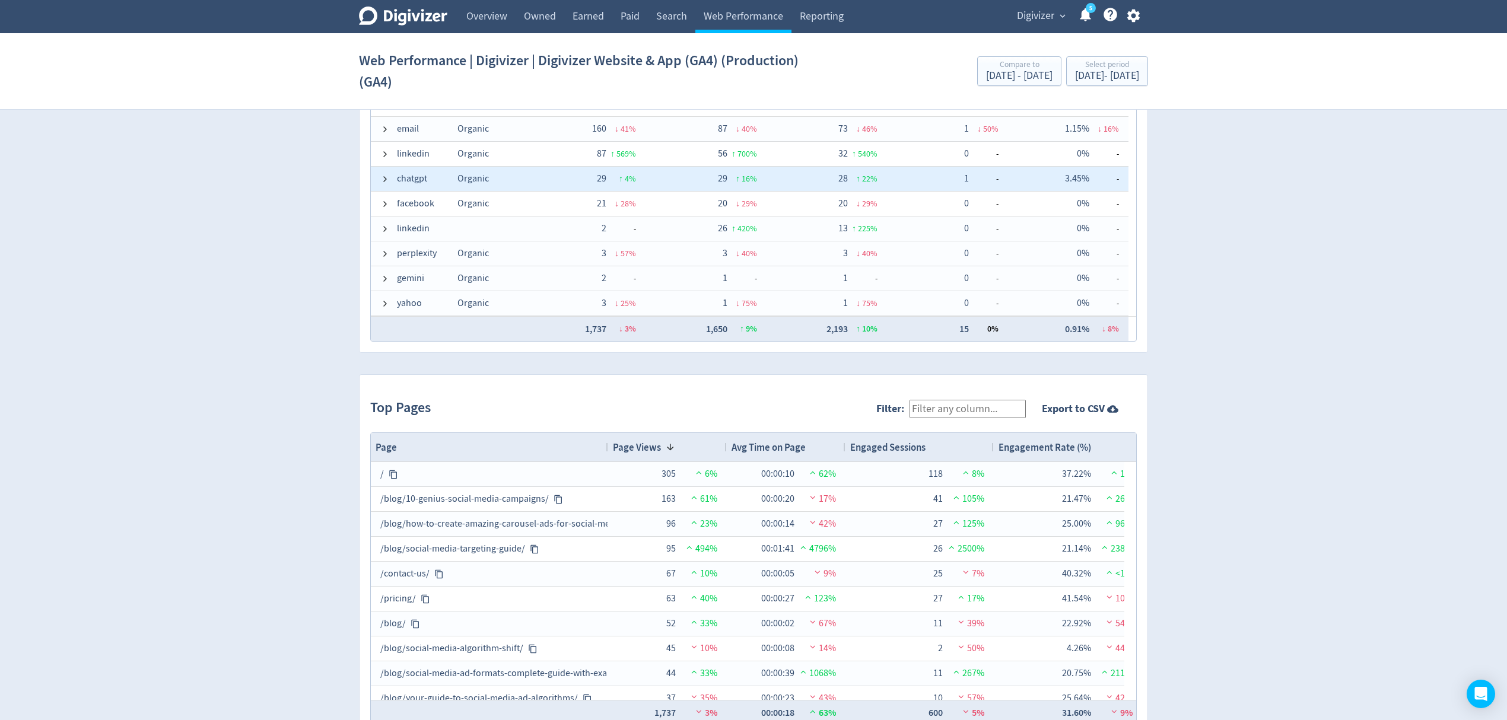
scroll to position [950, 0]
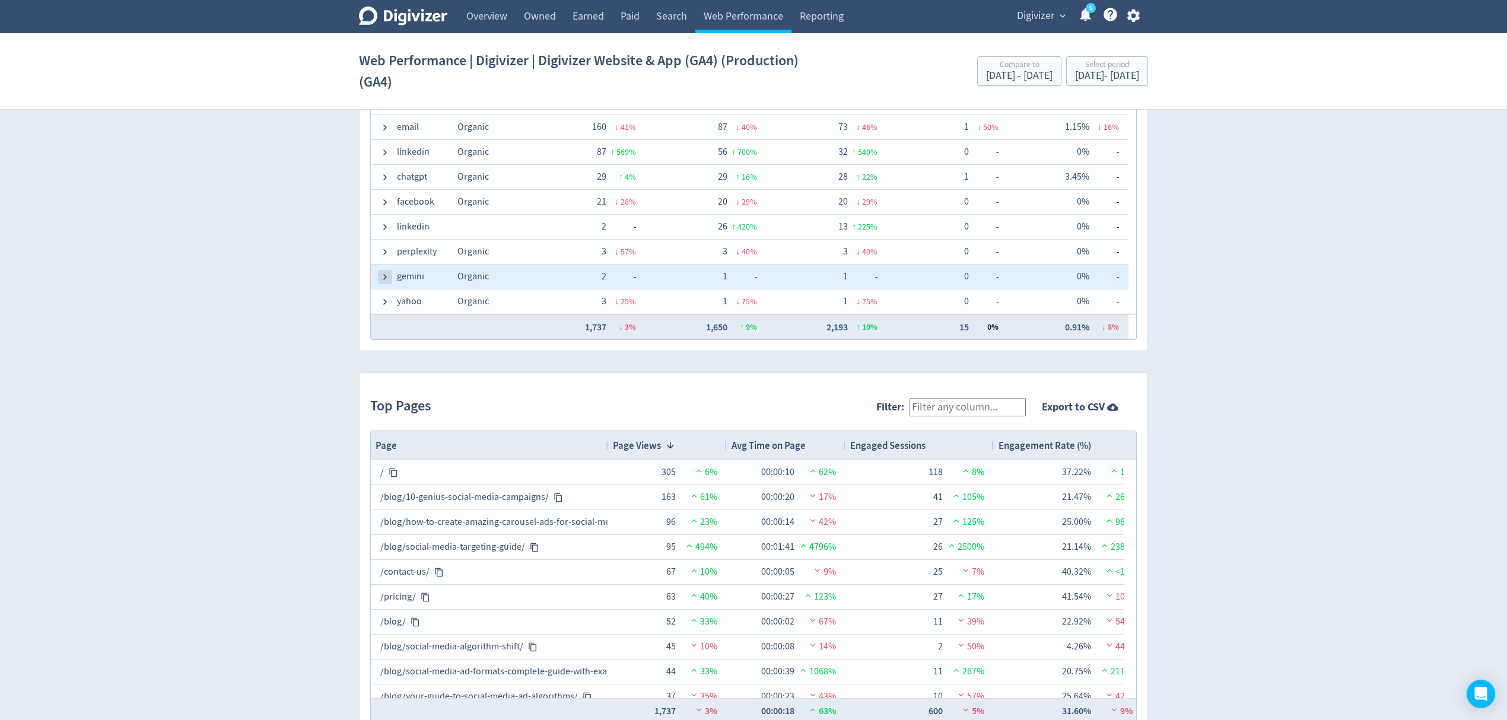
click at [382, 279] on span at bounding box center [384, 276] width 9 height 9
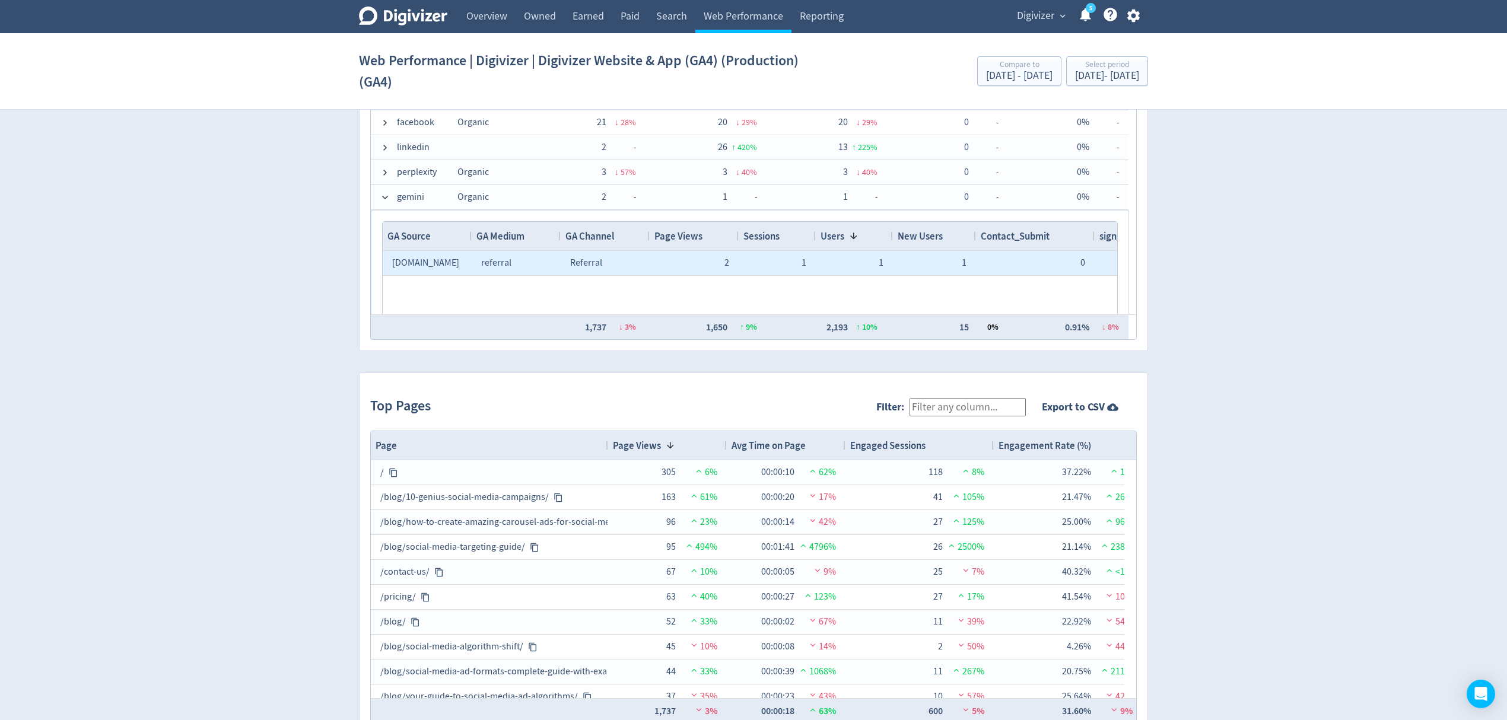
scroll to position [104, 0]
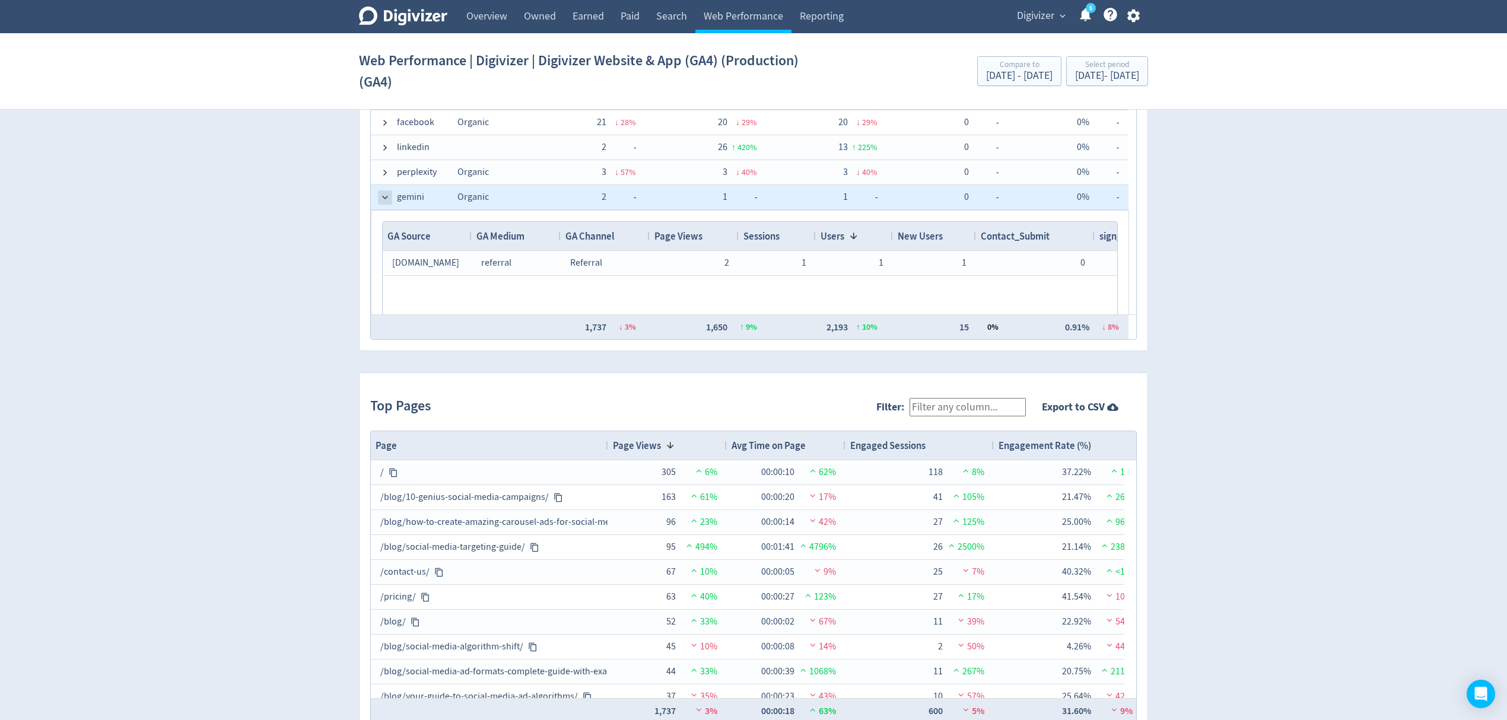
click at [386, 195] on span at bounding box center [384, 197] width 9 height 9
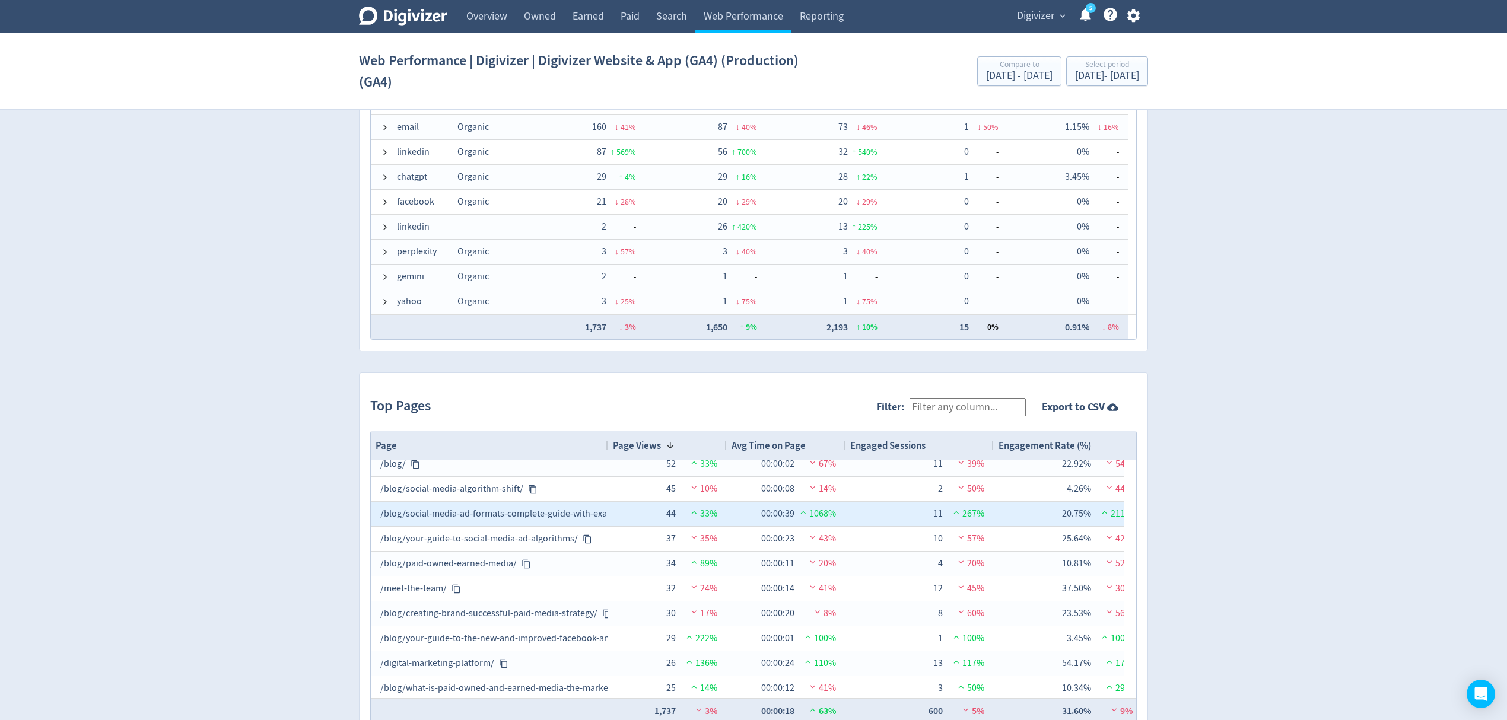
scroll to position [158, 0]
click at [577, 519] on div "/blog/social-media-ad-formats-complete-guide-with-examples/" at bounding box center [489, 514] width 218 height 23
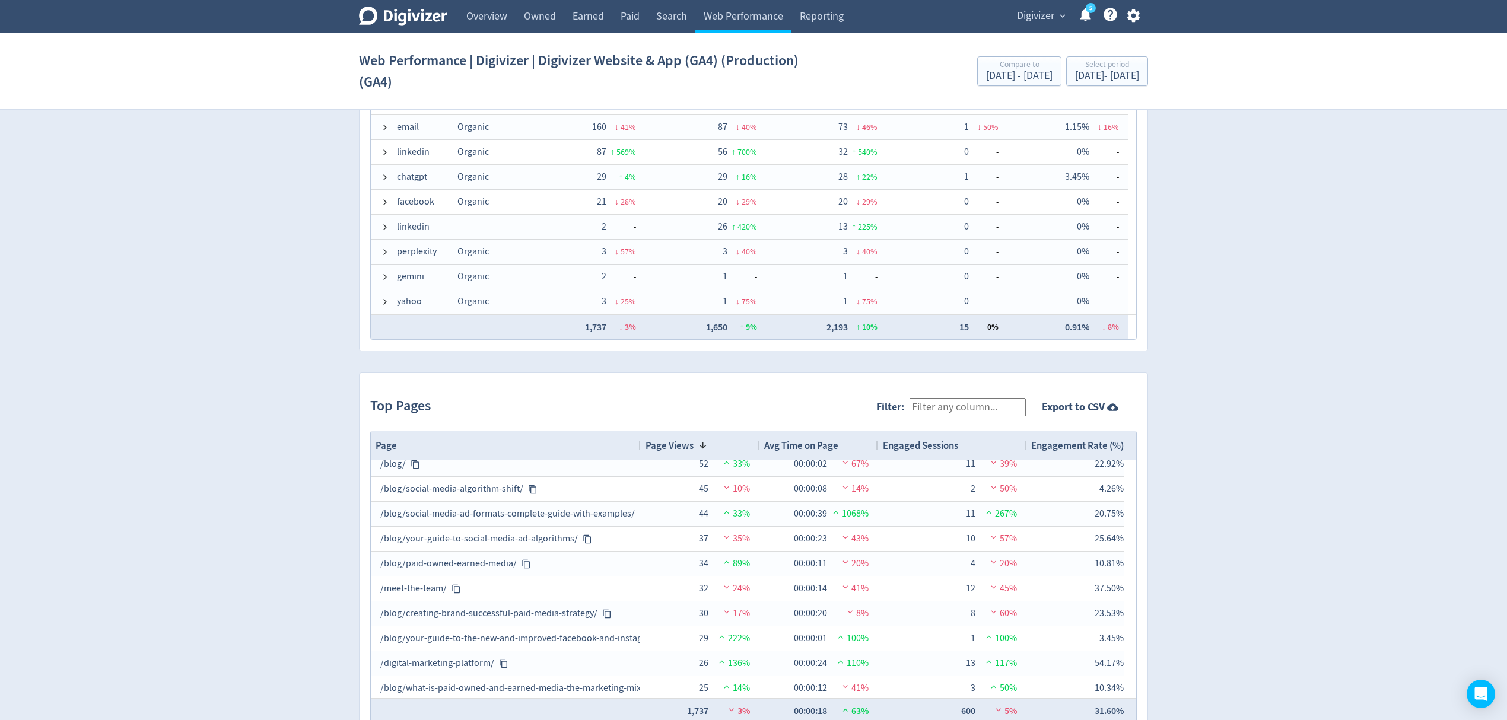
drag, startPoint x: 606, startPoint y: 445, endPoint x: 639, endPoint y: 447, distance: 32.7
click at [639, 447] on div at bounding box center [640, 445] width 5 height 28
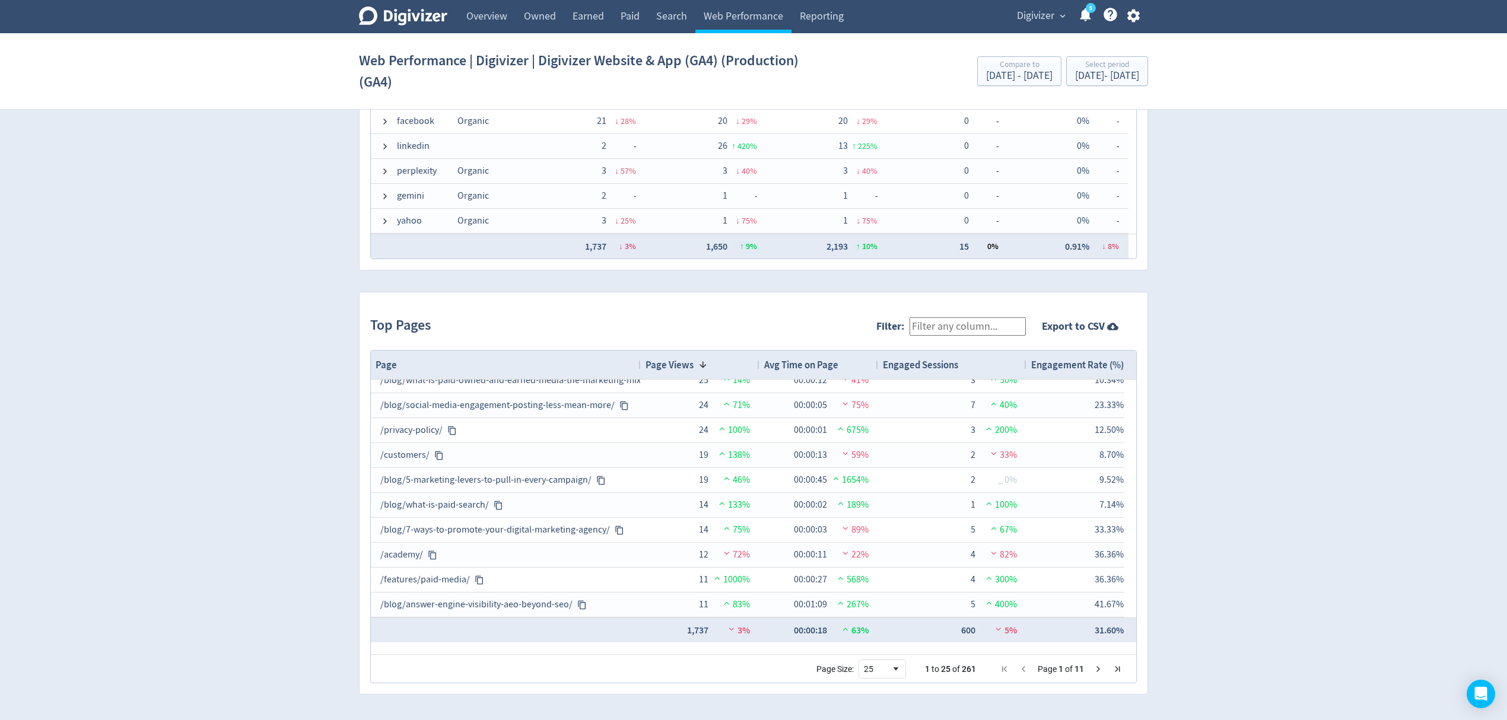
scroll to position [0, 0]
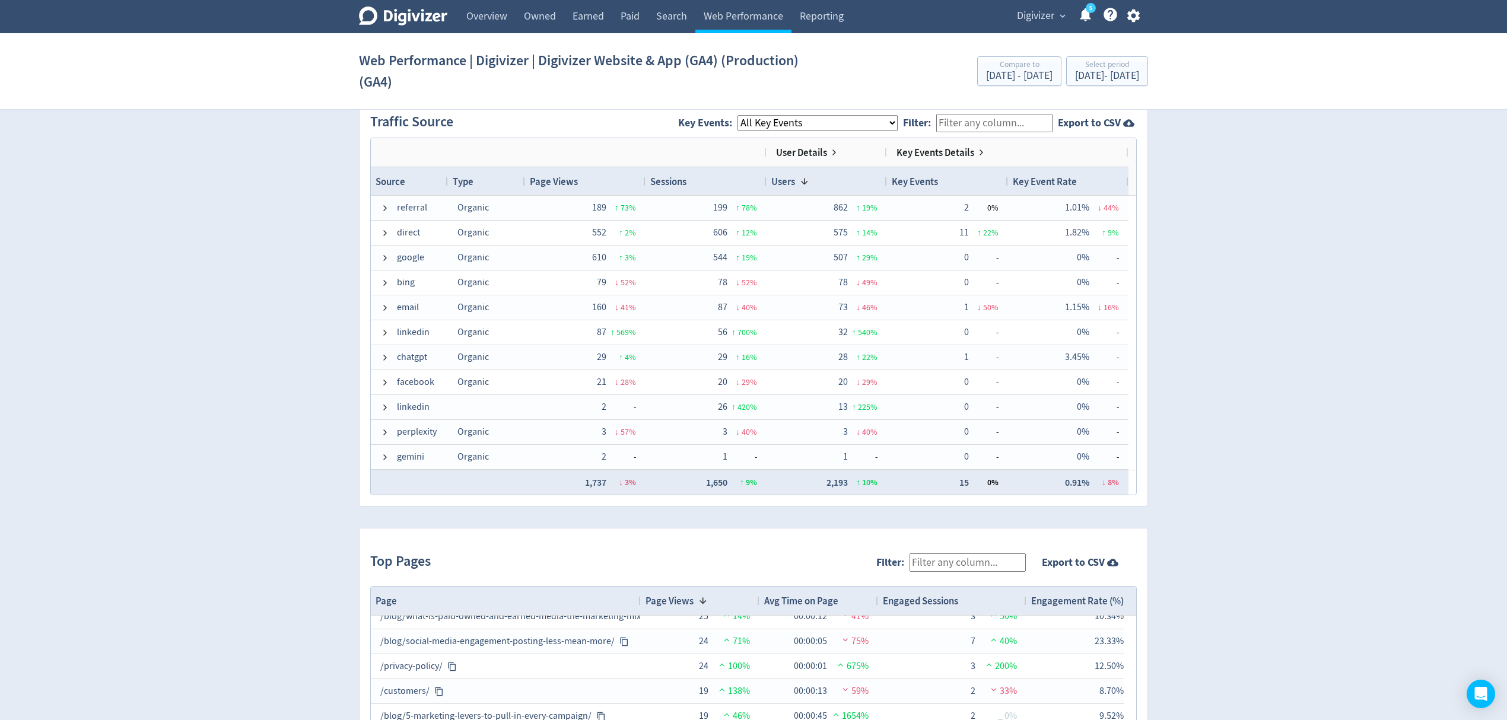
click at [1133, 12] on icon "button" at bounding box center [1133, 15] width 12 height 13
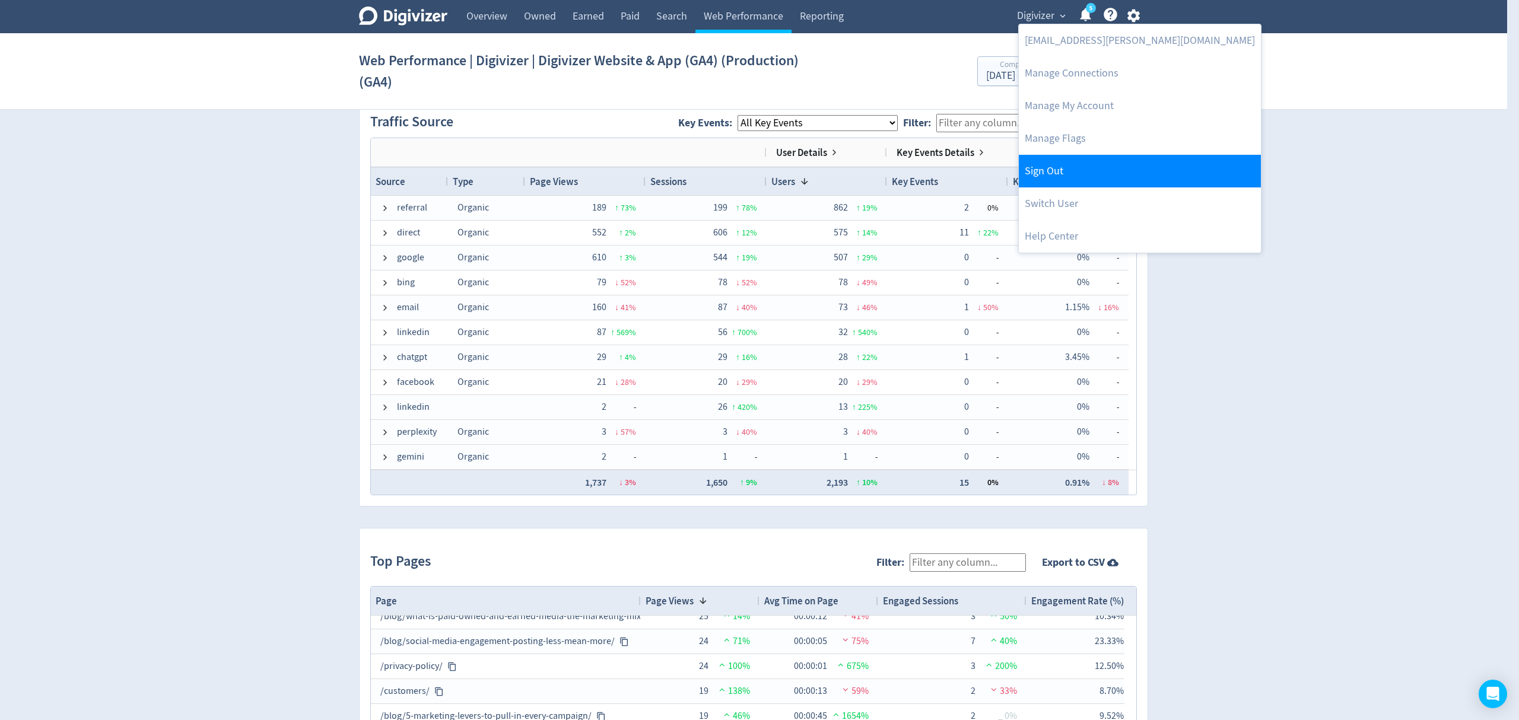
click at [1054, 173] on link "Sign Out" at bounding box center [1140, 171] width 242 height 33
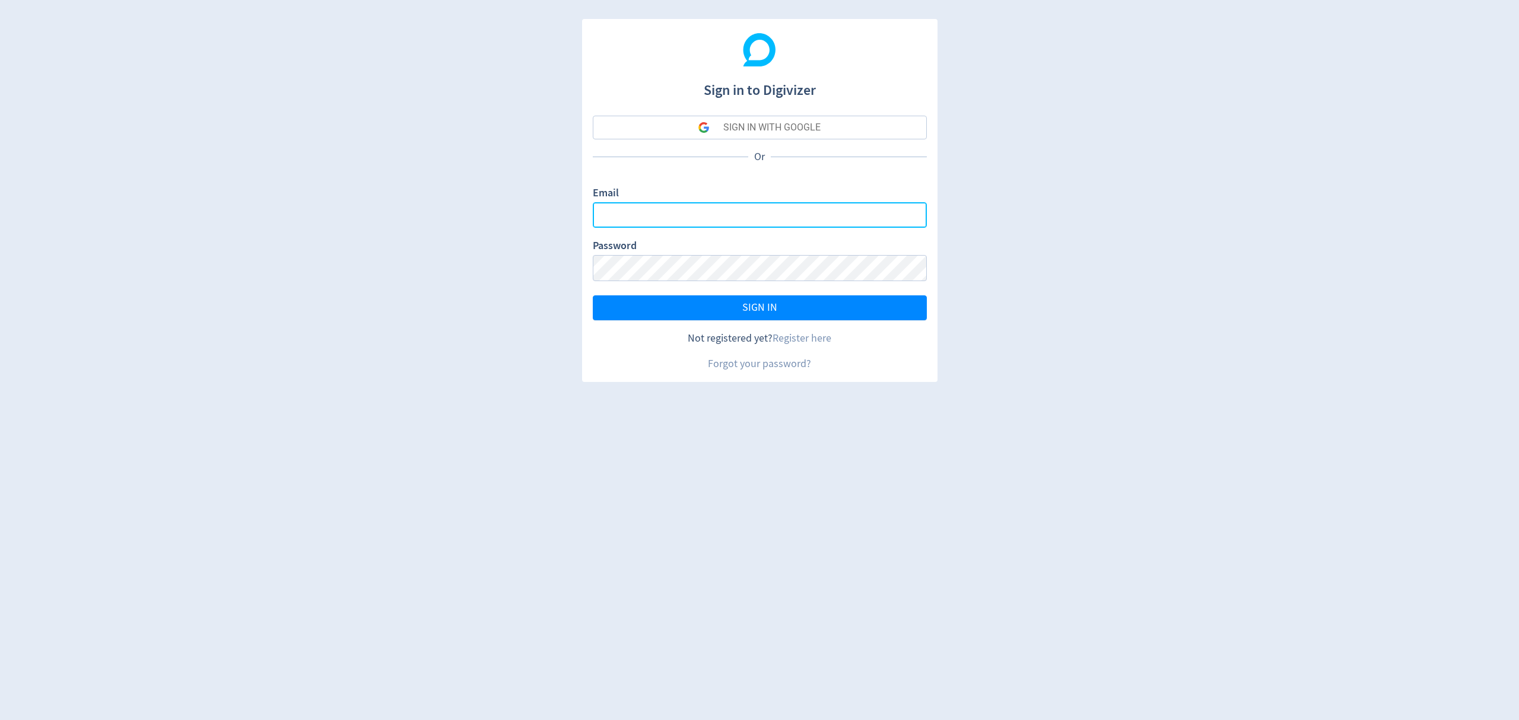
type input "[EMAIL_ADDRESS][PERSON_NAME][DOMAIN_NAME]"
